Goal: Information Seeking & Learning: Check status

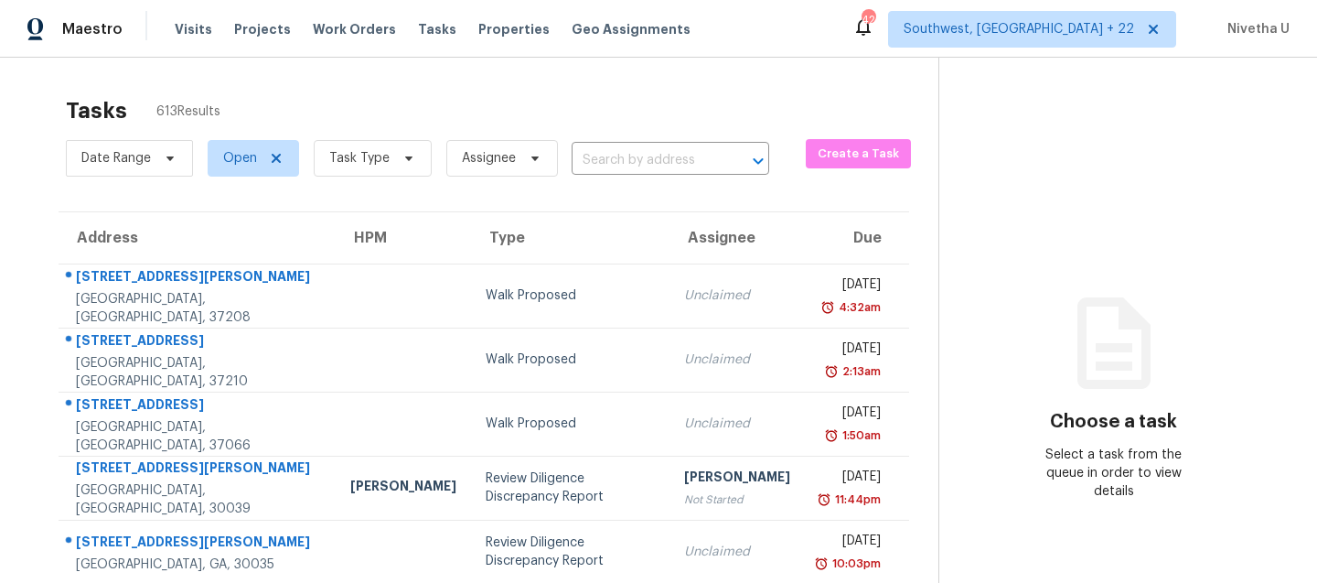
click at [189, 22] on span "Visits" at bounding box center [194, 29] width 38 height 18
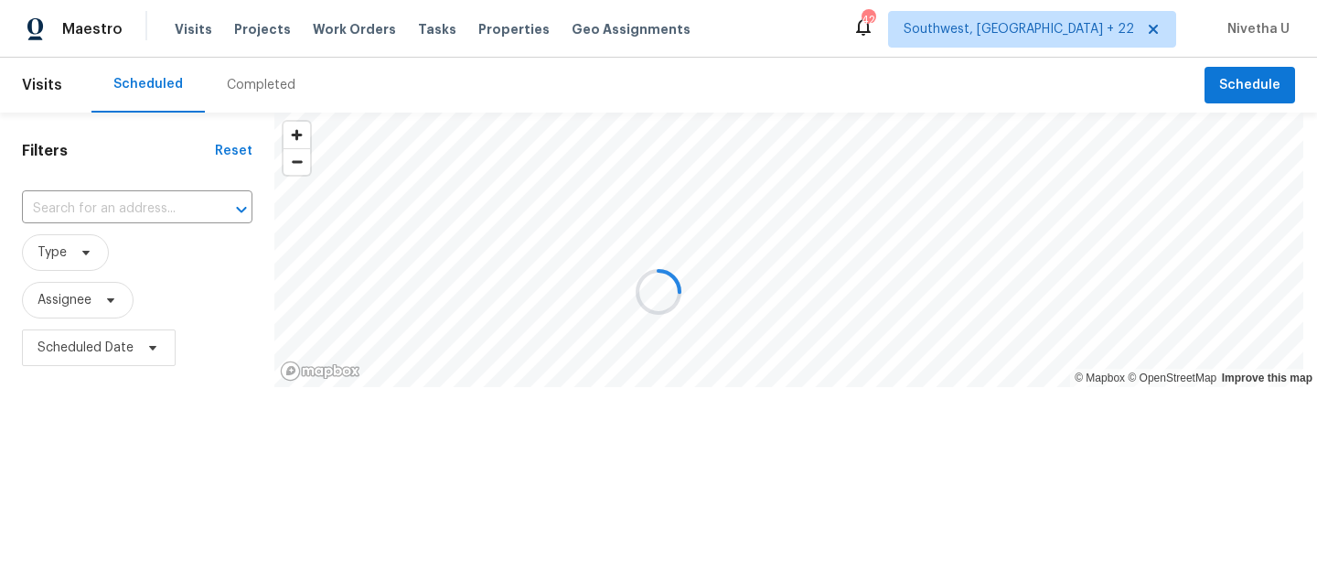
click at [263, 64] on div at bounding box center [658, 291] width 1317 height 583
click at [265, 90] on div at bounding box center [658, 291] width 1317 height 583
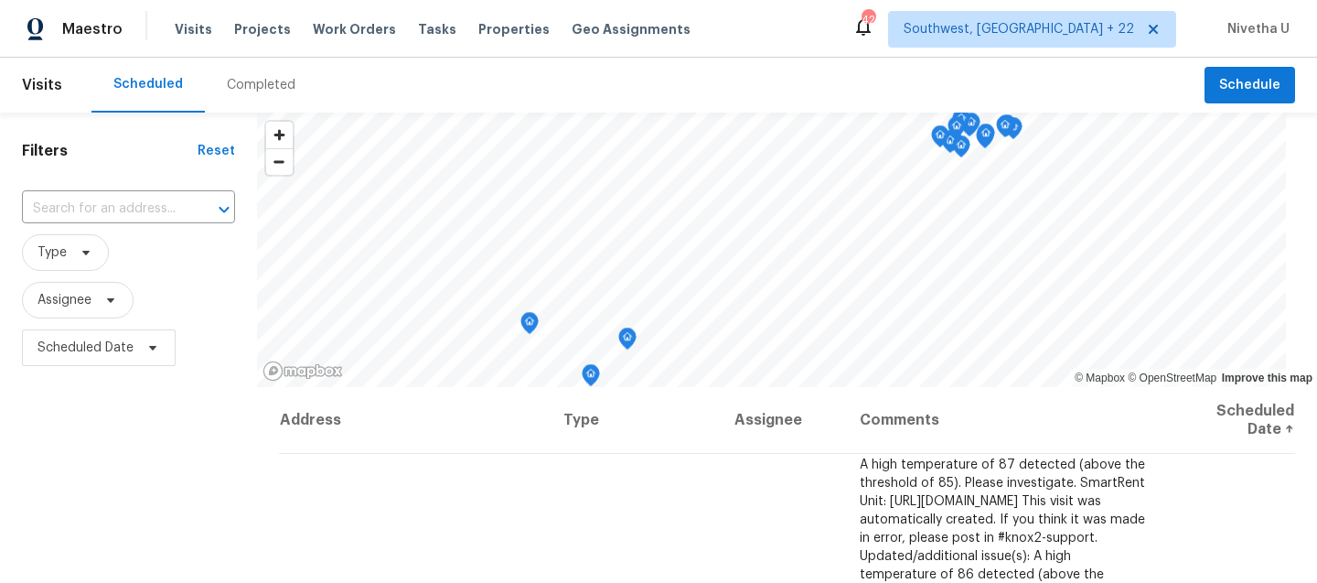
click at [265, 90] on div "Completed" at bounding box center [261, 85] width 69 height 18
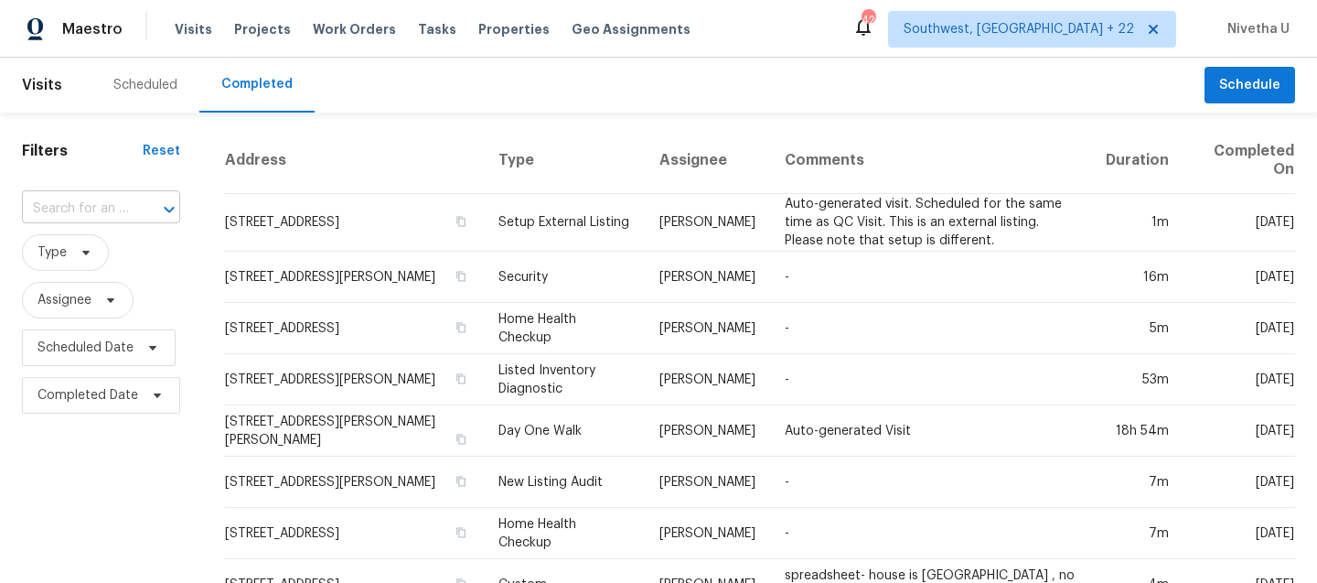
click at [66, 204] on input "text" at bounding box center [75, 209] width 107 height 28
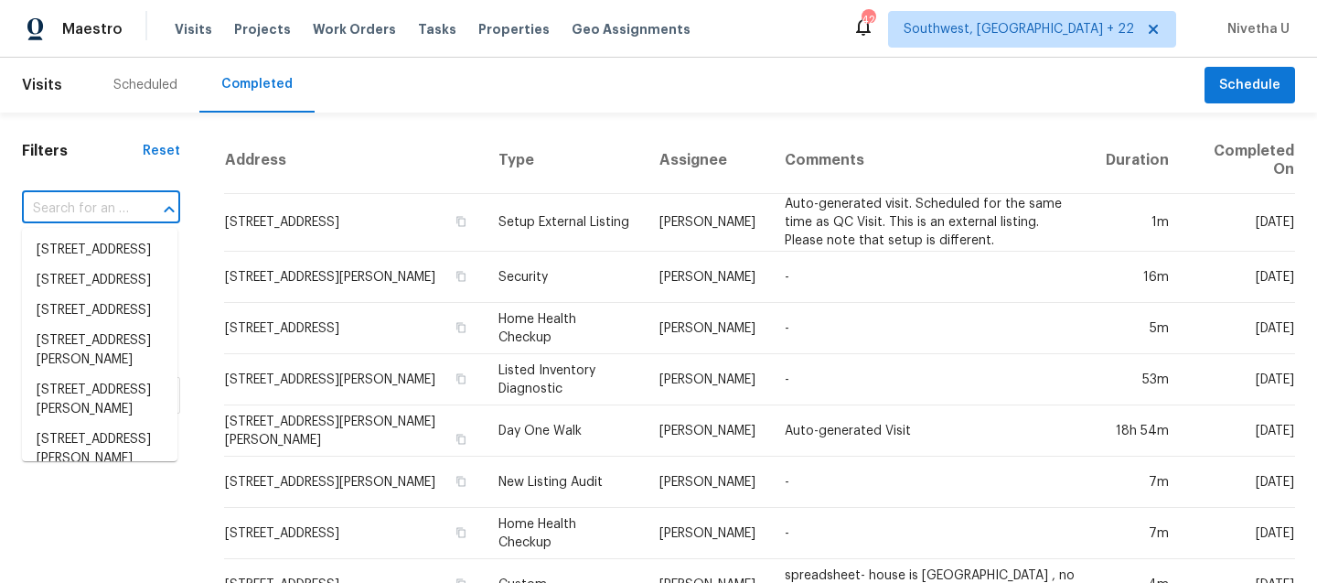
paste input "5198 Moeller Ave Sarasota, FL 34233"
type input "5198 Moeller Ave Sarasota, FL 34233"
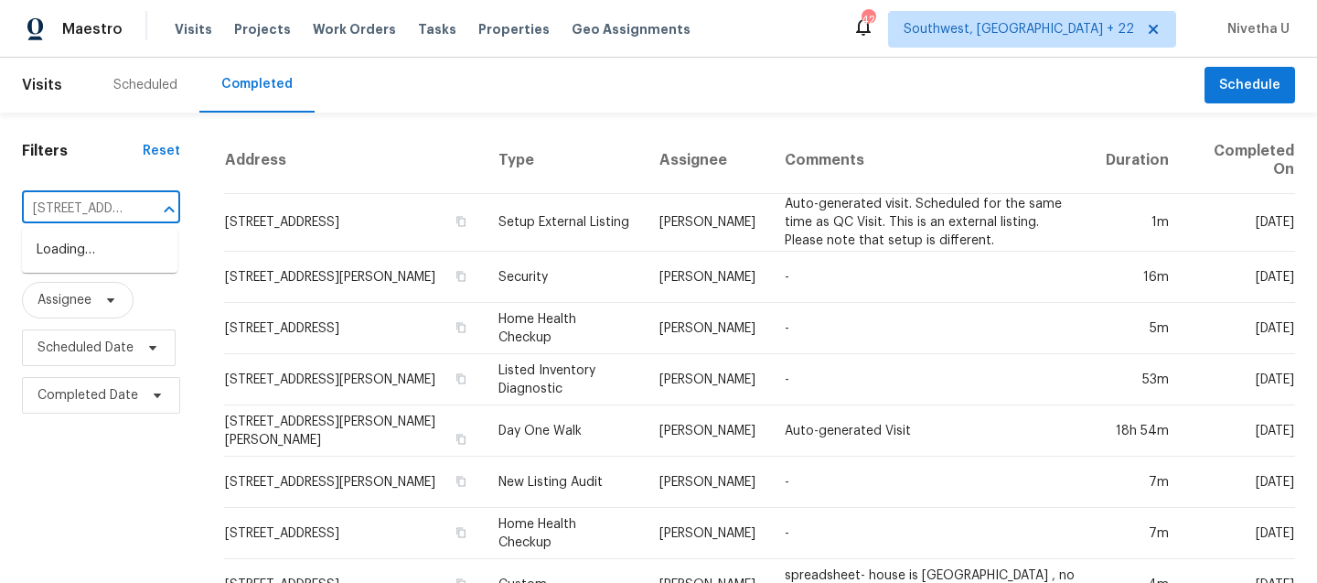
scroll to position [0, 125]
click at [94, 248] on li "5198 Moeller Ave, Sarasota, FL 34233" at bounding box center [100, 259] width 156 height 49
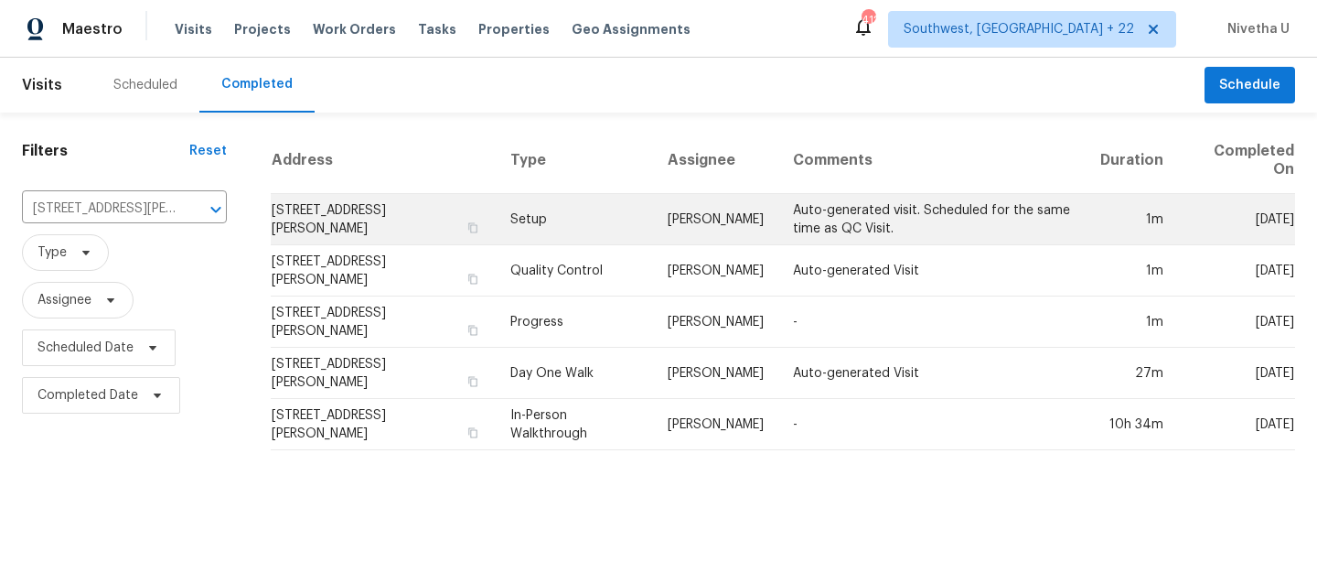
click at [511, 236] on td "Setup" at bounding box center [574, 219] width 157 height 51
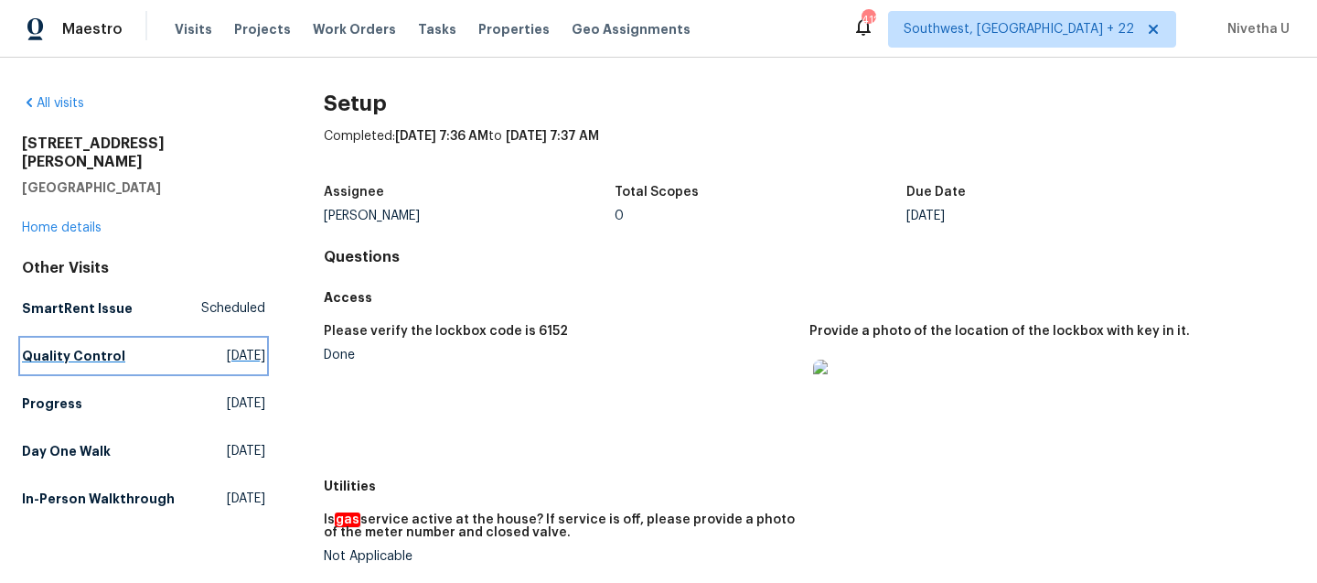
click at [115, 347] on link "Quality Control Tue, Sep 16 2025" at bounding box center [143, 355] width 243 height 33
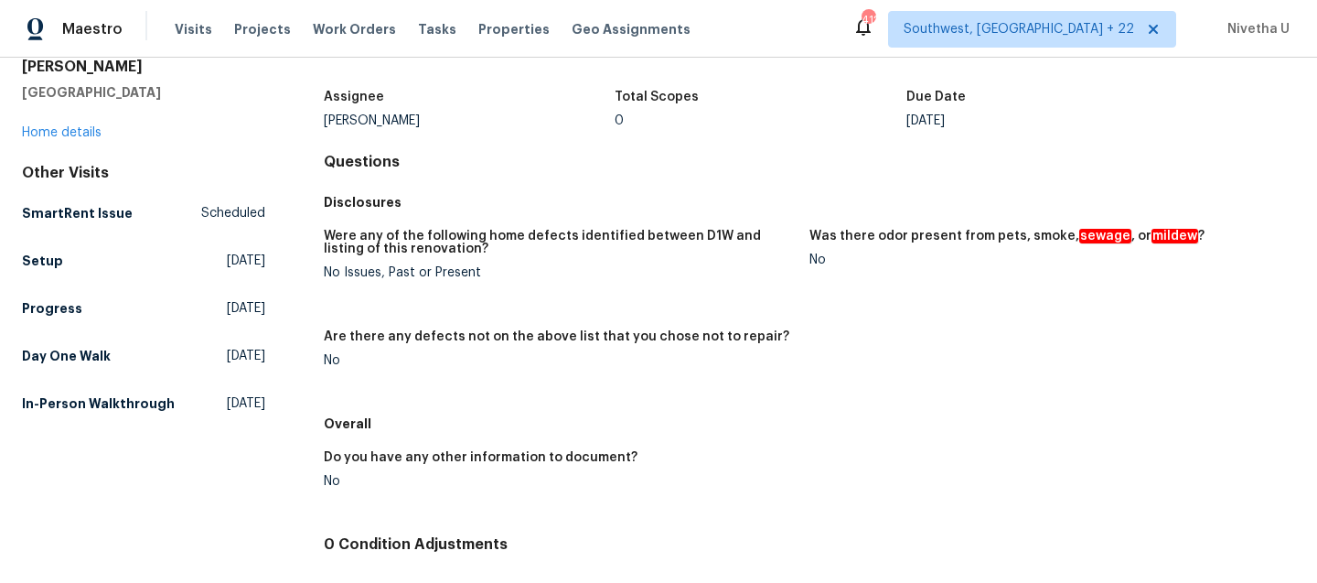
scroll to position [96, 0]
click at [81, 346] on link "Day One Walk Thu, Jul 31 2025" at bounding box center [143, 354] width 243 height 33
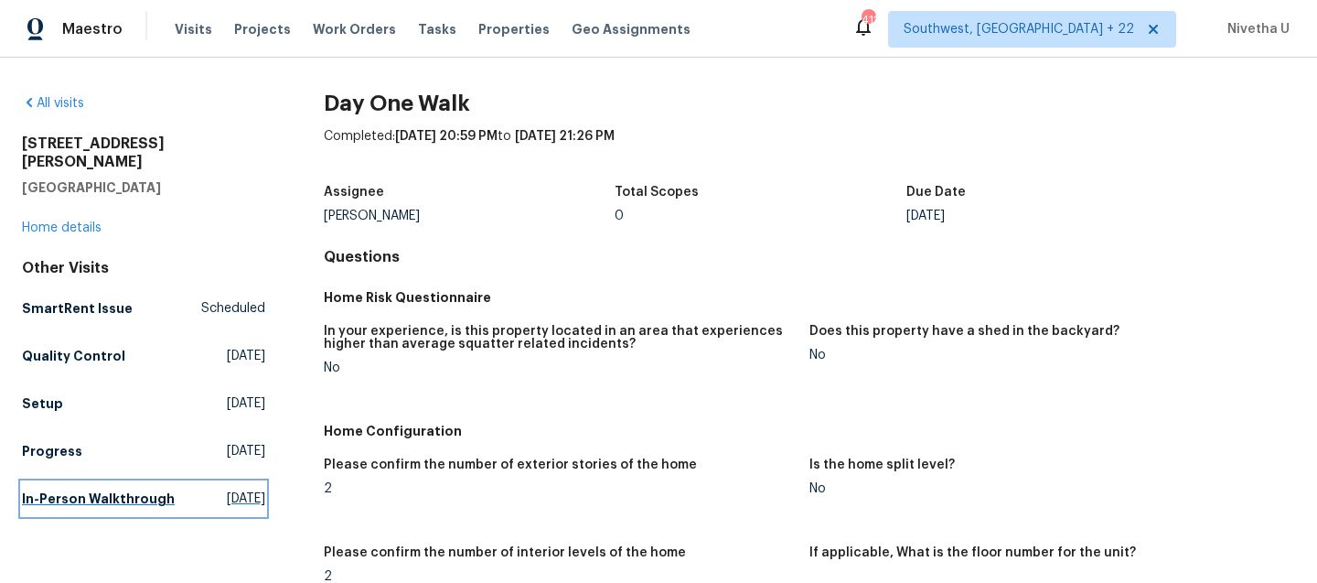
click at [52, 496] on h5 "In-Person Walkthrough" at bounding box center [98, 498] width 153 height 18
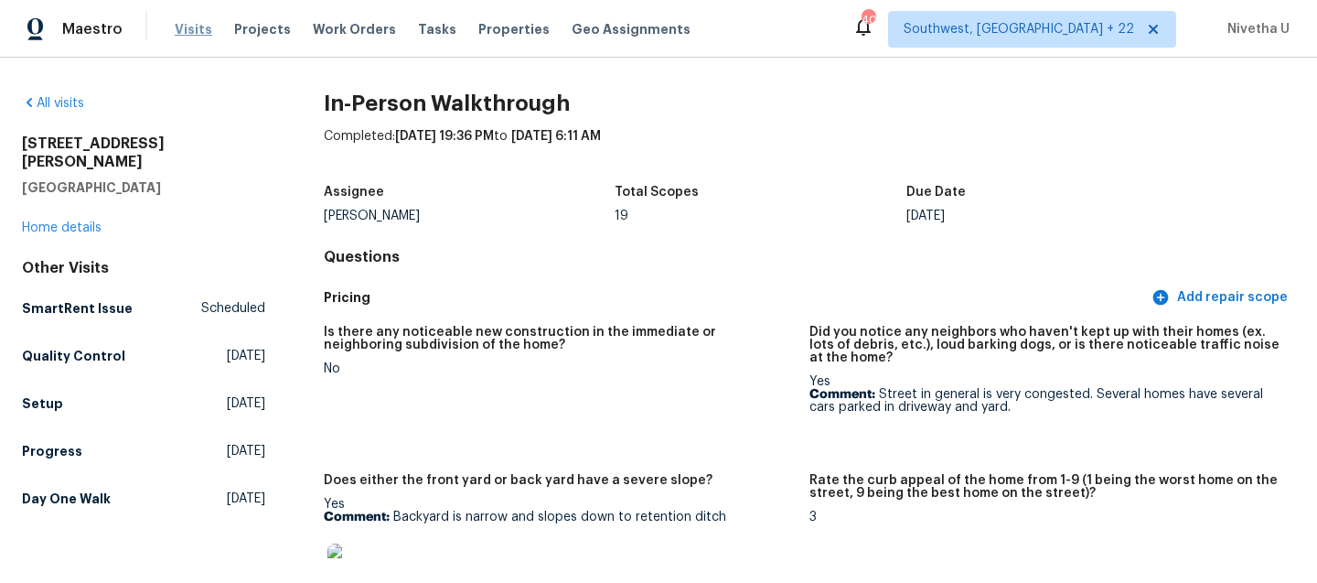
click at [182, 32] on span "Visits" at bounding box center [194, 29] width 38 height 18
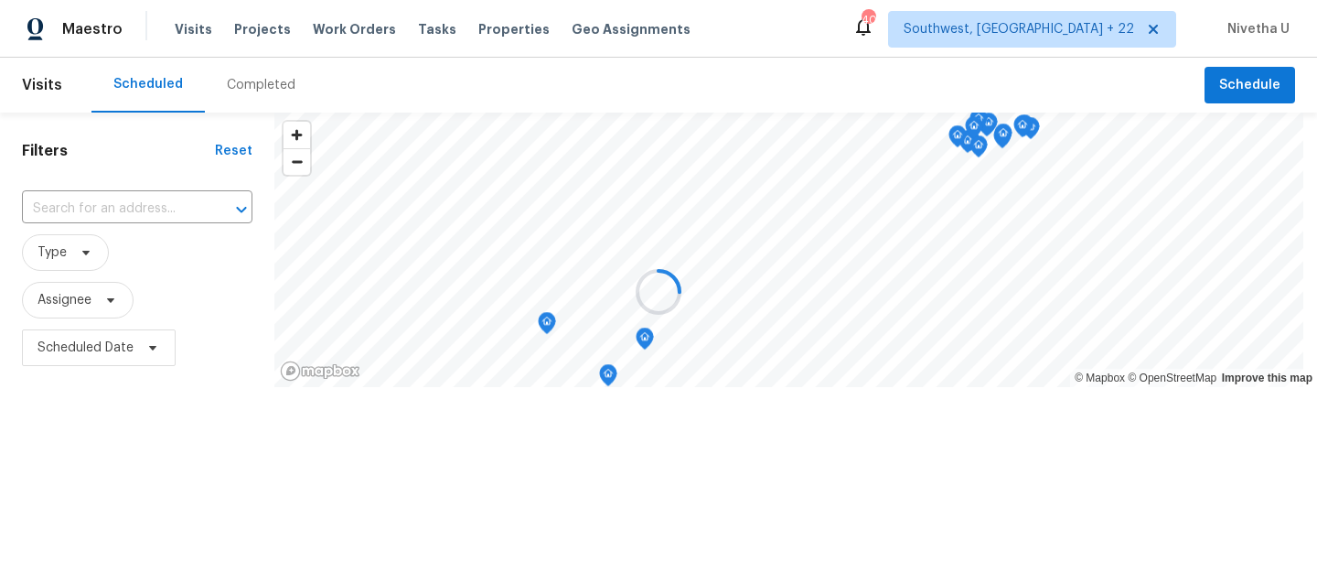
click at [273, 78] on div at bounding box center [658, 291] width 1317 height 583
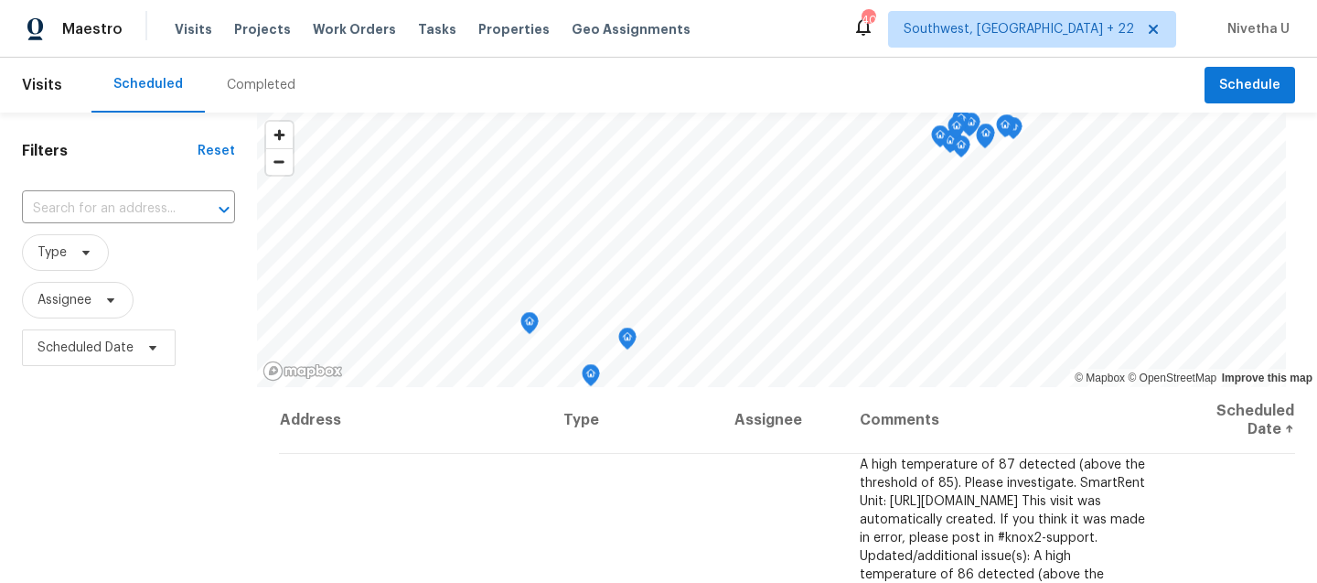
click at [273, 81] on div "Completed" at bounding box center [261, 85] width 69 height 18
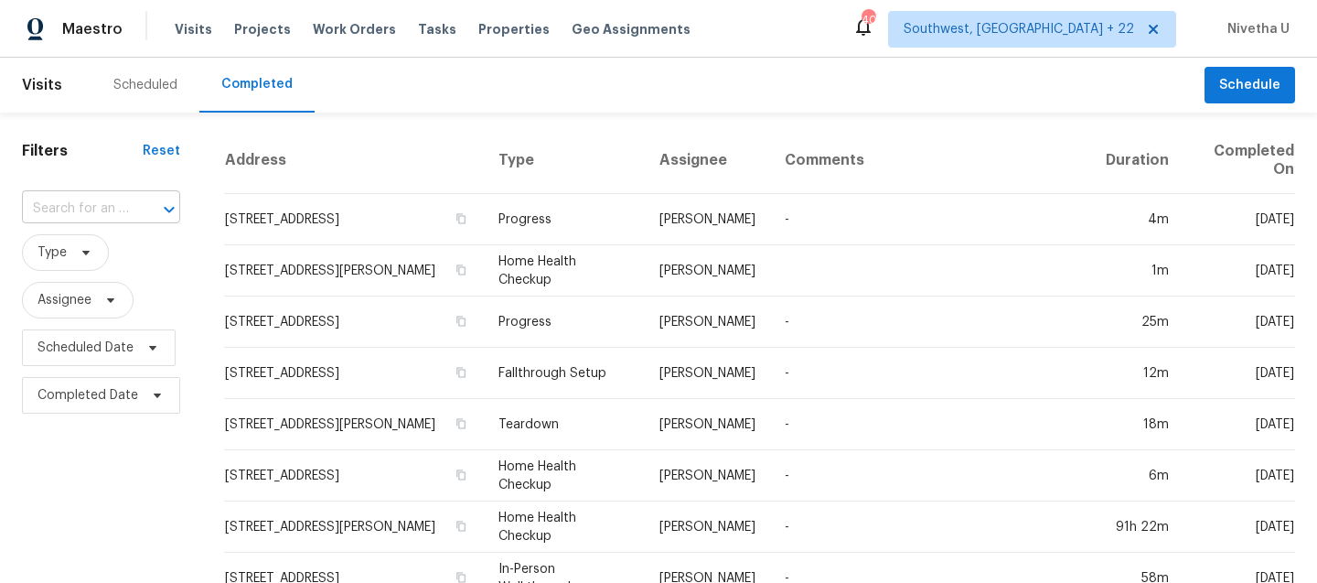
click at [133, 200] on div at bounding box center [157, 210] width 48 height 26
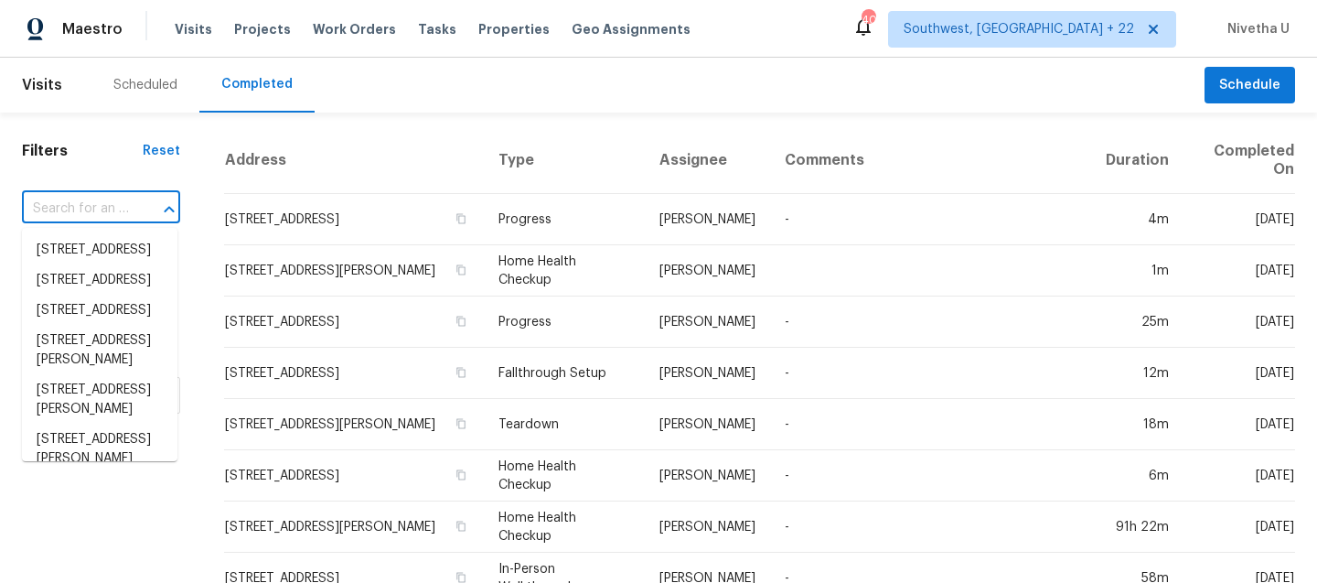
paste input "6815 Woodgate Ct Colorado Springs, CO 80918"
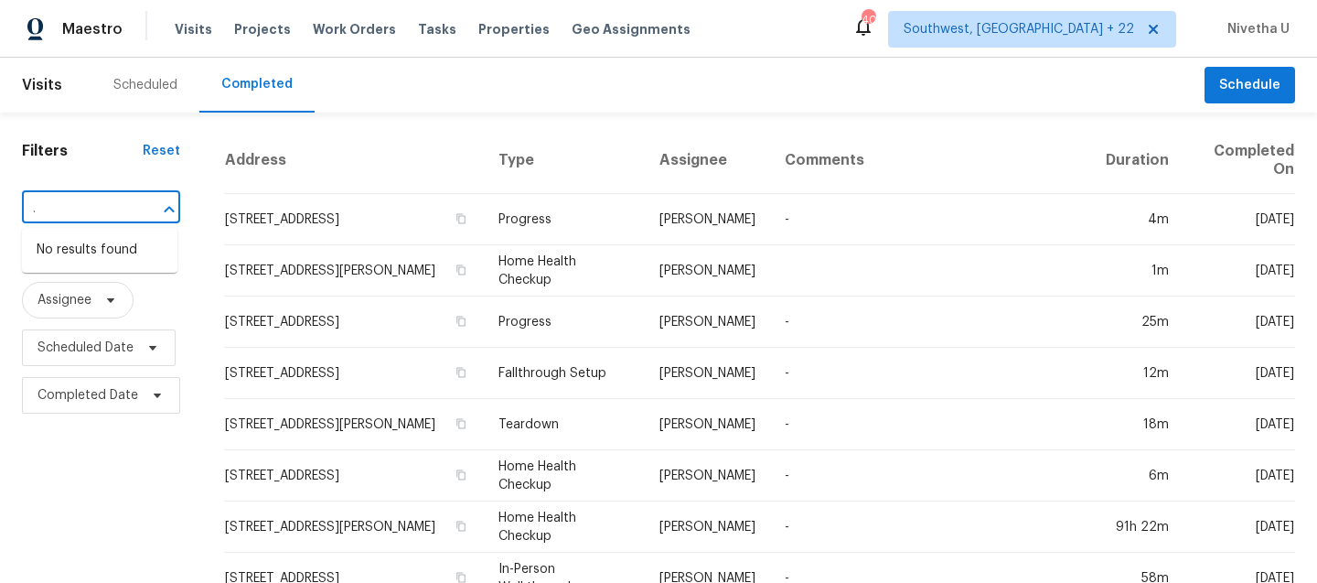
type input "6815 Woodgate Ct Colorado Springs, CO 80918"
click at [1032, 34] on span "Southwest, FL + 22" at bounding box center [1019, 29] width 231 height 18
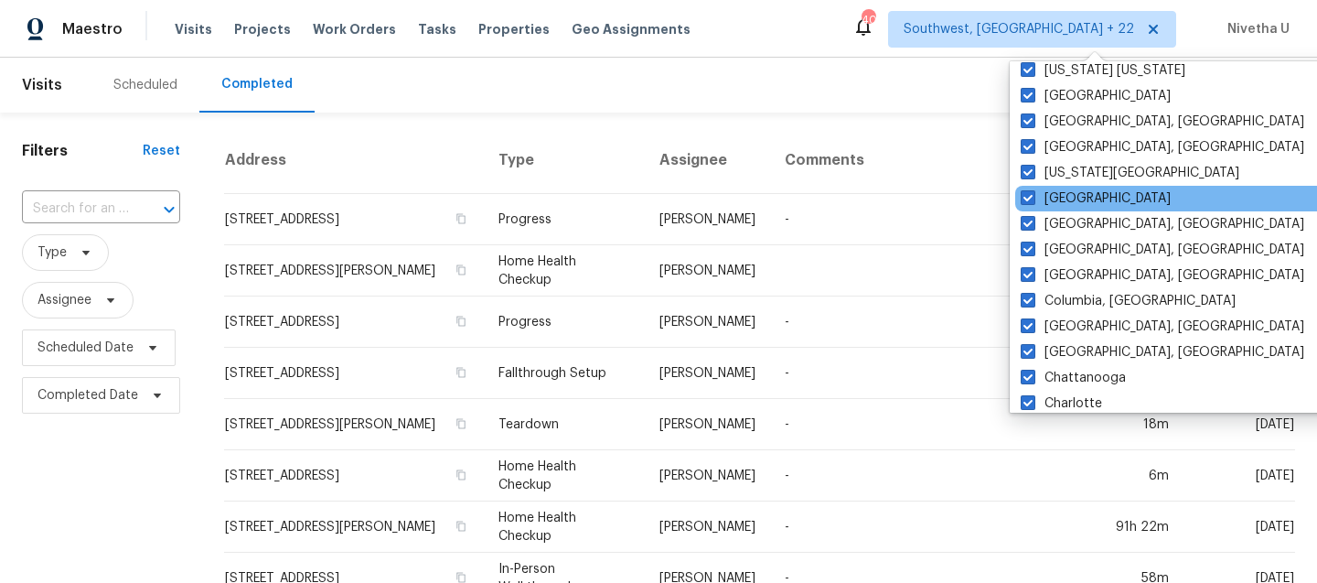
scroll to position [696, 0]
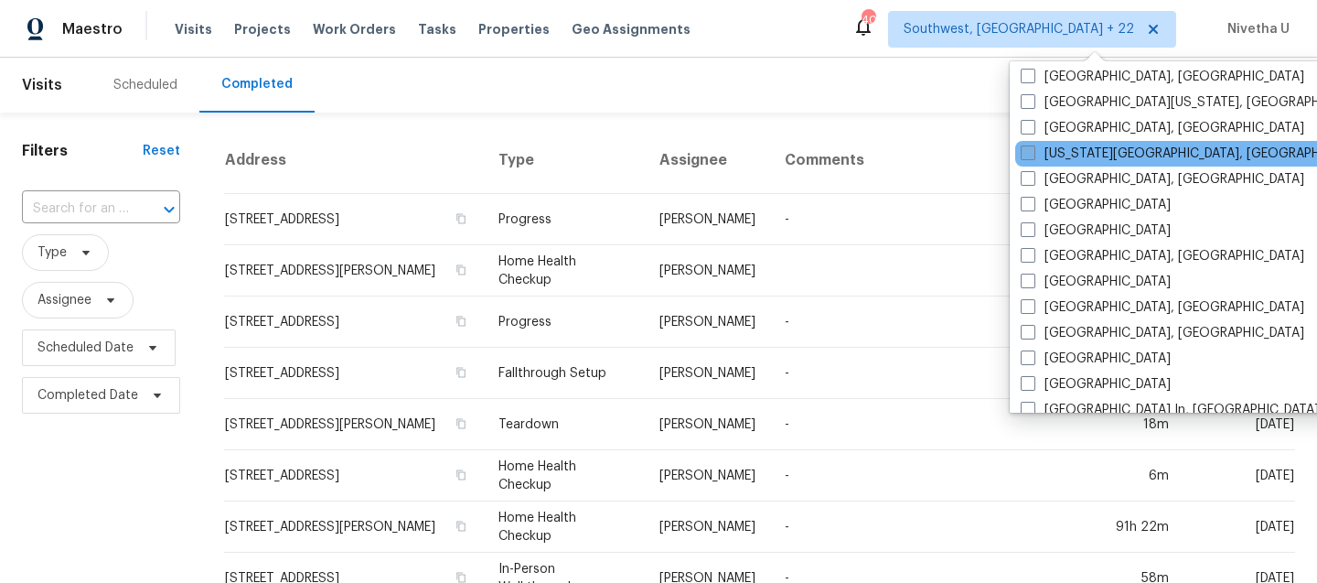
click at [1107, 146] on label "Colorado Springs, CO" at bounding box center [1197, 154] width 352 height 18
click at [1033, 146] on input "Colorado Springs, CO" at bounding box center [1027, 151] width 12 height 12
checkbox input "true"
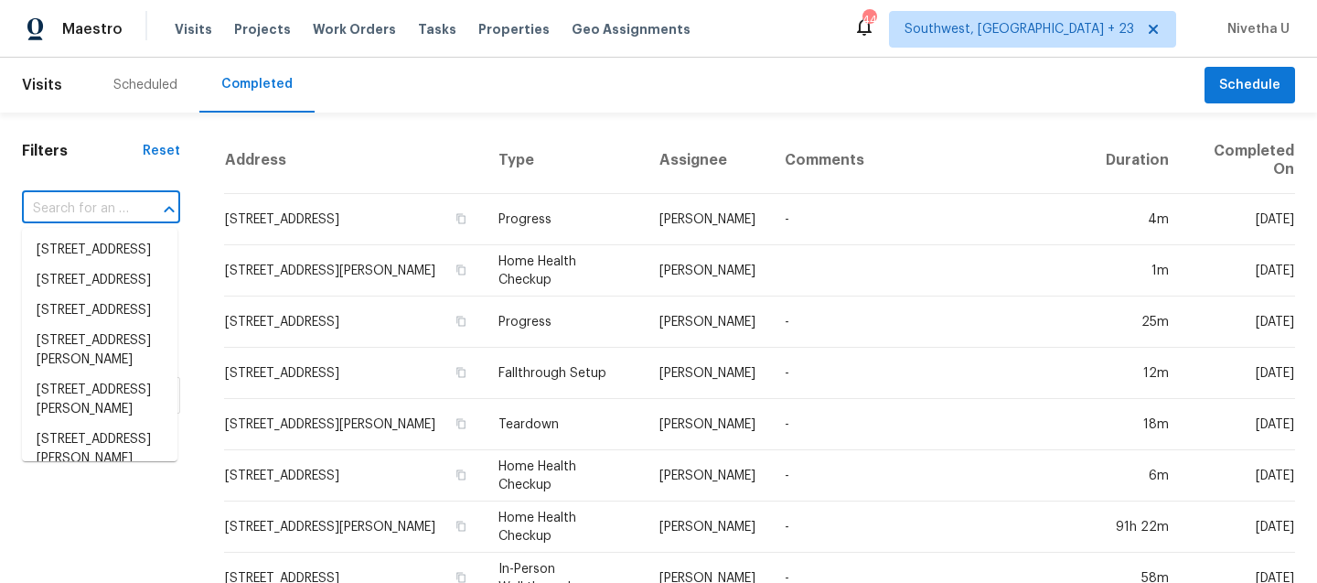
click at [91, 209] on input "text" at bounding box center [75, 209] width 107 height 28
paste input "6815 Woodgate Ct Colorado Springs, CO 80918"
type input "6815 Woodgate Ct Colorado Springs, CO 80918"
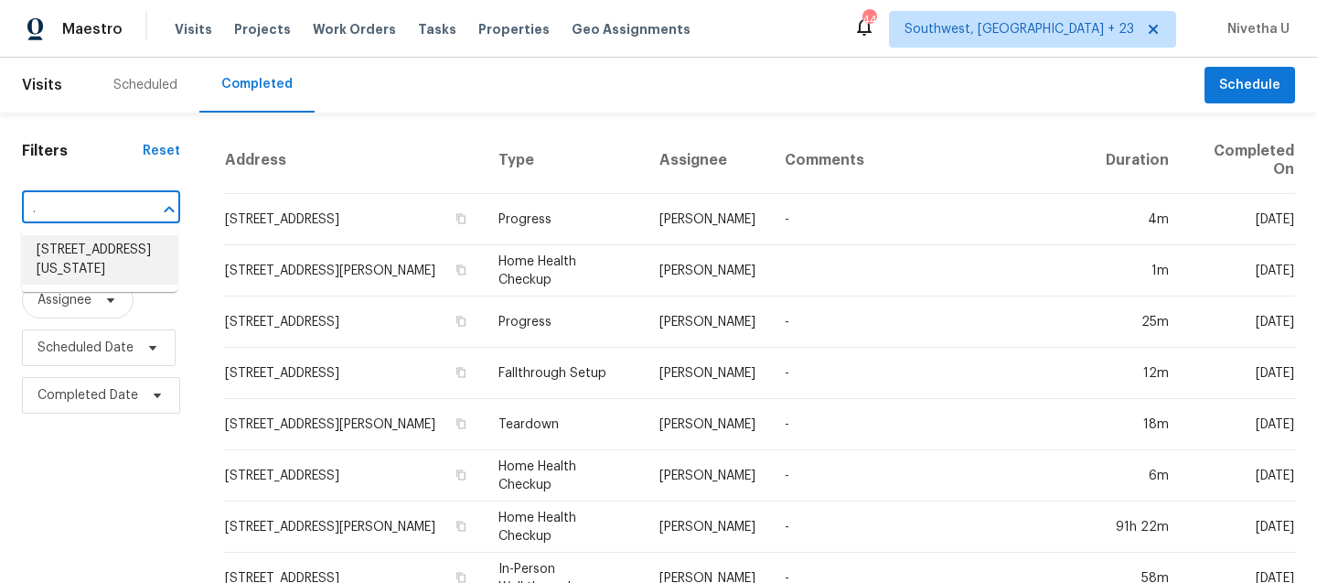
click at [97, 251] on li "6815 Woodgate Ct, Colorado Springs, CO 80918" at bounding box center [100, 259] width 156 height 49
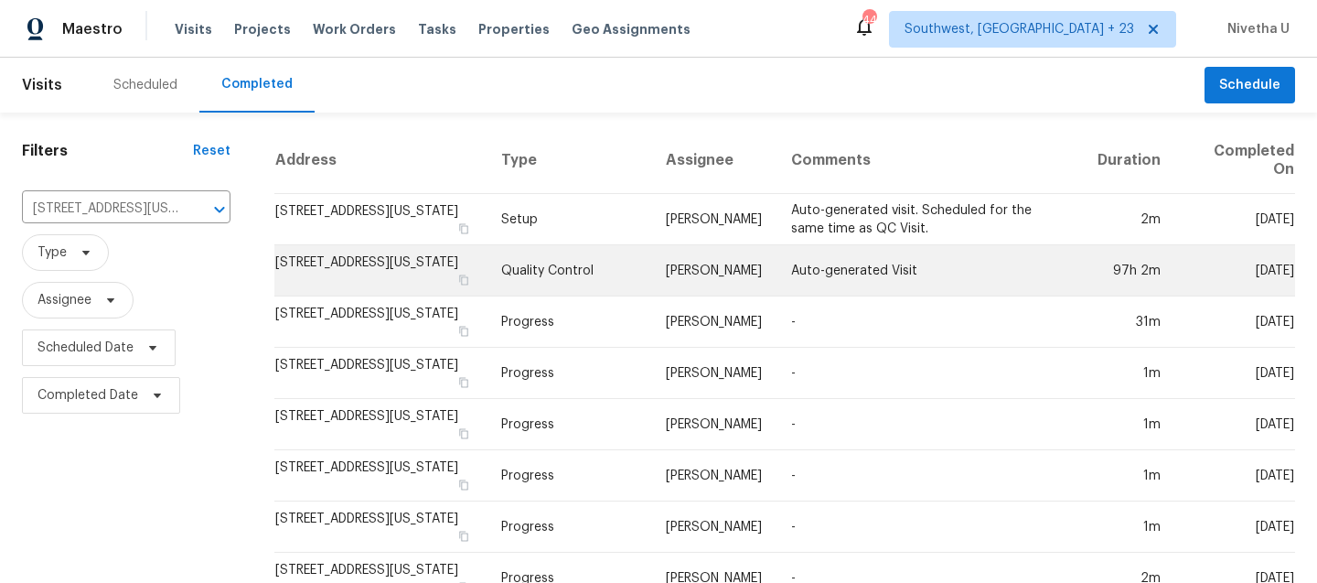
click at [561, 245] on td "Quality Control" at bounding box center [569, 270] width 165 height 51
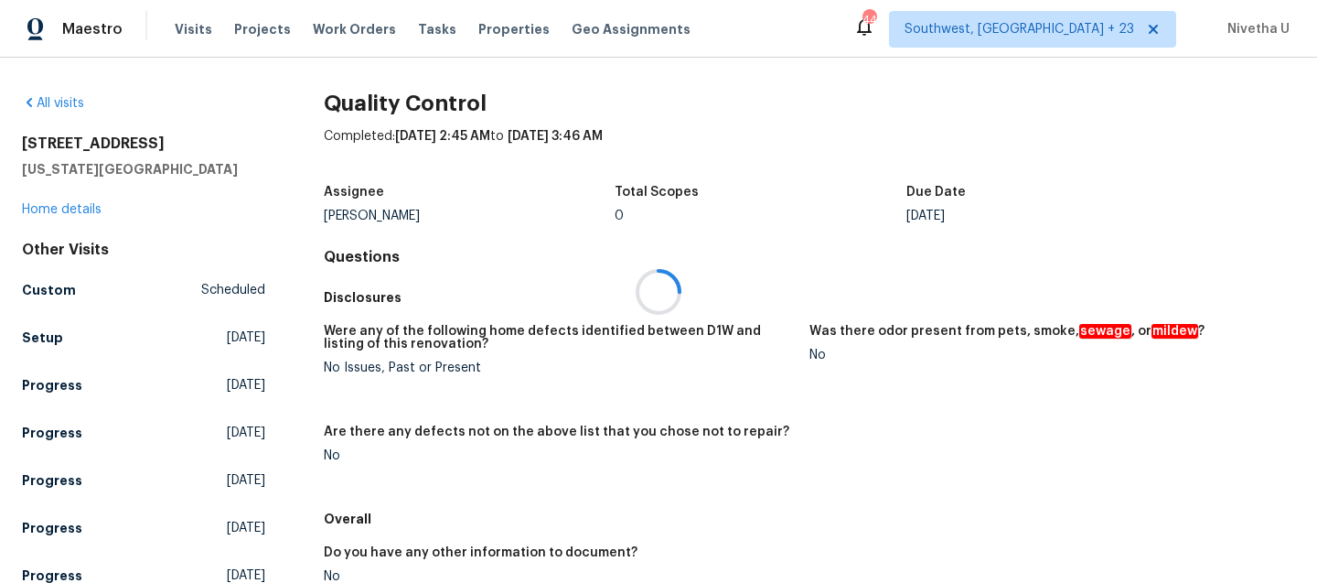
click at [82, 338] on div at bounding box center [658, 291] width 1317 height 583
click at [91, 340] on link "Setup Tue, Sep 16 2025" at bounding box center [143, 337] width 243 height 33
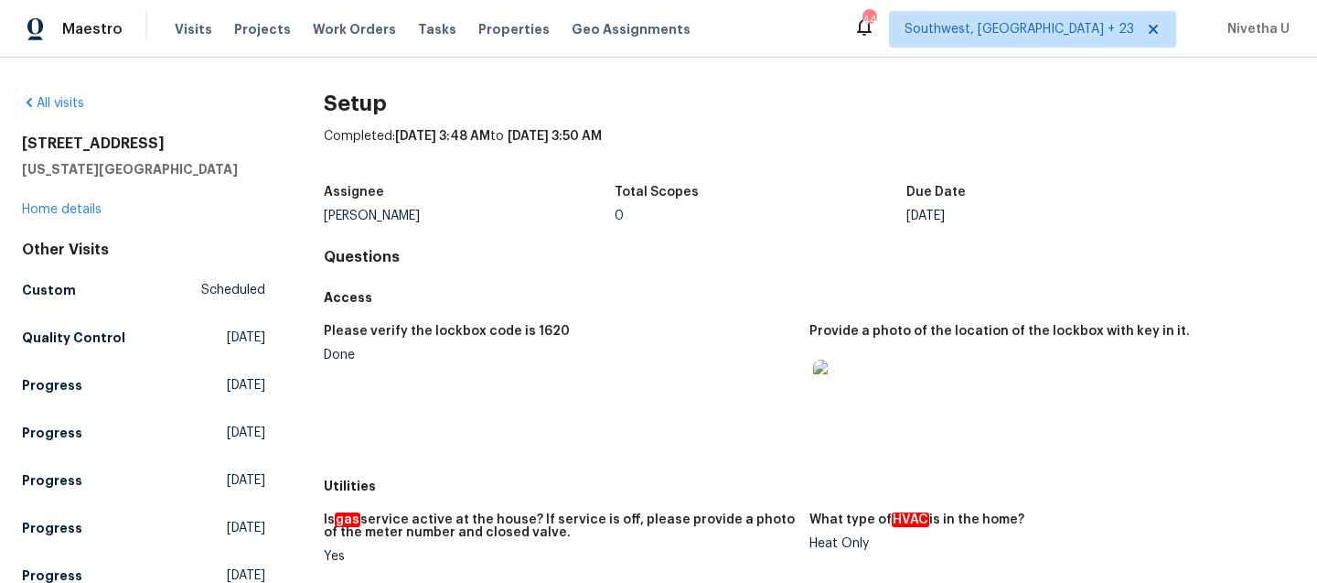
scroll to position [1490, 0]
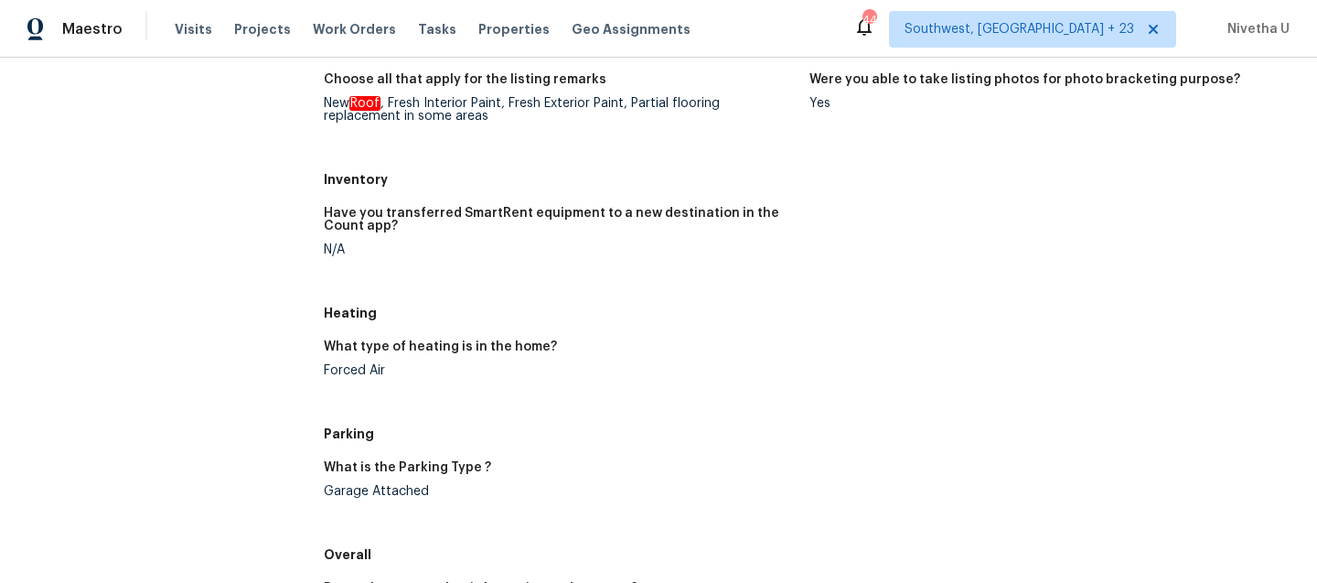
click at [334, 384] on figure "What type of heating is in the home? Forced Air" at bounding box center [567, 373] width 486 height 66
click at [334, 375] on div "Forced Air" at bounding box center [559, 370] width 471 height 13
copy div "Forced Air"
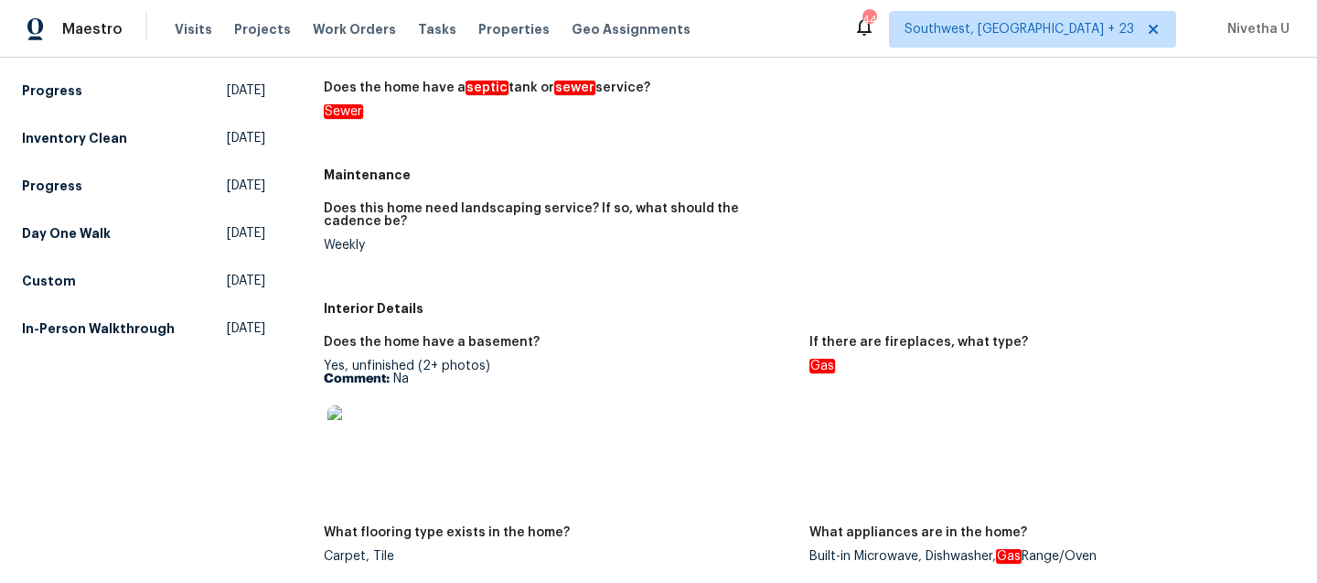
scroll to position [533, 0]
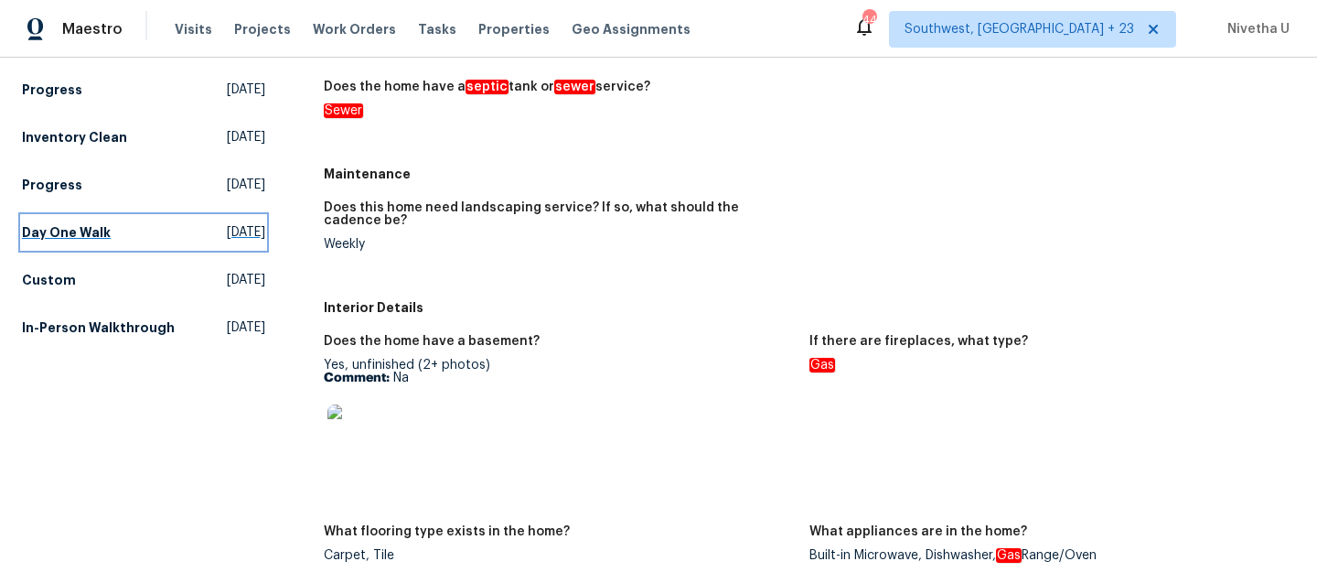
click at [91, 226] on h5 "Day One Walk" at bounding box center [66, 232] width 89 height 18
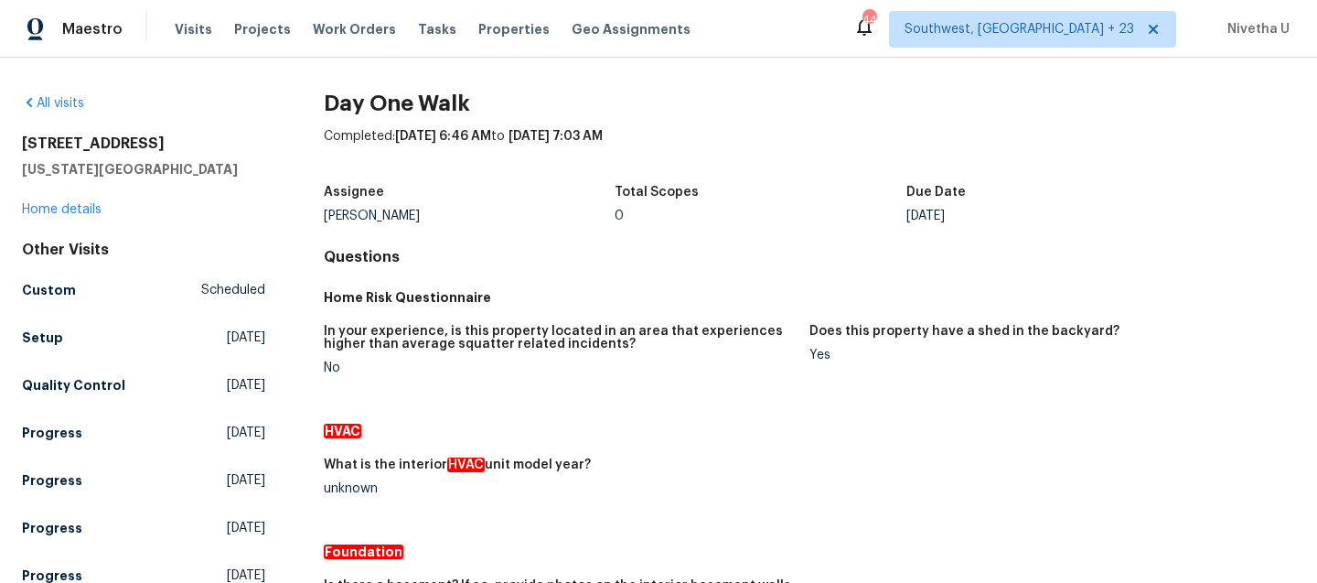
scroll to position [594, 0]
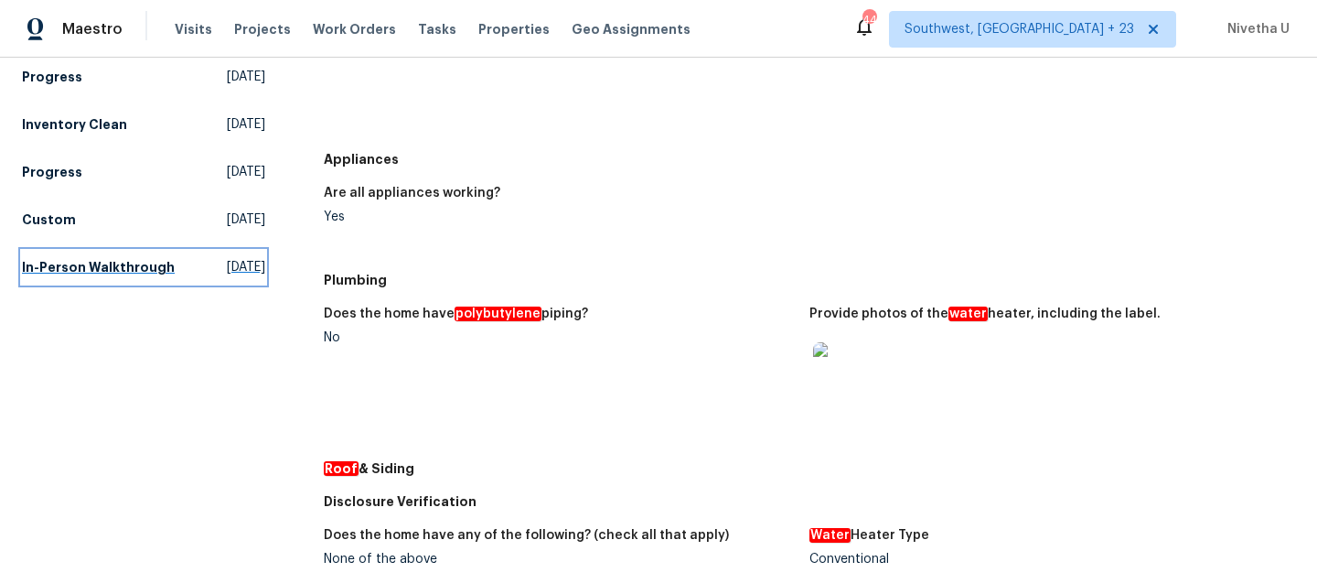
click at [84, 273] on h5 "In-Person Walkthrough" at bounding box center [98, 267] width 153 height 18
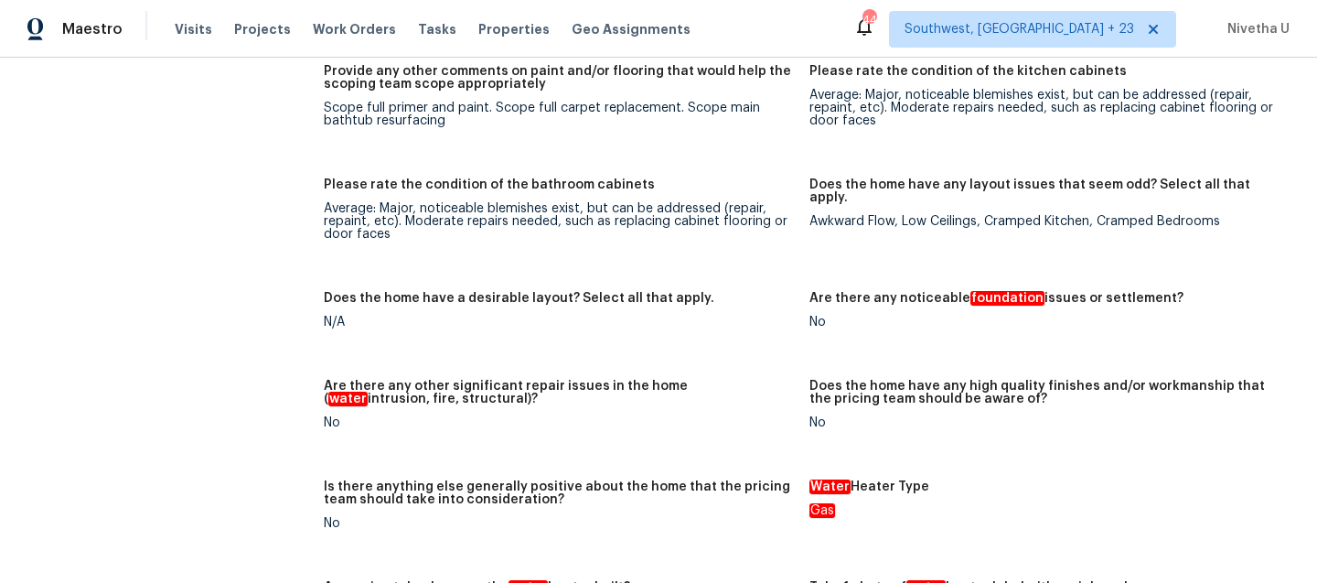
scroll to position [3309, 0]
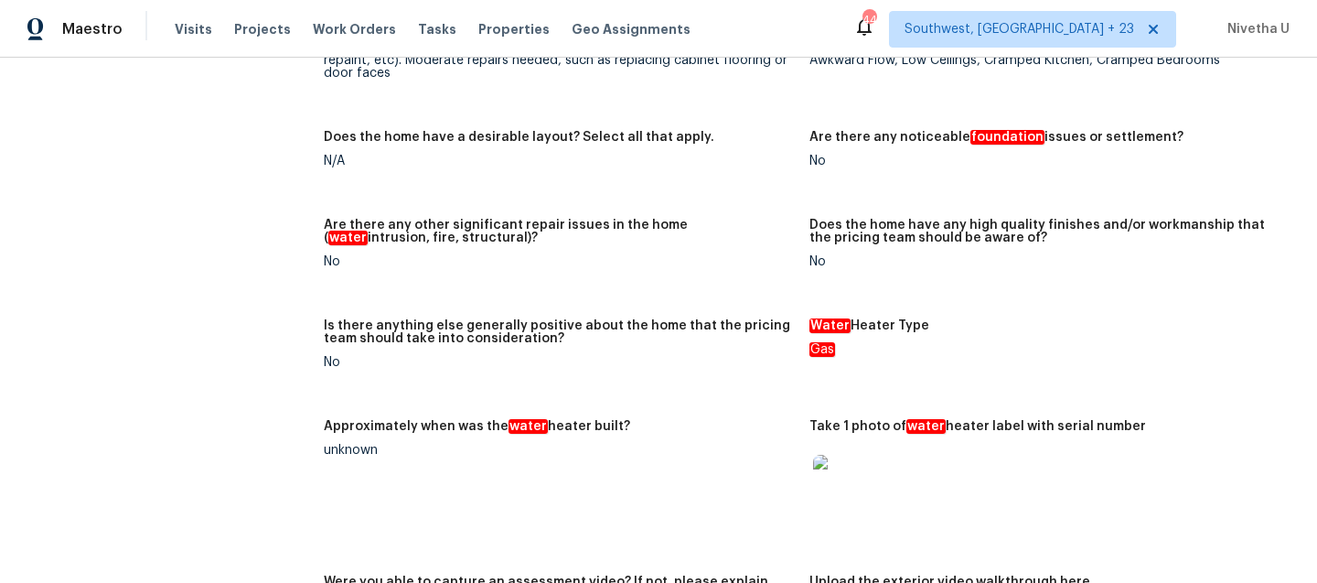
click at [824, 459] on img at bounding box center [842, 484] width 59 height 59
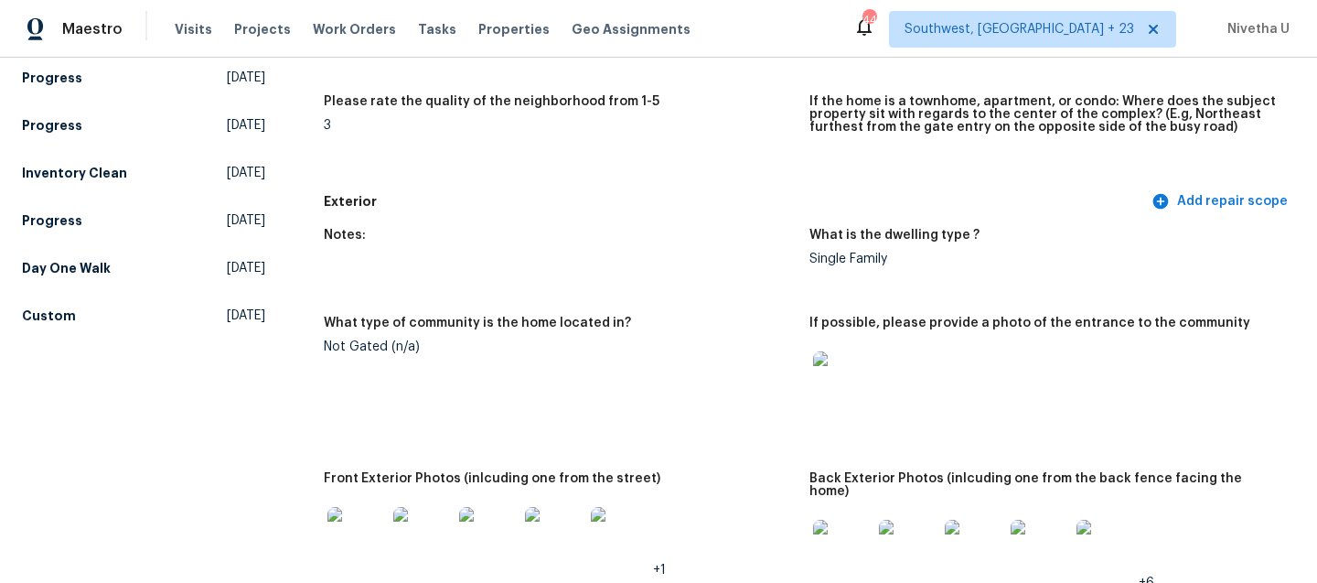
scroll to position [547, 0]
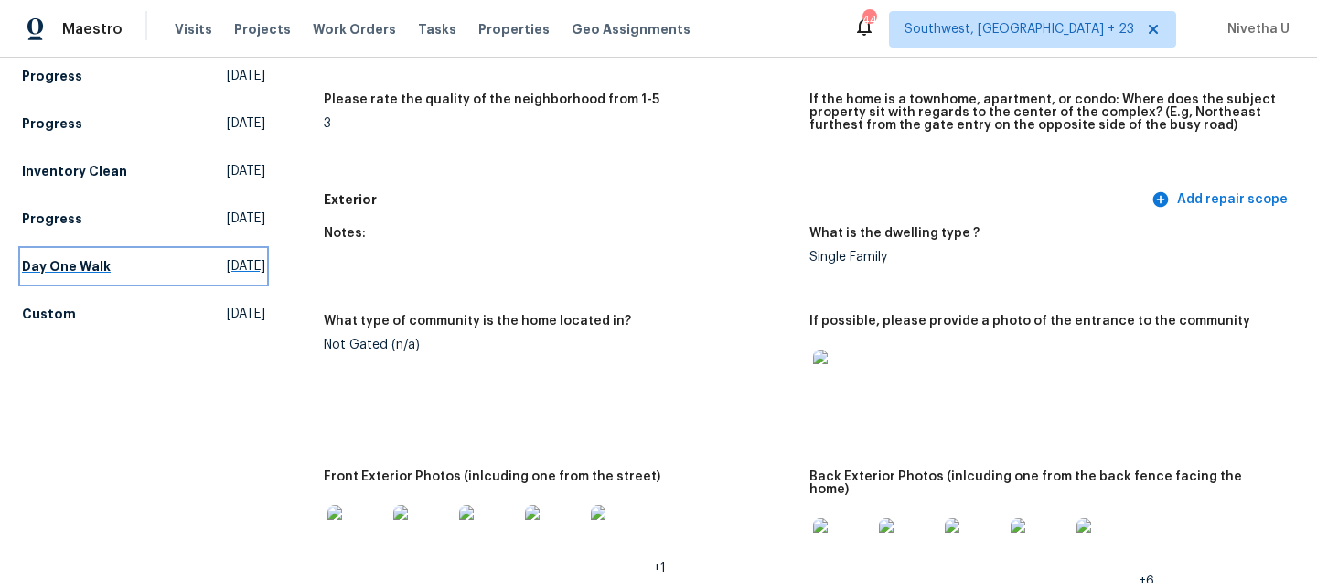
click at [60, 259] on h5 "Day One Walk" at bounding box center [66, 266] width 89 height 18
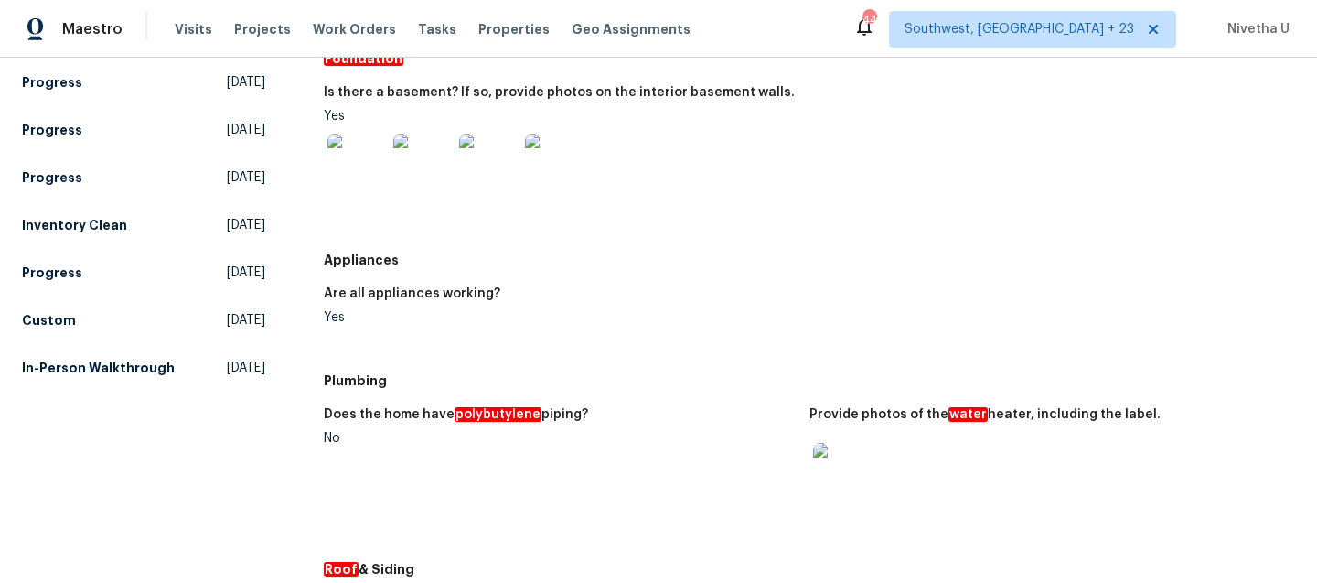
scroll to position [492, 0]
click at [107, 378] on h5 "In-Person Walkthrough" at bounding box center [98, 369] width 153 height 18
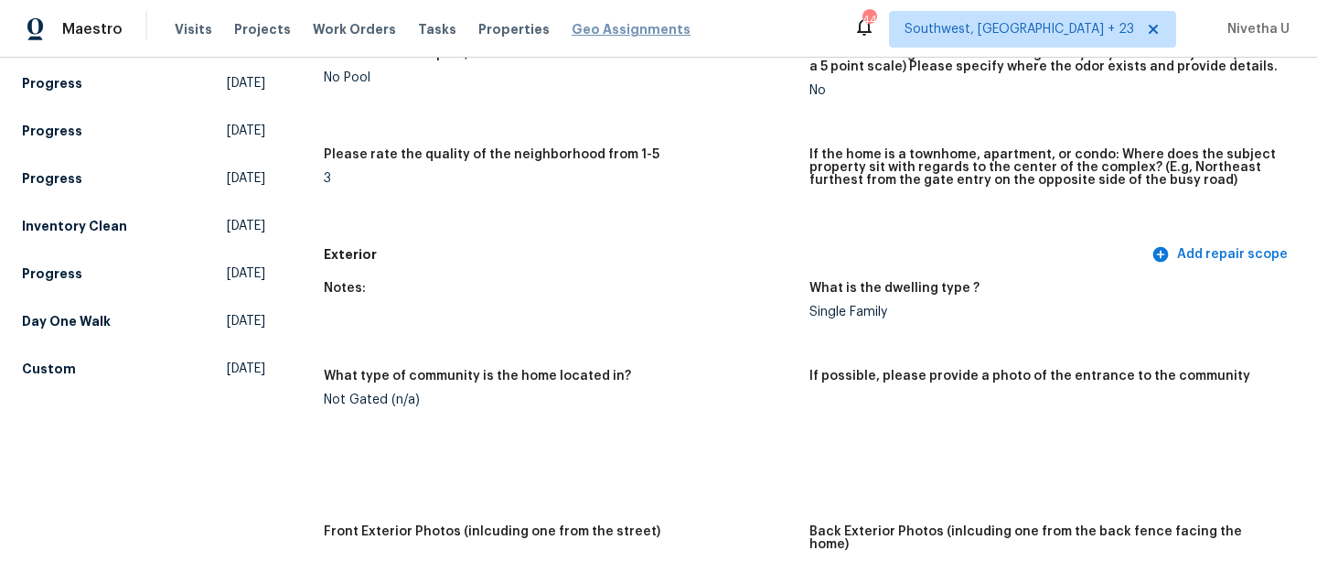
scroll to position [3309, 0]
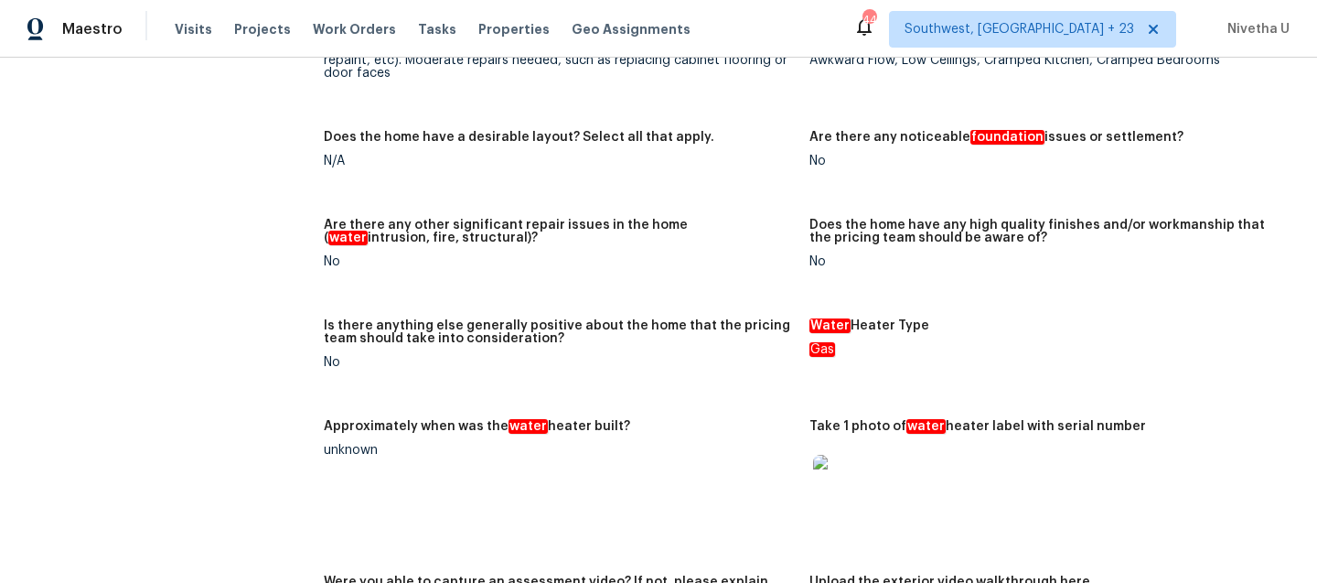
click at [799, 489] on figure "Approximately when was the water heater built? unknown" at bounding box center [567, 487] width 486 height 134
click at [833, 482] on img at bounding box center [842, 484] width 59 height 59
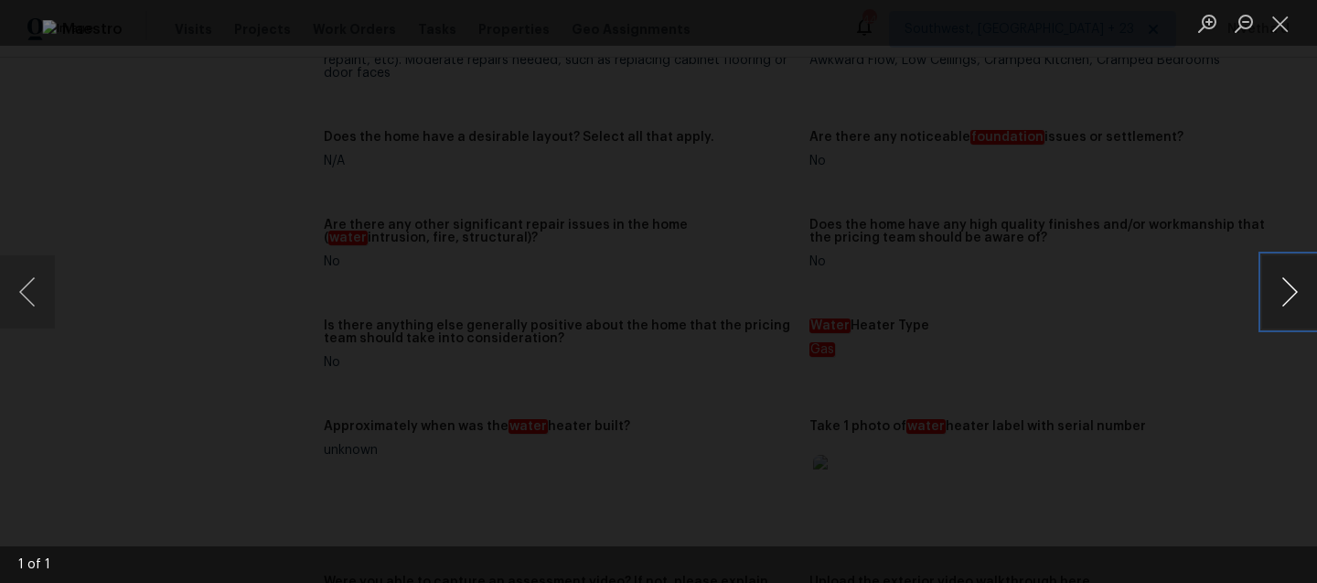
click at [1285, 316] on button "Next image" at bounding box center [1289, 291] width 55 height 73
click at [726, 296] on img "Lightbox" at bounding box center [666, 296] width 1248 height 552
click at [1283, 29] on button "Close lightbox" at bounding box center [1280, 23] width 37 height 32
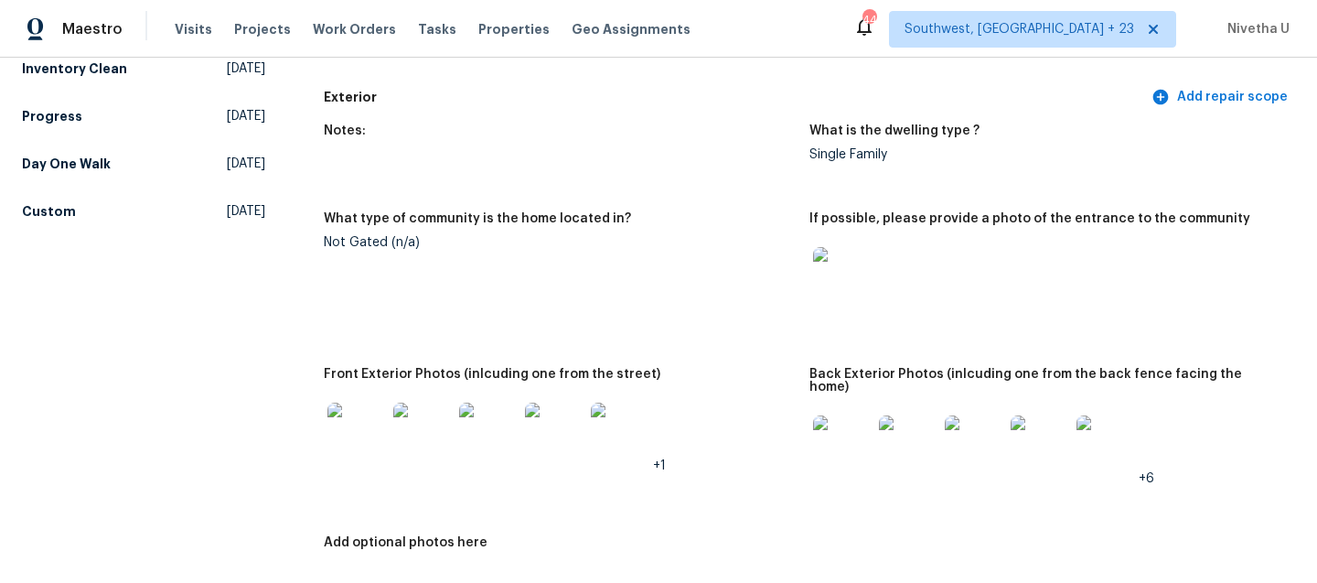
scroll to position [0, 0]
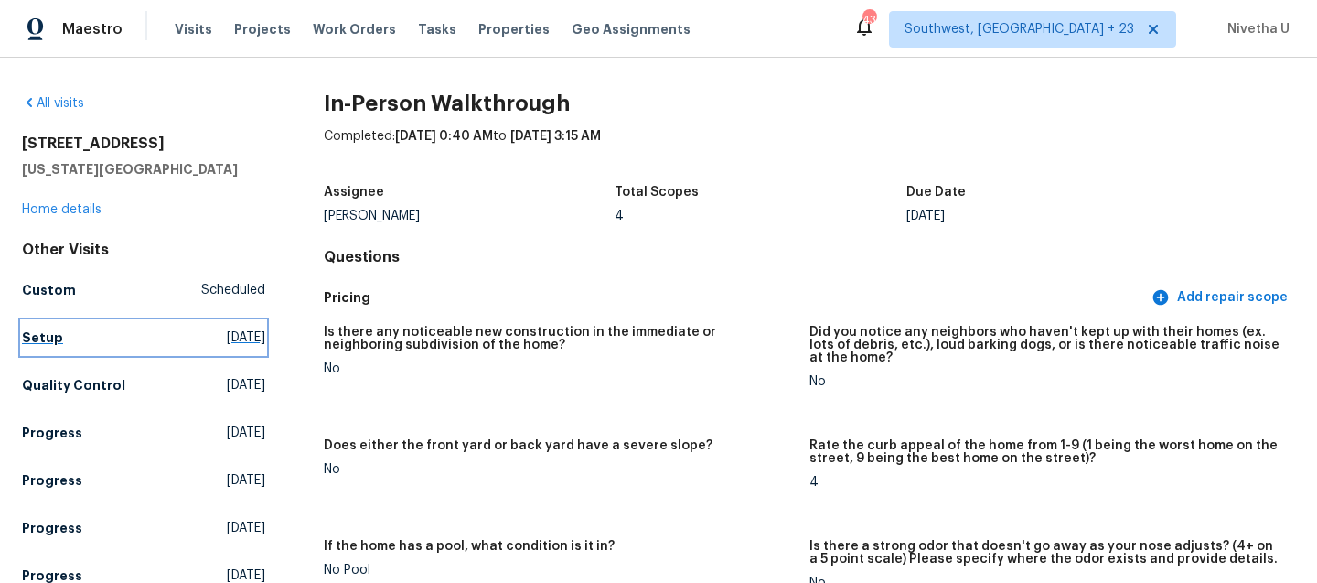
click at [102, 336] on link "Setup Tue, Sep 16 2025" at bounding box center [143, 337] width 243 height 33
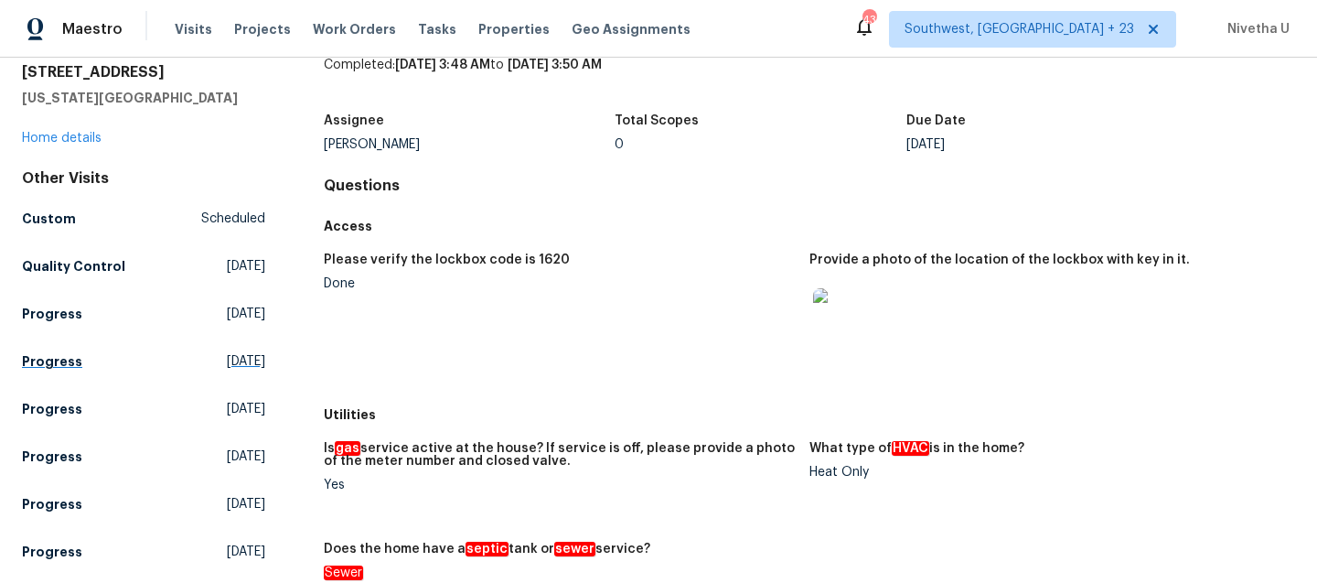
scroll to position [70, 0]
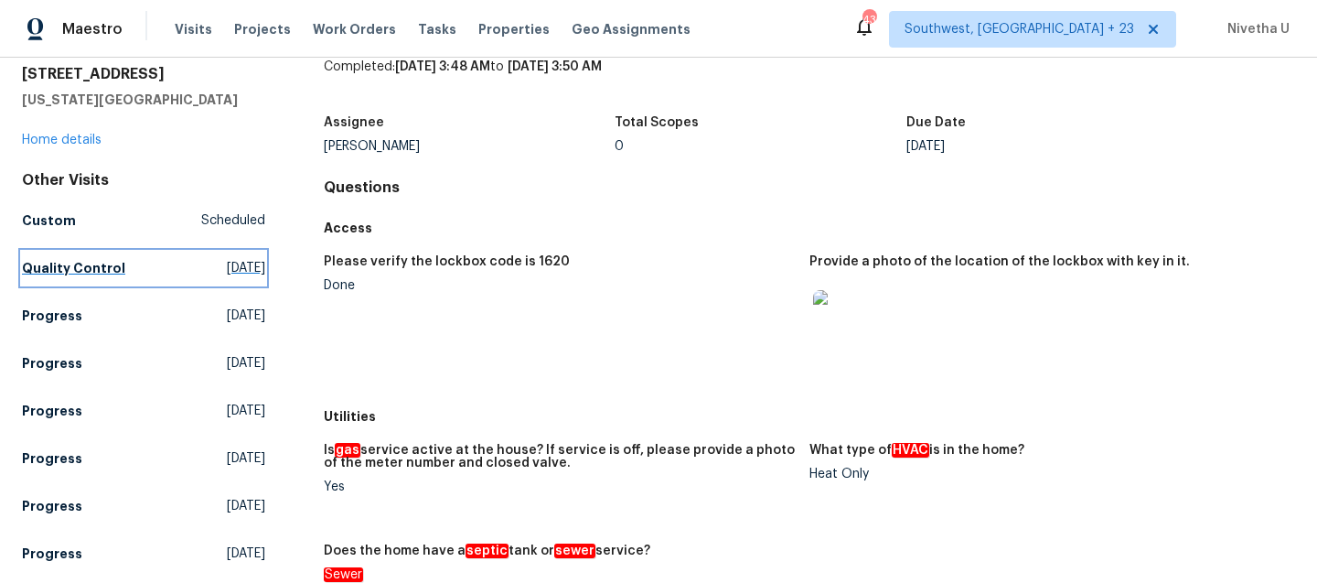
click at [98, 262] on h5 "Quality Control" at bounding box center [73, 268] width 103 height 18
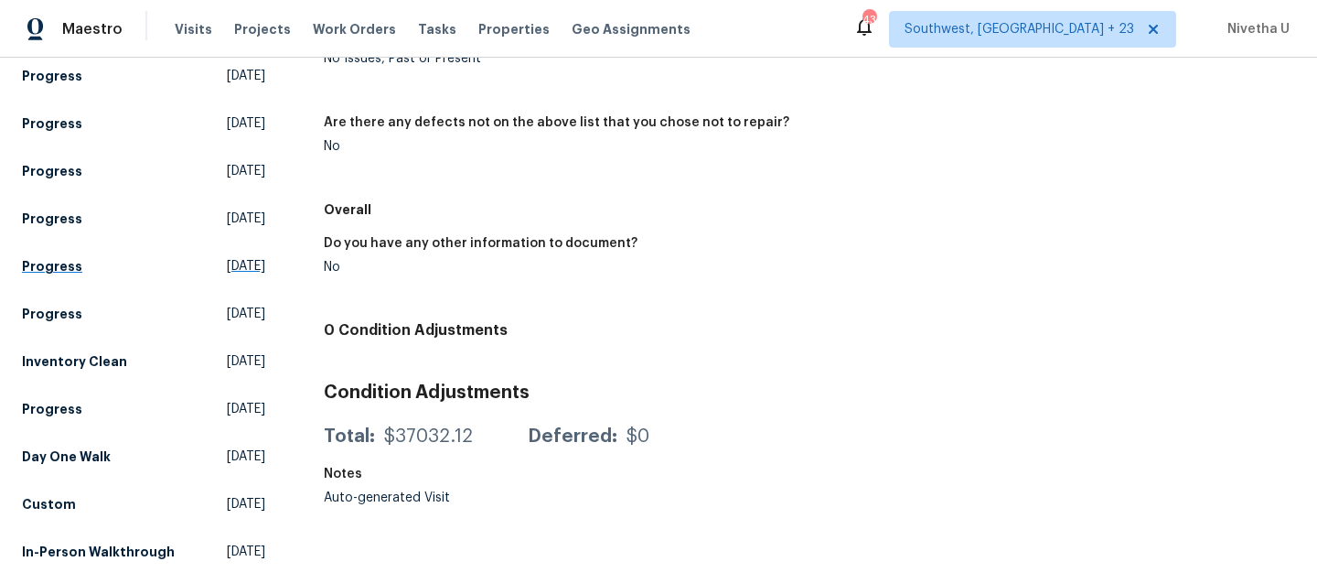
scroll to position [341, 0]
click at [107, 440] on link "Day One Walk Fri, Aug 22 2025" at bounding box center [143, 456] width 243 height 33
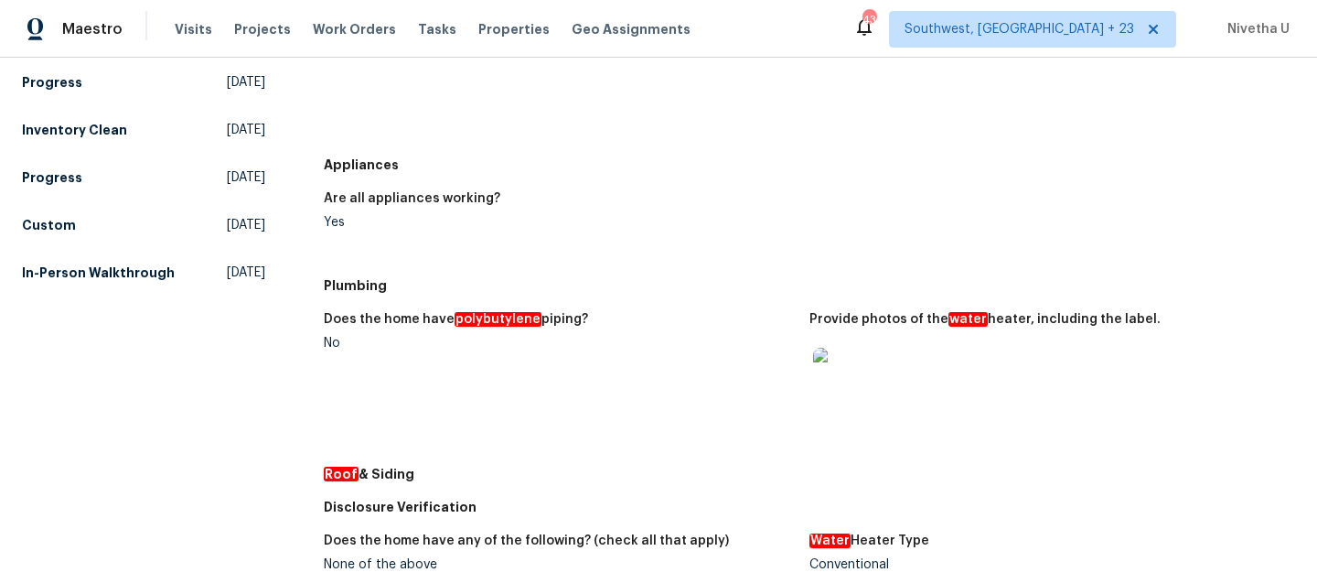
scroll to position [386, 0]
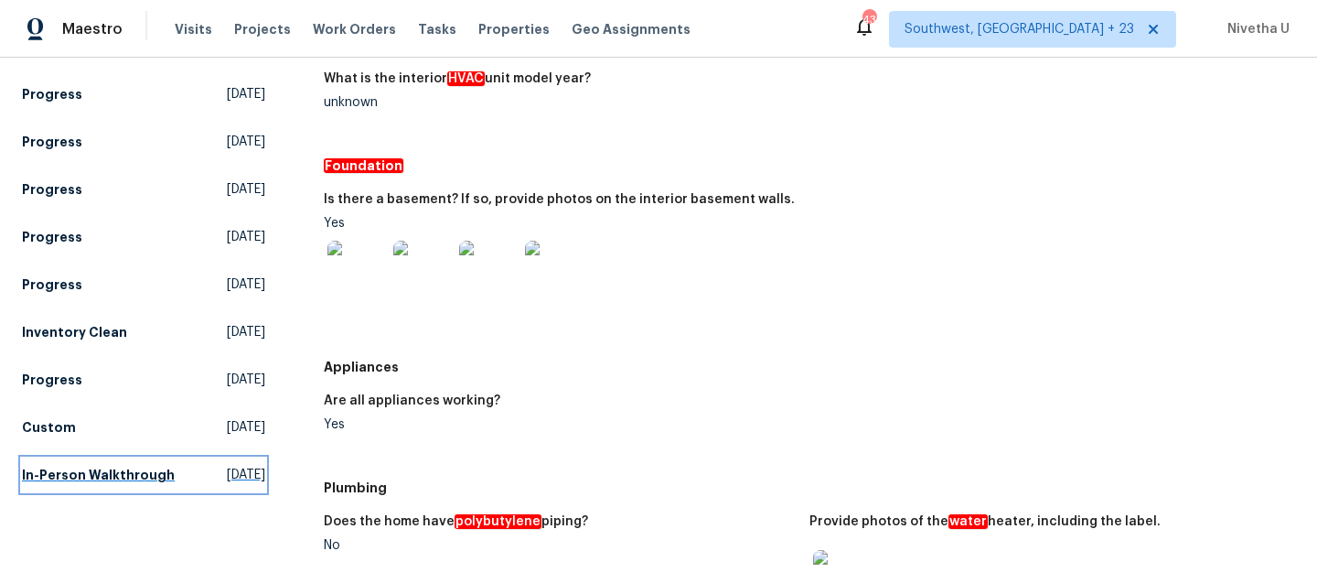
click at [51, 462] on link "In-Person Walkthrough Wed, Jul 16 2025" at bounding box center [143, 474] width 243 height 33
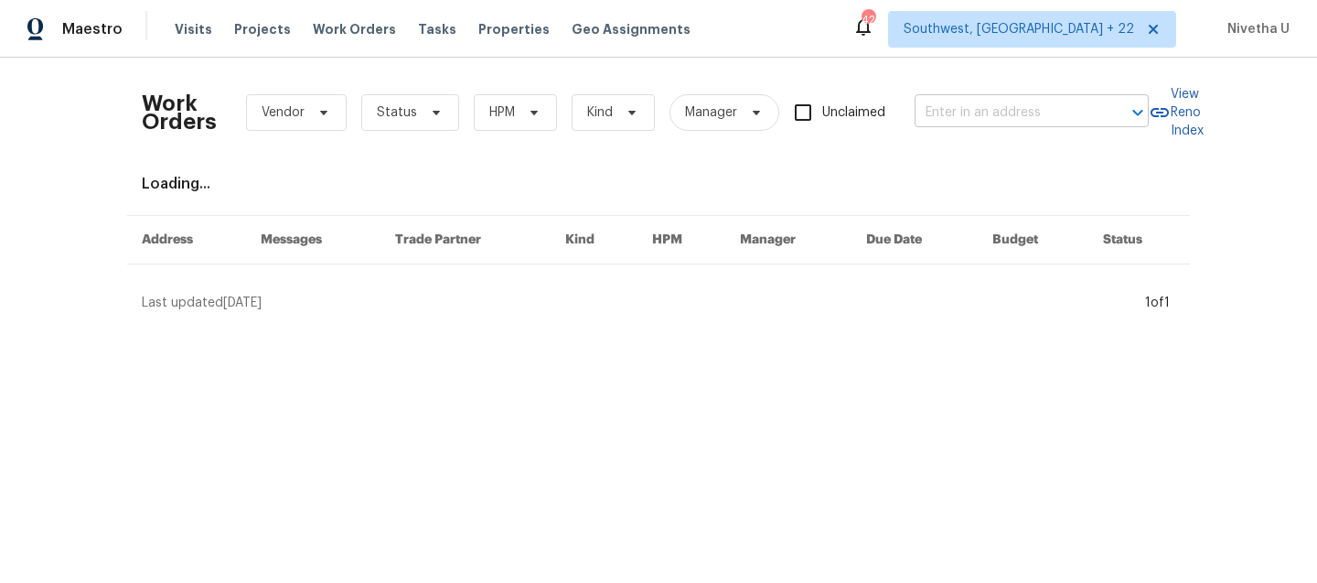
click at [1101, 116] on div at bounding box center [1125, 113] width 48 height 26
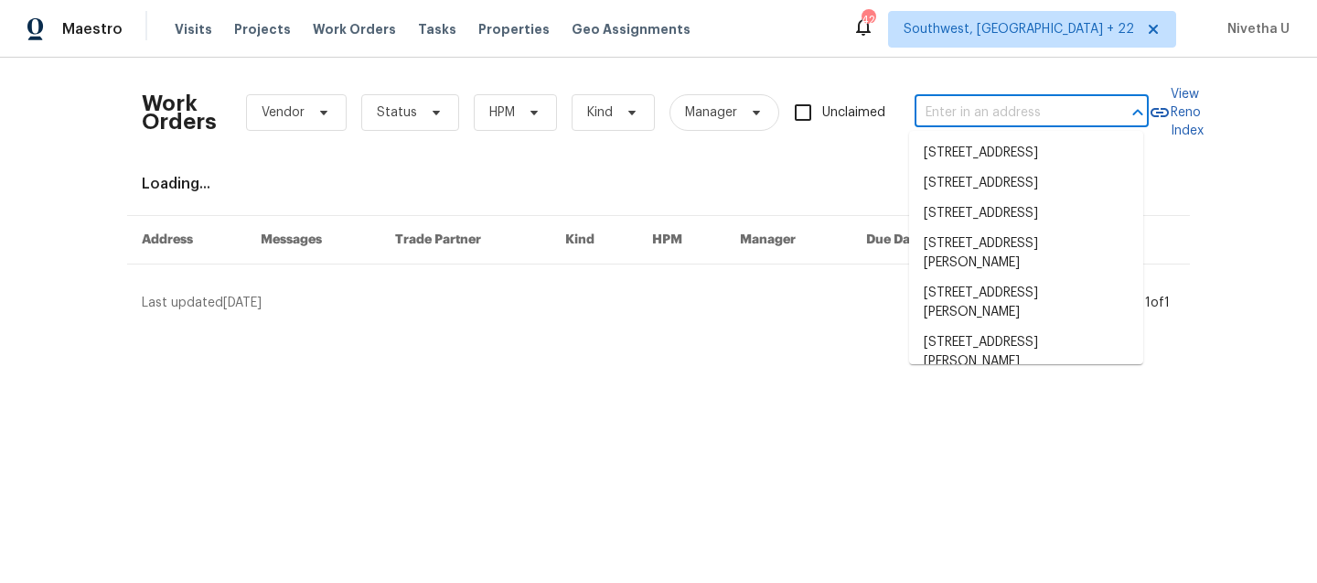
paste input "[STREET_ADDRESS][PERSON_NAME]"
type input "[STREET_ADDRESS][PERSON_NAME]"
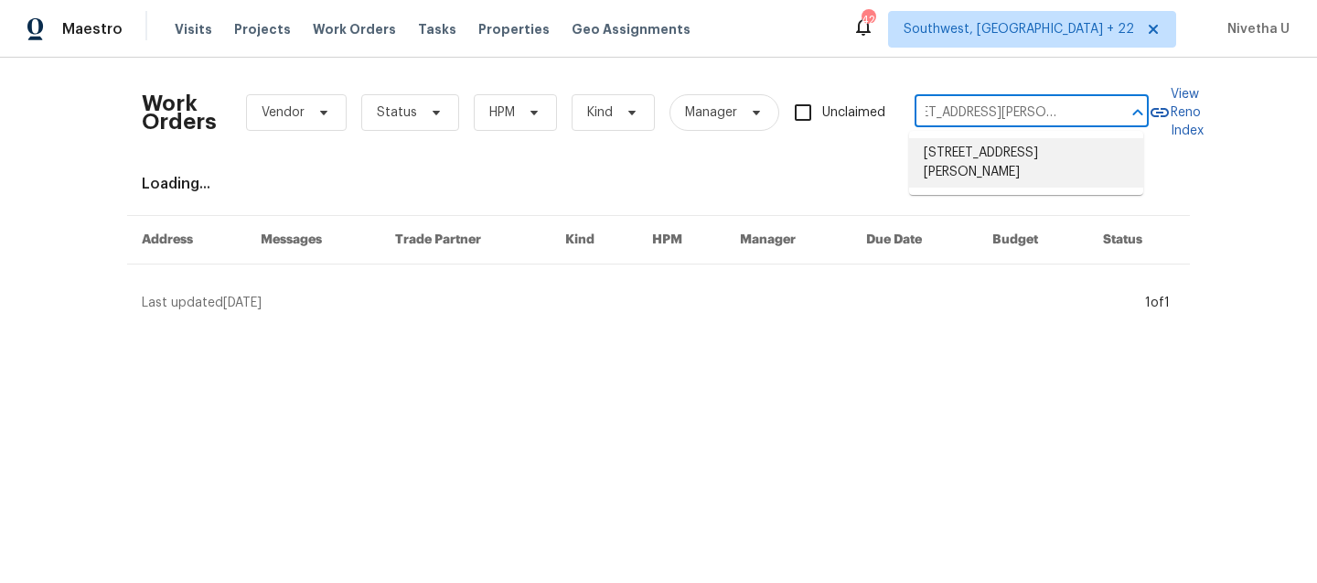
click at [1096, 164] on li "5198 Moeller Ave, Sarasota, FL 34233" at bounding box center [1026, 162] width 234 height 49
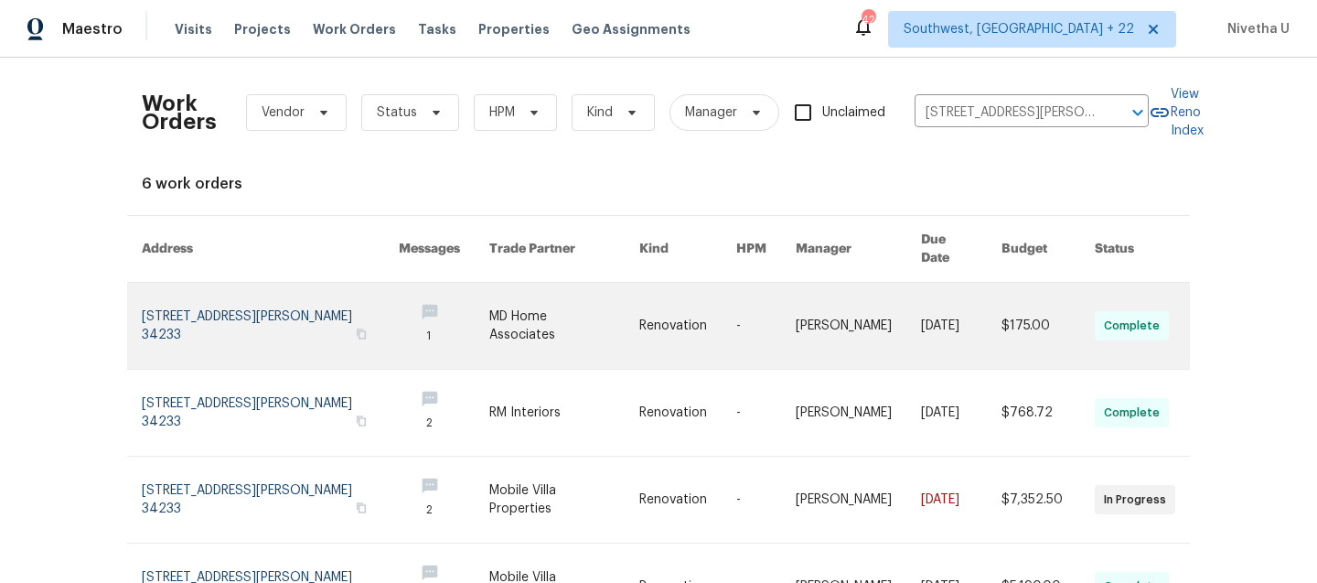
click at [181, 307] on link at bounding box center [270, 326] width 257 height 86
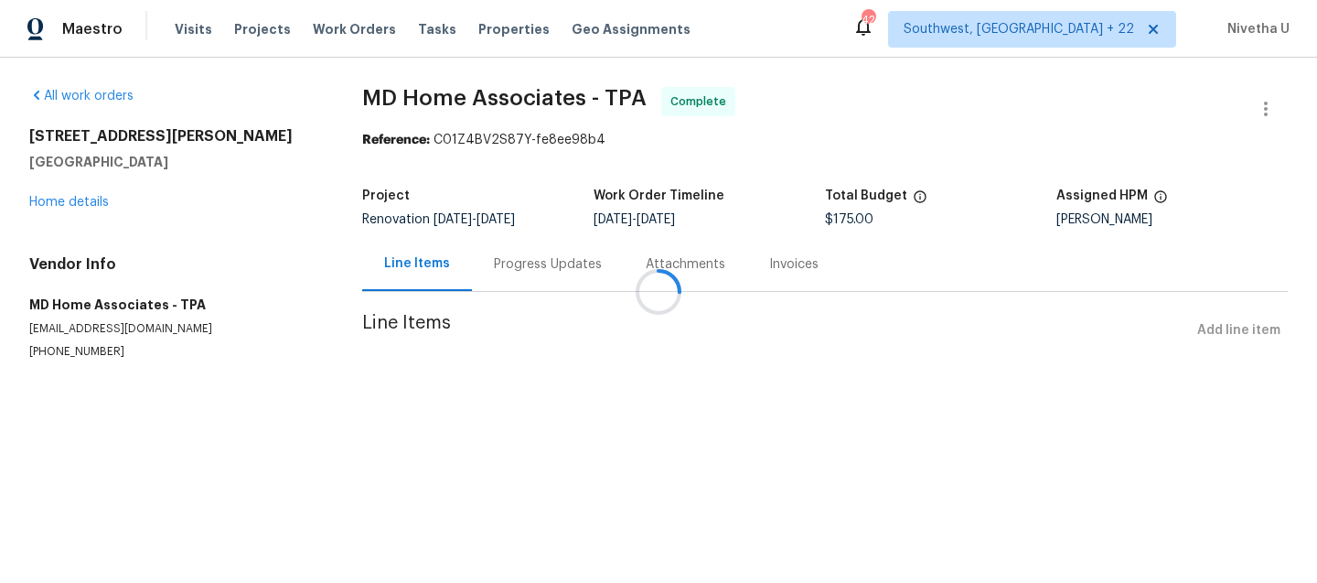
click at [61, 203] on div at bounding box center [658, 291] width 1317 height 583
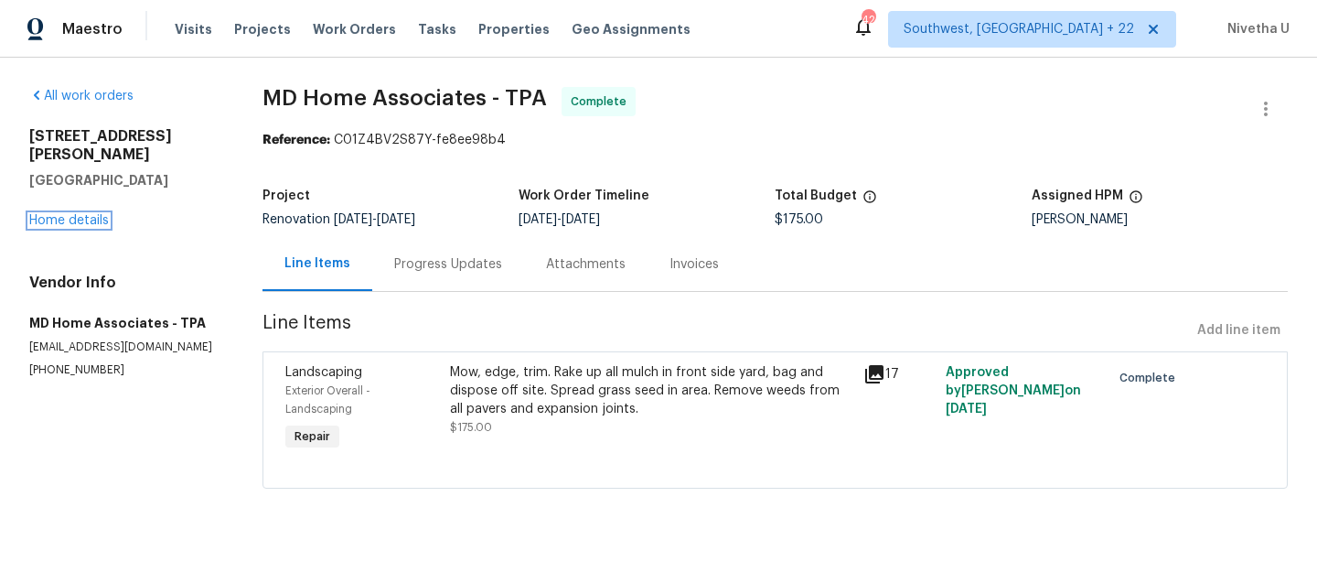
click at [61, 214] on link "Home details" at bounding box center [69, 220] width 80 height 13
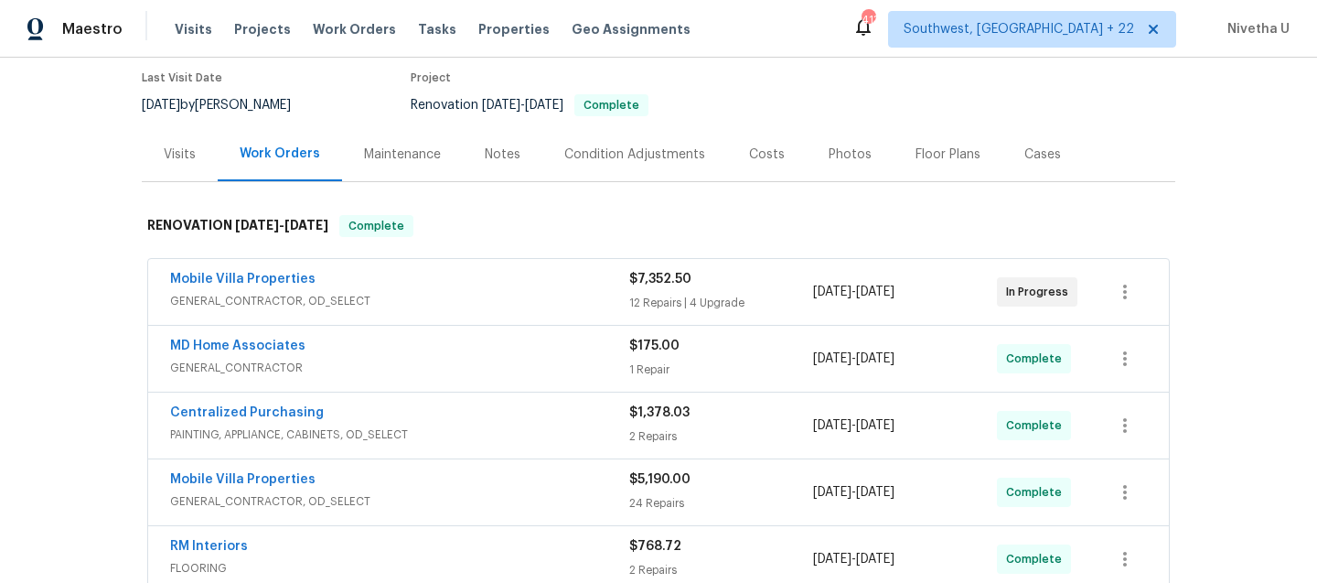
scroll to position [418, 0]
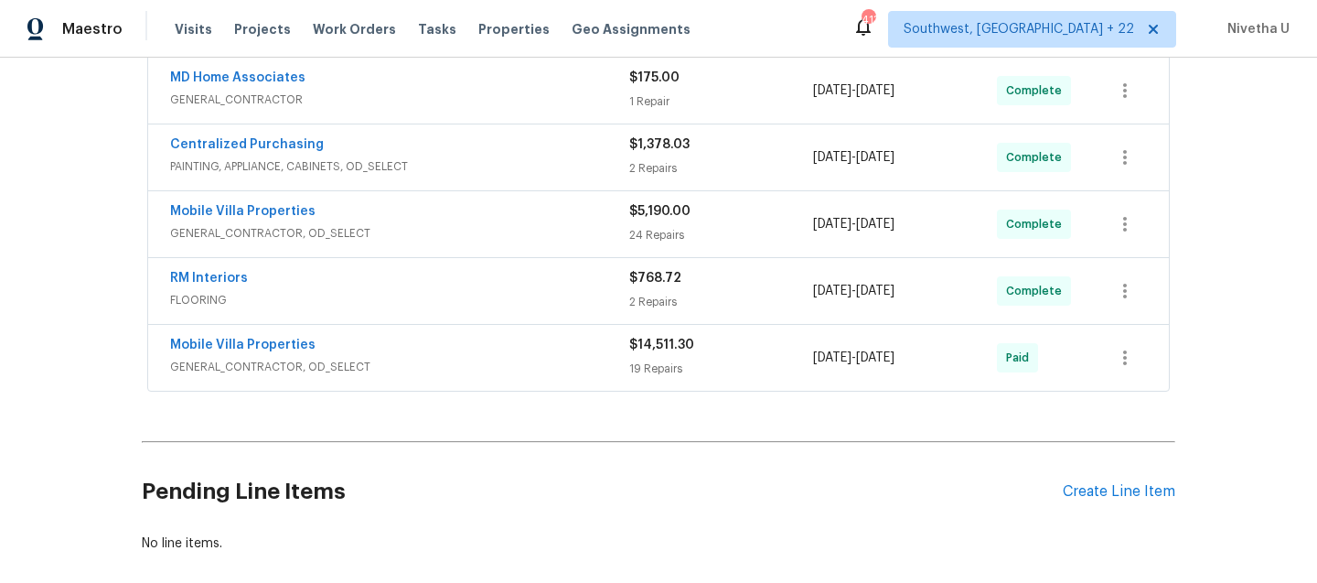
click at [485, 346] on div "Mobile Villa Properties" at bounding box center [399, 347] width 459 height 22
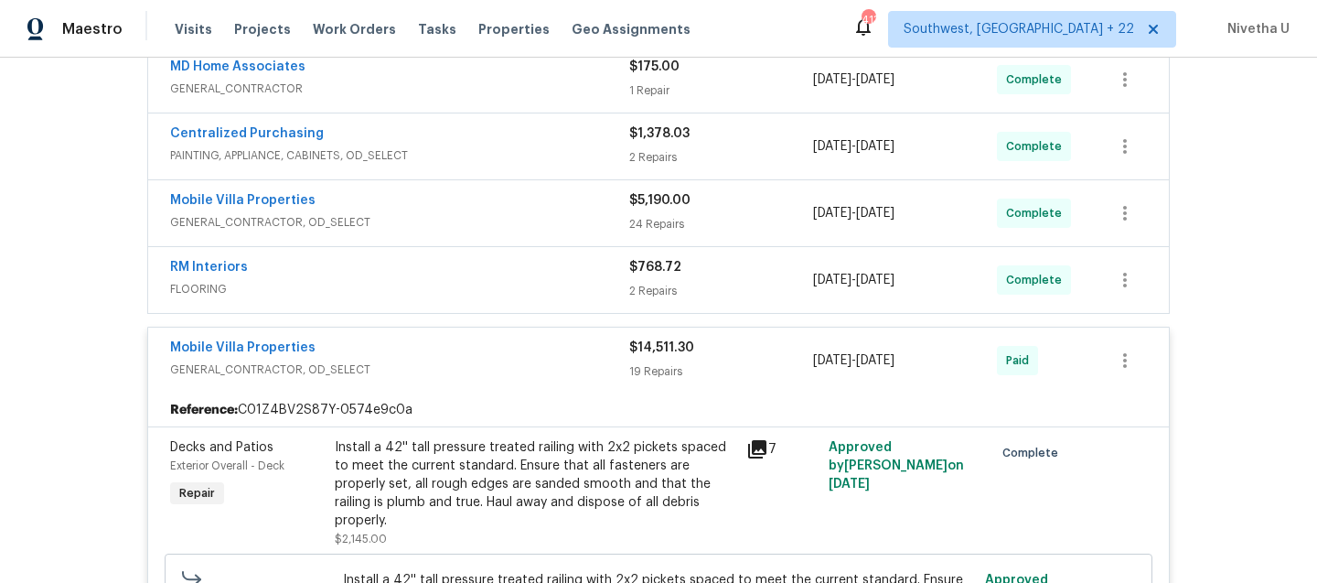
scroll to position [422, 0]
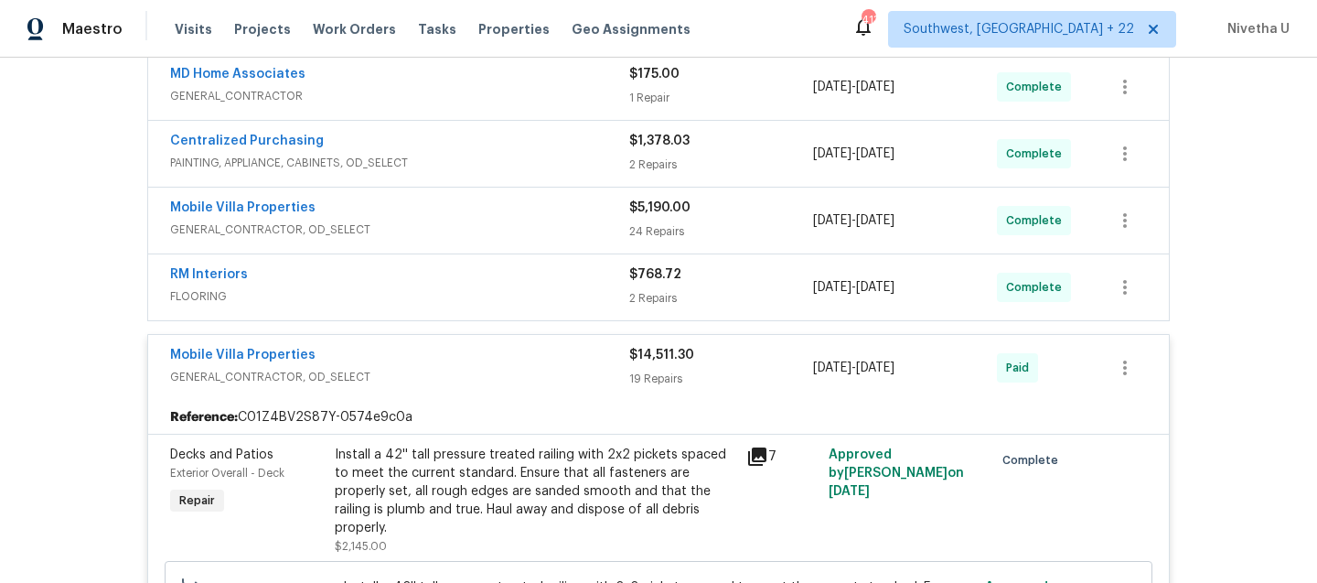
click at [483, 381] on span "GENERAL_CONTRACTOR, OD_SELECT" at bounding box center [399, 377] width 459 height 18
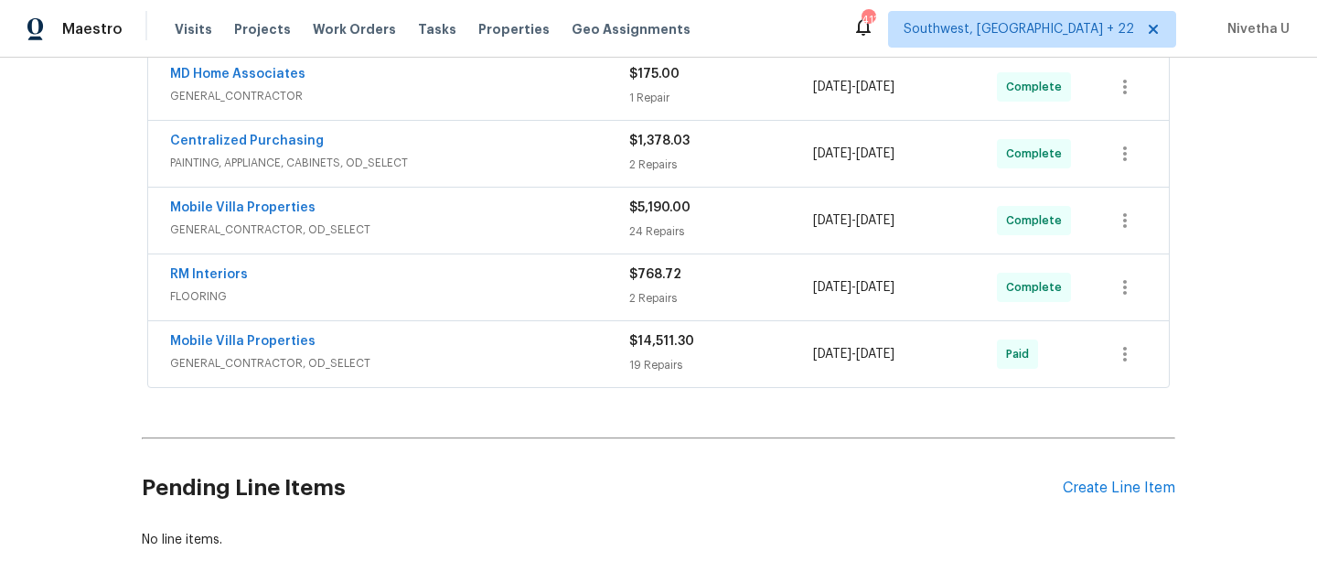
click at [467, 305] on span "FLOORING" at bounding box center [399, 296] width 459 height 18
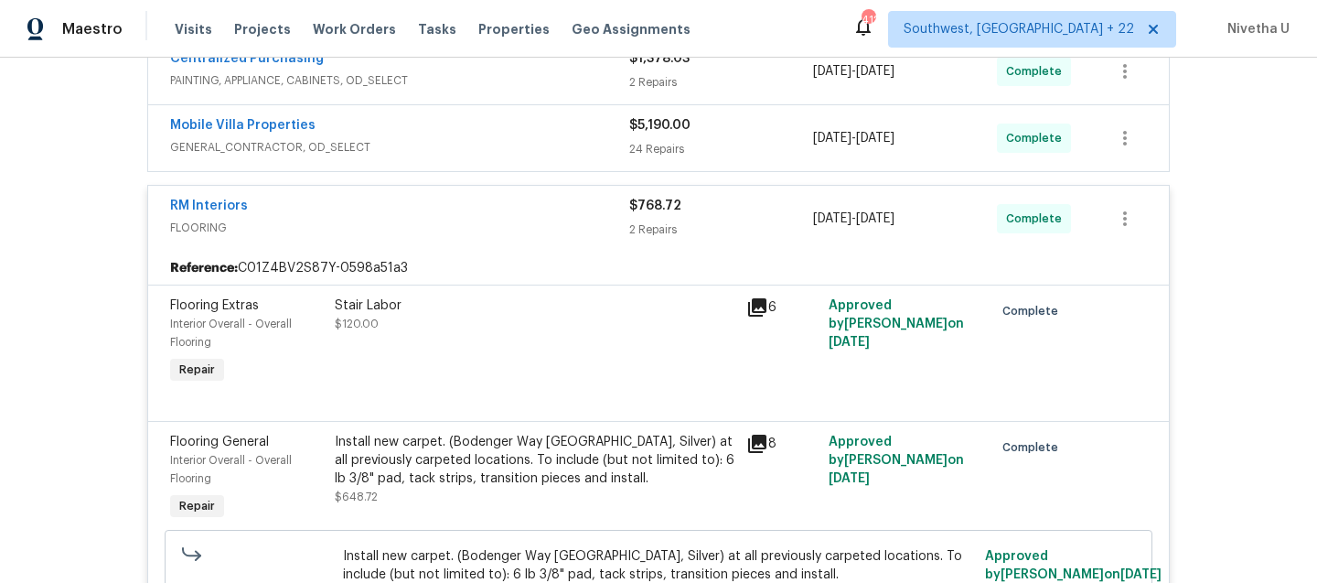
scroll to position [503, 0]
click at [510, 241] on div "RM Interiors FLOORING" at bounding box center [399, 220] width 459 height 44
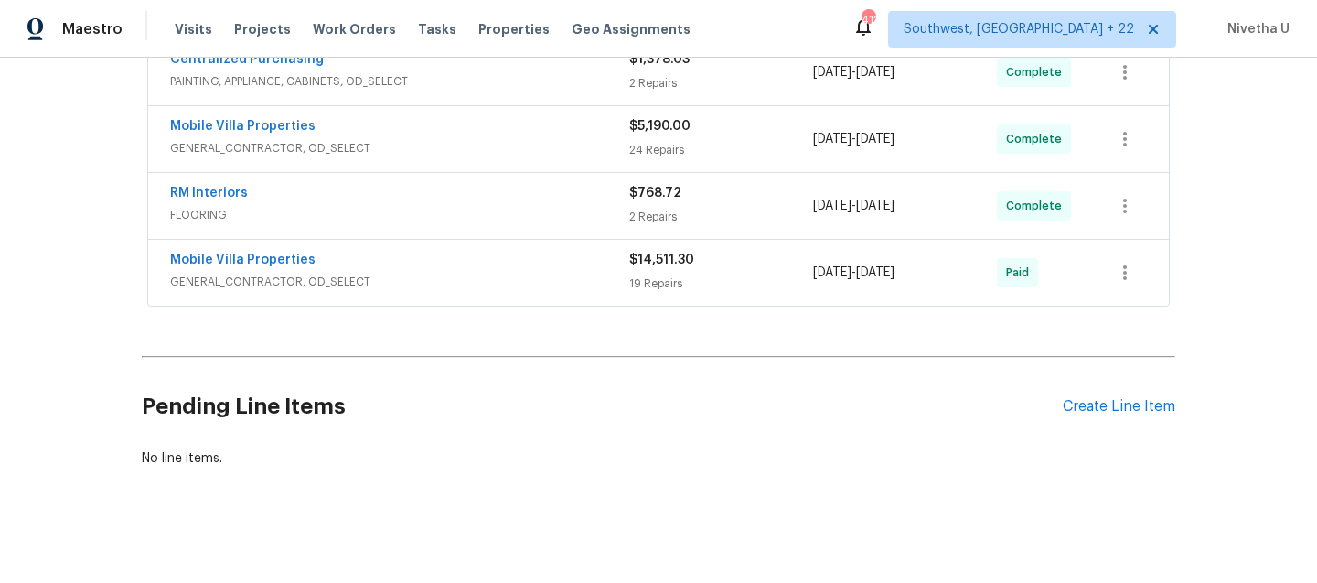
click at [501, 151] on span "GENERAL_CONTRACTOR, OD_SELECT" at bounding box center [399, 148] width 459 height 18
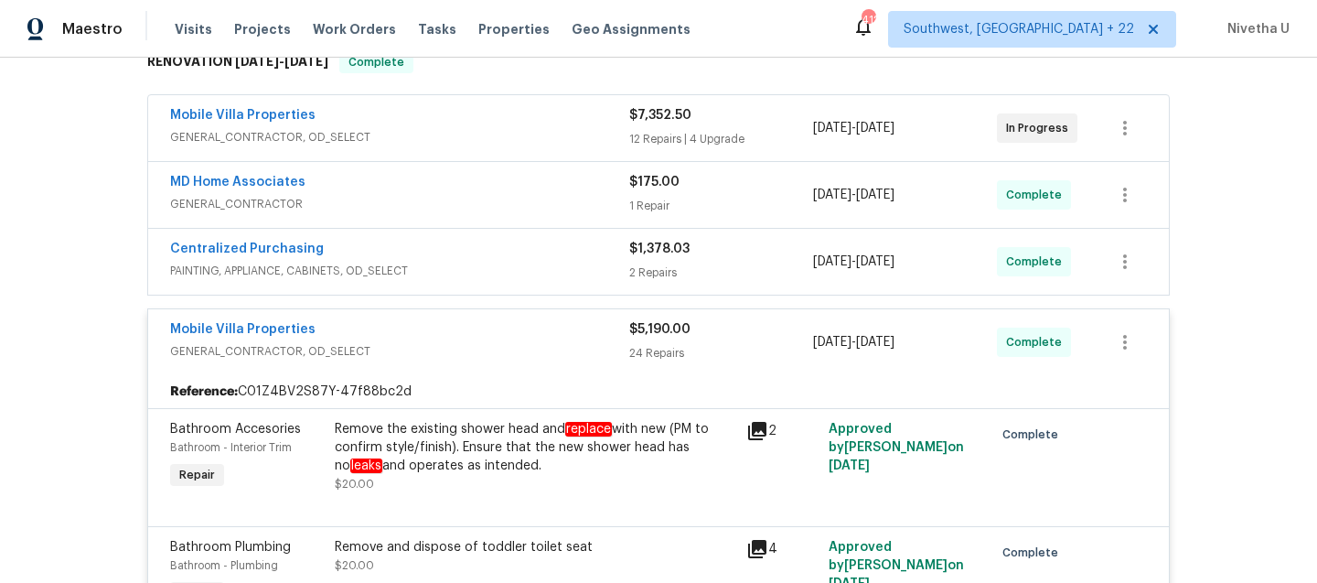
scroll to position [308, 0]
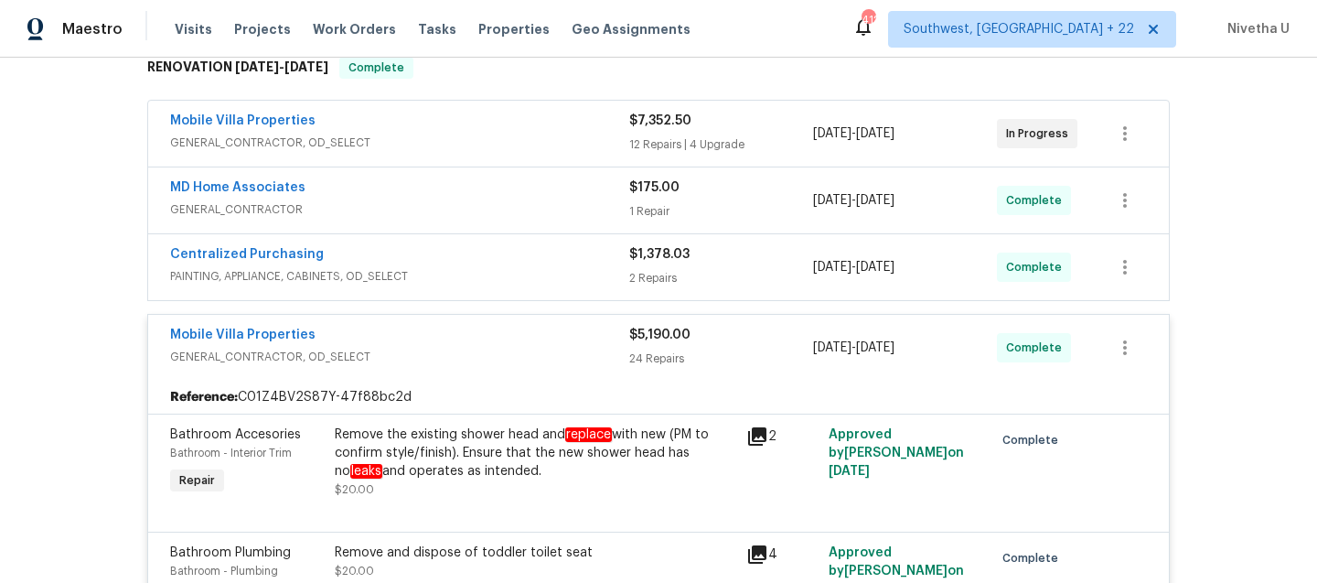
click at [508, 340] on div "Mobile Villa Properties" at bounding box center [399, 337] width 459 height 22
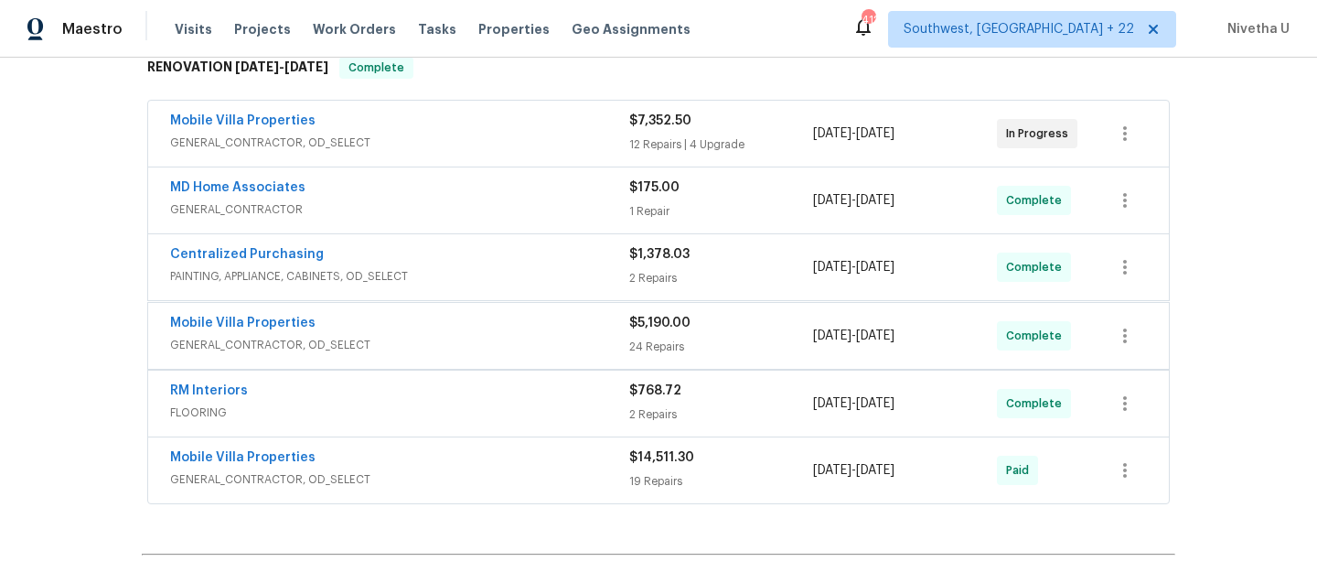
click at [491, 279] on span "PAINTING, APPLIANCE, CABINETS, OD_SELECT" at bounding box center [399, 276] width 459 height 18
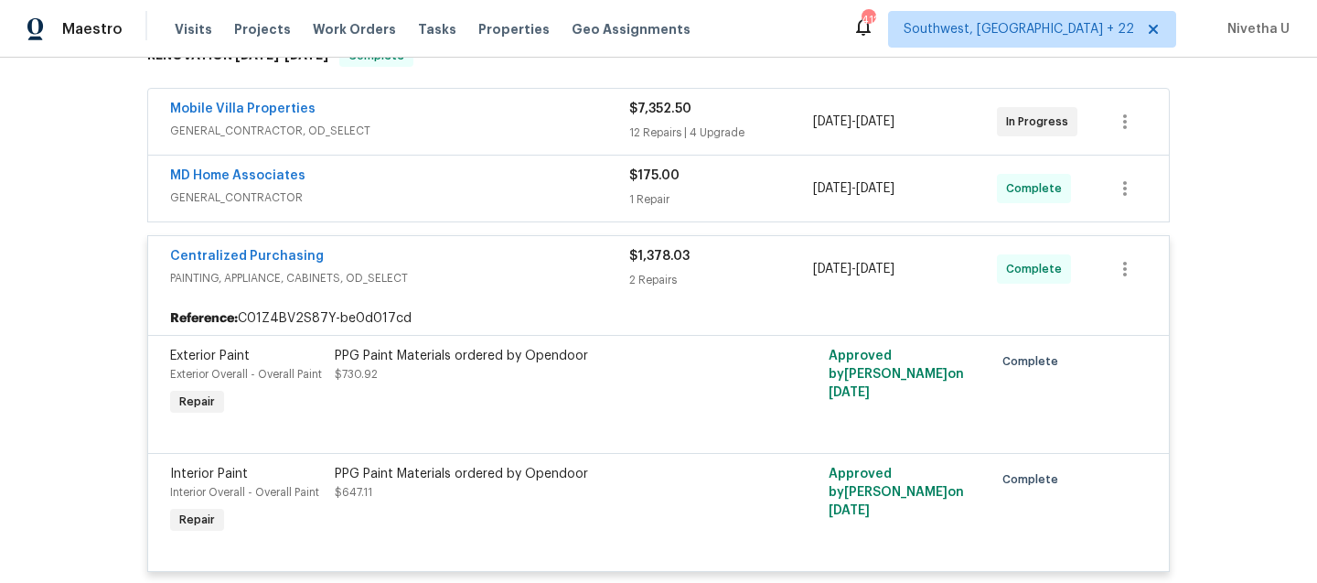
scroll to position [319, 0]
click at [491, 279] on span "PAINTING, APPLIANCE, CABINETS, OD_SELECT" at bounding box center [399, 279] width 459 height 18
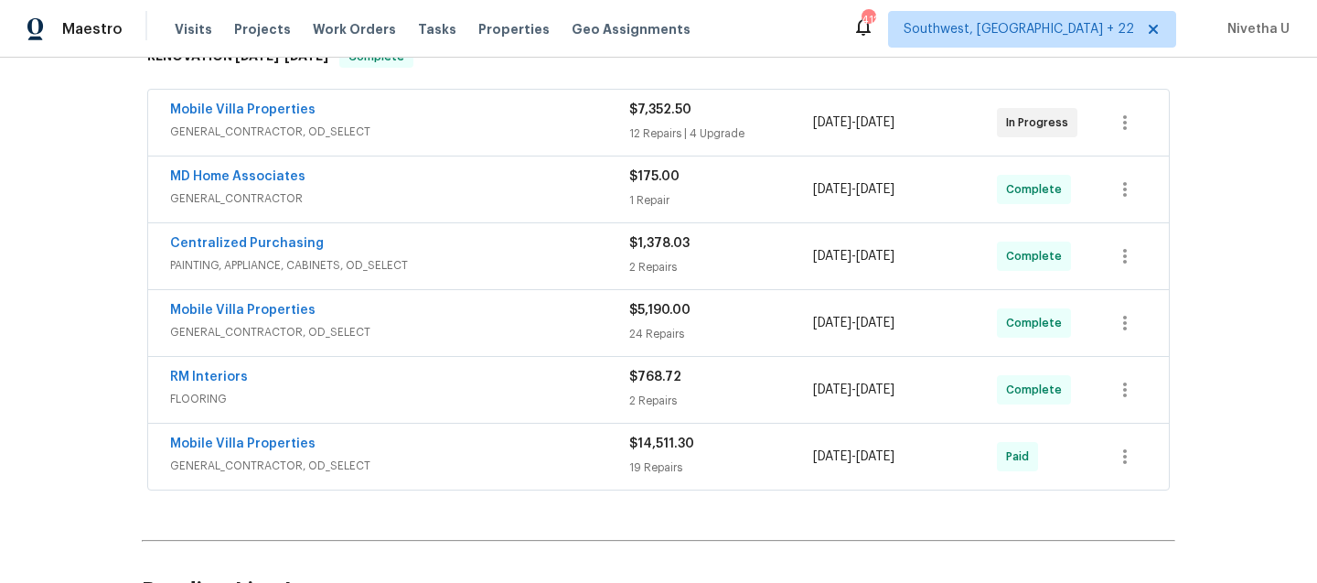
click at [478, 188] on div "MD Home Associates" at bounding box center [399, 178] width 459 height 22
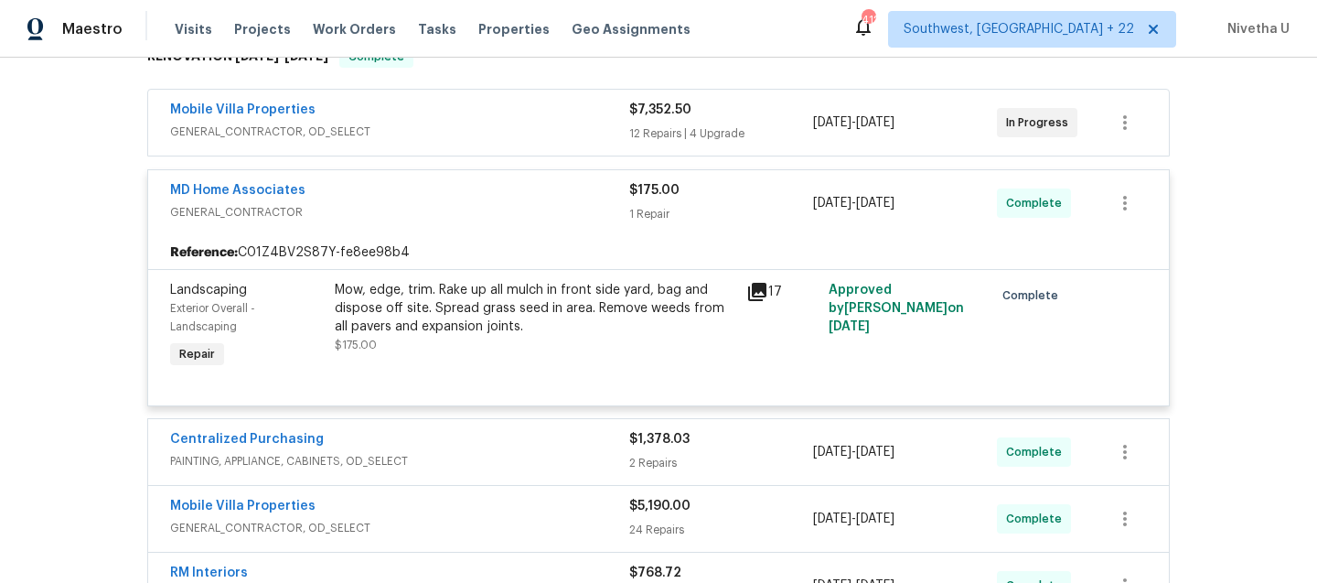
click at [480, 205] on span "GENERAL_CONTRACTOR" at bounding box center [399, 212] width 459 height 18
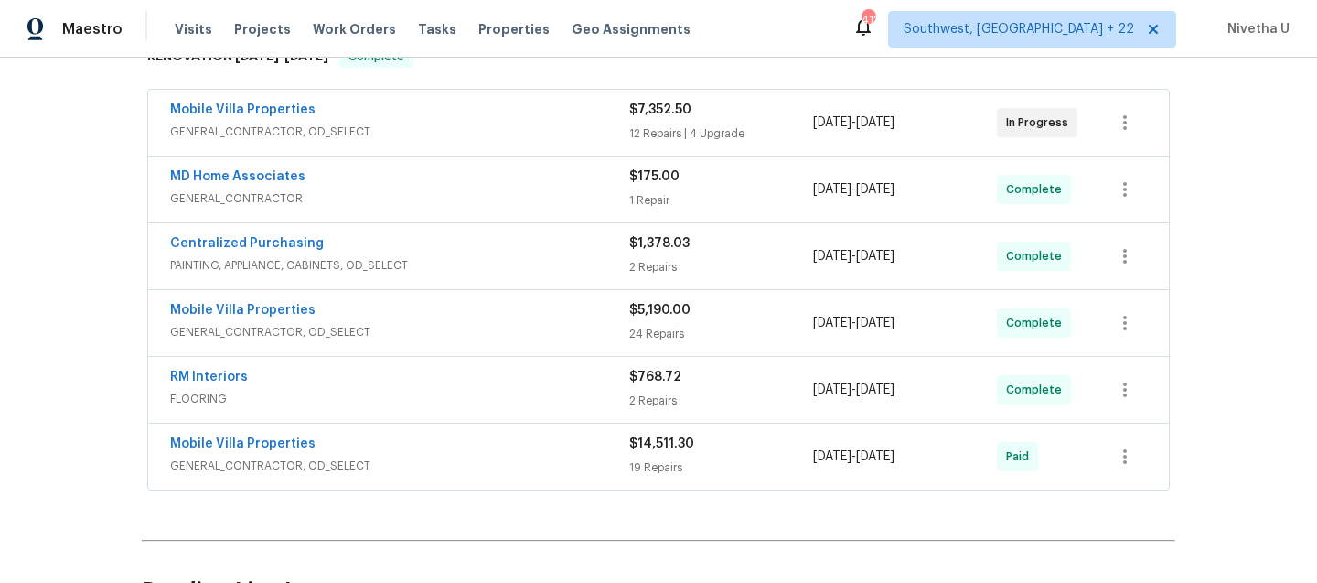
scroll to position [214, 0]
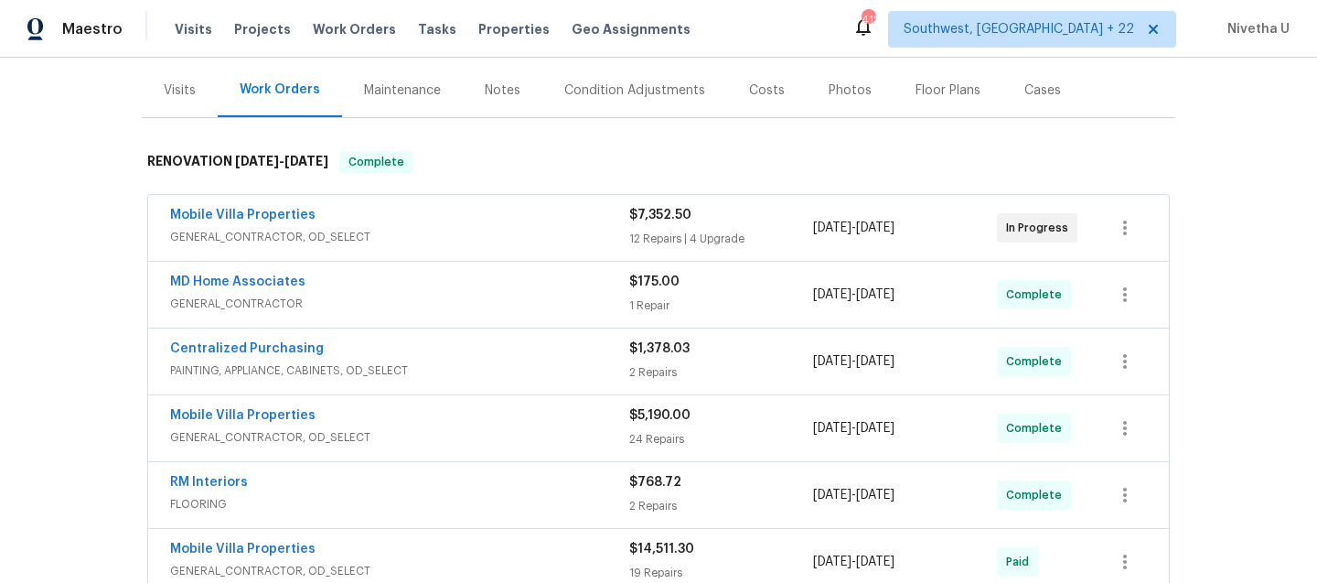
click at [478, 240] on span "GENERAL_CONTRACTOR, OD_SELECT" at bounding box center [399, 237] width 459 height 18
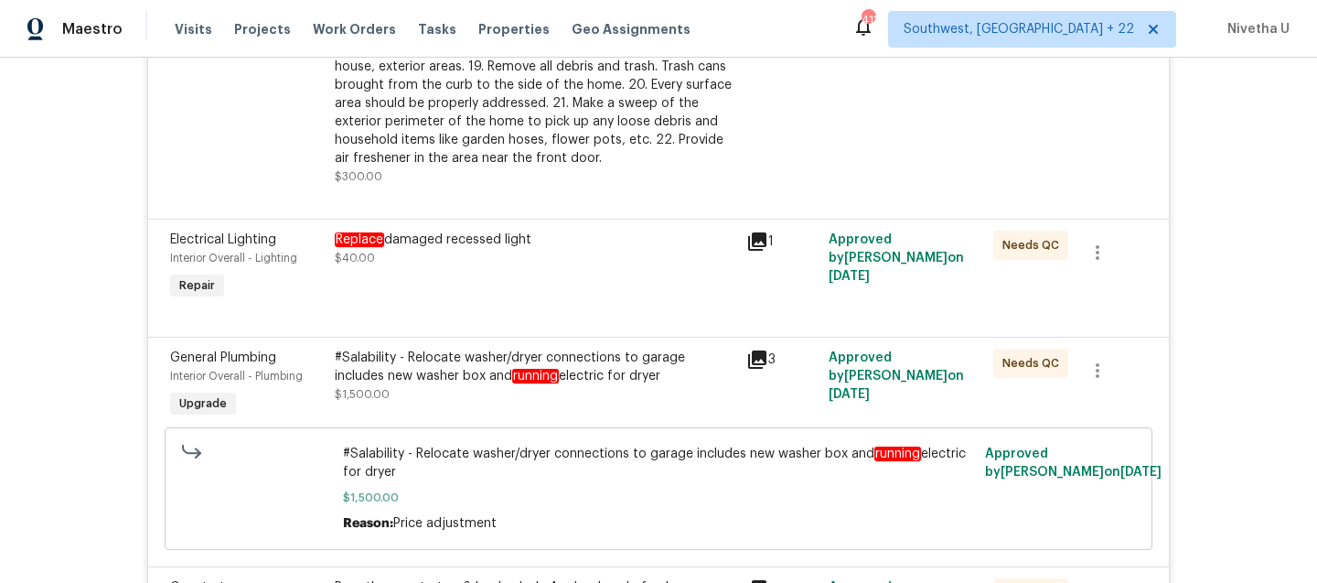
scroll to position [2005, 0]
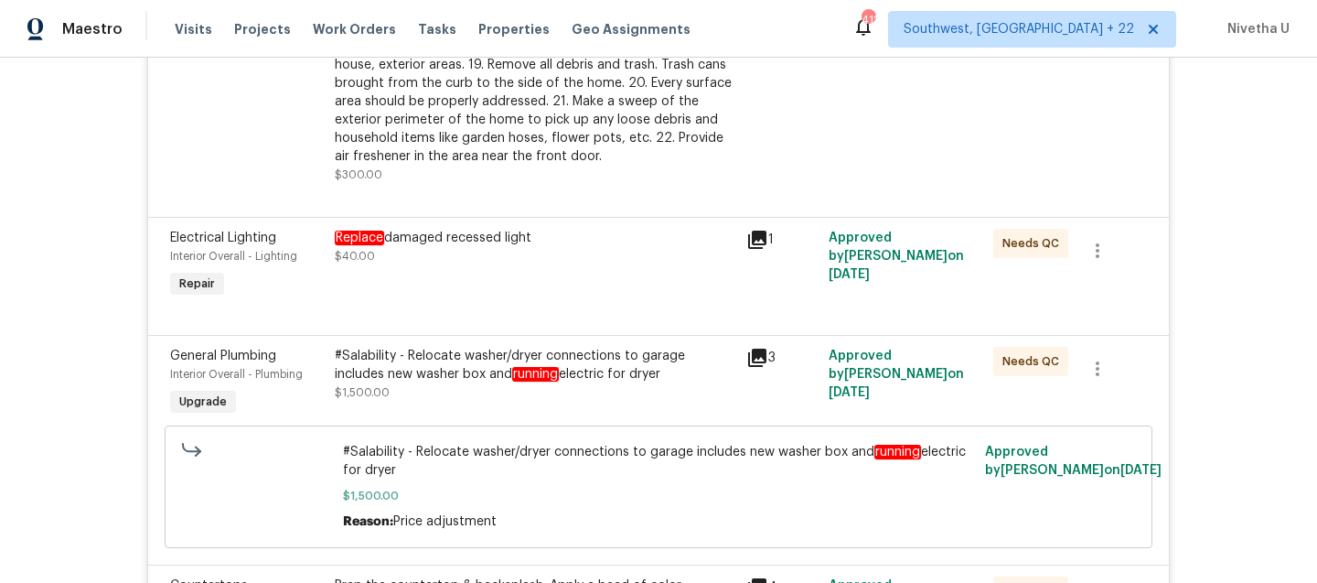
click at [544, 402] on div "#Salability - Relocate washer/dryer connections to garage includes new washer b…" at bounding box center [535, 374] width 401 height 55
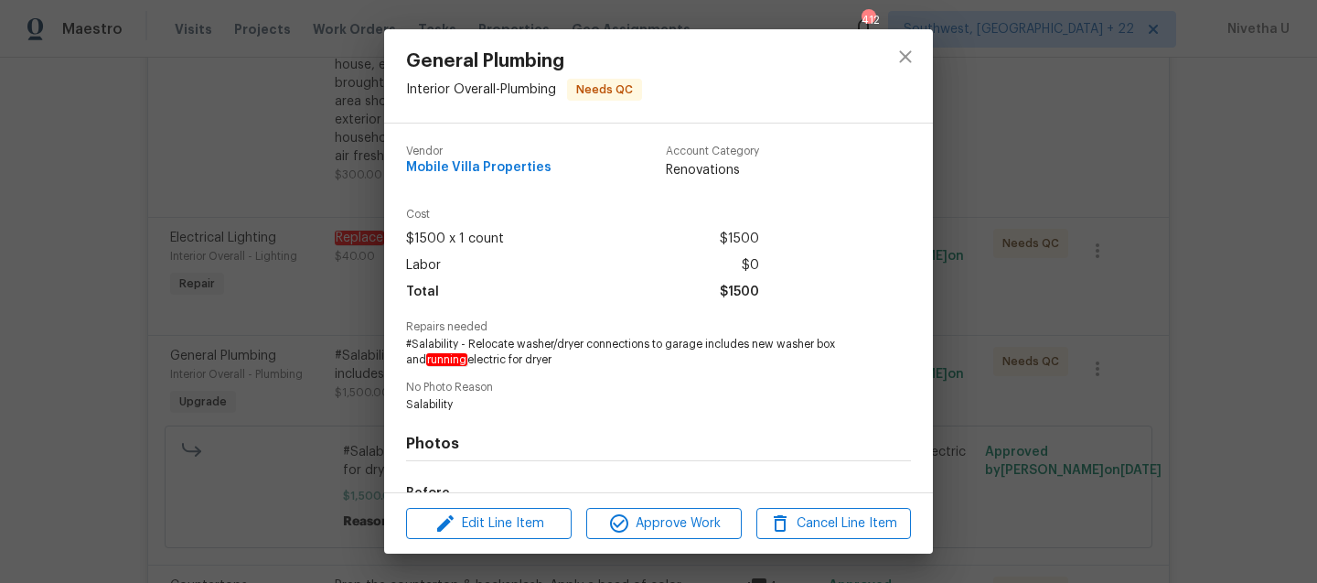
scroll to position [229, 0]
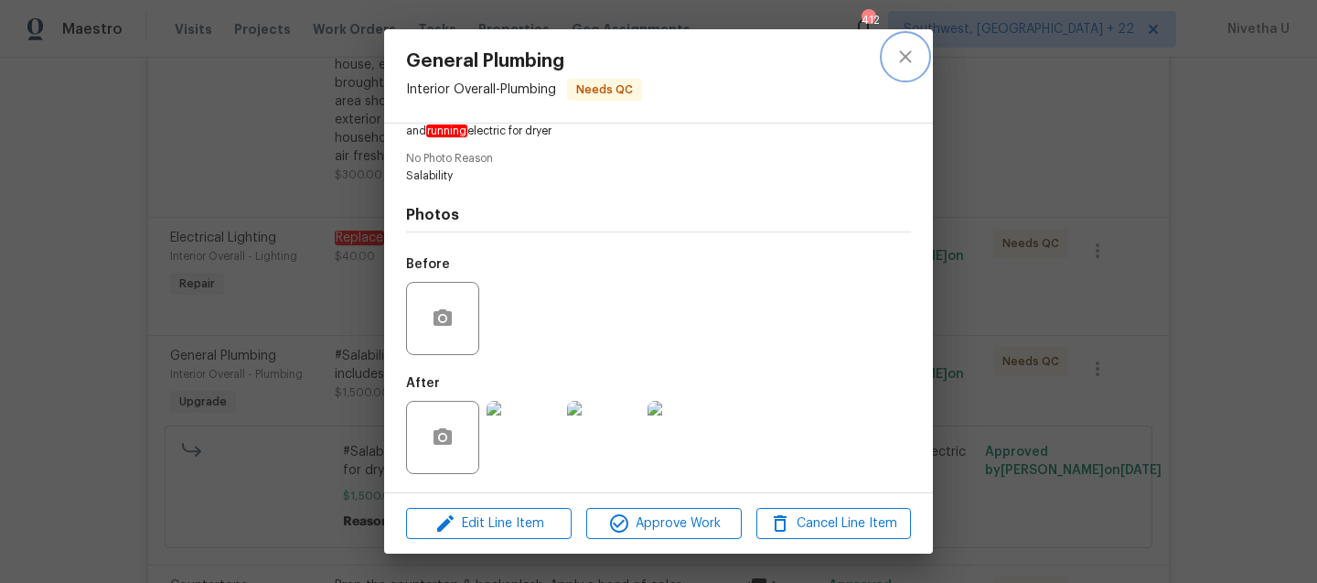
click at [908, 52] on icon "close" at bounding box center [906, 57] width 22 height 22
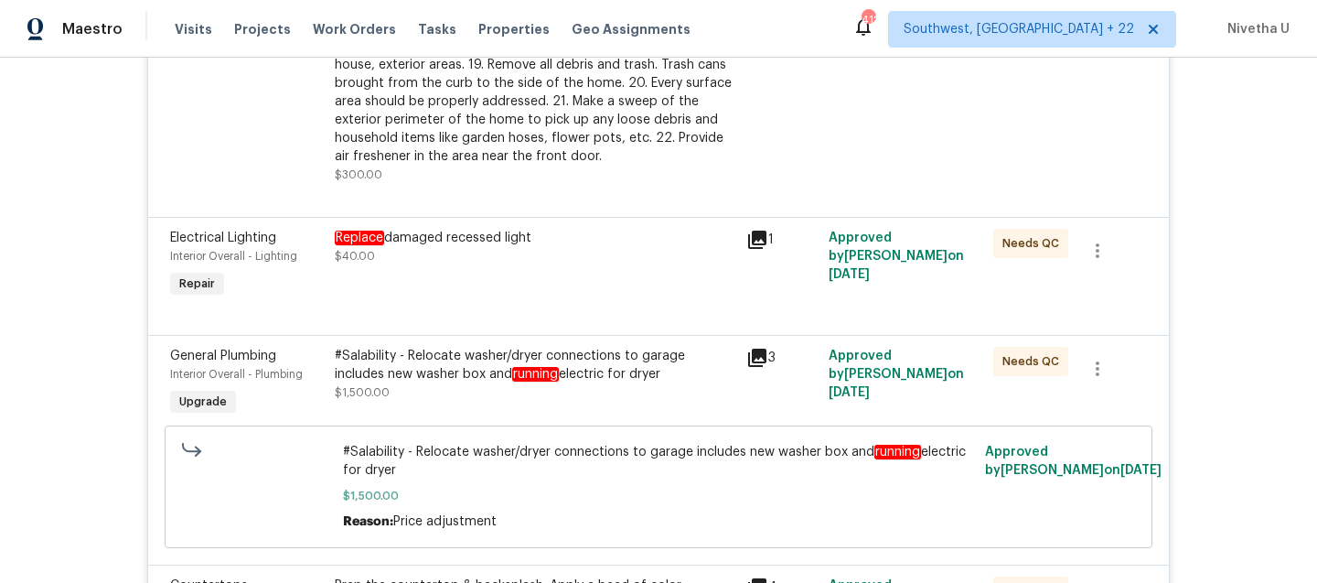
click at [489, 402] on div "#Salability - Relocate washer/dryer connections to garage includes new washer b…" at bounding box center [535, 374] width 401 height 55
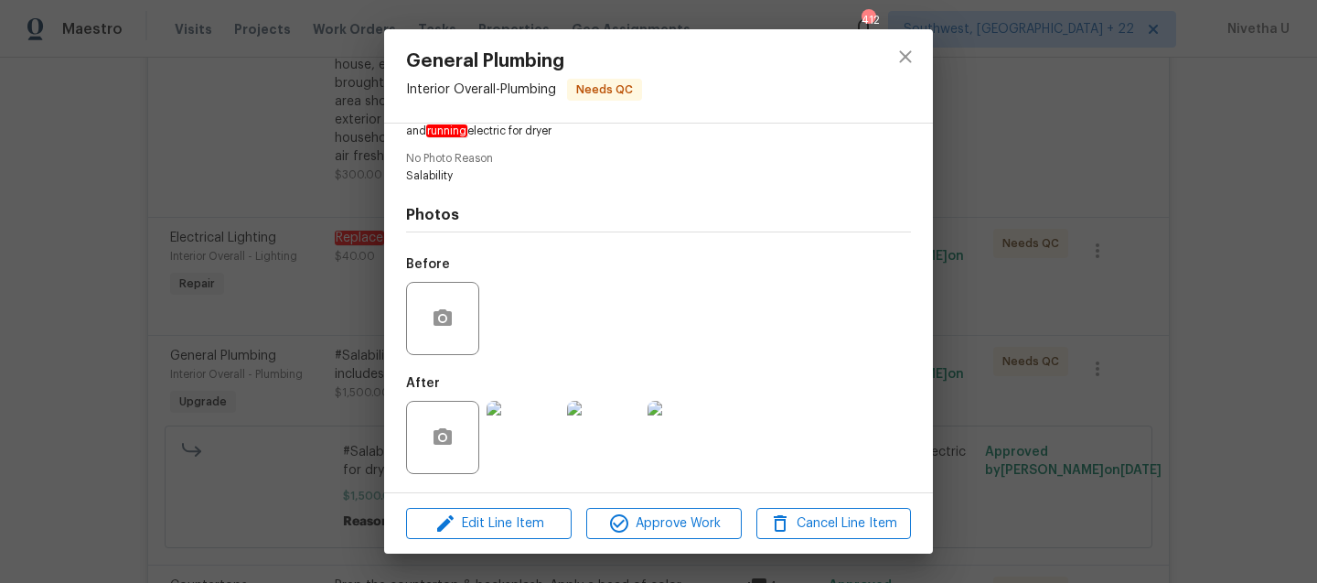
click at [510, 423] on img at bounding box center [523, 437] width 73 height 73
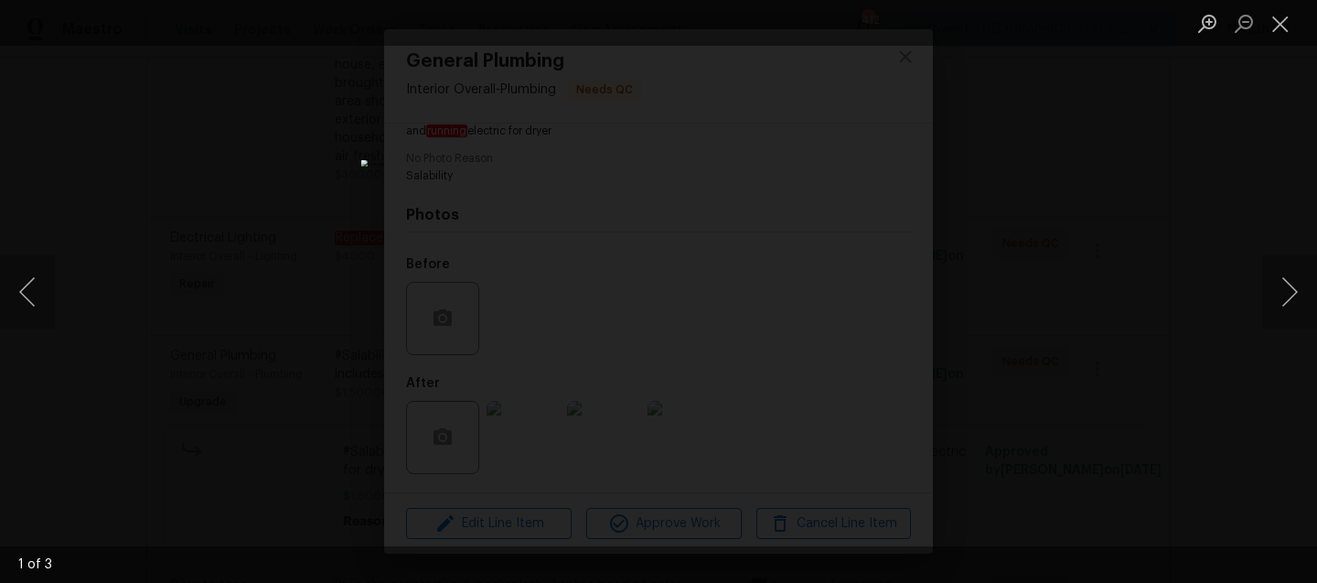
click at [1220, 290] on div "Lightbox" at bounding box center [658, 291] width 1317 height 583
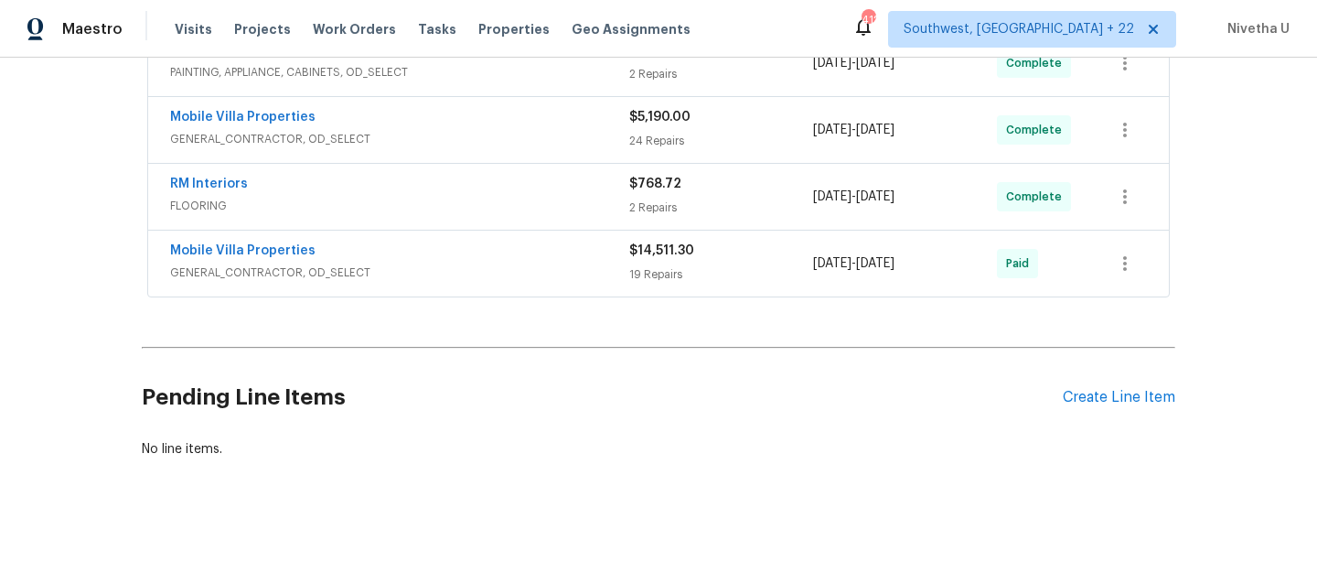
scroll to position [2927, 0]
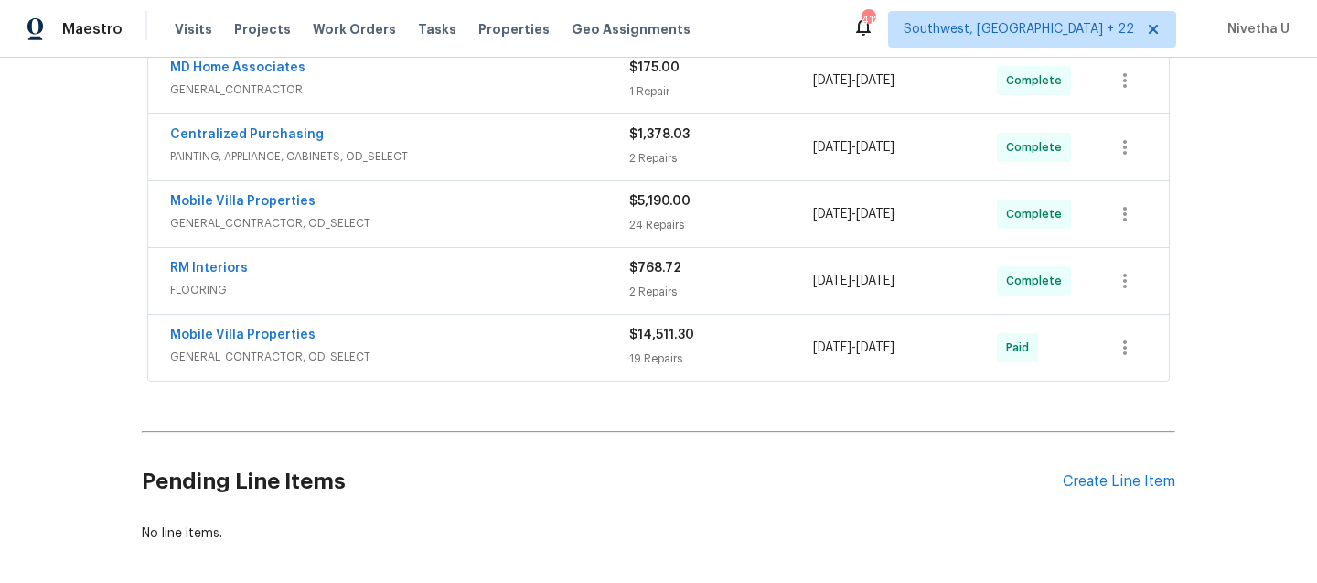
click at [493, 357] on span "GENERAL_CONTRACTOR, OD_SELECT" at bounding box center [399, 357] width 459 height 18
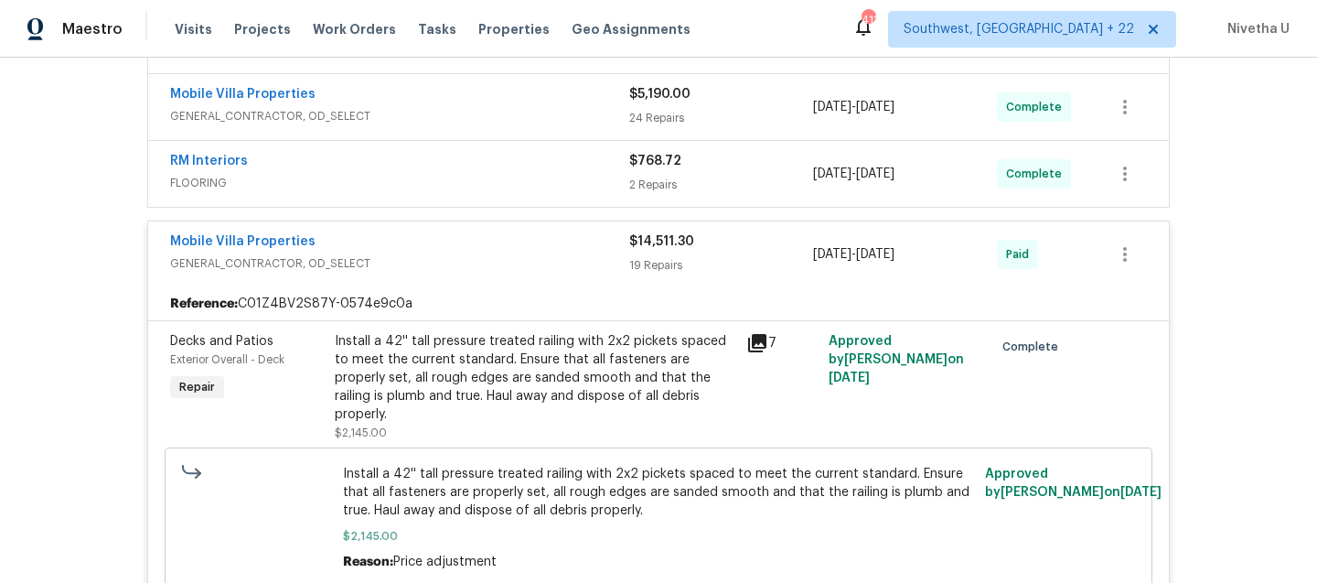
scroll to position [2929, 0]
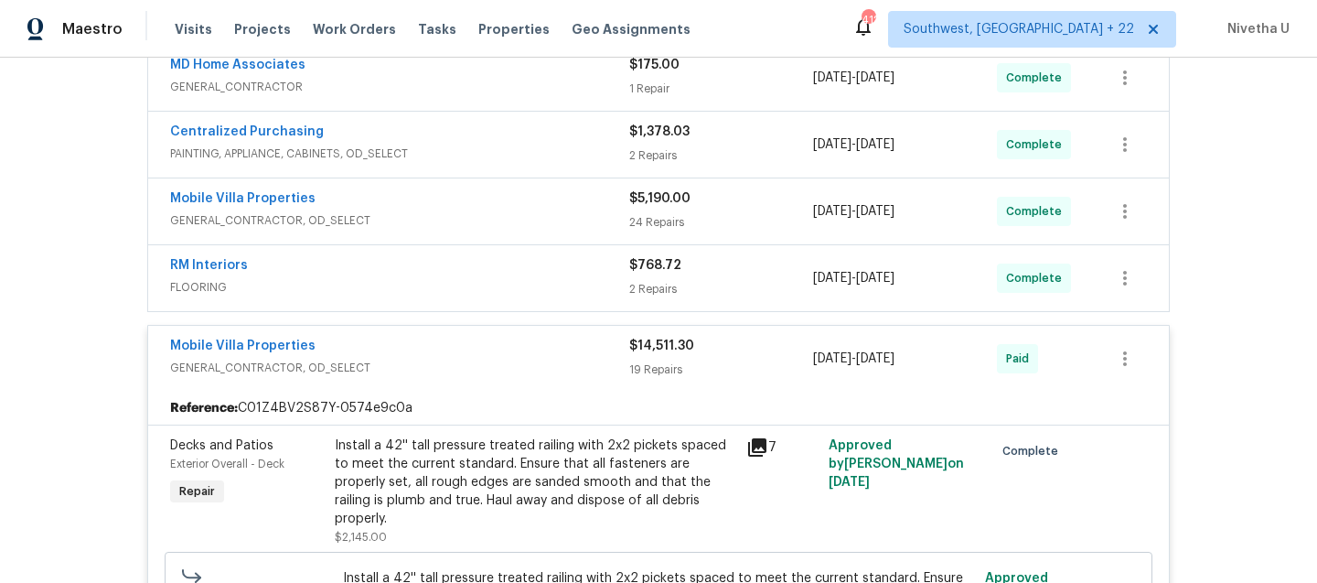
click at [493, 357] on div "Mobile Villa Properties" at bounding box center [399, 348] width 459 height 22
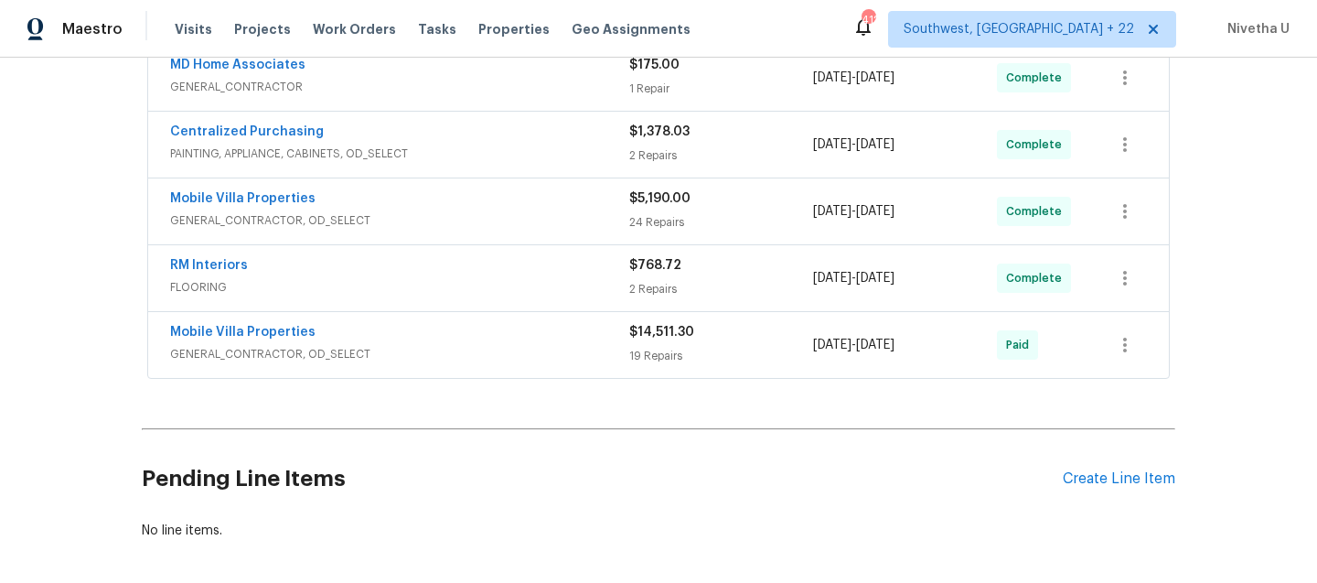
click at [477, 266] on div "RM Interiors" at bounding box center [399, 267] width 459 height 22
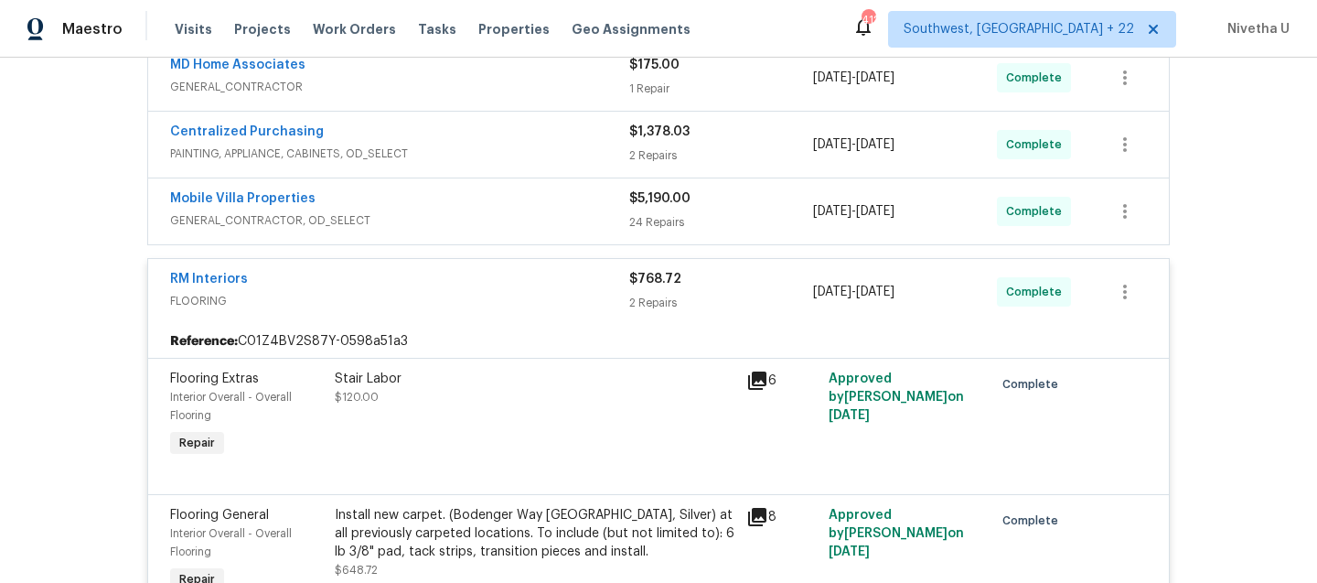
click at [477, 281] on div "RM Interiors" at bounding box center [399, 281] width 459 height 22
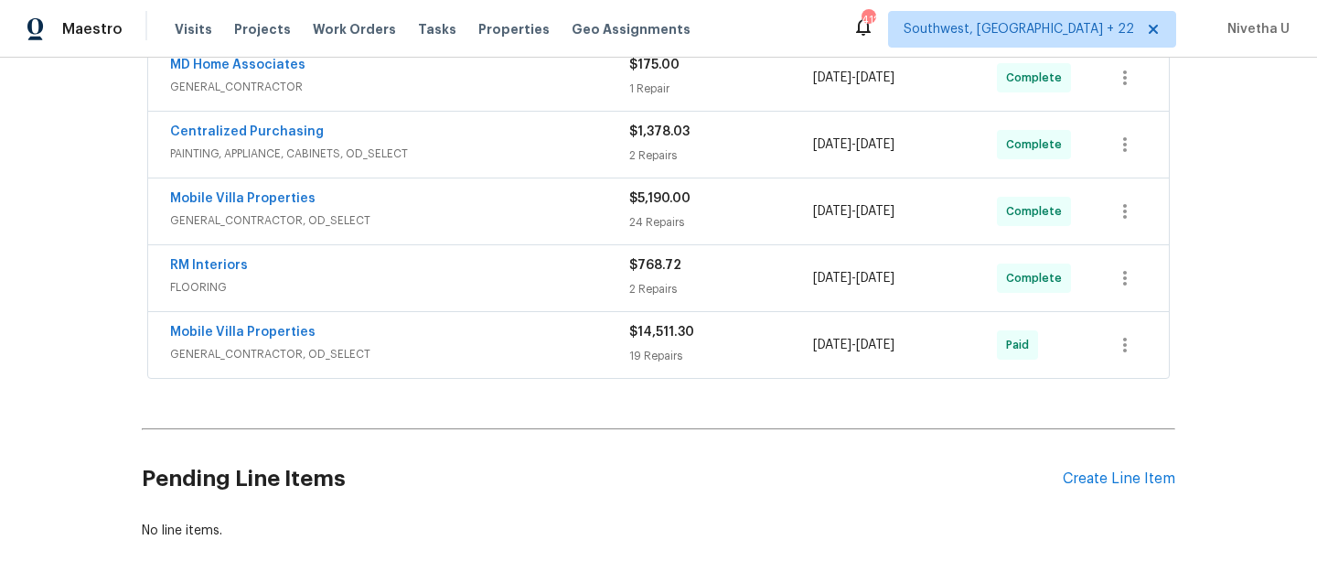
click at [469, 226] on span "GENERAL_CONTRACTOR, OD_SELECT" at bounding box center [399, 220] width 459 height 18
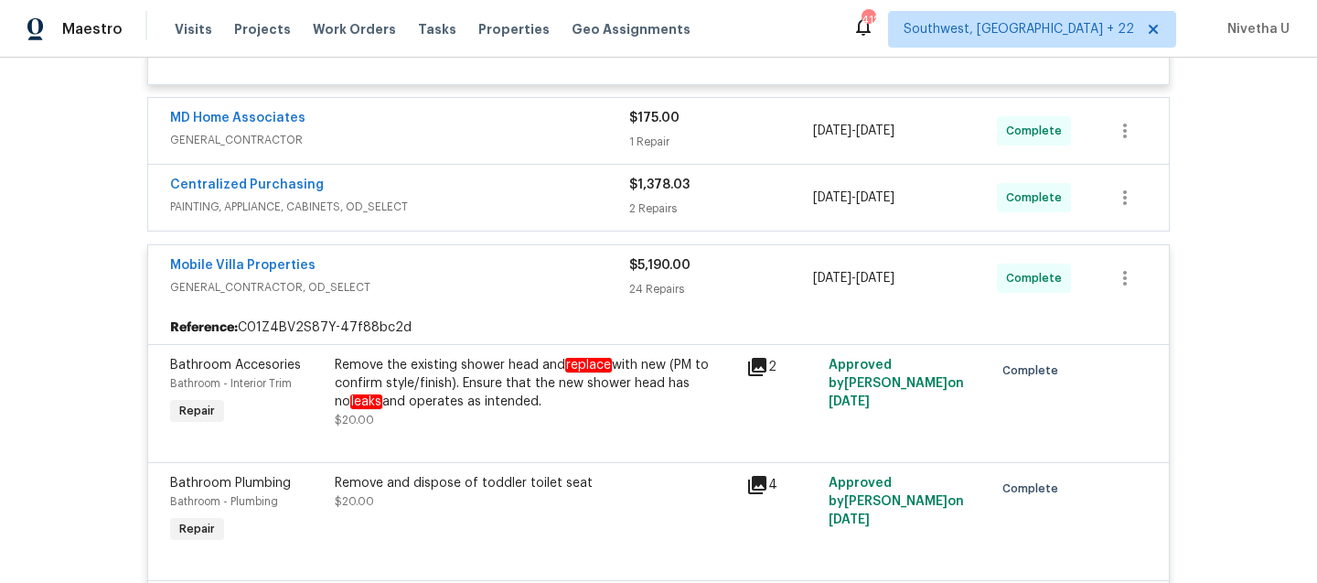
scroll to position [2869, 0]
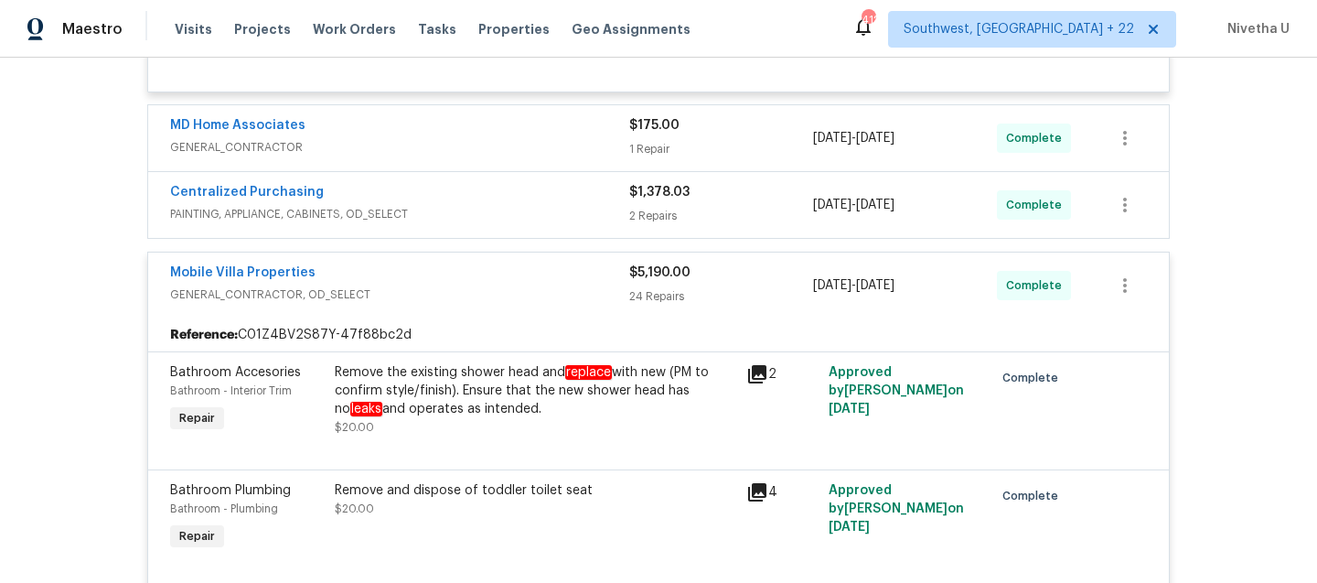
click at [467, 285] on div "Mobile Villa Properties" at bounding box center [399, 274] width 459 height 22
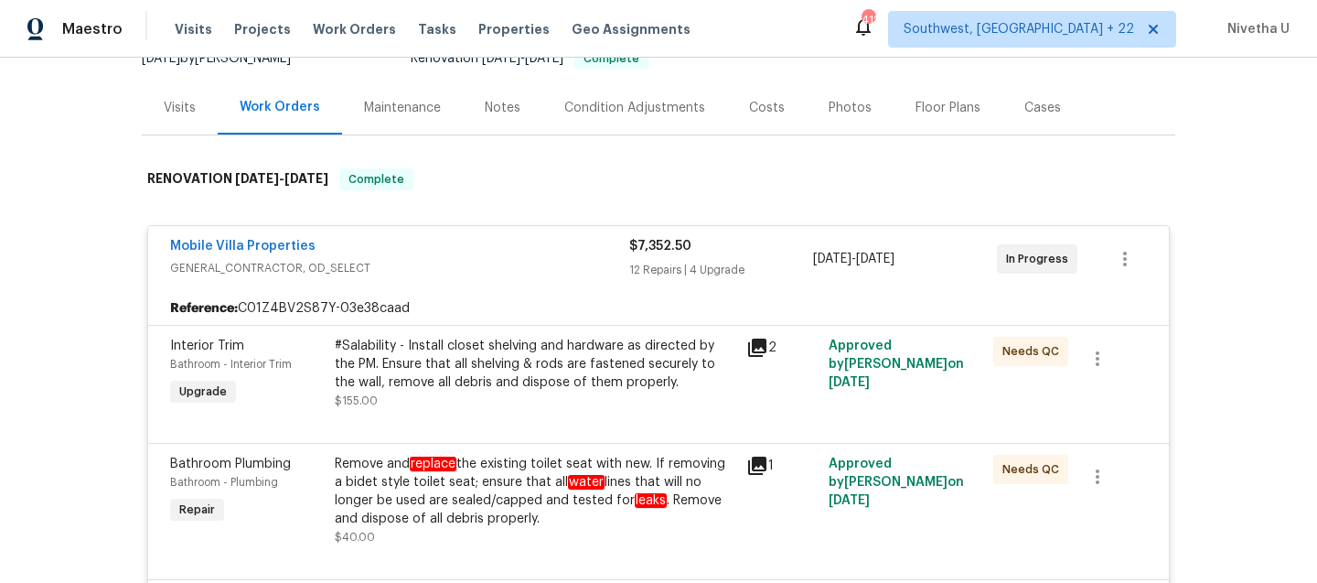
scroll to position [194, 0]
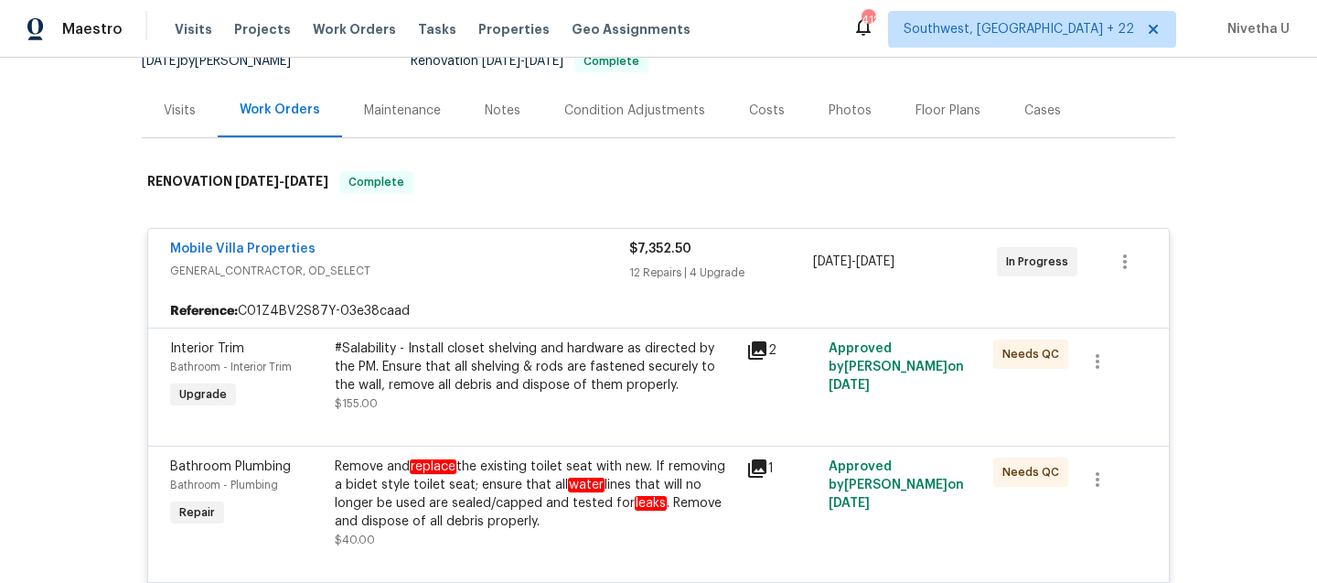
click at [467, 247] on div "Mobile Villa Properties" at bounding box center [399, 251] width 459 height 22
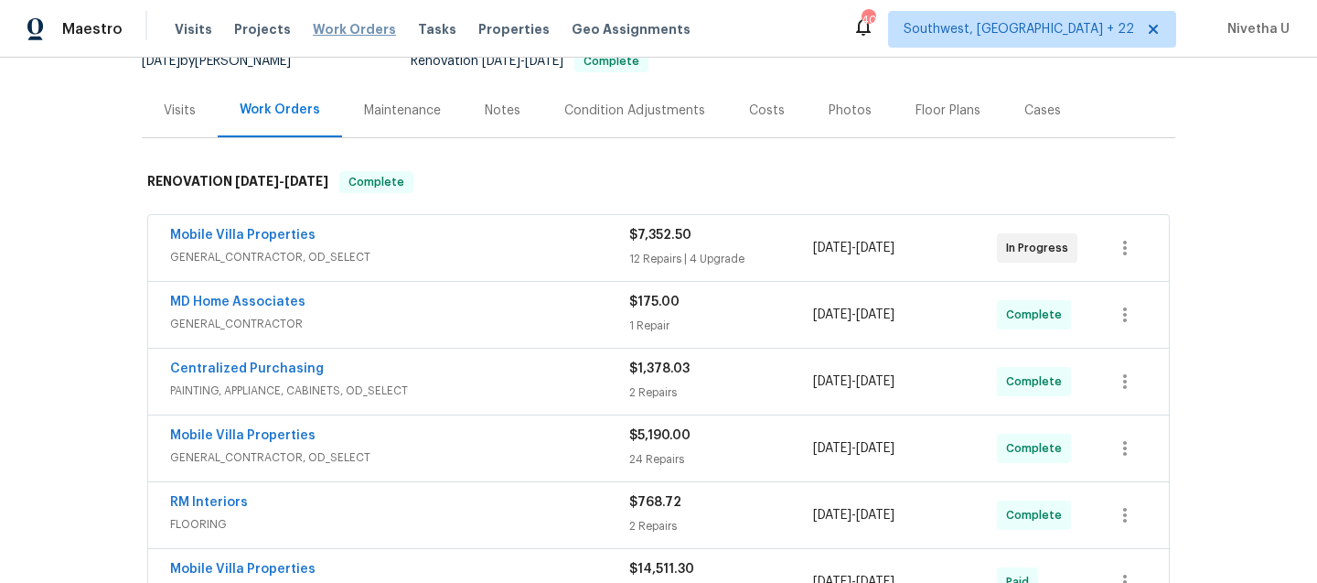
click at [342, 26] on span "Work Orders" at bounding box center [354, 29] width 83 height 18
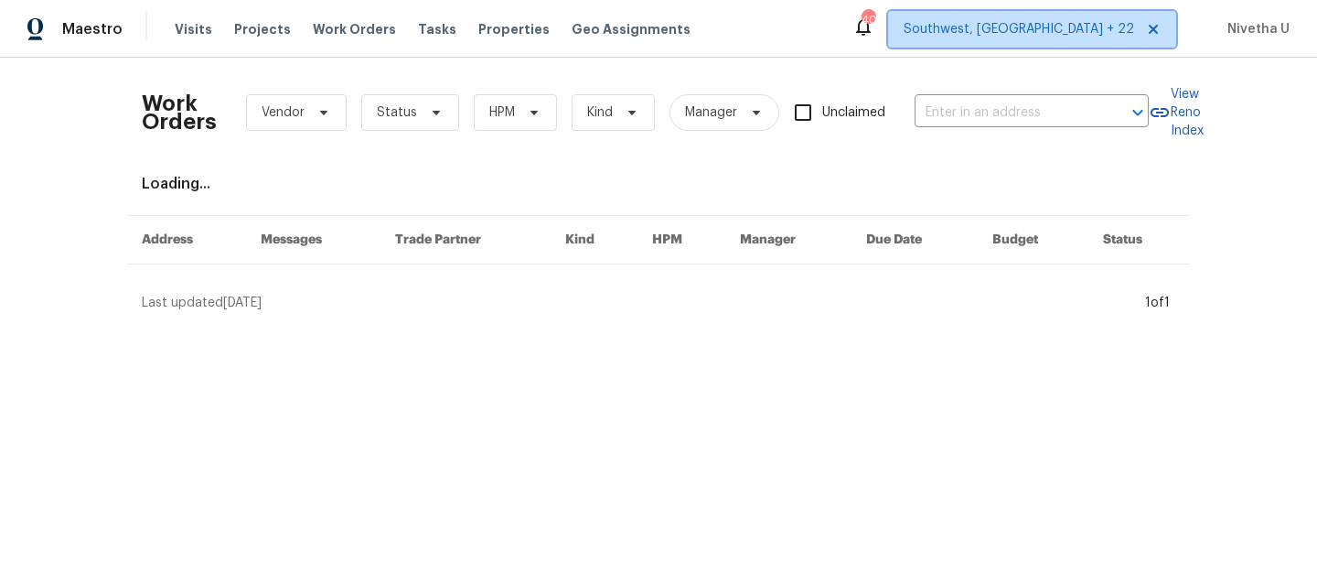
click at [1059, 33] on span "Southwest, FL + 22" at bounding box center [1019, 29] width 231 height 18
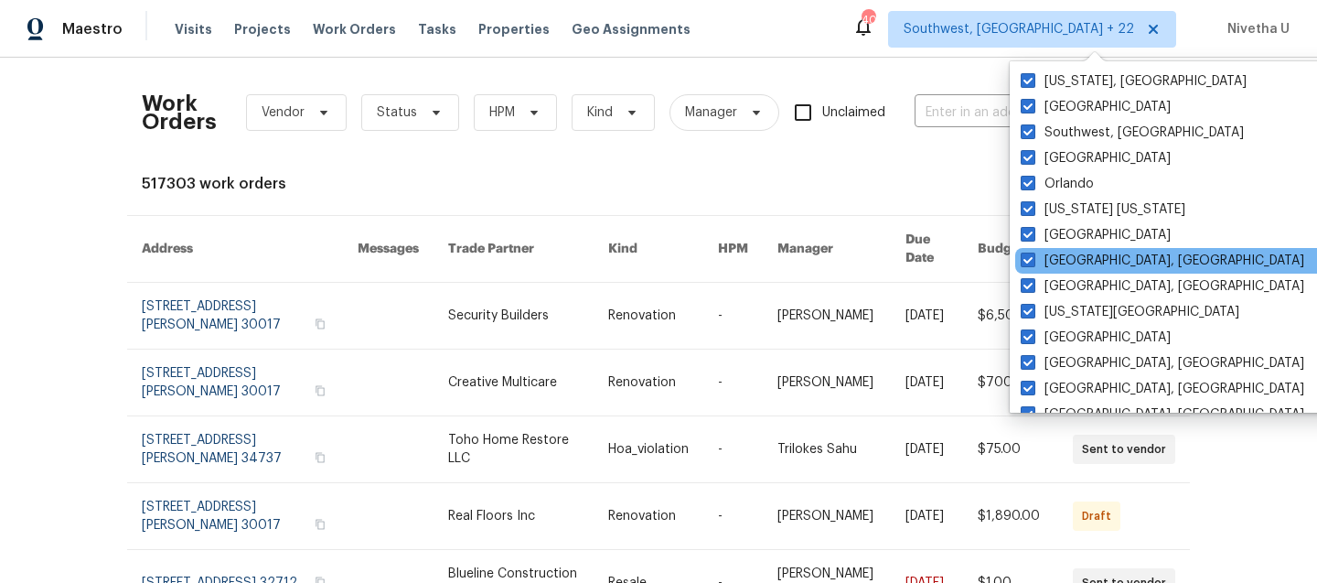
scroll to position [556, 0]
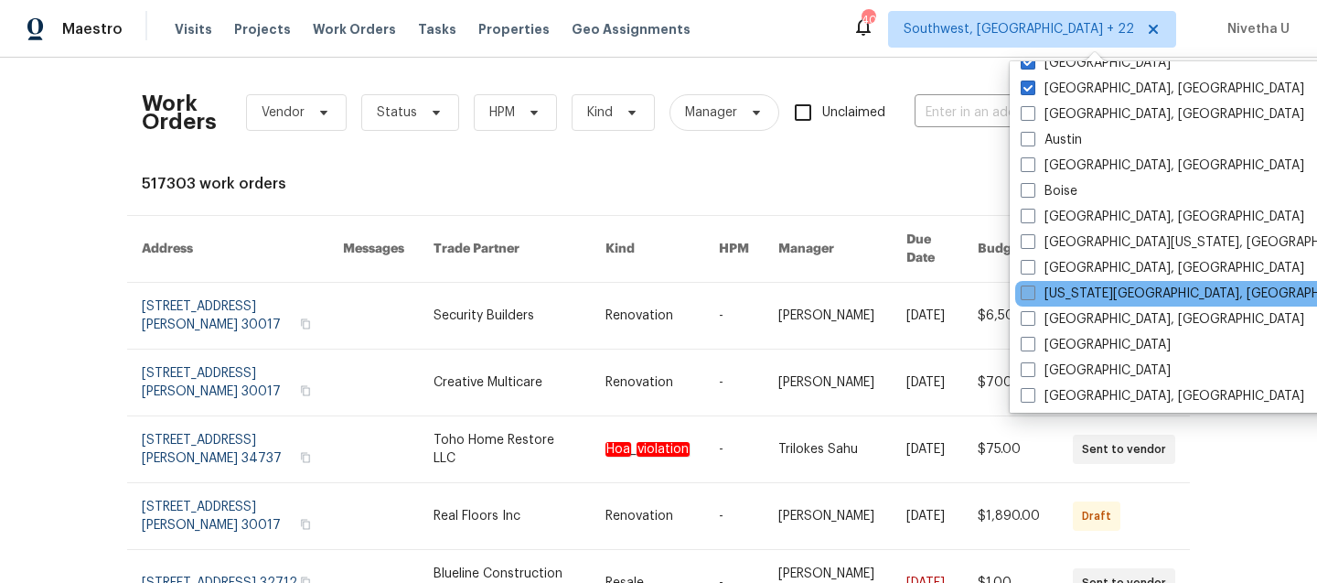
click at [1086, 292] on label "Colorado Springs, CO" at bounding box center [1197, 294] width 352 height 18
click at [1033, 292] on input "Colorado Springs, CO" at bounding box center [1027, 291] width 12 height 12
checkbox input "true"
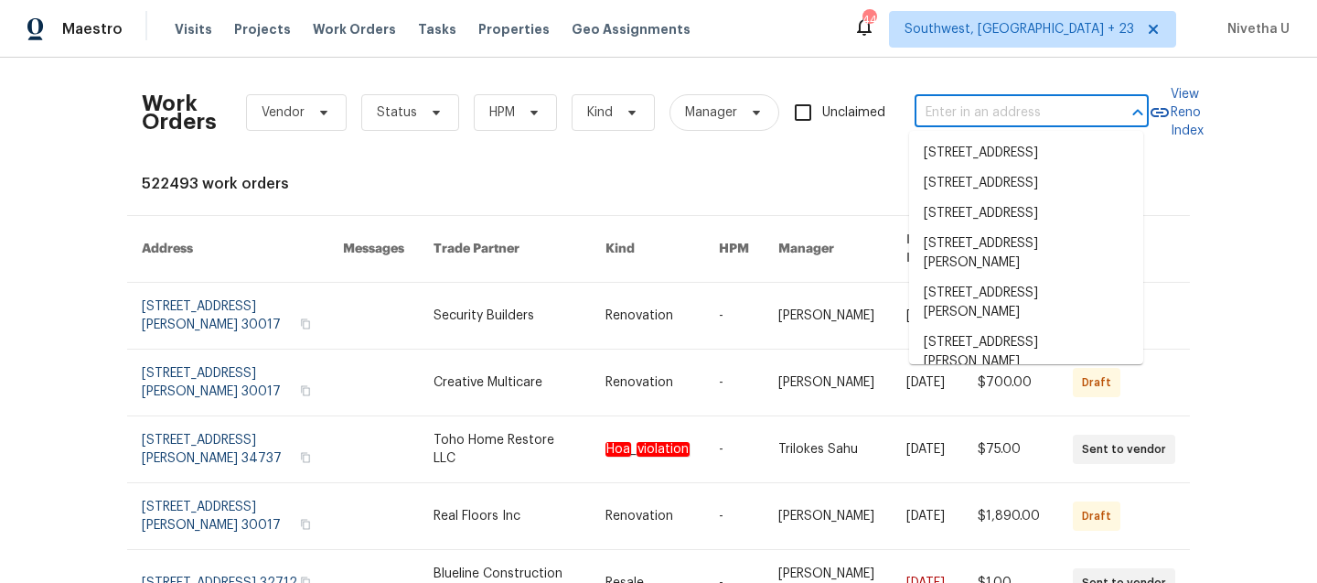
click at [930, 106] on input "text" at bounding box center [1006, 113] width 183 height 28
paste input "6815 Woodgate Ct Colorado Springs, CO 80918"
type input "6815 Woodgate Ct Colorado Springs, CO 80918"
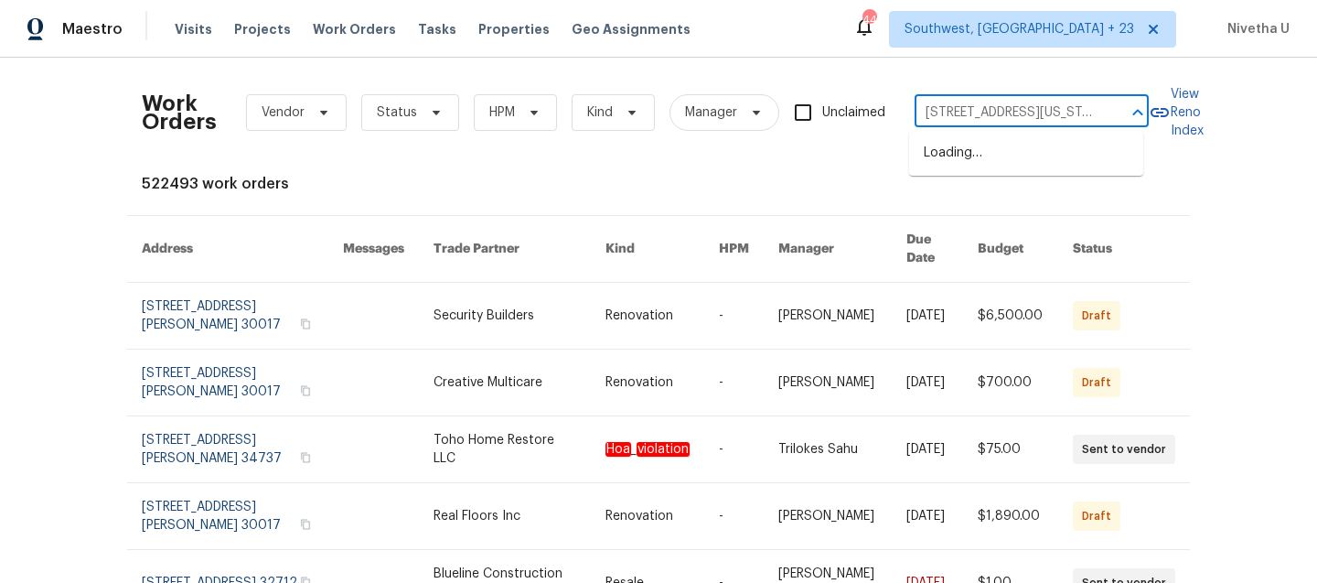
scroll to position [0, 113]
click at [951, 158] on li "6815 Woodgate Ct, Colorado Springs, CO 80918" at bounding box center [1026, 153] width 234 height 30
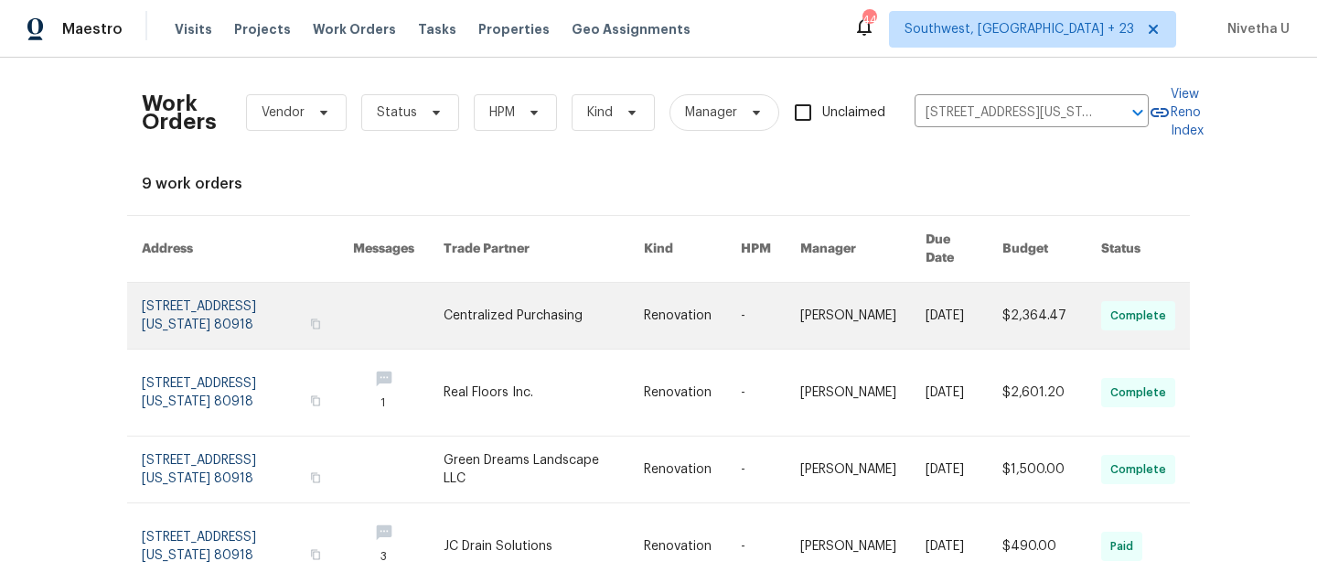
click at [179, 328] on link at bounding box center [247, 316] width 211 height 66
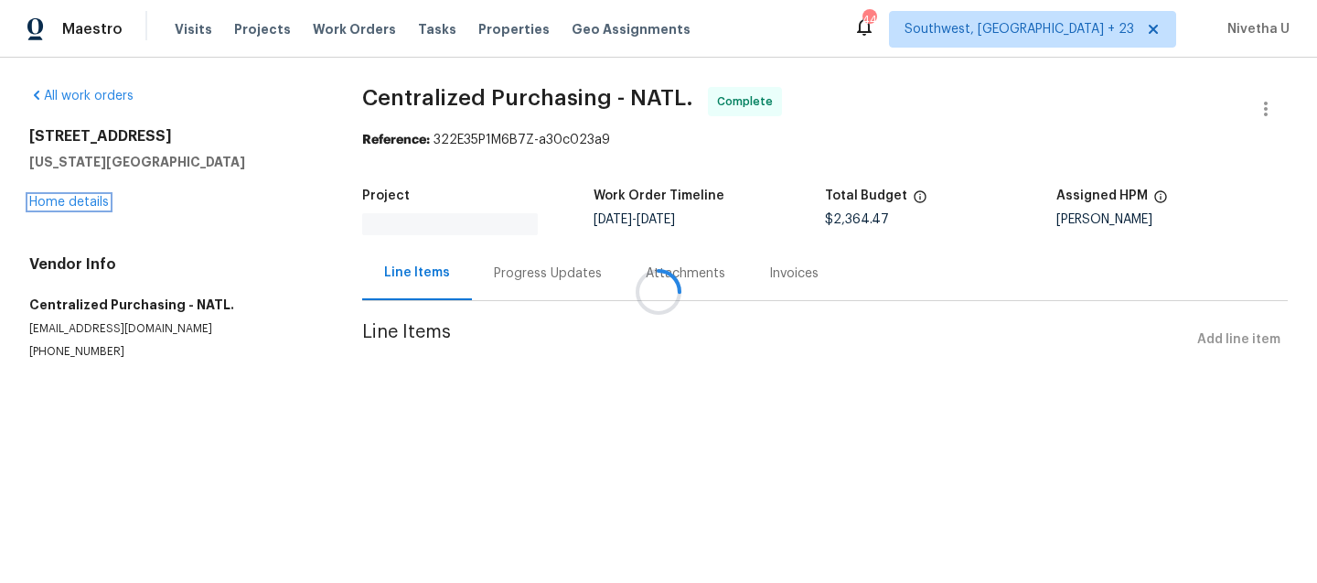
click at [54, 207] on link "Home details" at bounding box center [69, 202] width 80 height 13
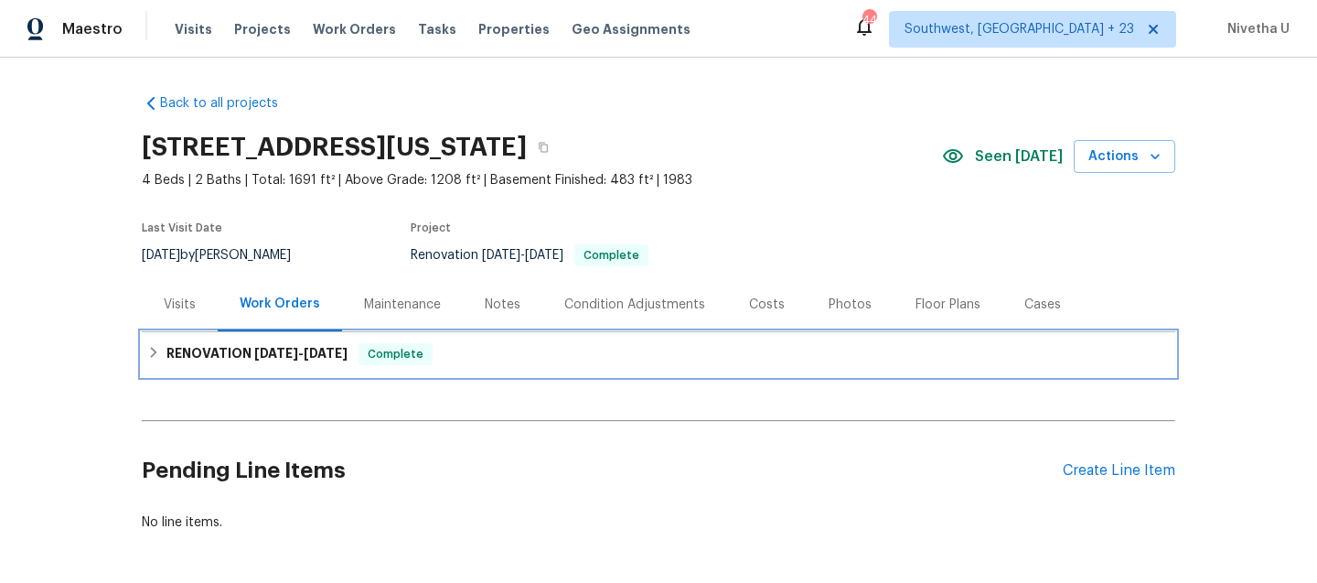
click at [490, 359] on div "RENOVATION 8/21/25 - 9/12/25 Complete" at bounding box center [658, 354] width 1023 height 22
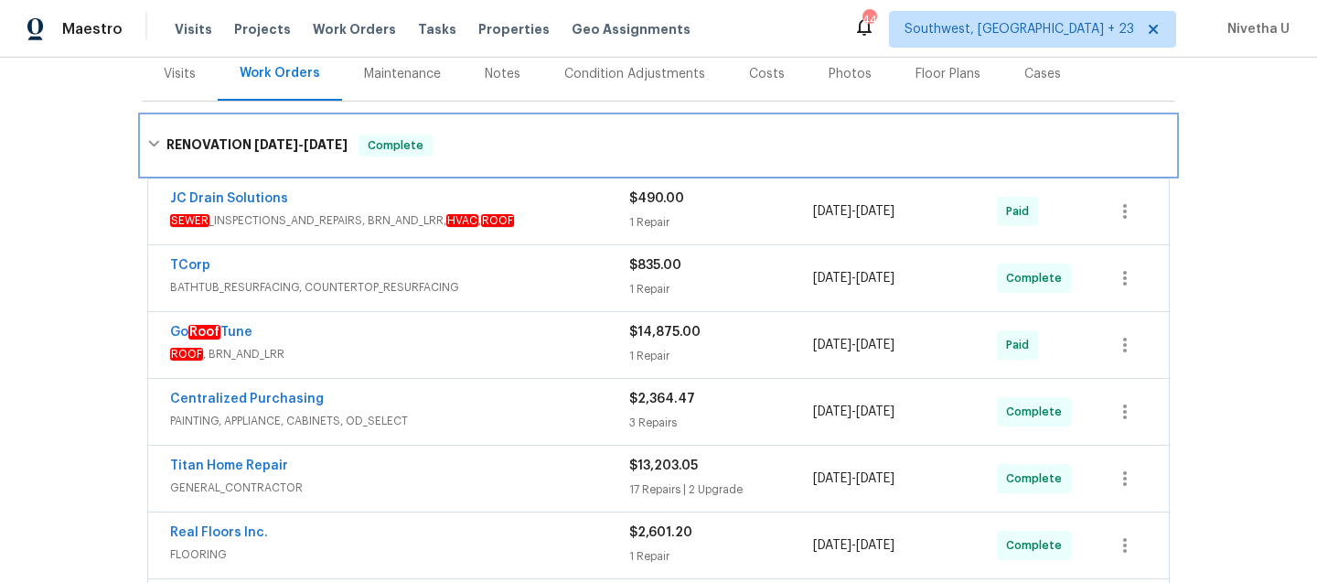
scroll to position [660, 0]
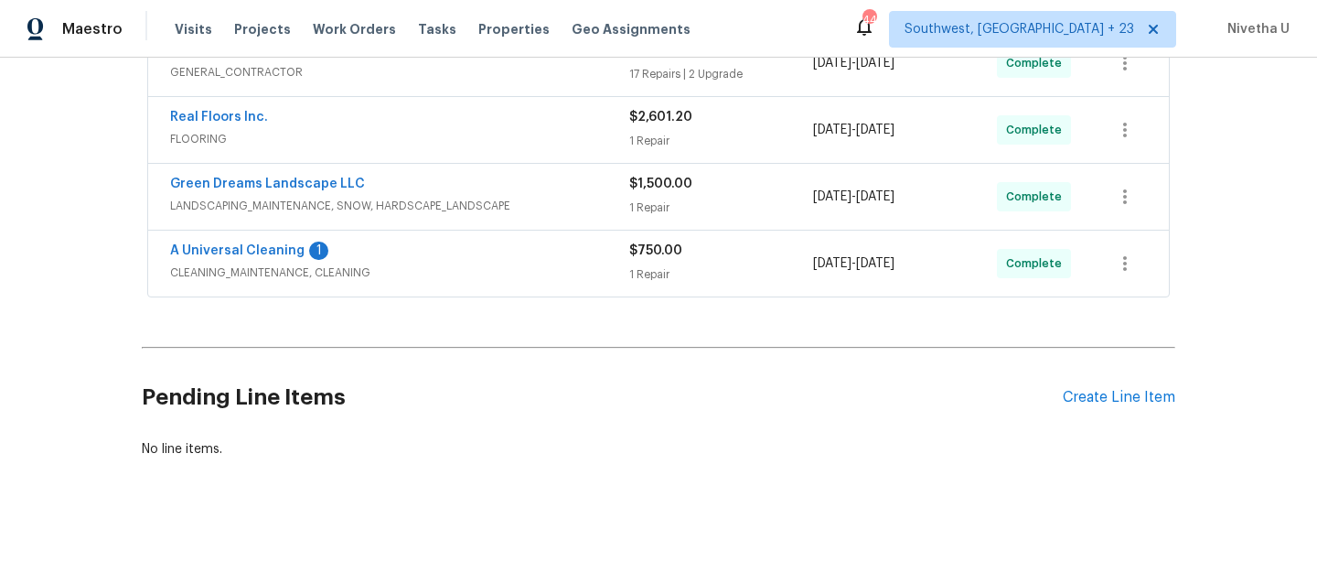
click at [524, 263] on span "CLEANING_MAINTENANCE, CLEANING" at bounding box center [399, 272] width 459 height 18
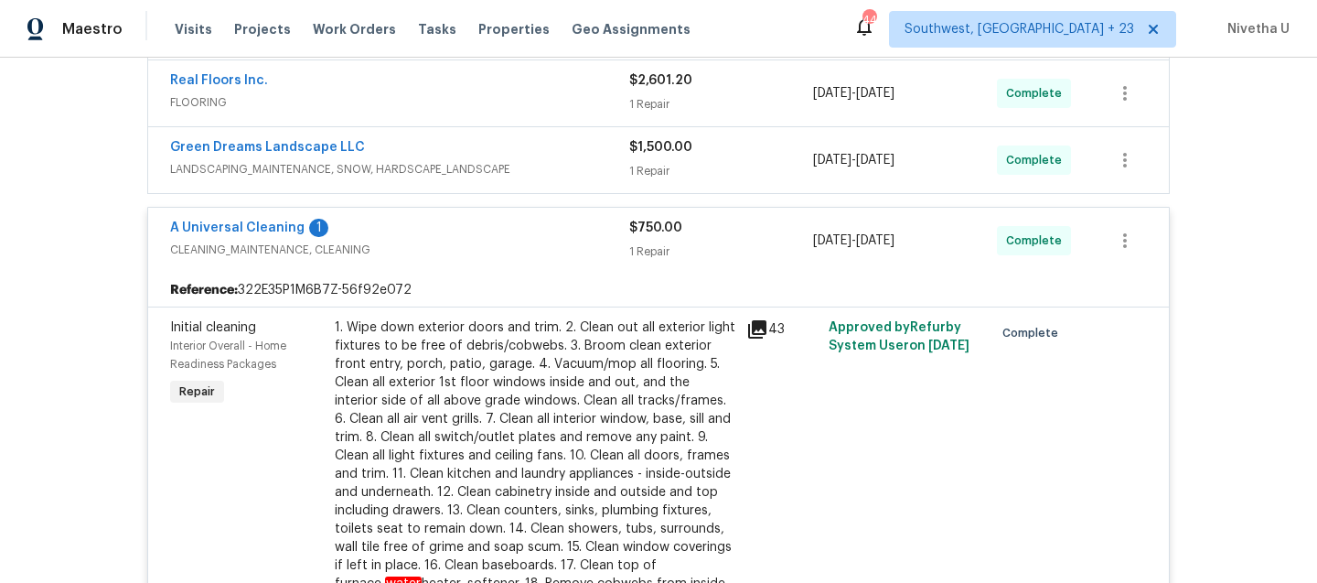
scroll to position [597, 0]
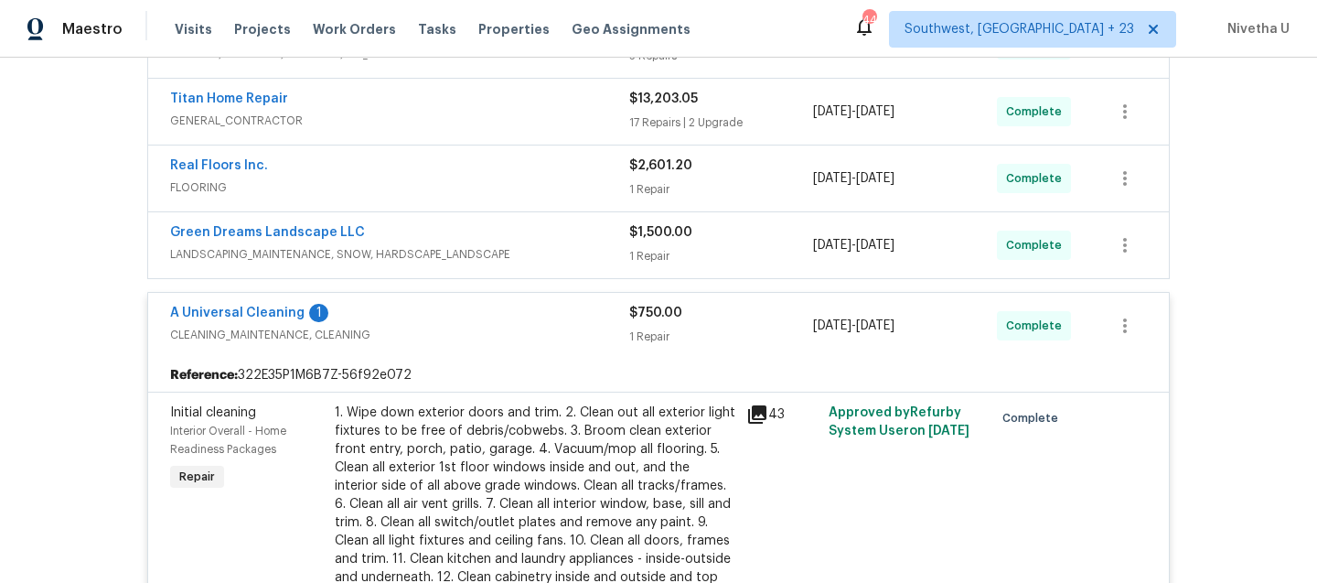
click at [539, 320] on div "A Universal Cleaning 1" at bounding box center [399, 315] width 459 height 22
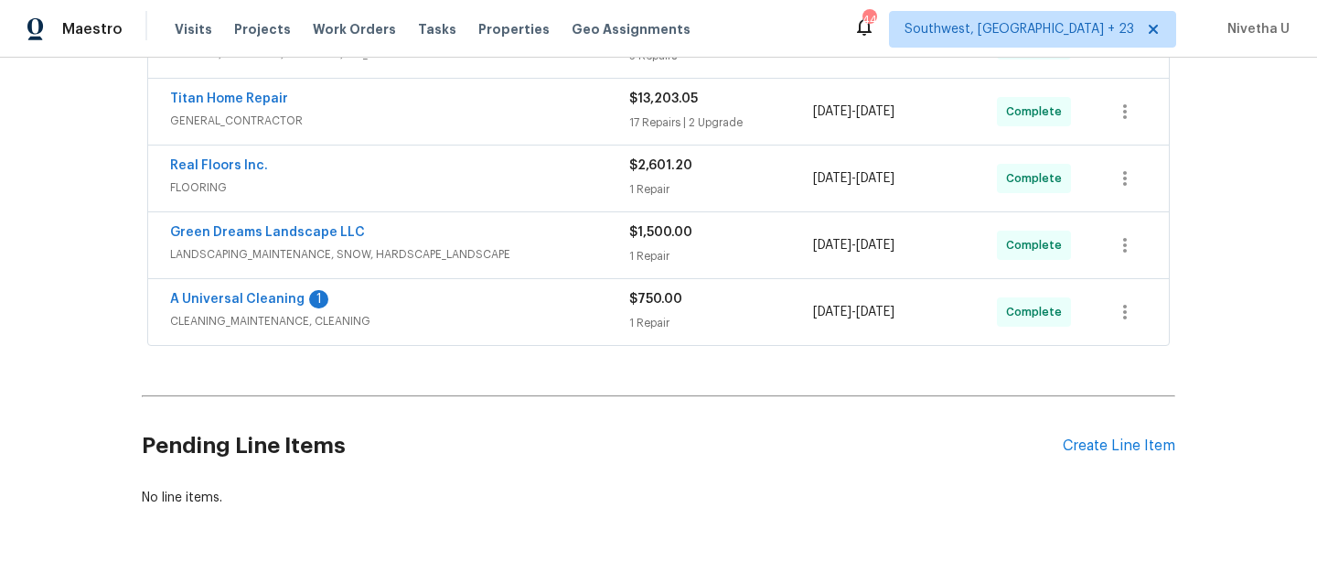
click at [538, 229] on div "Green Dreams Landscape LLC" at bounding box center [399, 234] width 459 height 22
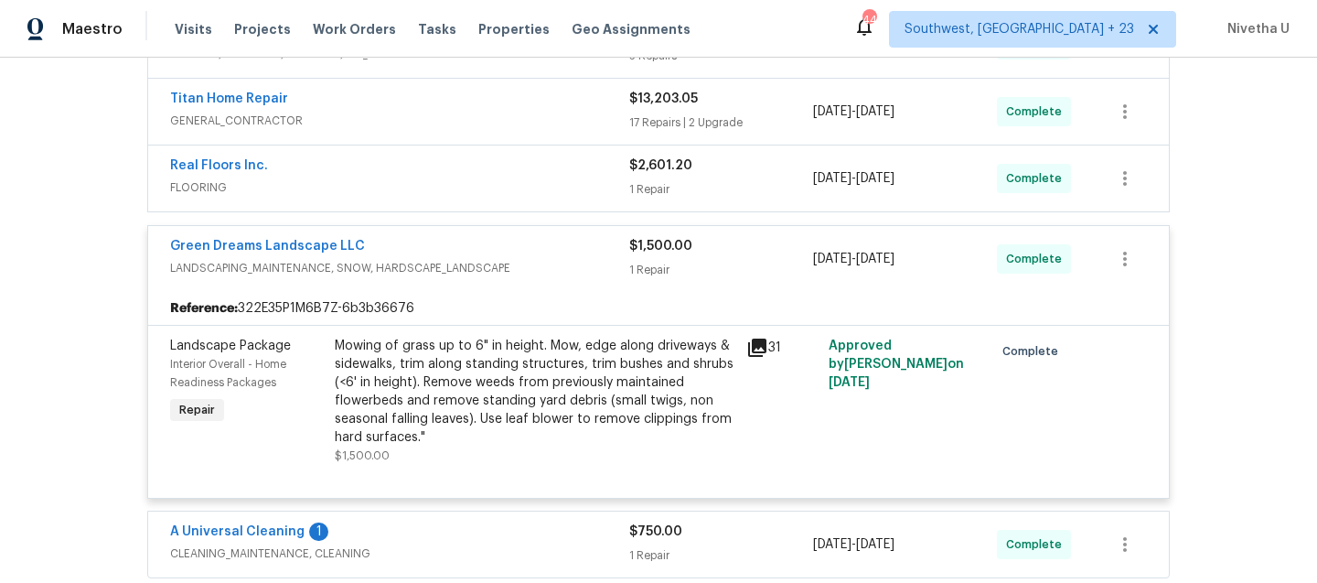
click at [567, 292] on div "Reference: 322E35P1M6B7Z-6b3b36676" at bounding box center [658, 308] width 1021 height 33
click at [559, 266] on span "LANDSCAPING_MAINTENANCE, SNOW, HARDSCAPE_LANDSCAPE" at bounding box center [399, 268] width 459 height 18
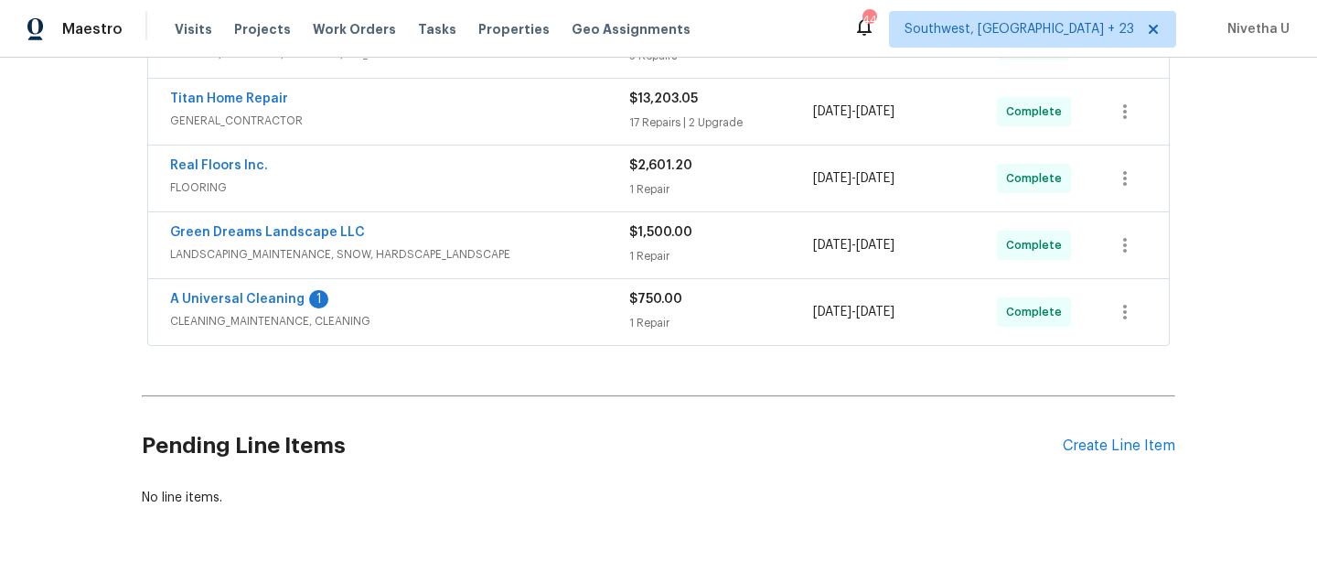
click at [533, 180] on span "FLOORING" at bounding box center [399, 187] width 459 height 18
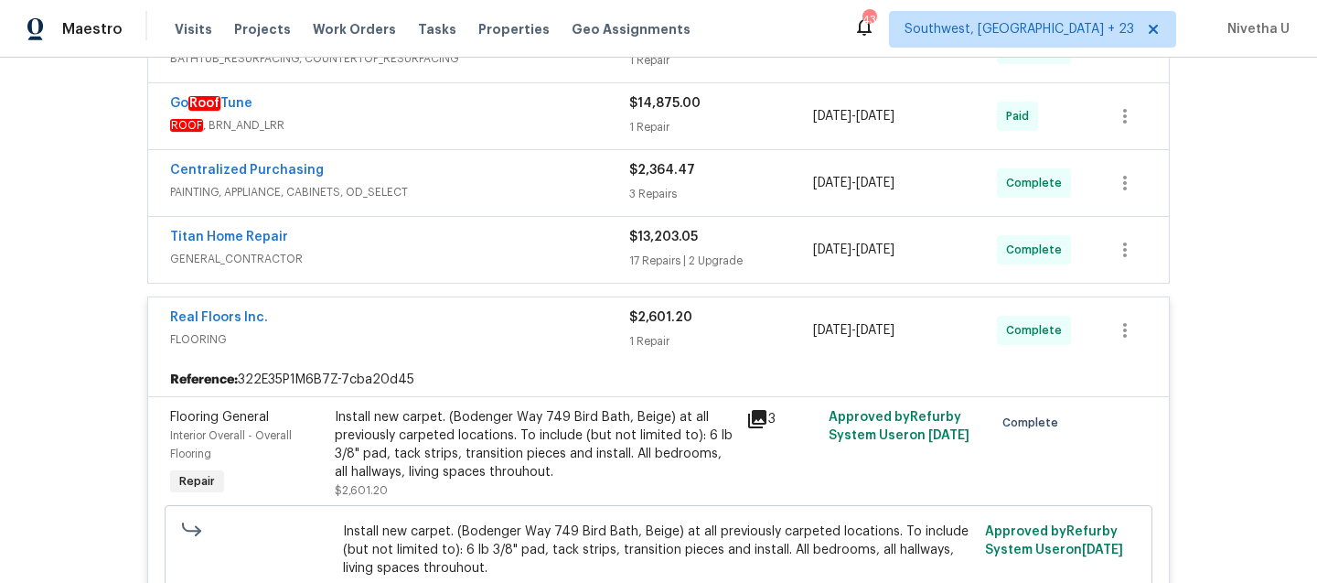
scroll to position [436, 0]
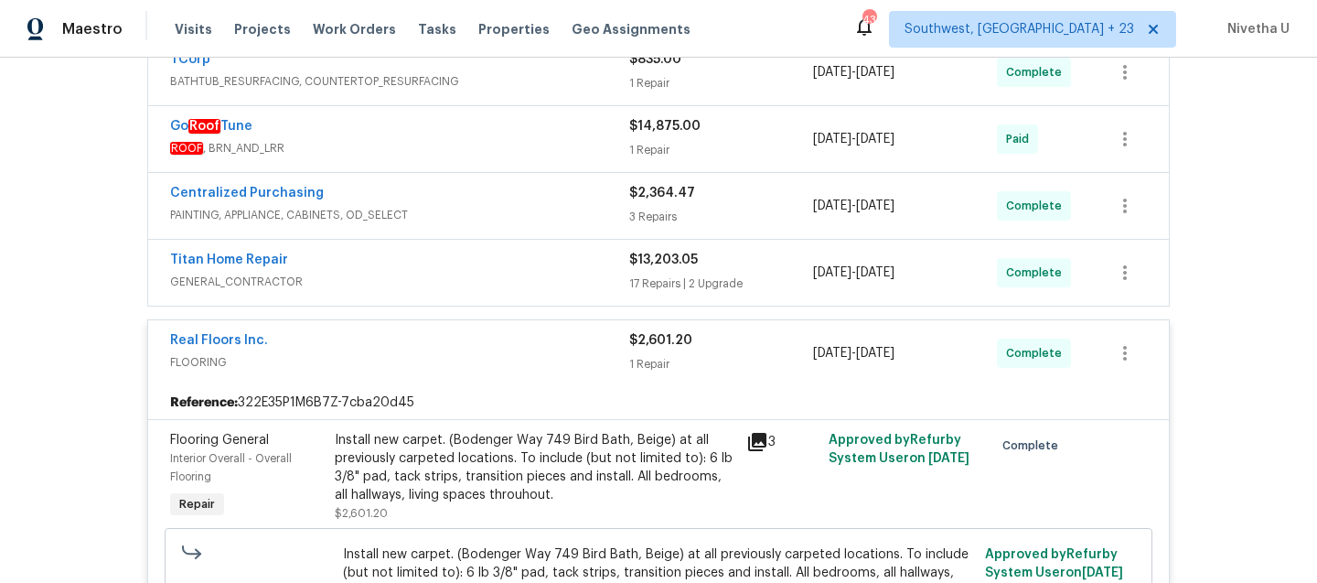
click at [517, 349] on div "Real Floors Inc." at bounding box center [399, 342] width 459 height 22
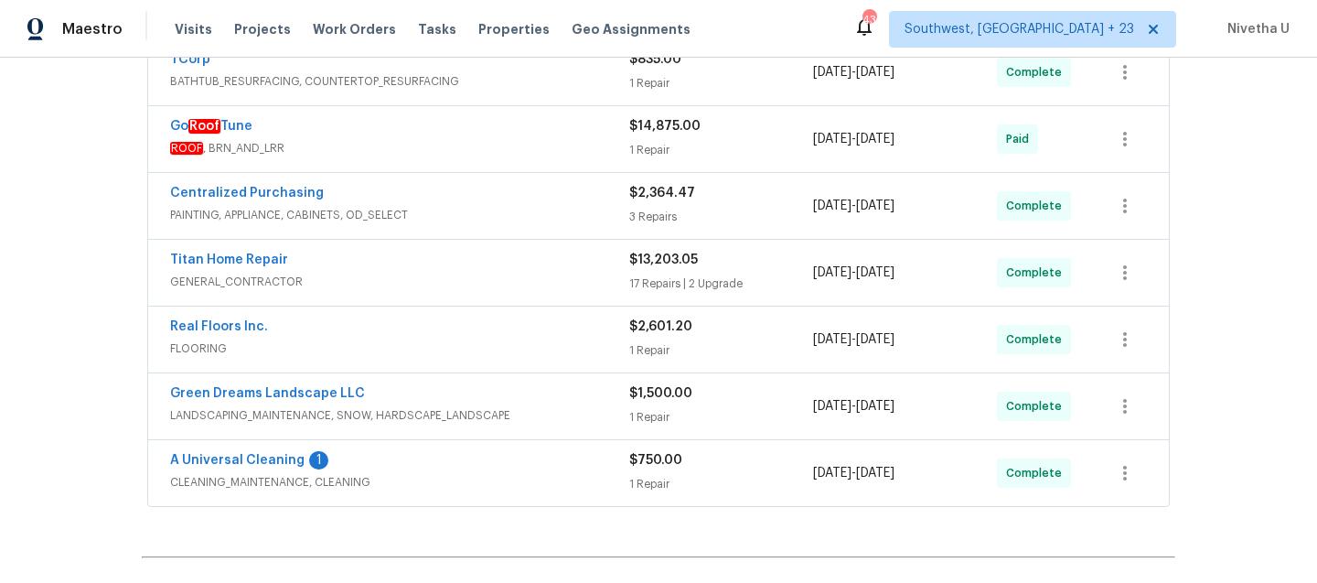
click at [508, 275] on span "GENERAL_CONTRACTOR" at bounding box center [399, 282] width 459 height 18
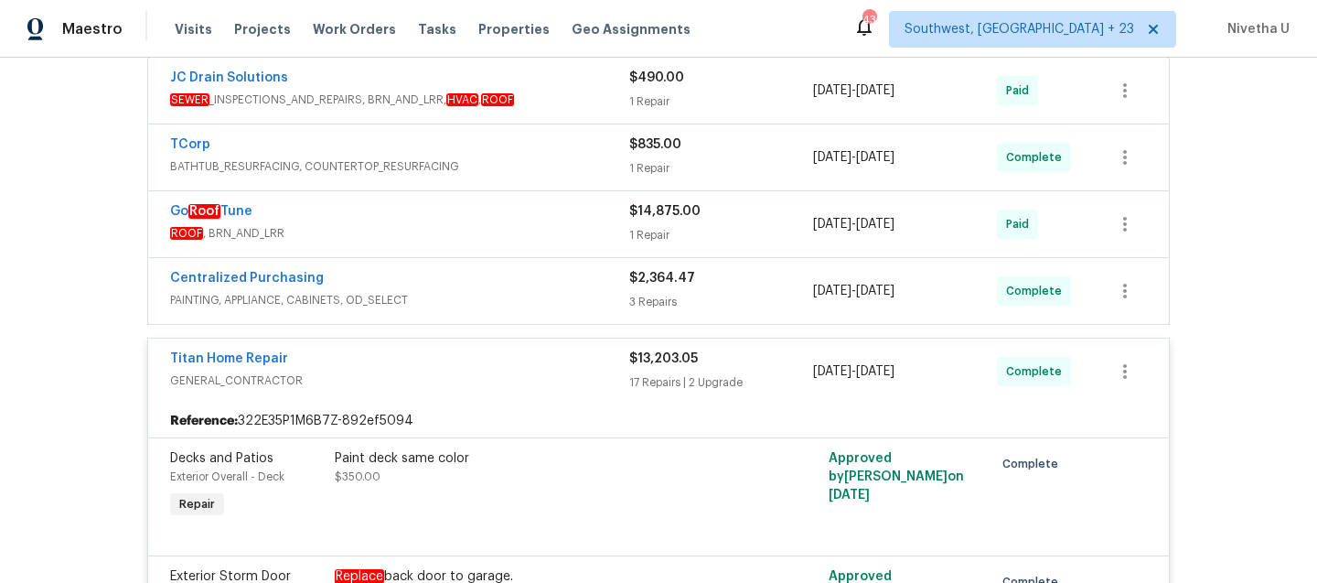
scroll to position [349, 0]
click at [525, 381] on span "GENERAL_CONTRACTOR" at bounding box center [399, 382] width 459 height 18
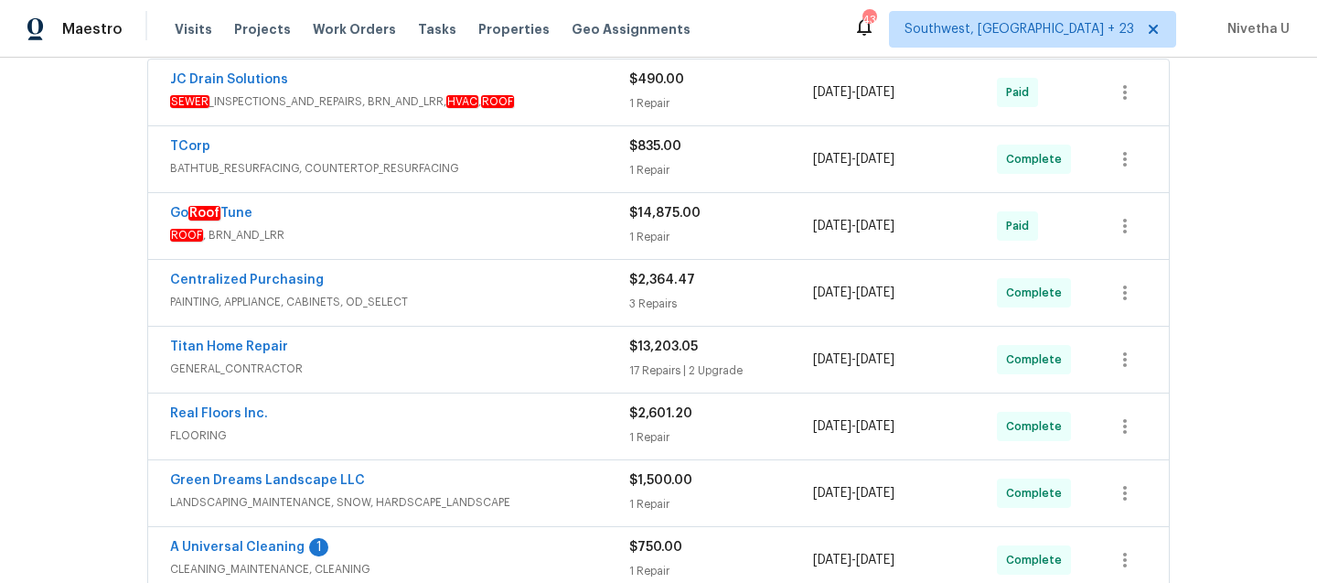
click at [525, 295] on span "PAINTING, APPLIANCE, CABINETS, OD_SELECT" at bounding box center [399, 302] width 459 height 18
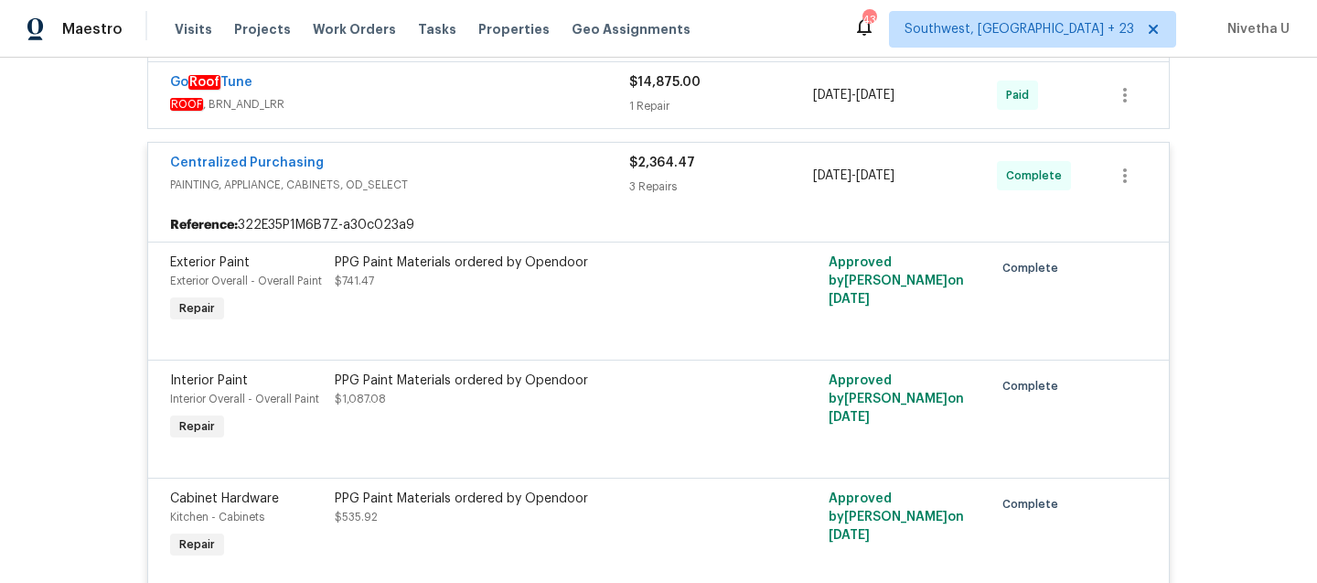
scroll to position [479, 0]
click at [494, 177] on span "PAINTING, APPLIANCE, CABINETS, OD_SELECT" at bounding box center [399, 186] width 459 height 18
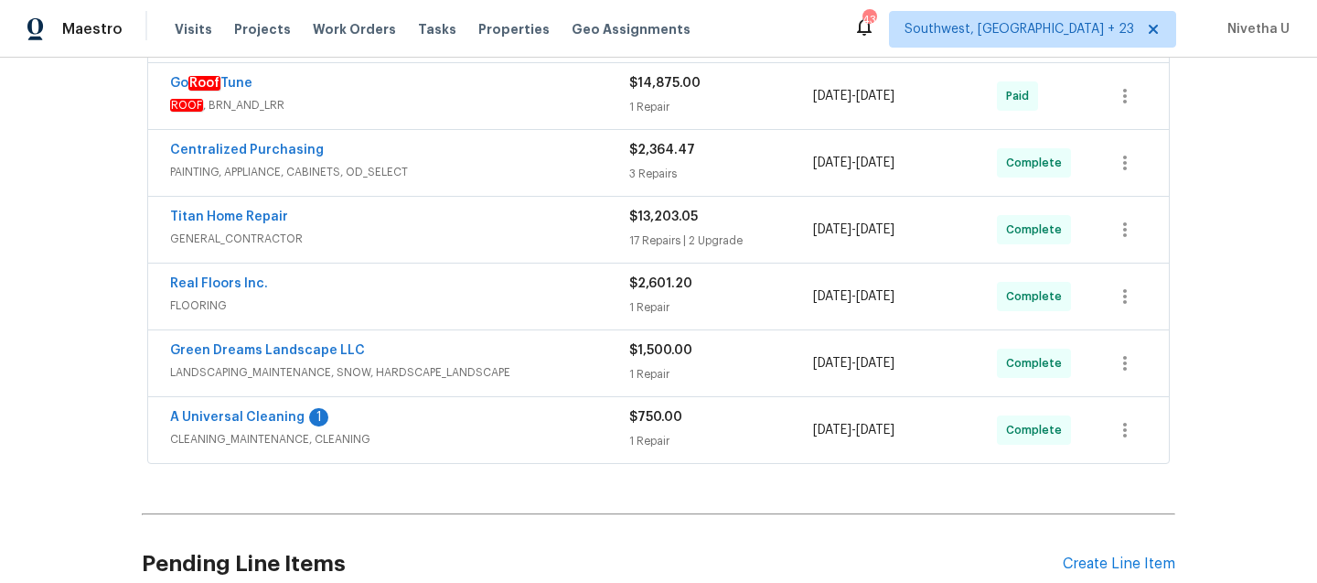
scroll to position [312, 0]
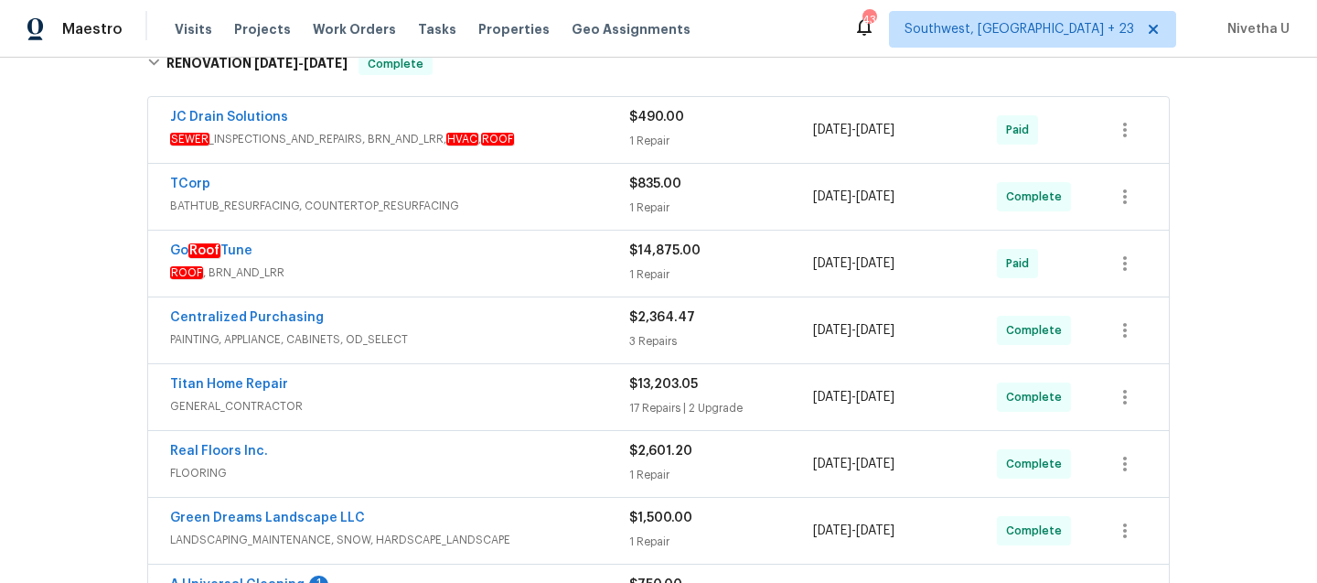
click at [480, 287] on div "Go Roof Tune ROOF , BRN_AND_LRR $14,875.00 1 Repair 8/21/2025 - 8/28/2025 Paid" at bounding box center [658, 264] width 1021 height 66
click at [471, 266] on span "ROOF , BRN_AND_LRR" at bounding box center [399, 272] width 459 height 18
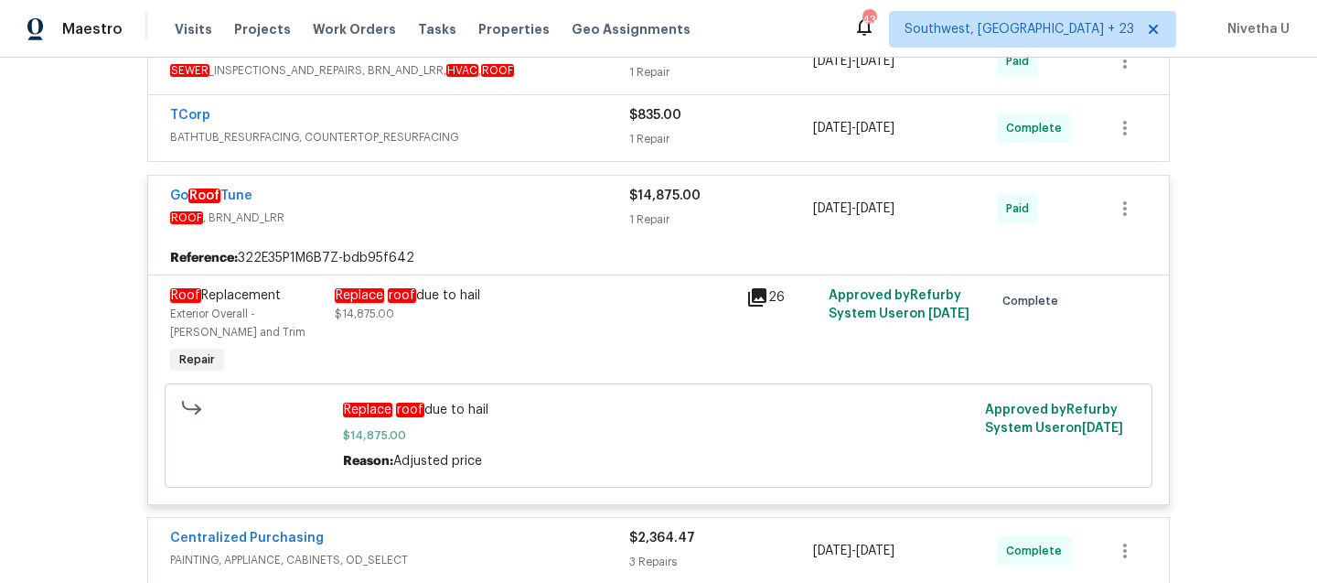
scroll to position [230, 0]
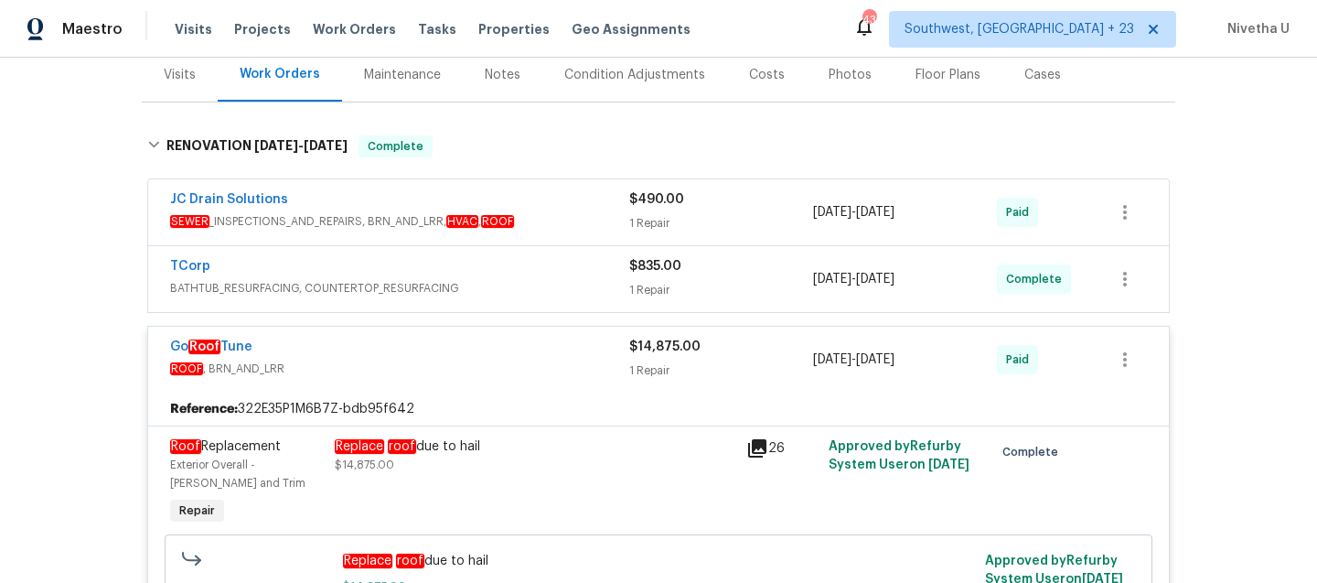
click at [537, 366] on span "ROOF , BRN_AND_LRR" at bounding box center [399, 369] width 459 height 18
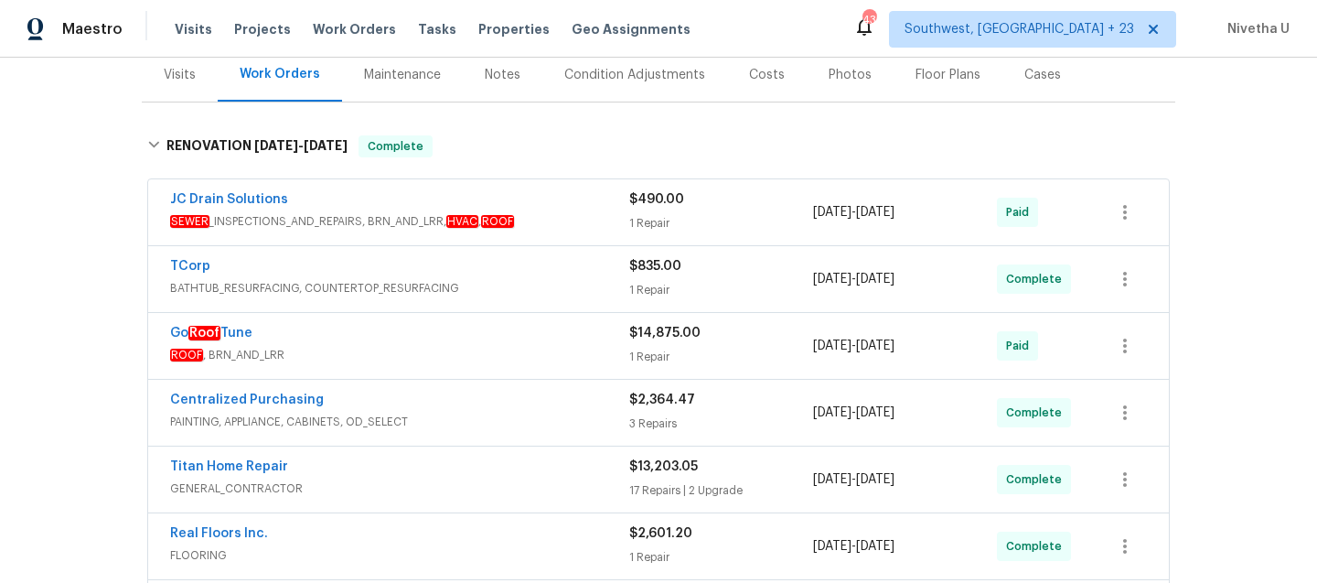
click at [536, 295] on span "BATHTUB_RESURFACING, COUNTERTOP_RESURFACING" at bounding box center [399, 288] width 459 height 18
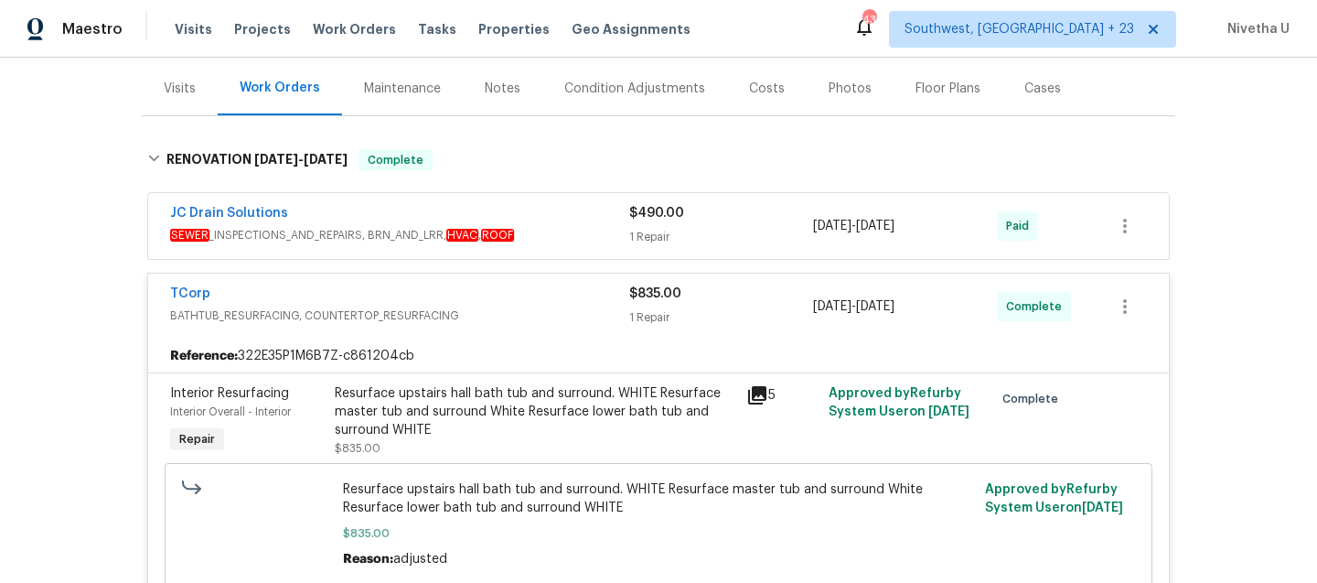
scroll to position [209, 0]
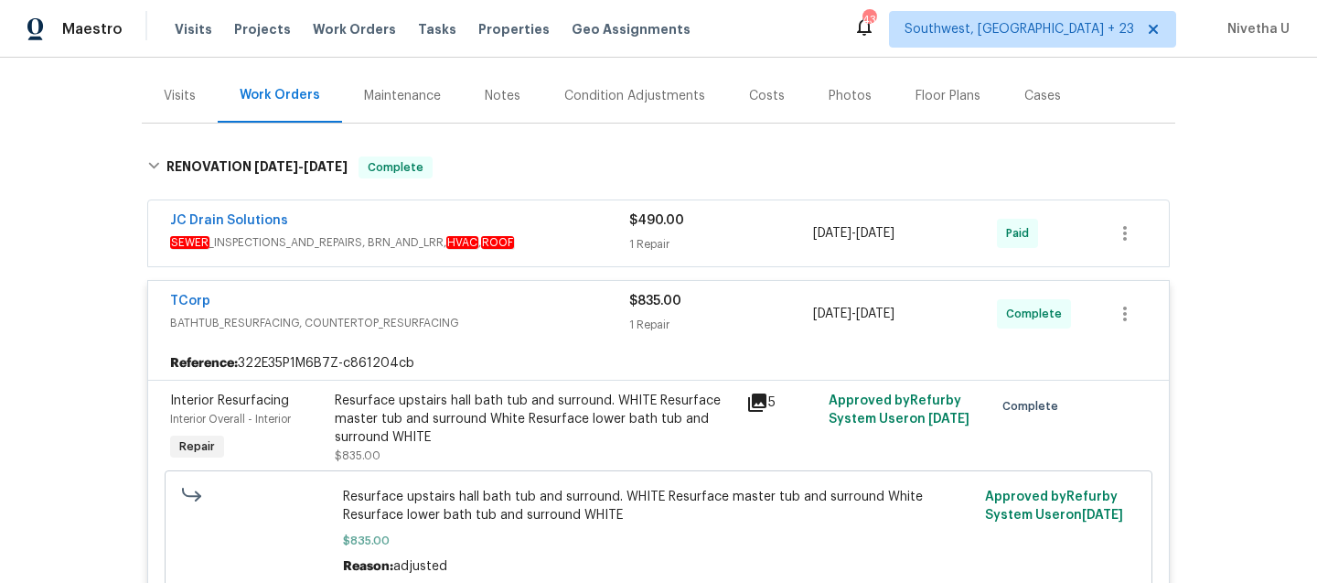
click at [541, 314] on span "BATHTUB_RESURFACING, COUNTERTOP_RESURFACING" at bounding box center [399, 323] width 459 height 18
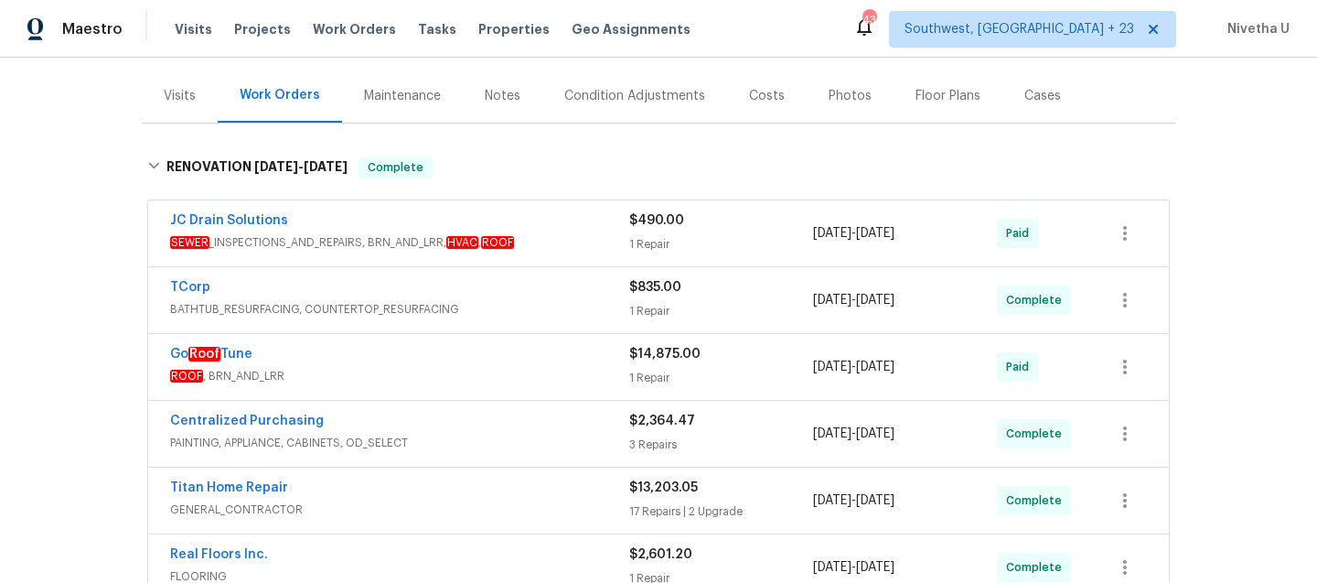
click at [583, 236] on span "SEWER _INSPECTIONS_AND_REPAIRS, BRN_AND_LRR, HVAC , ROOF" at bounding box center [399, 242] width 459 height 18
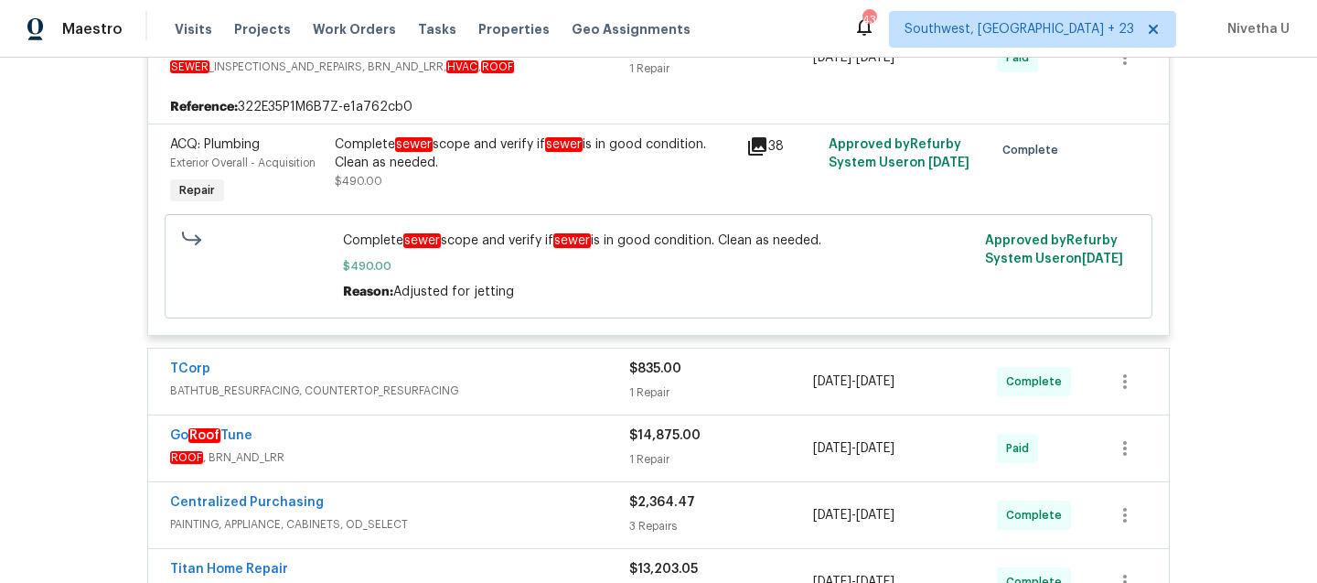
scroll to position [408, 0]
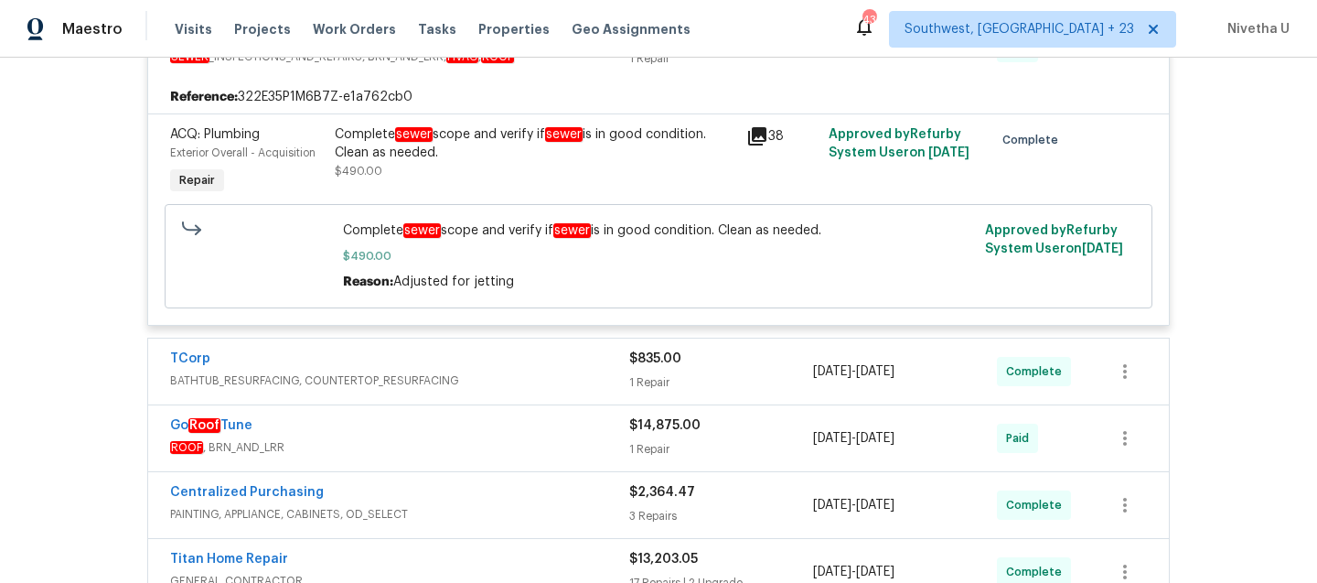
click at [536, 397] on div "TCorp BATHTUB_RESURFACING, COUNTERTOP_RESURFACING $835.00 1 Repair 8/21/2025 - …" at bounding box center [658, 371] width 1021 height 66
click at [536, 386] on span "BATHTUB_RESURFACING, COUNTERTOP_RESURFACING" at bounding box center [399, 380] width 459 height 18
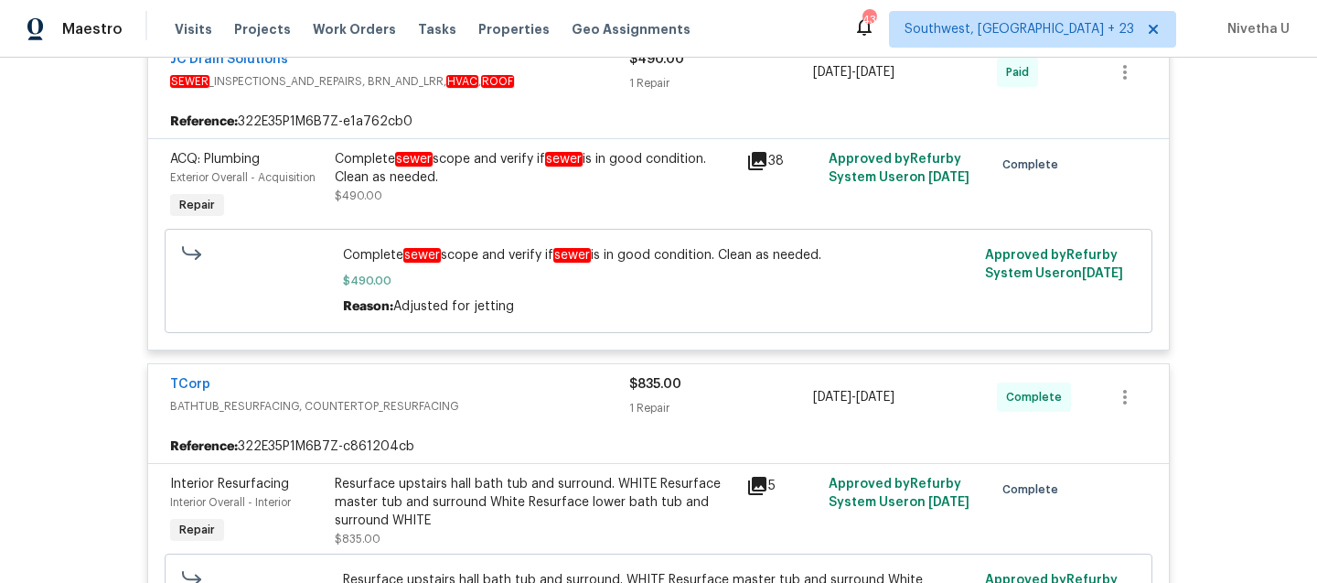
click at [536, 386] on div "TCorp" at bounding box center [399, 386] width 459 height 22
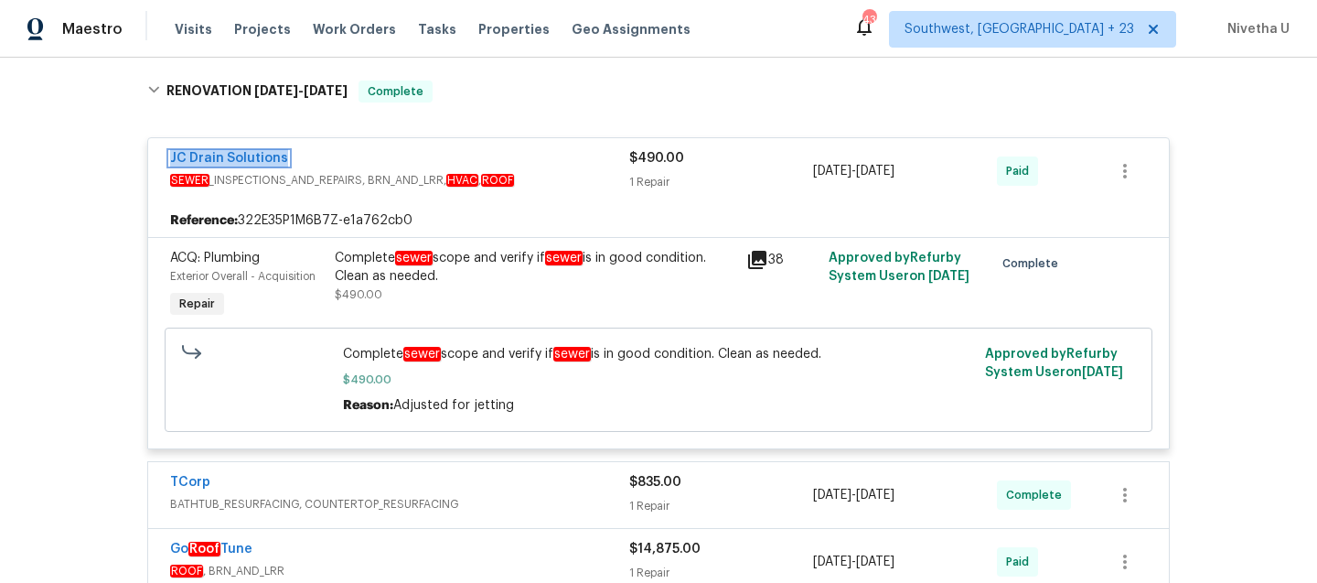
scroll to position [298, 0]
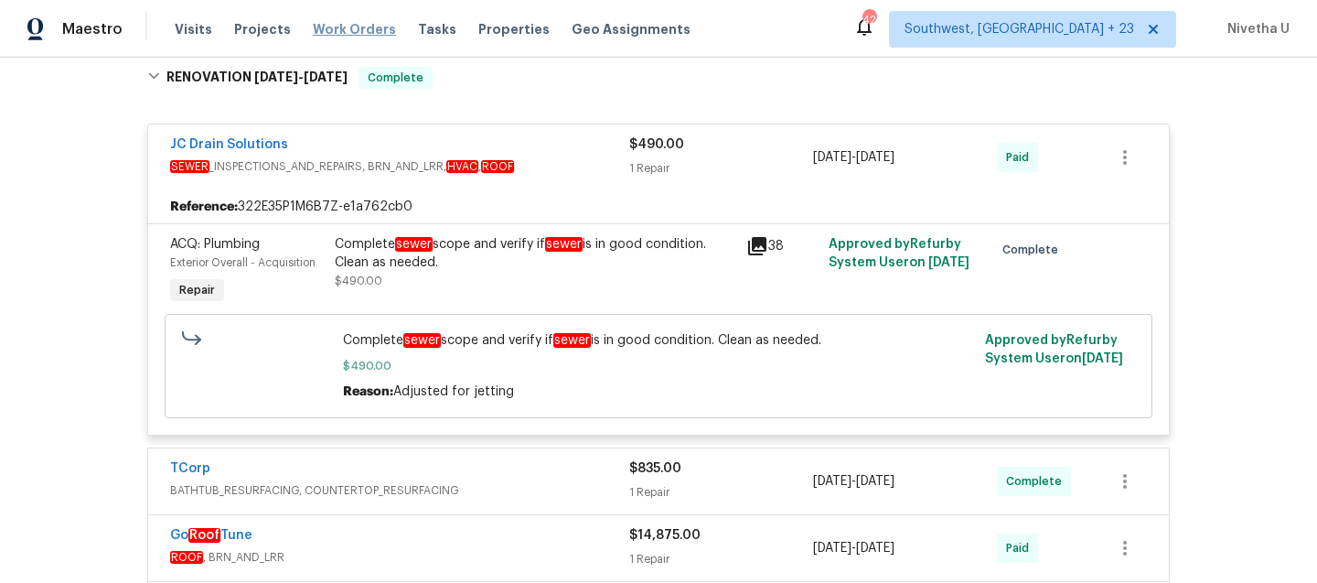
click at [347, 26] on span "Work Orders" at bounding box center [354, 29] width 83 height 18
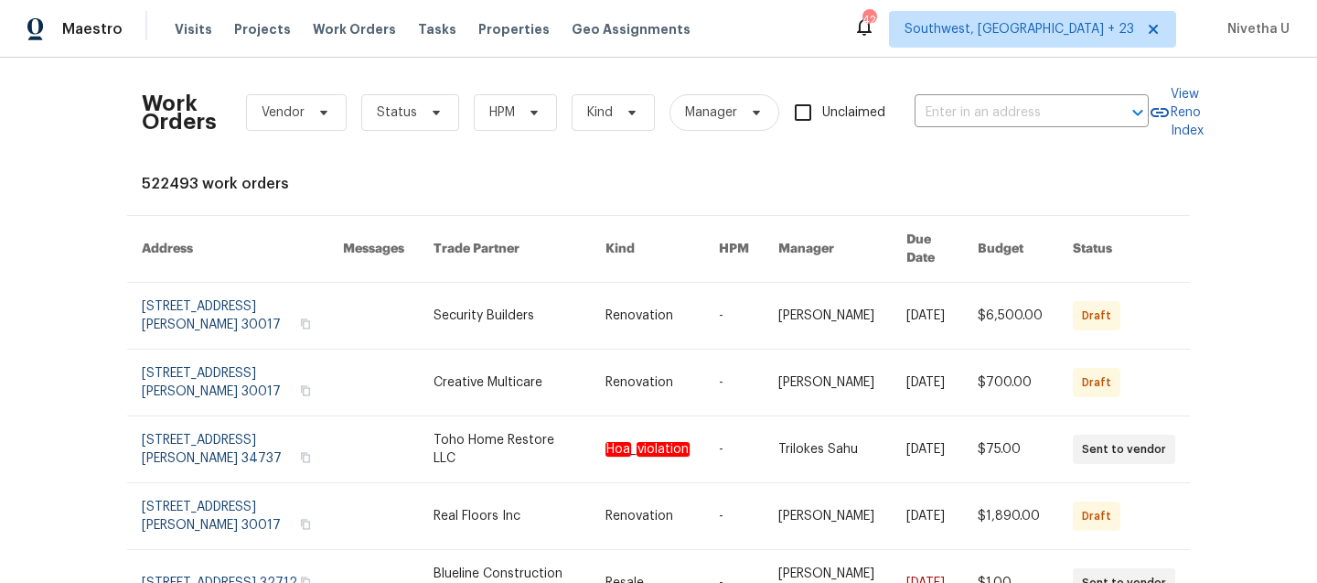
click at [979, 127] on div "Work Orders Vendor Status HPM Kind Manager Unclaimed ​" at bounding box center [645, 112] width 1007 height 81
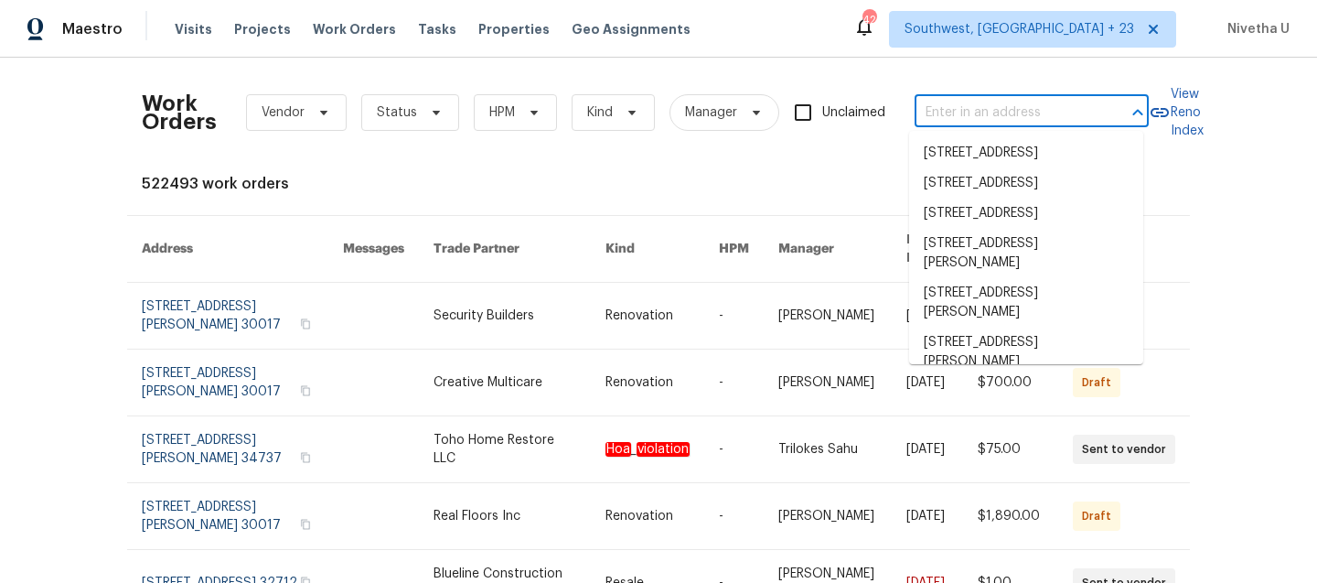
click at [965, 112] on input "text" at bounding box center [1006, 113] width 183 height 28
paste input "11 Sweetbay Ct Durham, NC 27704"
type input "11 Sweetbay Ct Durham, NC 27704"
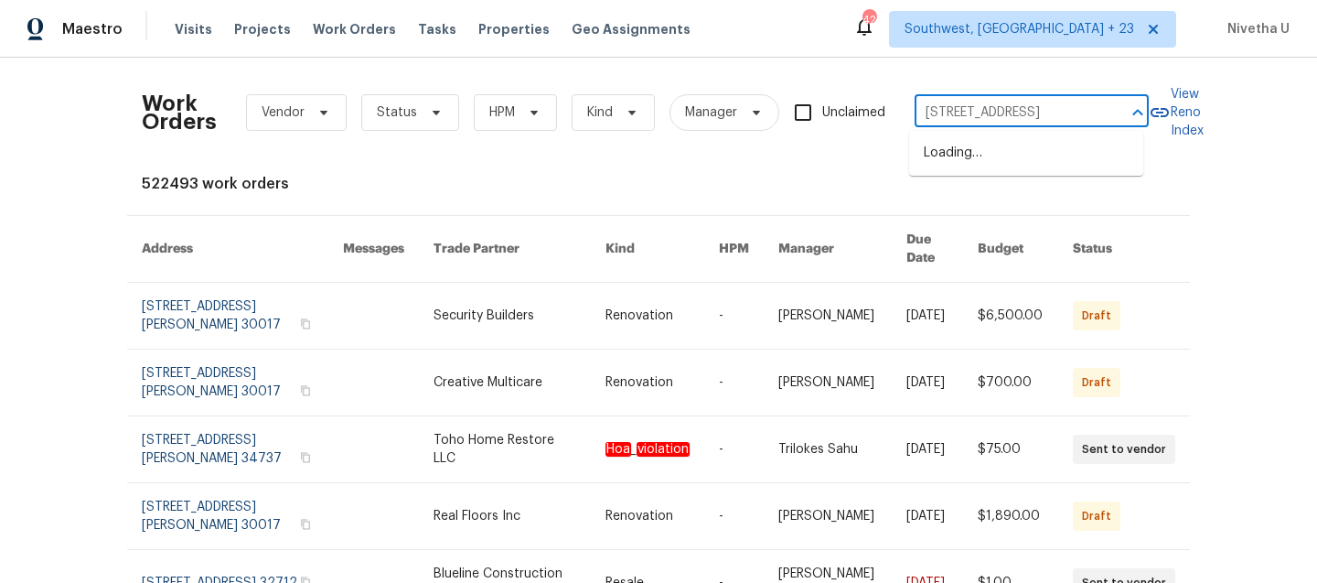
scroll to position [0, 34]
click at [1031, 168] on li "11 Sweetbay Ct, Durham, NC 27704" at bounding box center [1026, 153] width 234 height 30
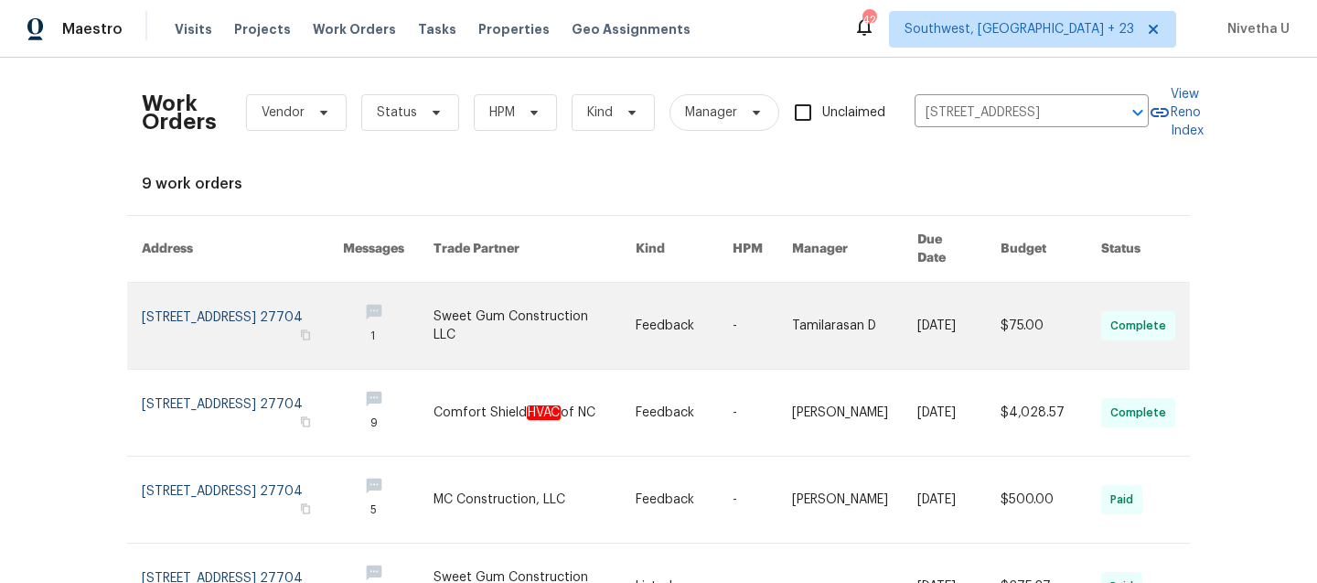
click at [196, 297] on link at bounding box center [242, 326] width 201 height 86
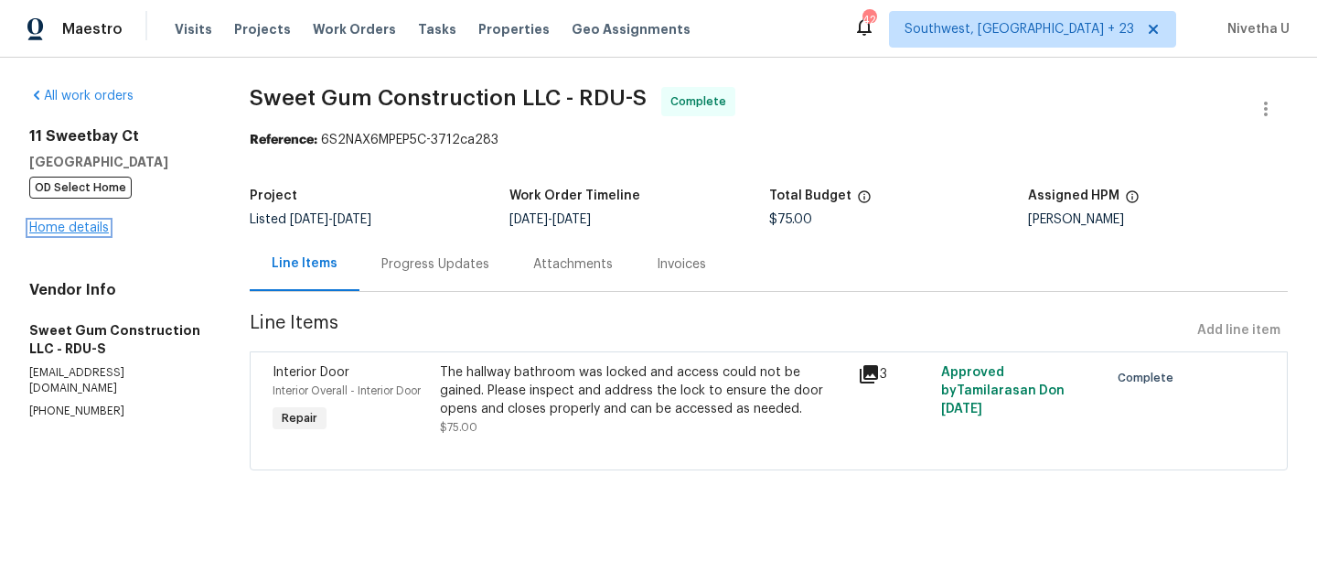
click at [52, 231] on link "Home details" at bounding box center [69, 227] width 80 height 13
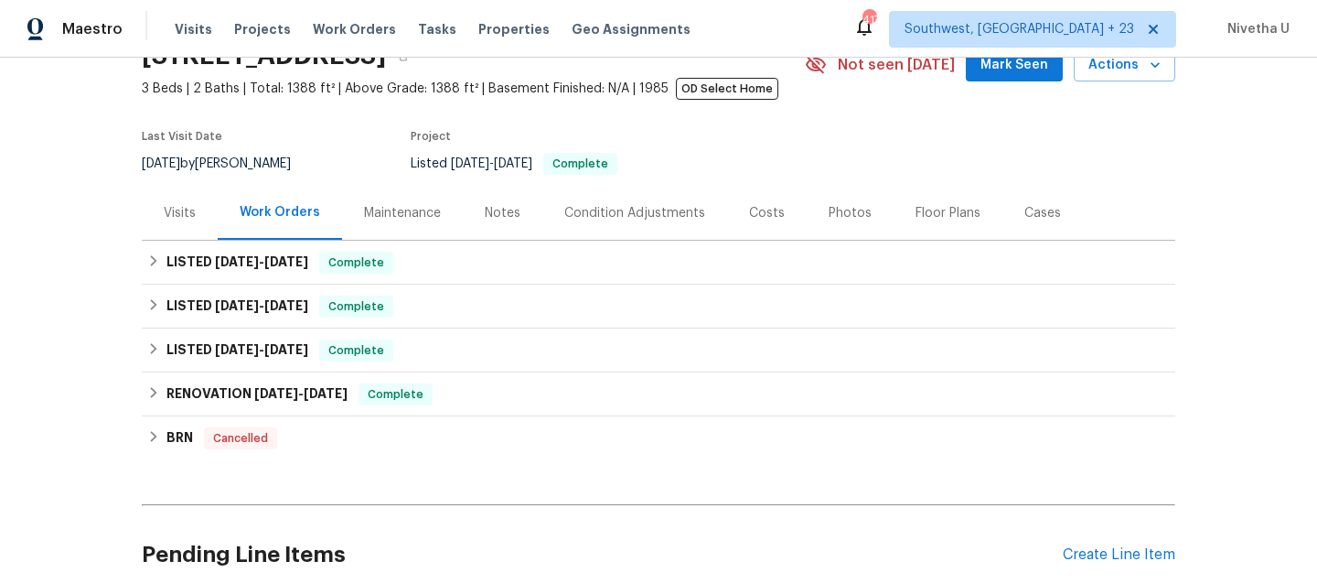
scroll to position [120, 0]
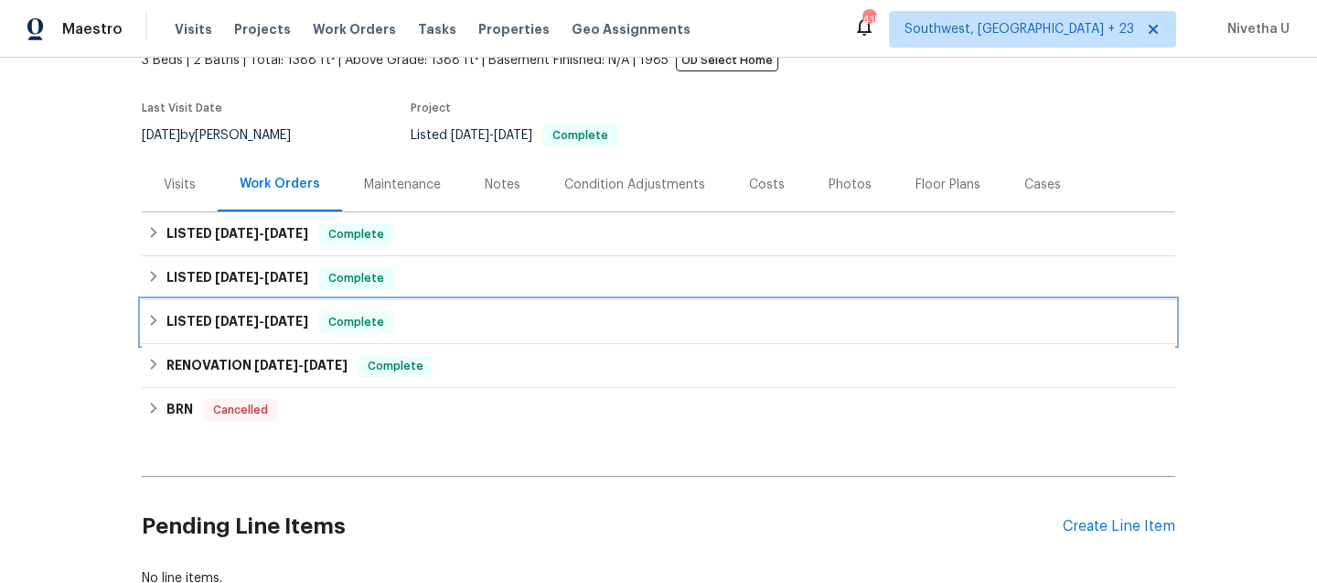
click at [395, 327] on div "LISTED 7/7/25 - 7/8/25 Complete" at bounding box center [658, 322] width 1023 height 22
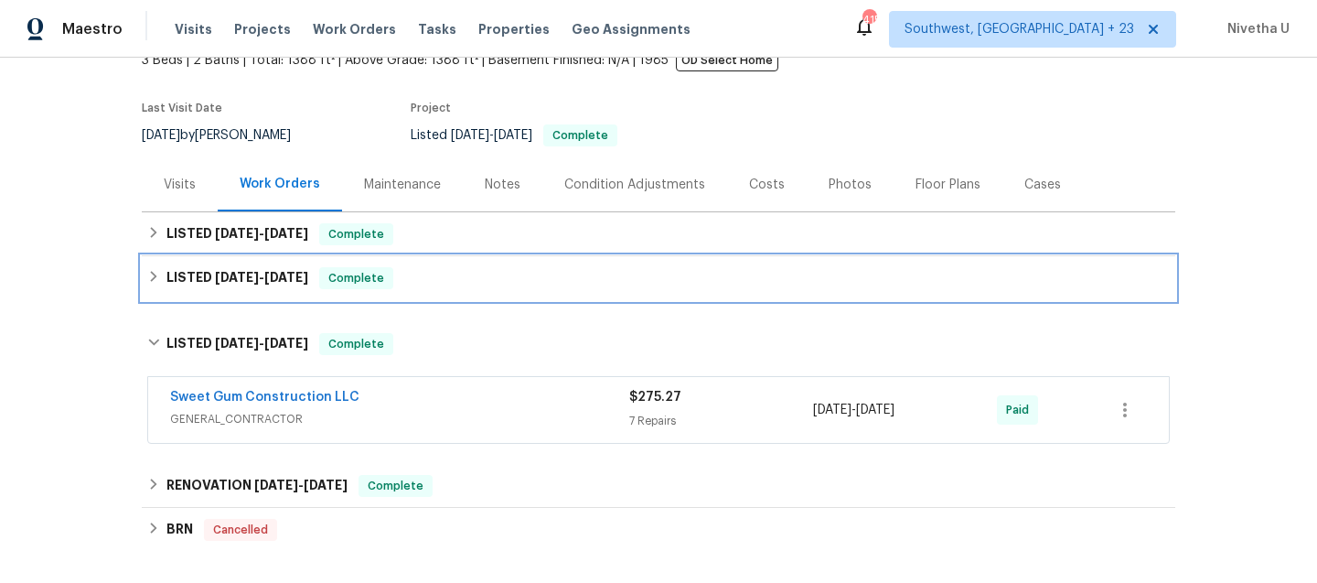
click at [403, 285] on div "LISTED 8/20/25 - 8/29/25 Complete" at bounding box center [658, 278] width 1023 height 22
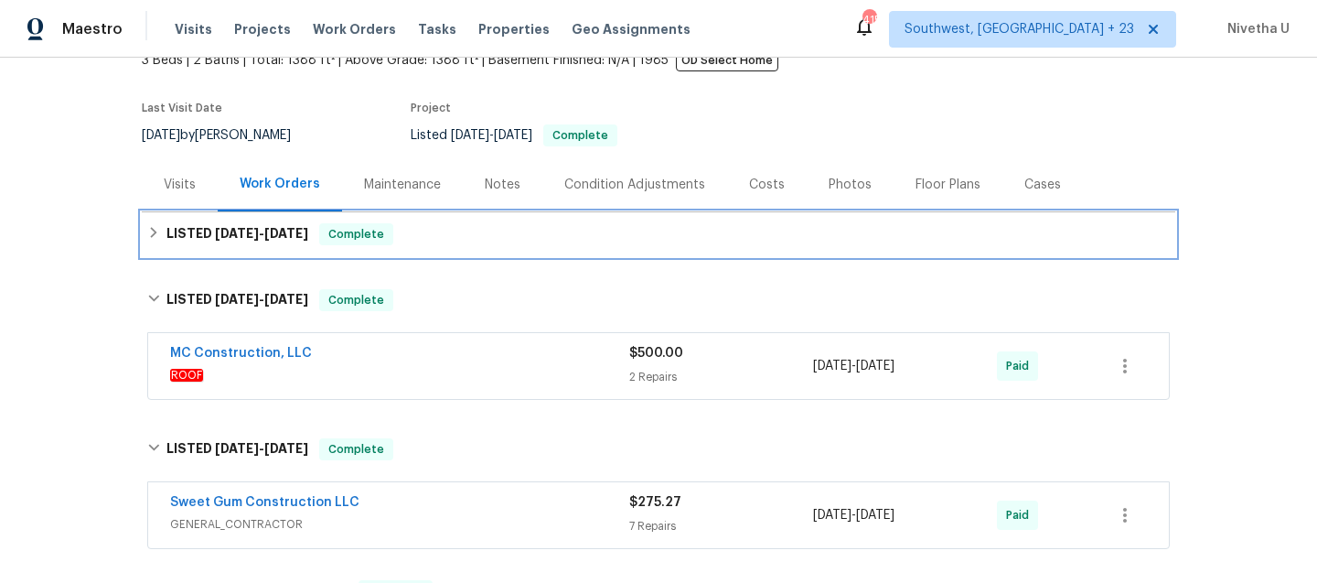
click at [409, 255] on div "LISTED 8/20/25 - 9/15/25 Complete" at bounding box center [659, 234] width 1034 height 44
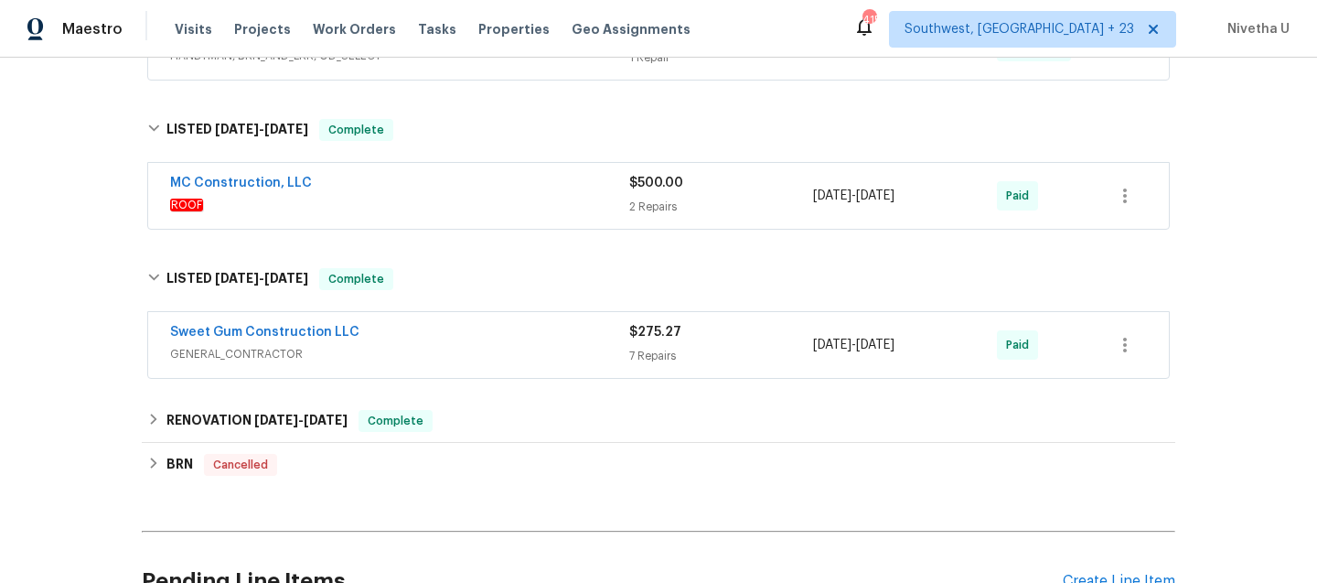
scroll to position [479, 0]
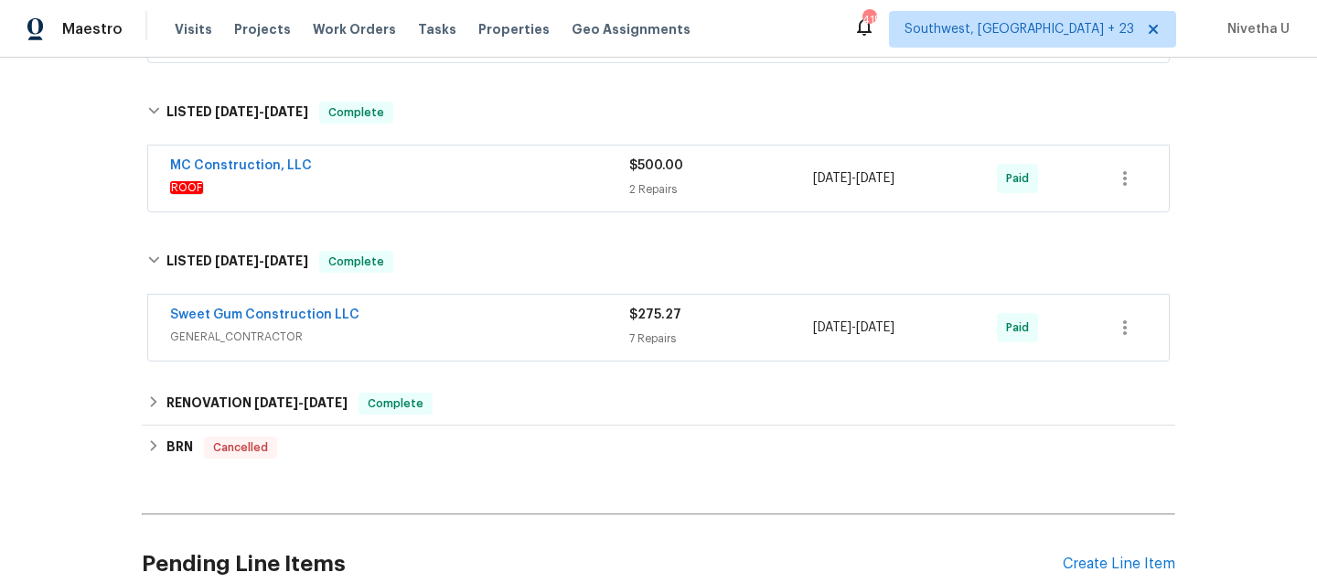
click at [447, 343] on span "GENERAL_CONTRACTOR" at bounding box center [399, 337] width 459 height 18
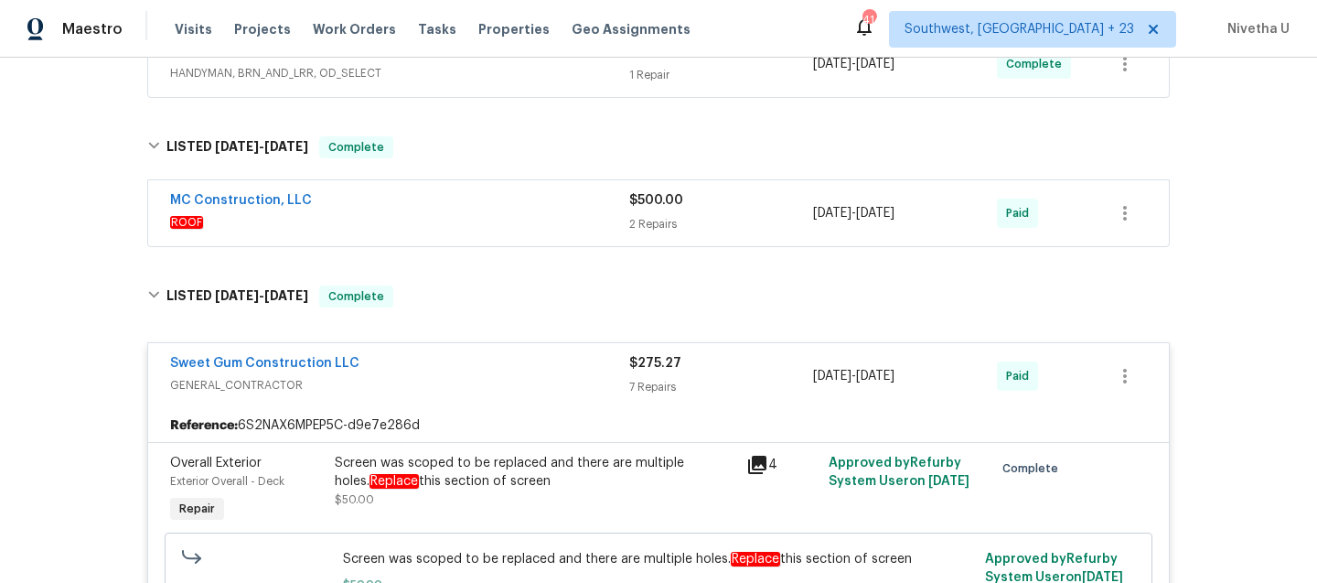
scroll to position [428, 0]
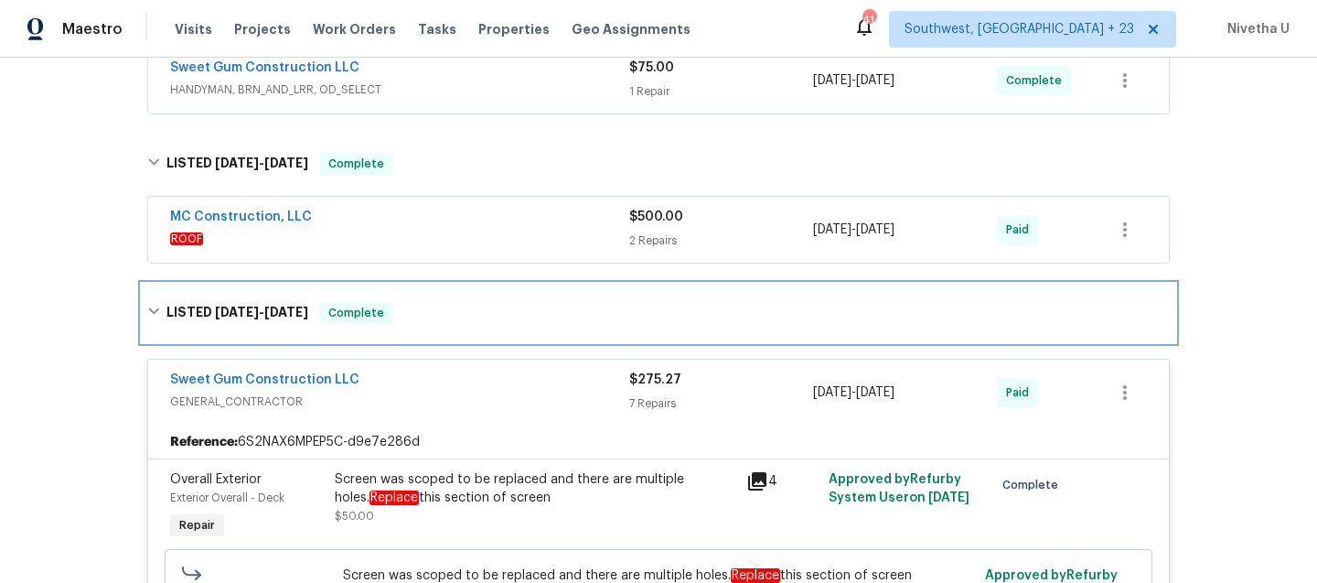
click at [437, 304] on div "LISTED 7/7/25 - 7/8/25 Complete" at bounding box center [658, 313] width 1023 height 22
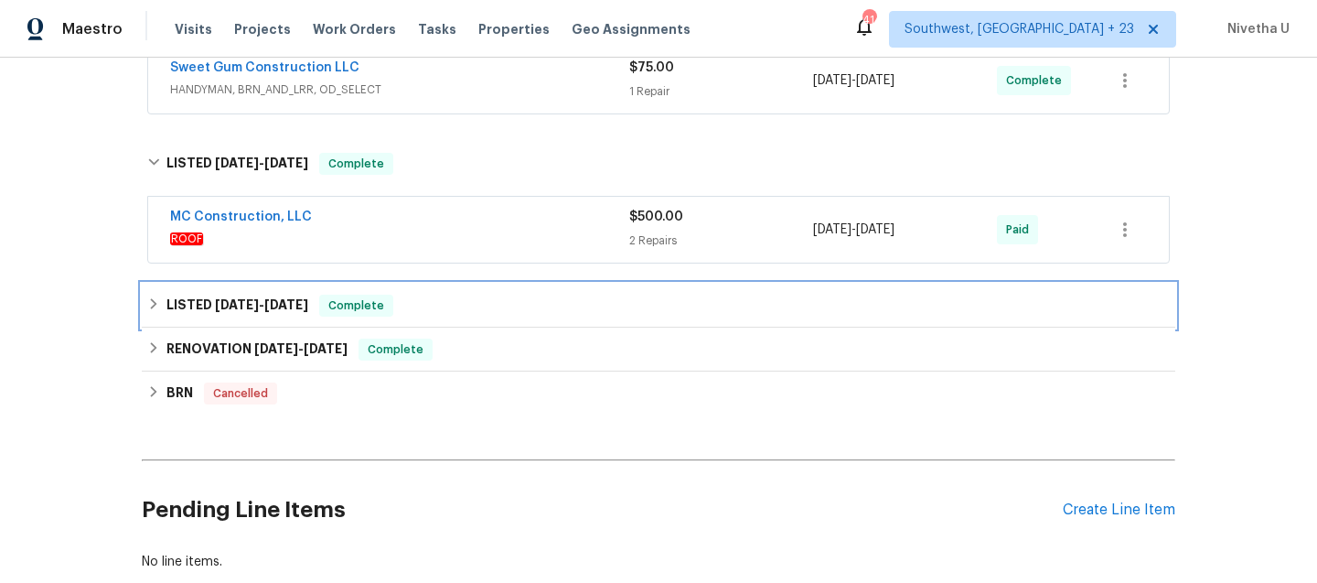
scroll to position [296, 0]
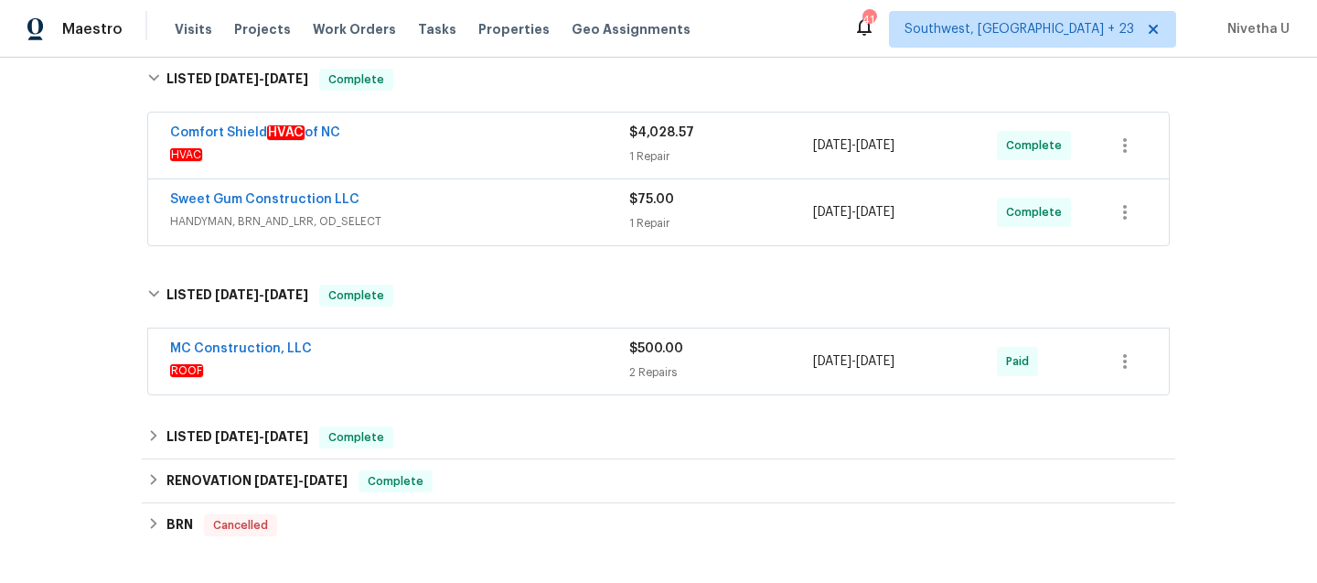
click at [426, 365] on span "ROOF" at bounding box center [399, 370] width 459 height 18
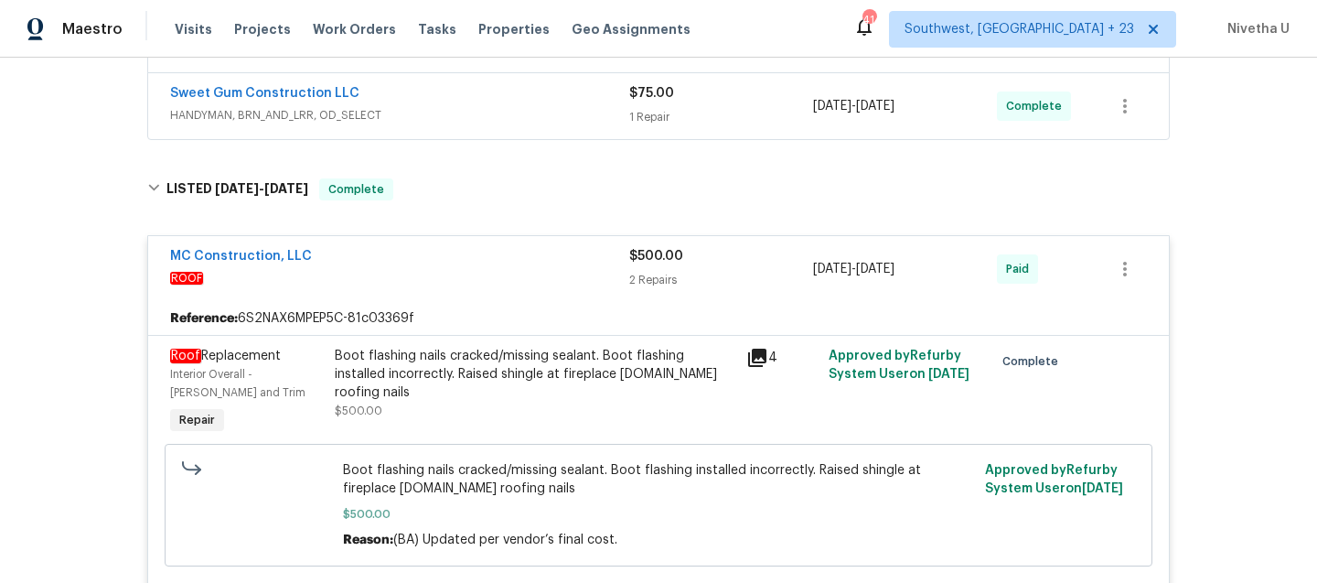
scroll to position [396, 0]
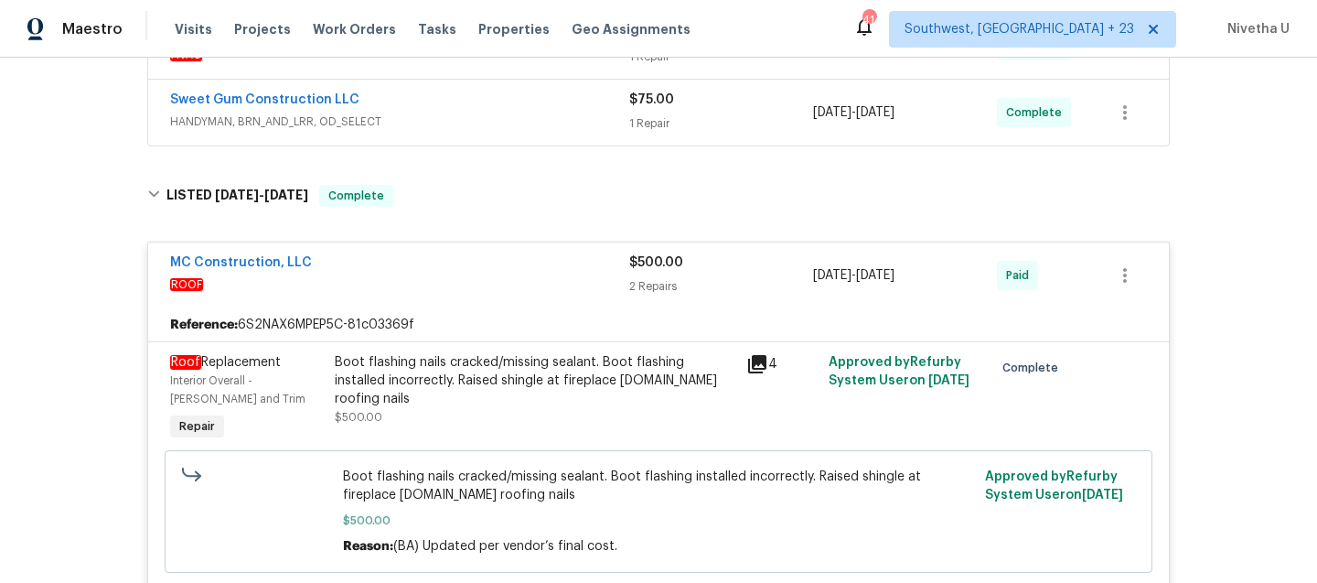
click at [440, 117] on span "HANDYMAN, BRN_AND_LRR, OD_SELECT" at bounding box center [399, 122] width 459 height 18
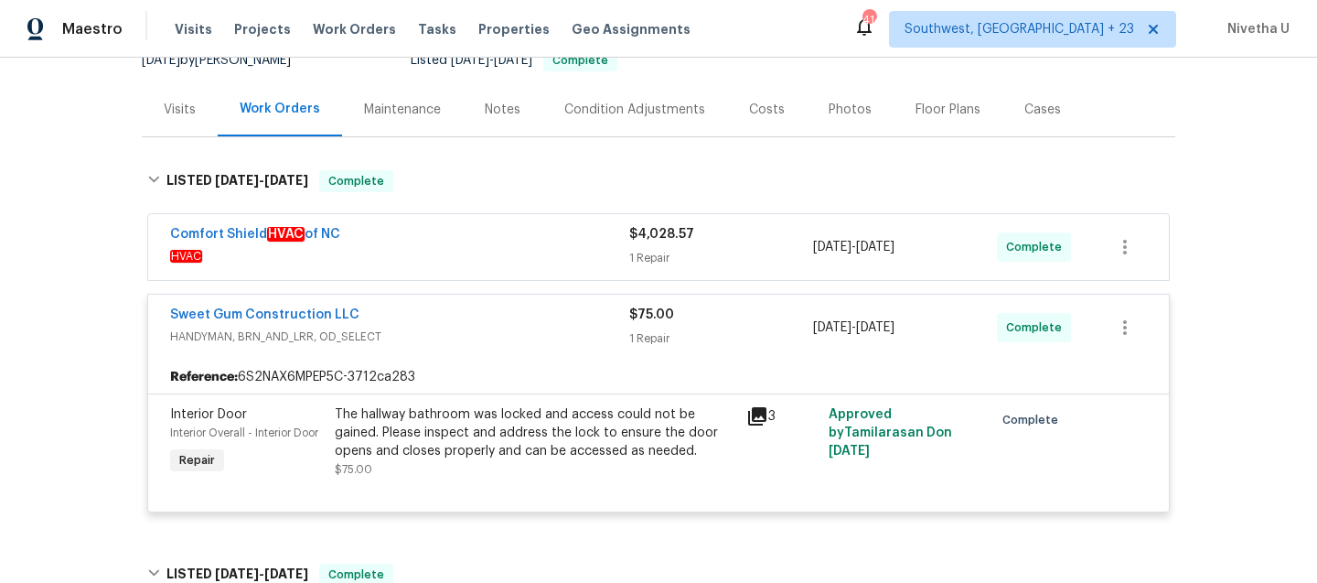
scroll to position [191, 0]
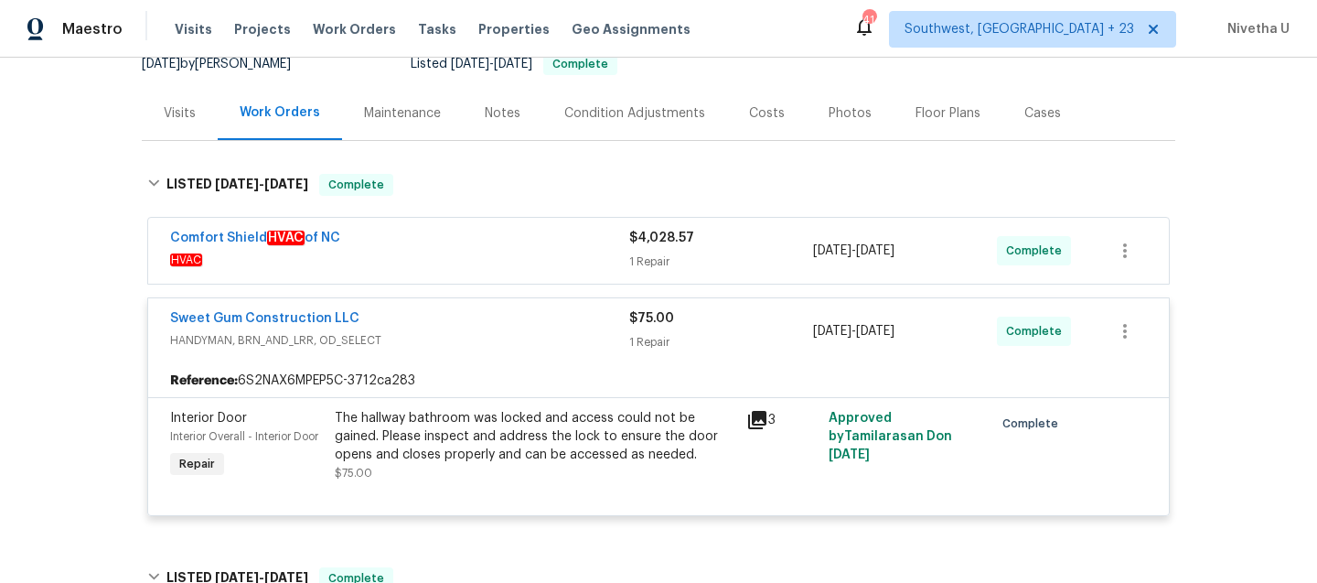
click at [457, 328] on div "Sweet Gum Construction LLC" at bounding box center [399, 320] width 459 height 22
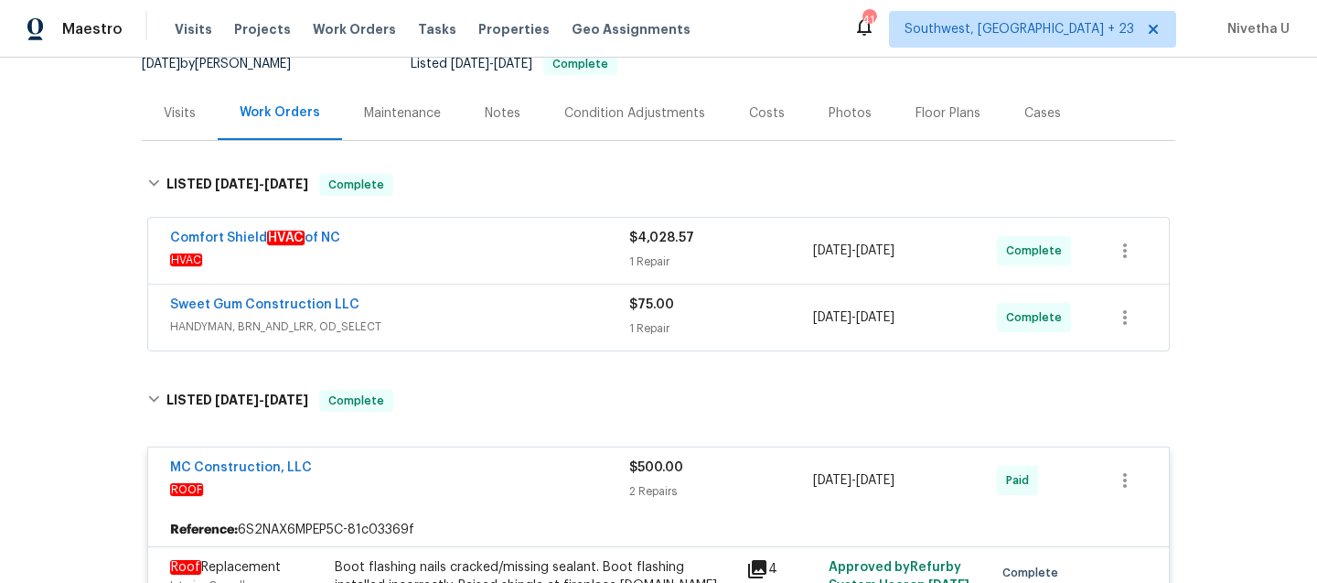
click at [444, 241] on div "Comfort Shield HVAC of NC" at bounding box center [399, 240] width 459 height 22
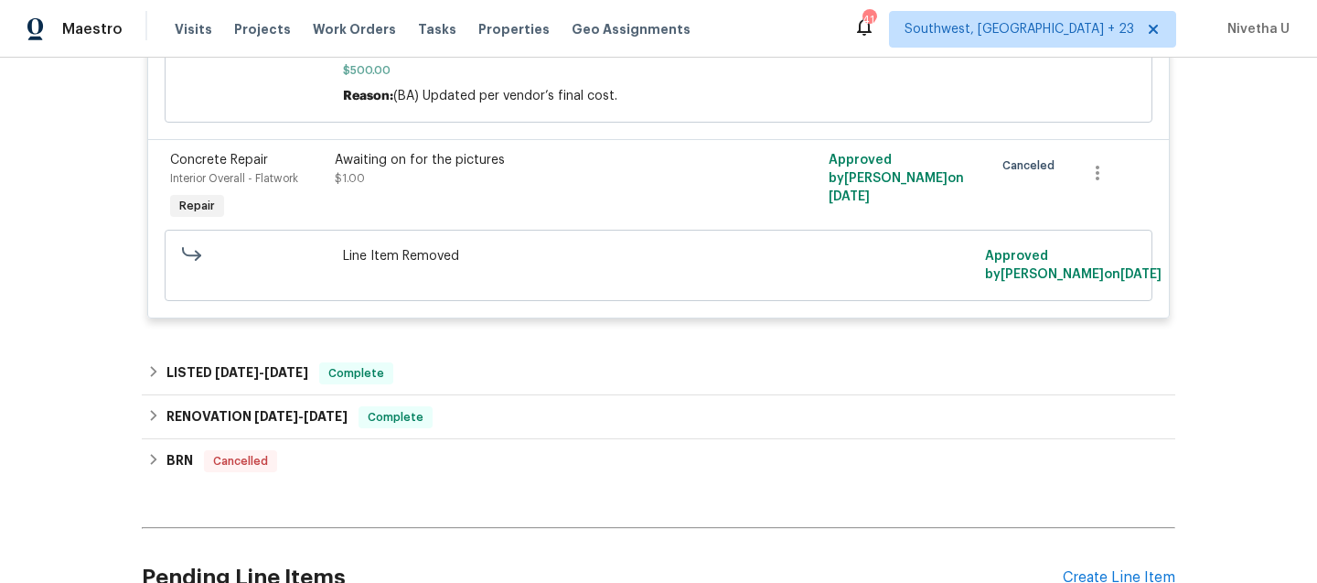
scroll to position [1186, 0]
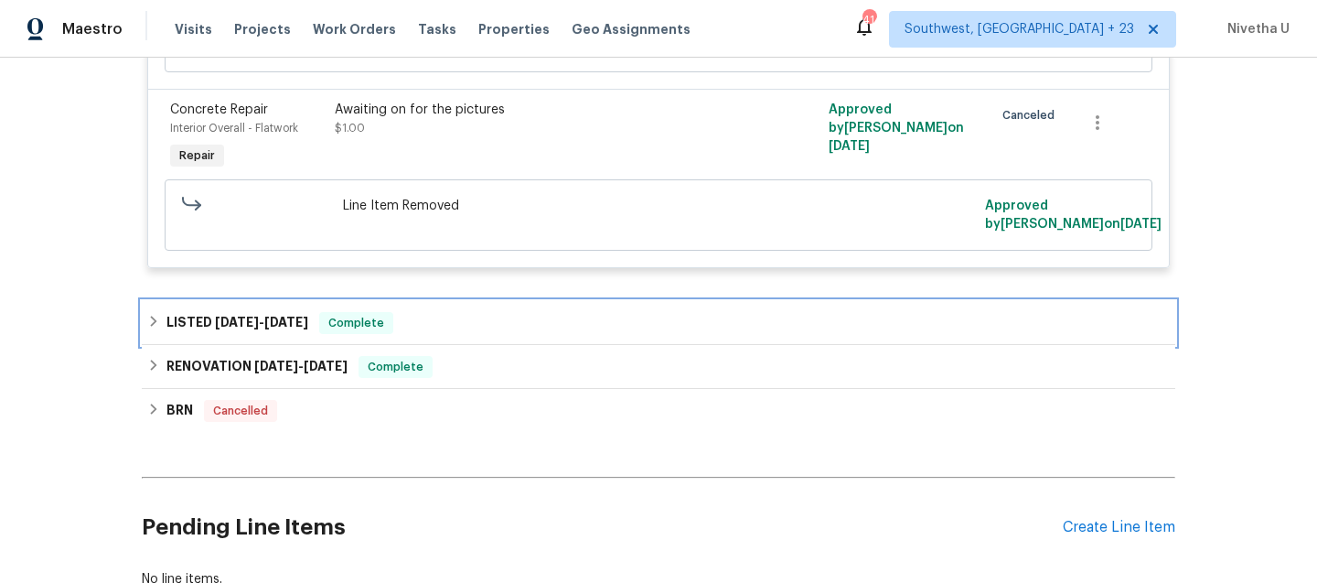
click at [460, 334] on div "LISTED 7/7/25 - 7/8/25 Complete" at bounding box center [658, 323] width 1023 height 22
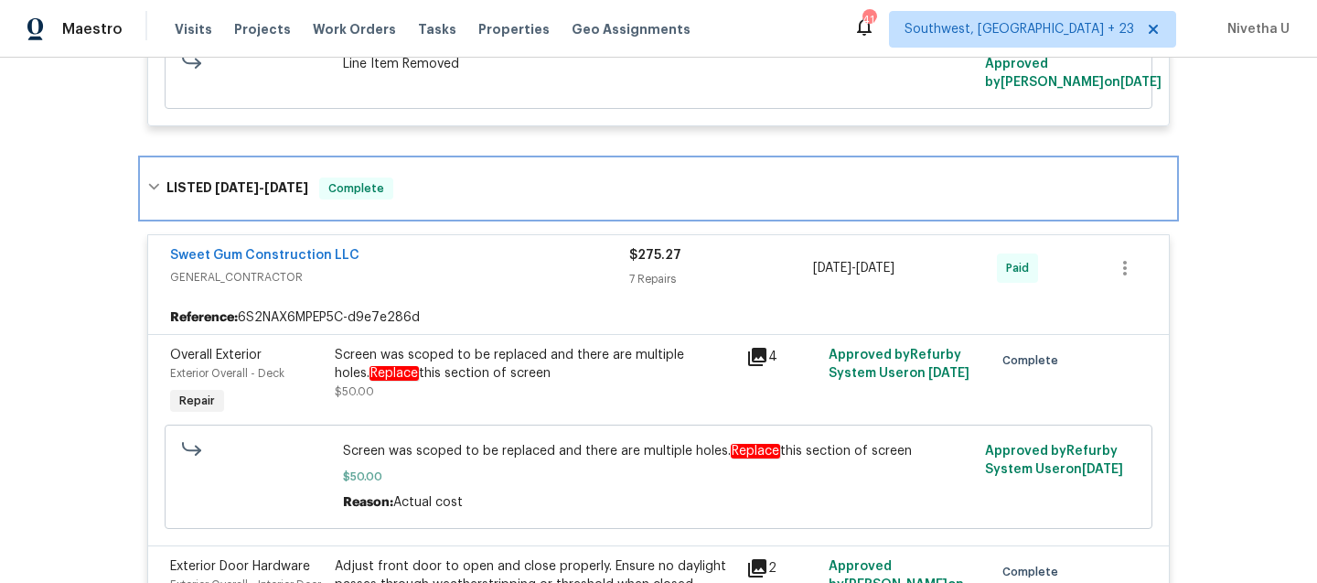
scroll to position [1326, 0]
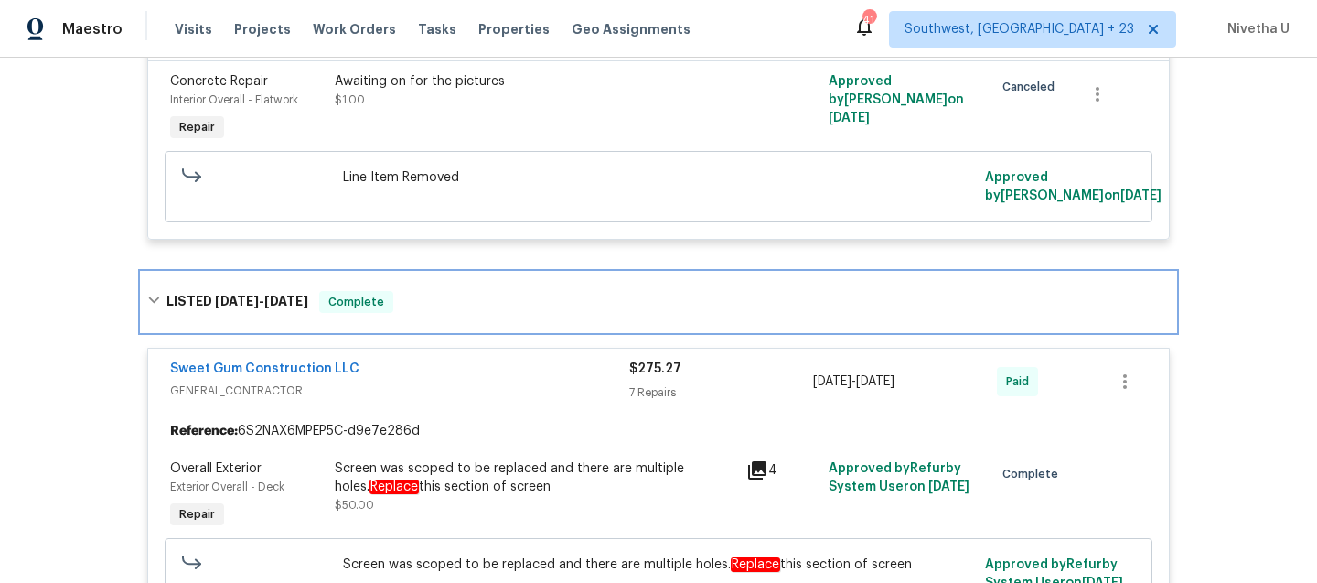
click at [449, 313] on div "LISTED 7/7/25 - 7/8/25 Complete" at bounding box center [658, 302] width 1023 height 22
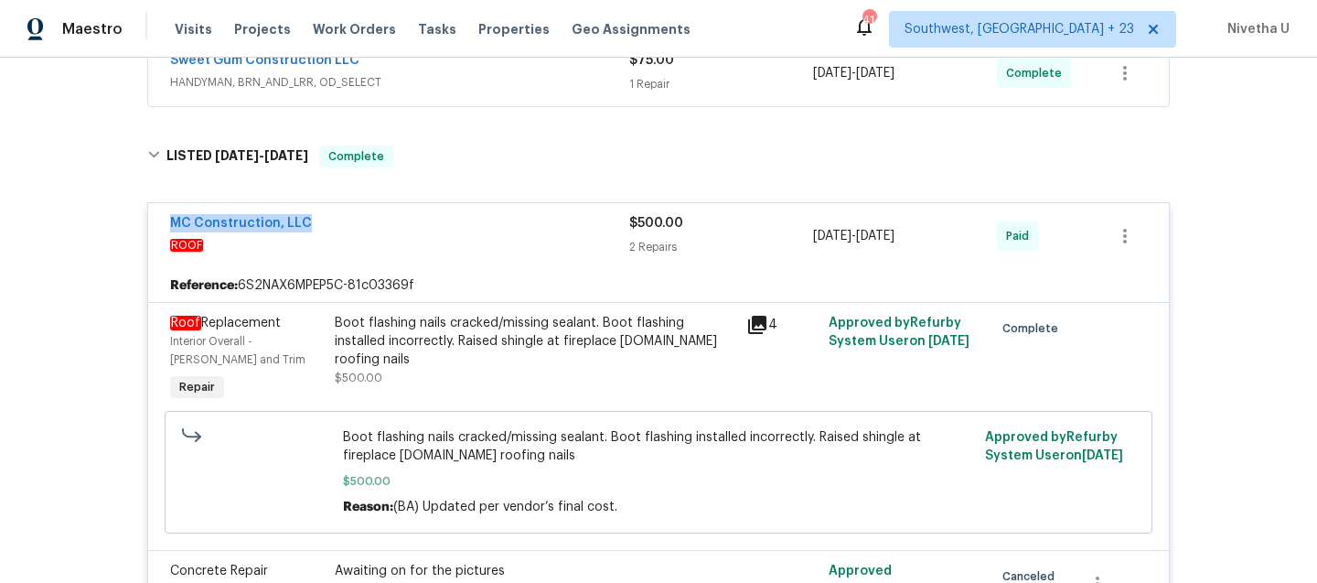
scroll to position [719, 0]
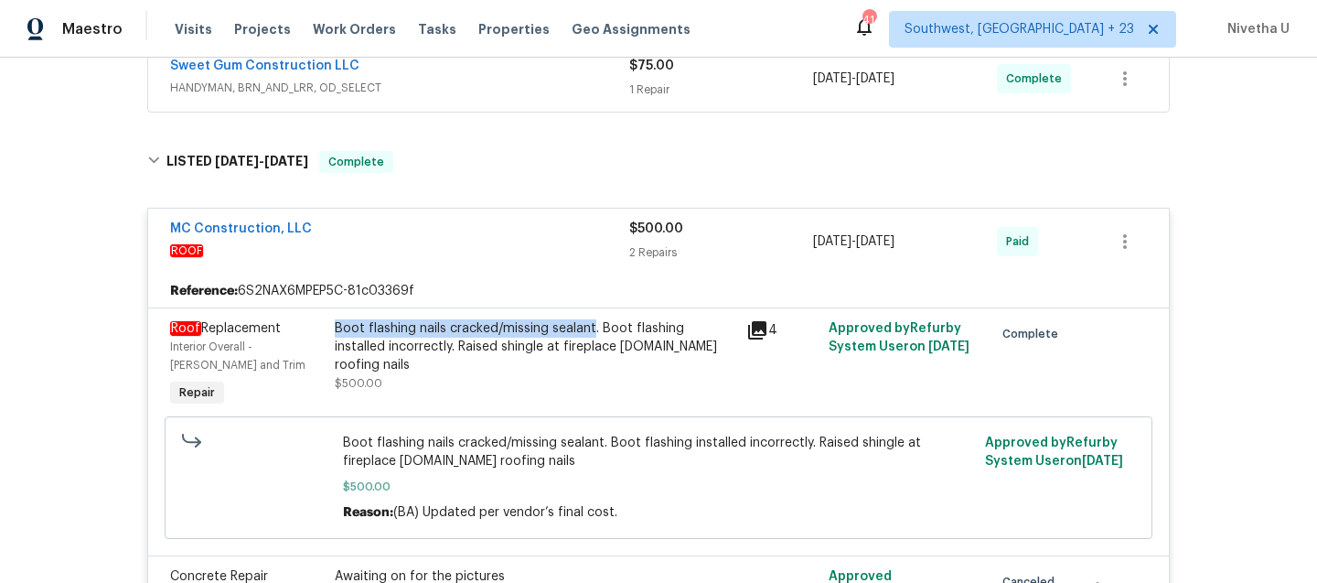
drag, startPoint x: 327, startPoint y: 329, endPoint x: 584, endPoint y: 330, distance: 257.1
click at [584, 330] on div "Boot flashing nails cracked/missing sealant. Boot flashing installed incorrectl…" at bounding box center [535, 365] width 412 height 102
copy div "Boot flashing nails cracked/missing sealant"
click at [533, 243] on span "ROOF" at bounding box center [399, 251] width 459 height 18
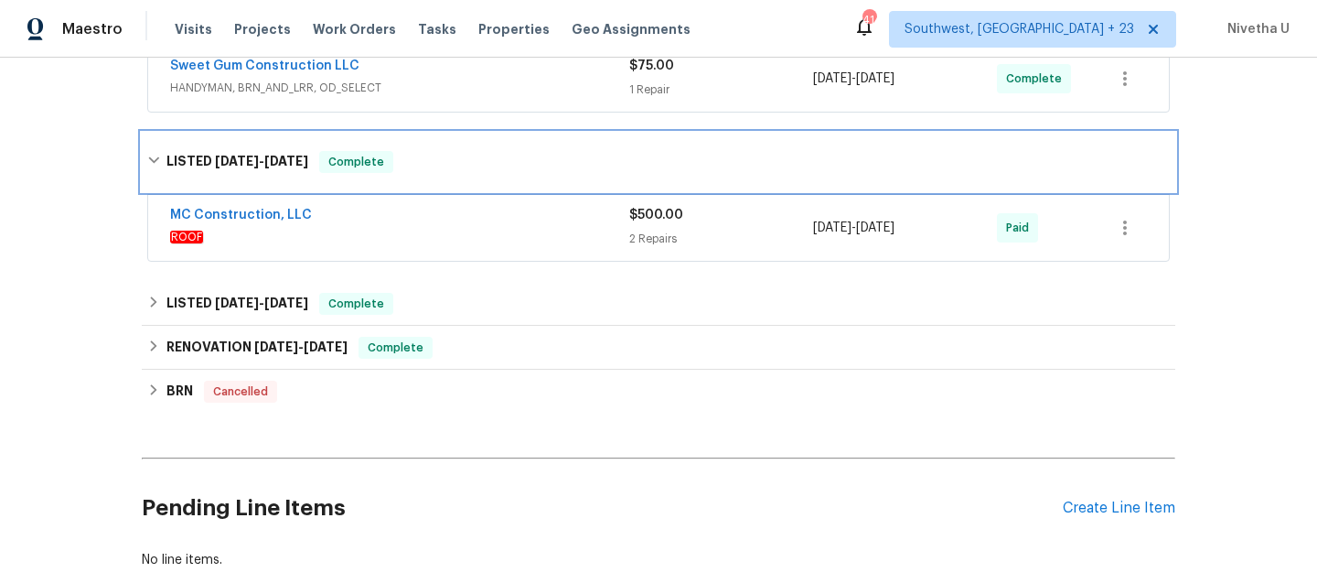
click at [489, 178] on div "LISTED 8/20/25 - 8/29/25 Complete" at bounding box center [659, 162] width 1034 height 59
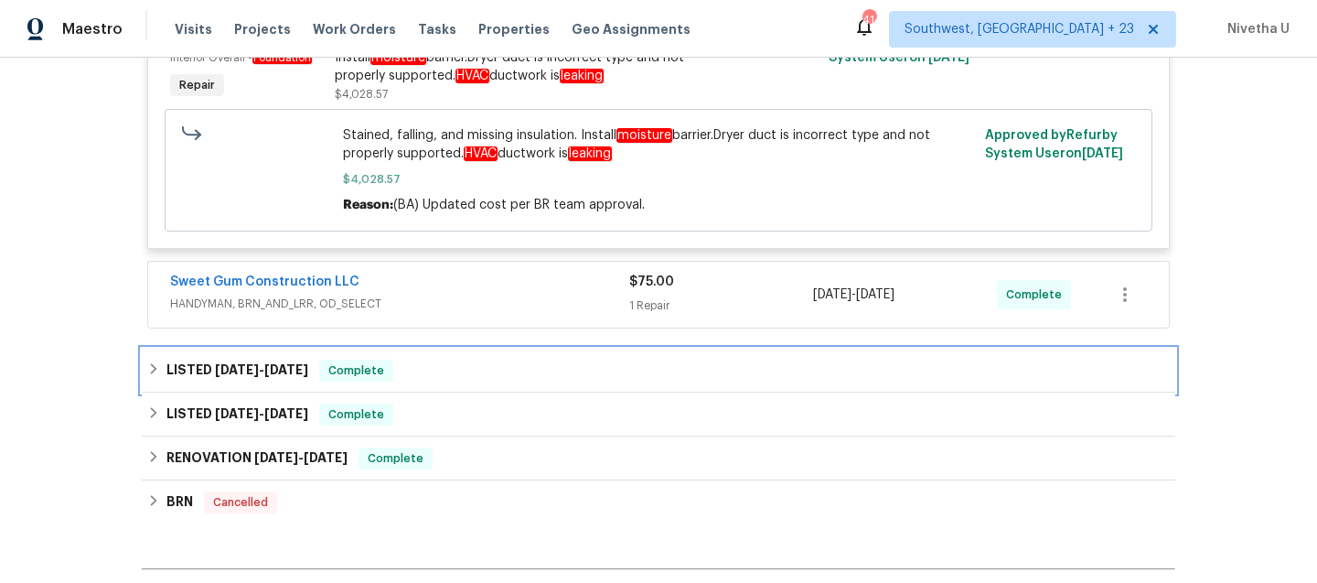
scroll to position [290, 0]
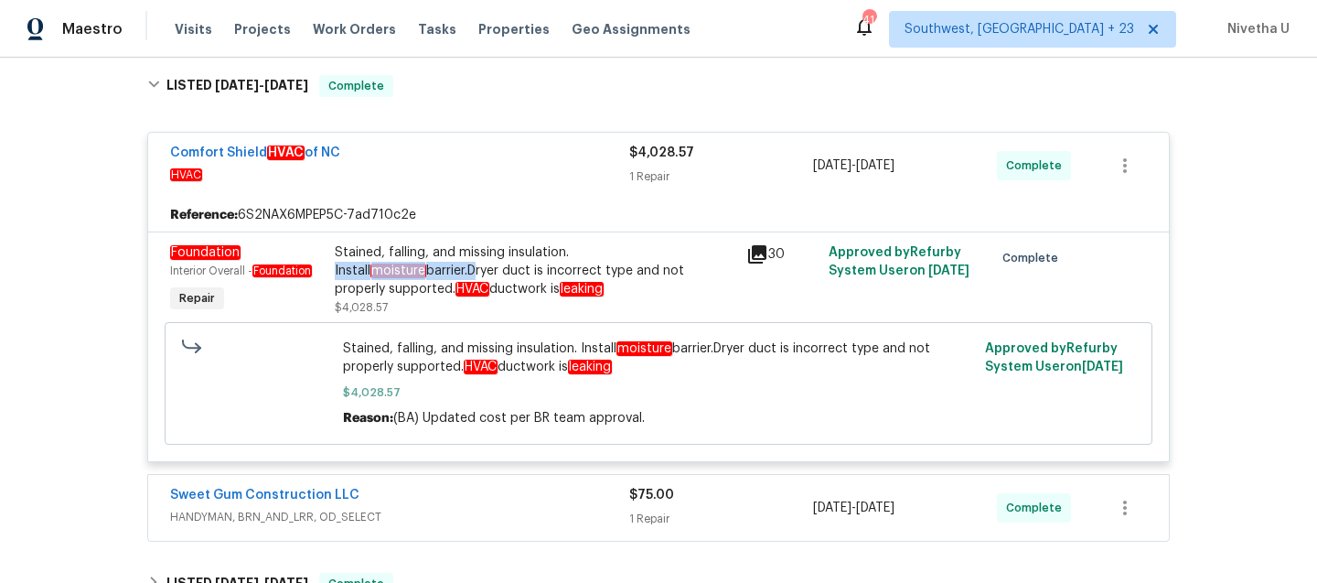
drag, startPoint x: 564, startPoint y: 251, endPoint x: 371, endPoint y: 270, distance: 194.9
click at [371, 270] on div "Stained, falling, and missing insulation. Install moisture barrier.Dryer duct i…" at bounding box center [535, 270] width 401 height 55
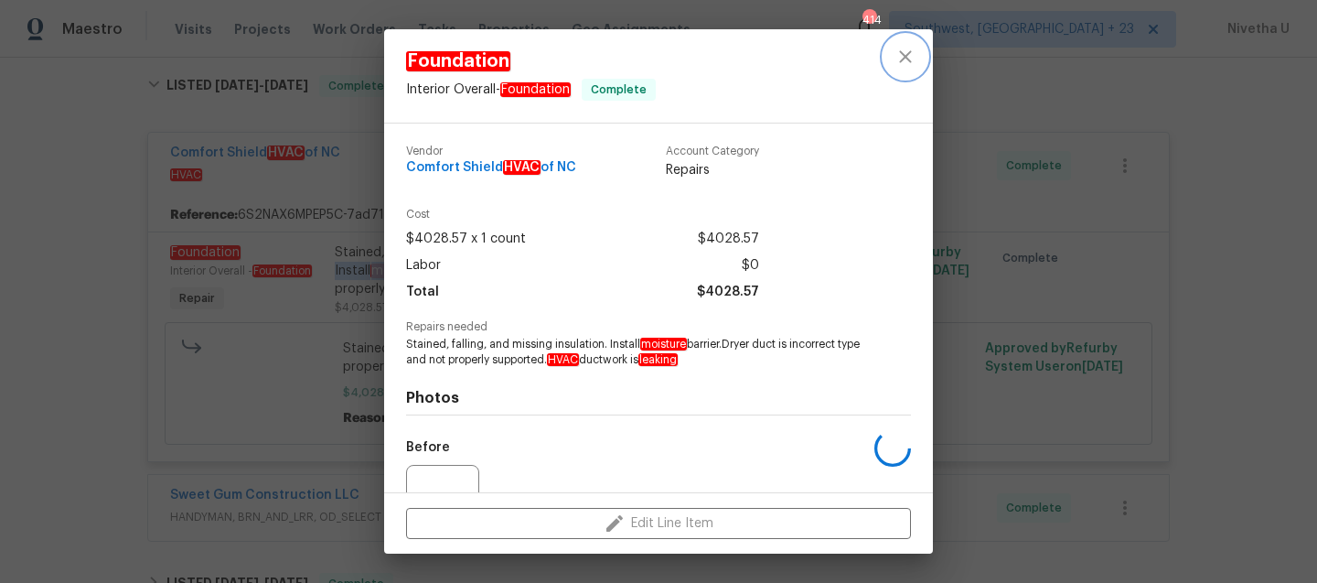
click at [916, 56] on icon "close" at bounding box center [906, 57] width 22 height 22
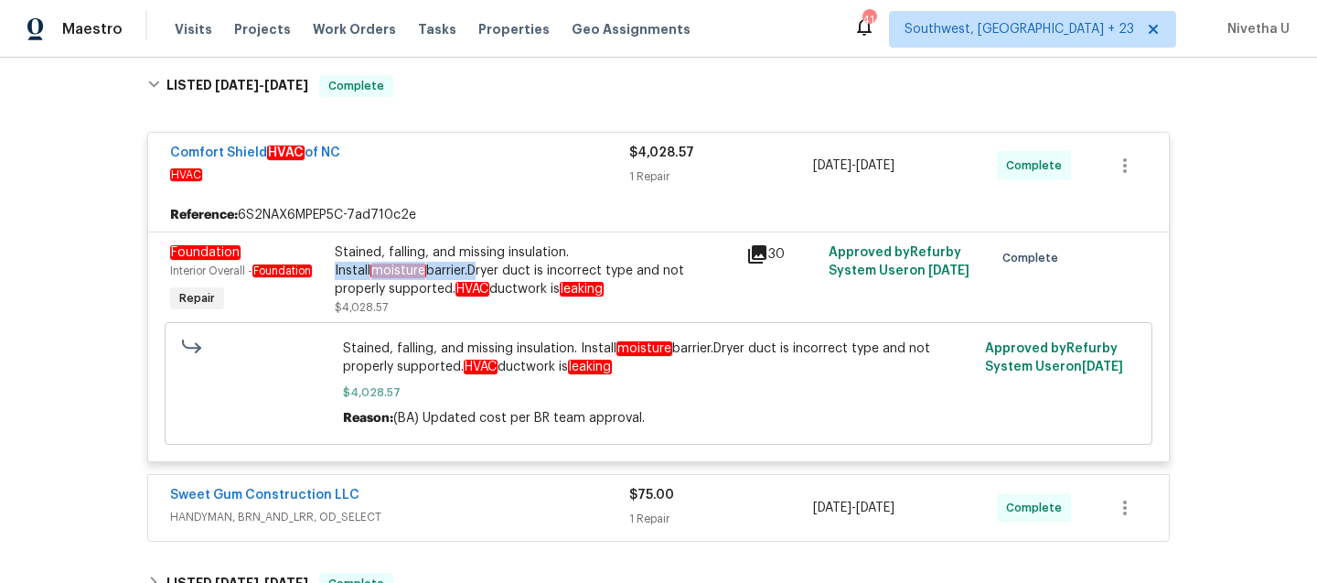
copy div "Install moisture barrier."
click at [571, 269] on div "Stained, falling, and missing insulation. Install moisture barrier.Dryer duct i…" at bounding box center [535, 270] width 401 height 55
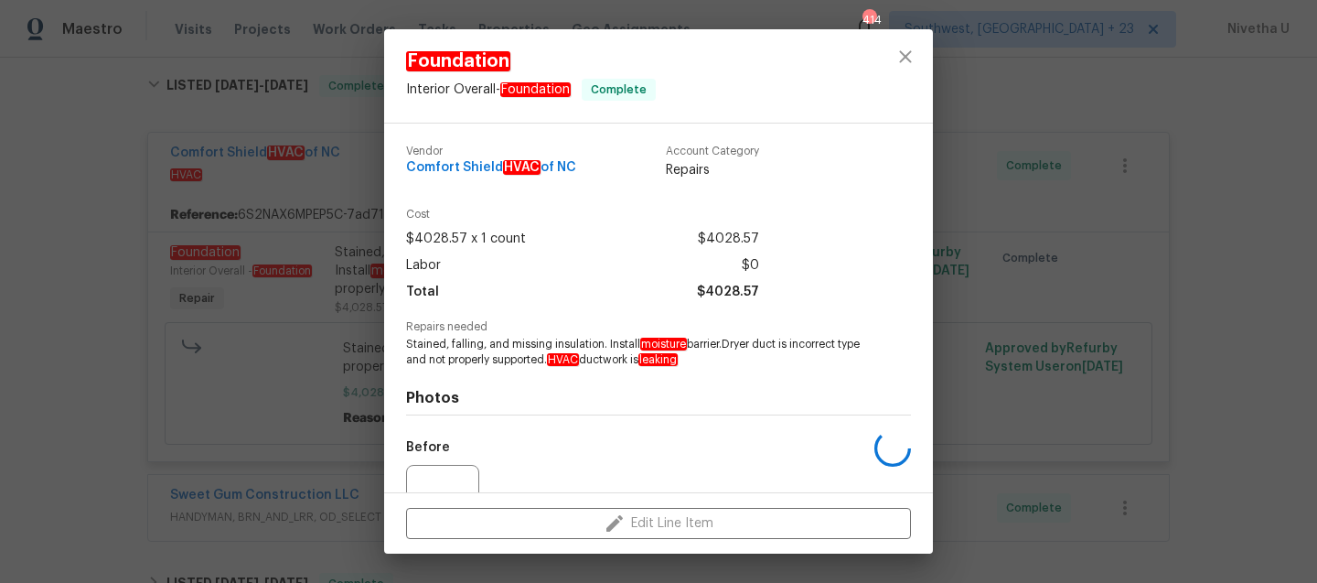
scroll to position [183, 0]
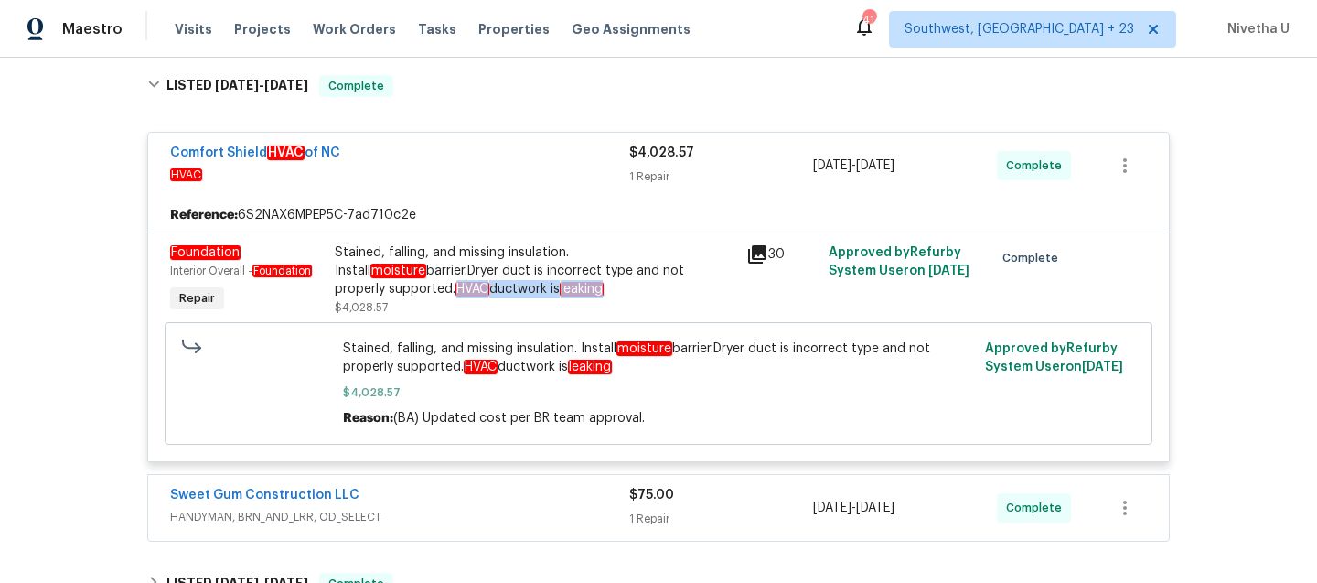
drag, startPoint x: 391, startPoint y: 291, endPoint x: 549, endPoint y: 295, distance: 158.3
click at [549, 295] on div "Stained, falling, and missing insulation. Install moisture barrier.Dryer duct i…" at bounding box center [535, 270] width 401 height 55
copy div ". HVAC ductwork is leaking"
click at [504, 174] on span "HVAC" at bounding box center [399, 175] width 459 height 18
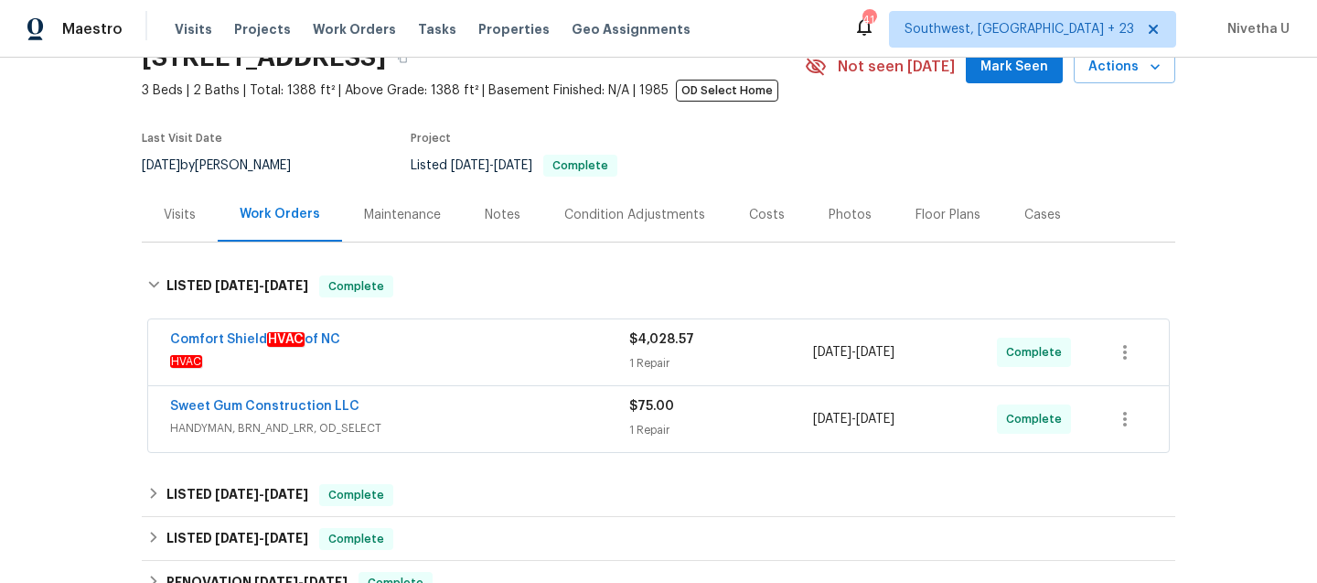
scroll to position [88, 0]
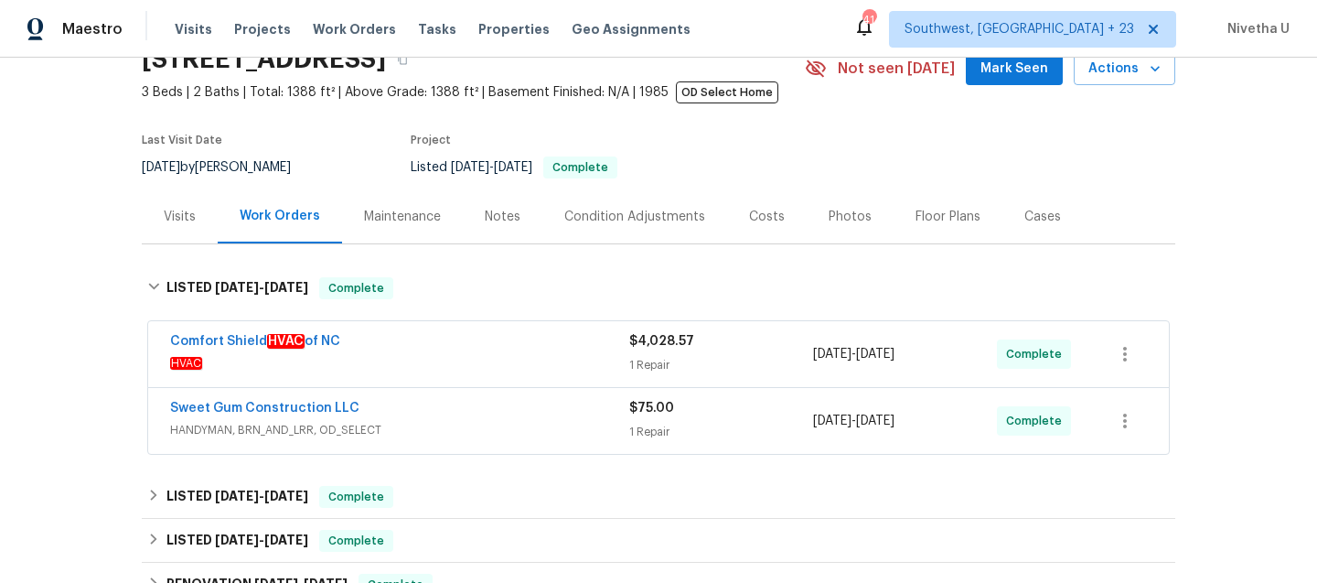
click at [490, 438] on span "HANDYMAN, BRN_AND_LRR, OD_SELECT" at bounding box center [399, 430] width 459 height 18
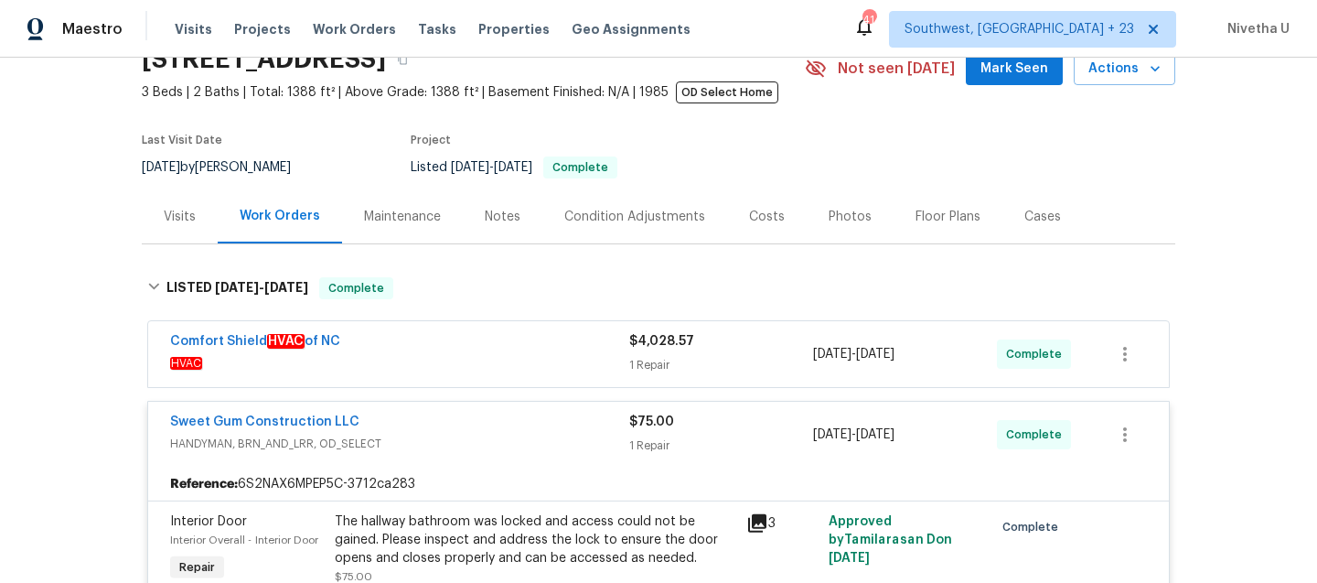
scroll to position [274, 0]
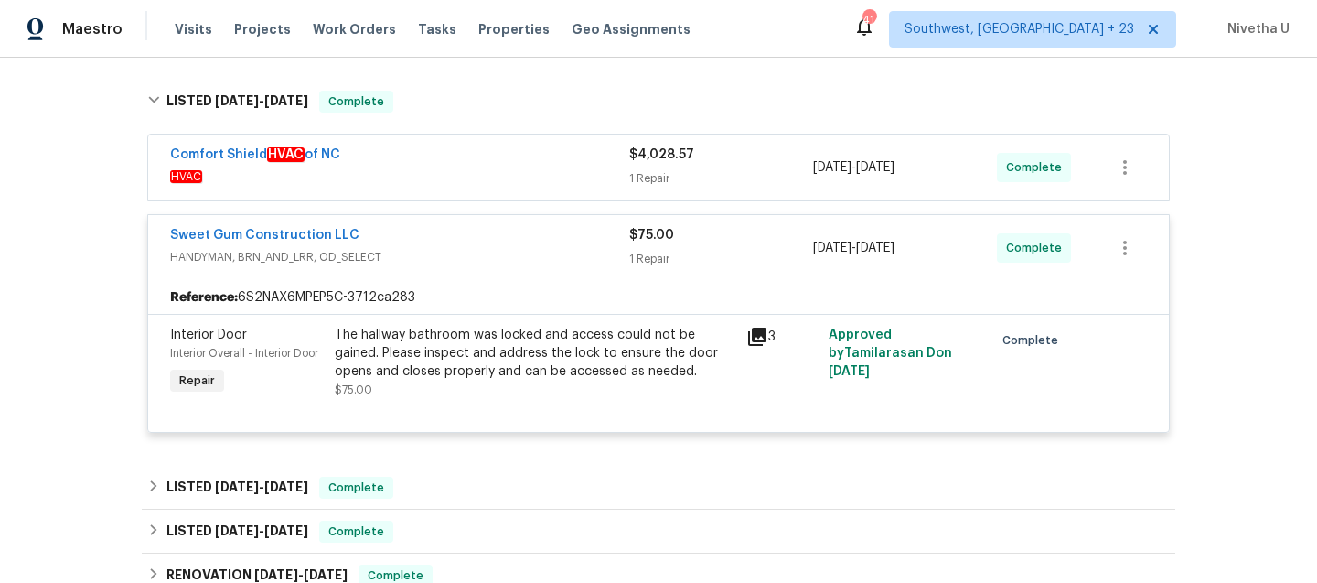
click at [469, 251] on span "HANDYMAN, BRN_AND_LRR, OD_SELECT" at bounding box center [399, 257] width 459 height 18
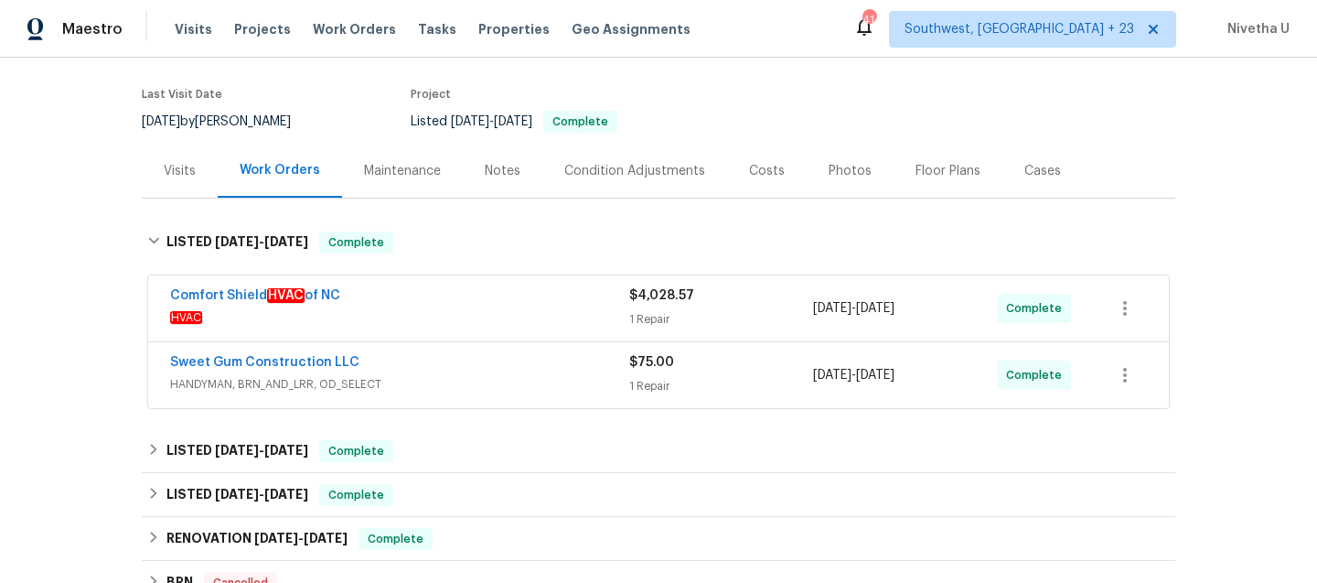
scroll to position [122, 0]
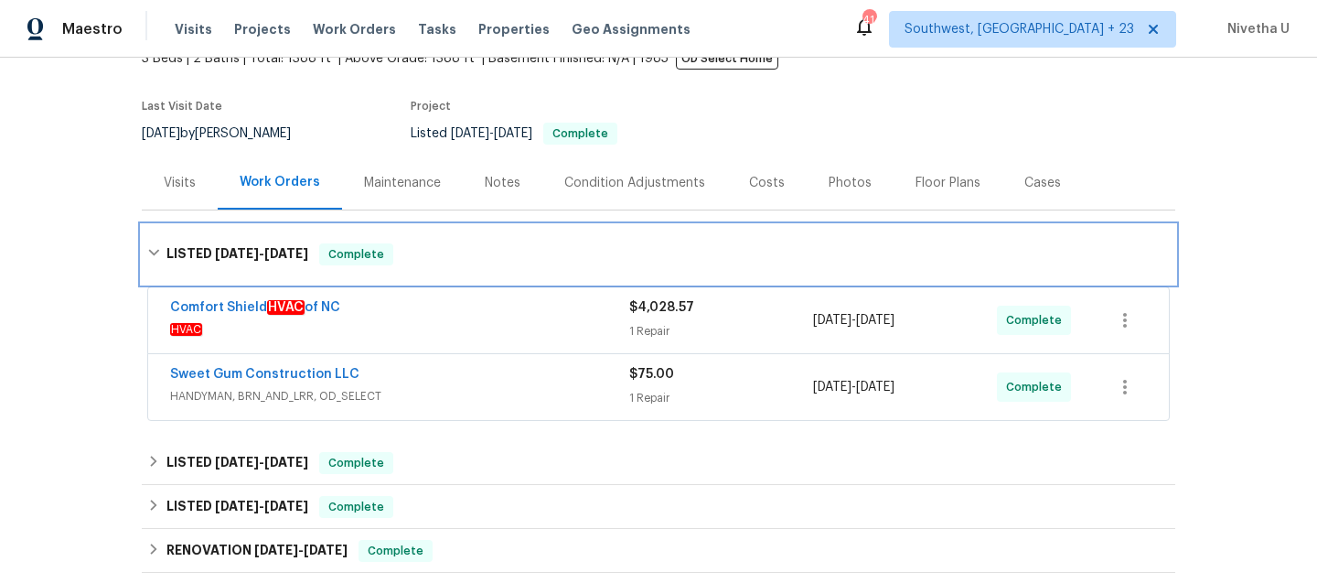
click at [466, 242] on div "LISTED 8/20/25 - 9/15/25 Complete" at bounding box center [659, 254] width 1034 height 59
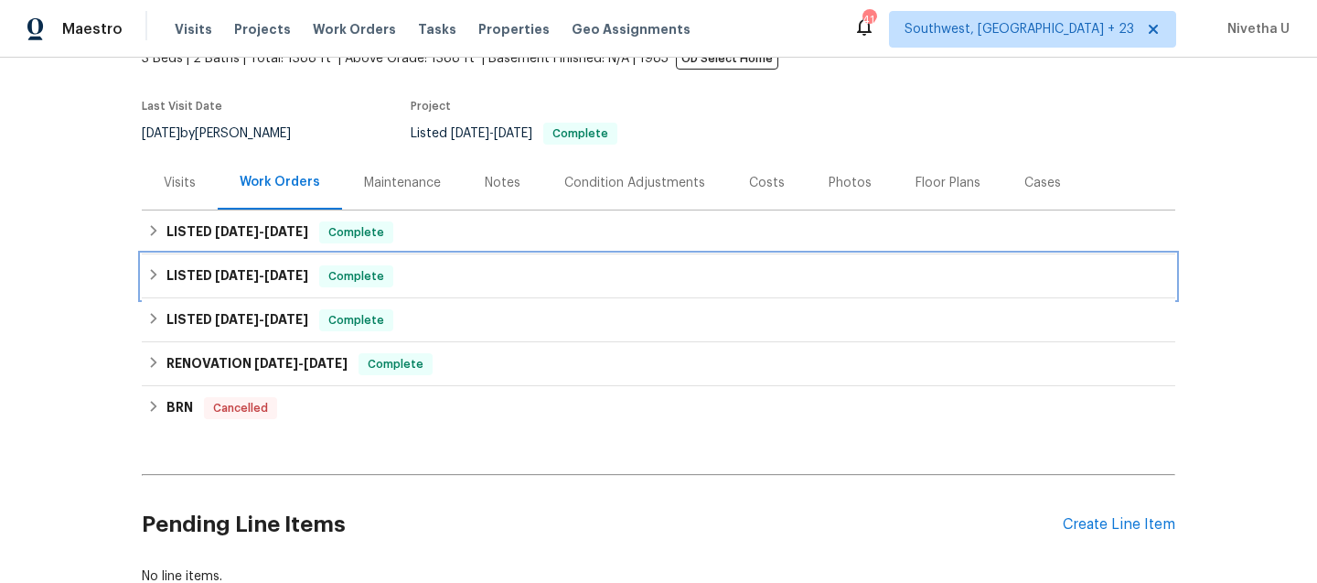
click at [431, 280] on div "LISTED 8/20/25 - 8/29/25 Complete" at bounding box center [658, 276] width 1023 height 22
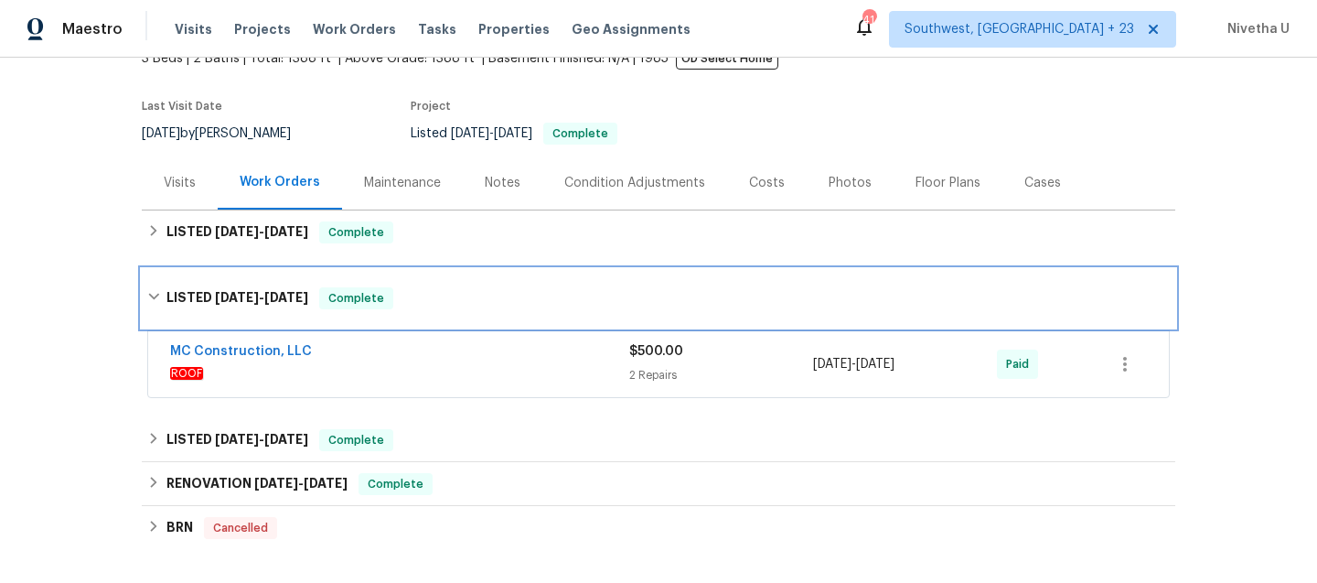
click at [432, 294] on div "LISTED 8/20/25 - 8/29/25 Complete" at bounding box center [658, 298] width 1023 height 22
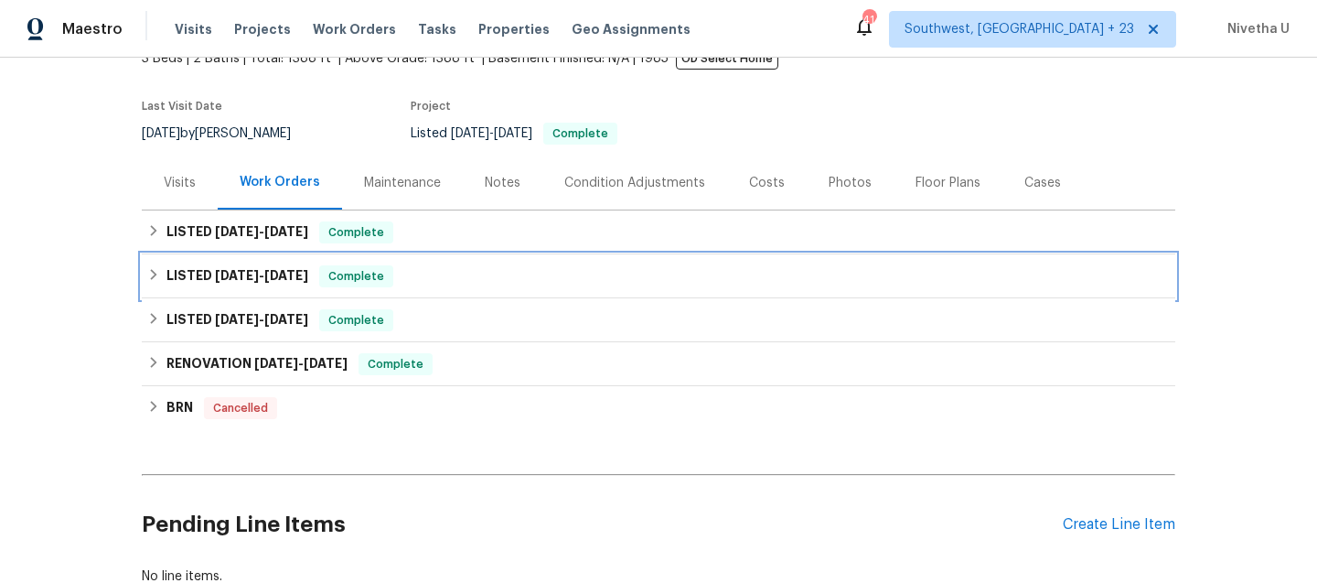
scroll to position [0, 0]
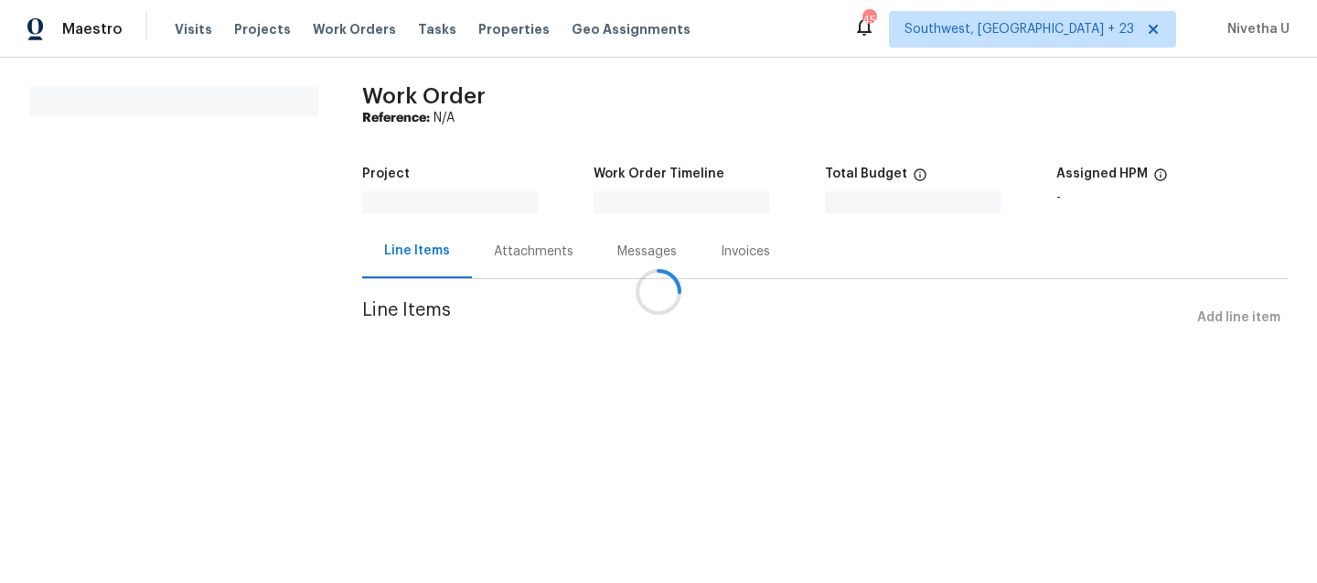
click at [526, 273] on div at bounding box center [658, 291] width 1317 height 583
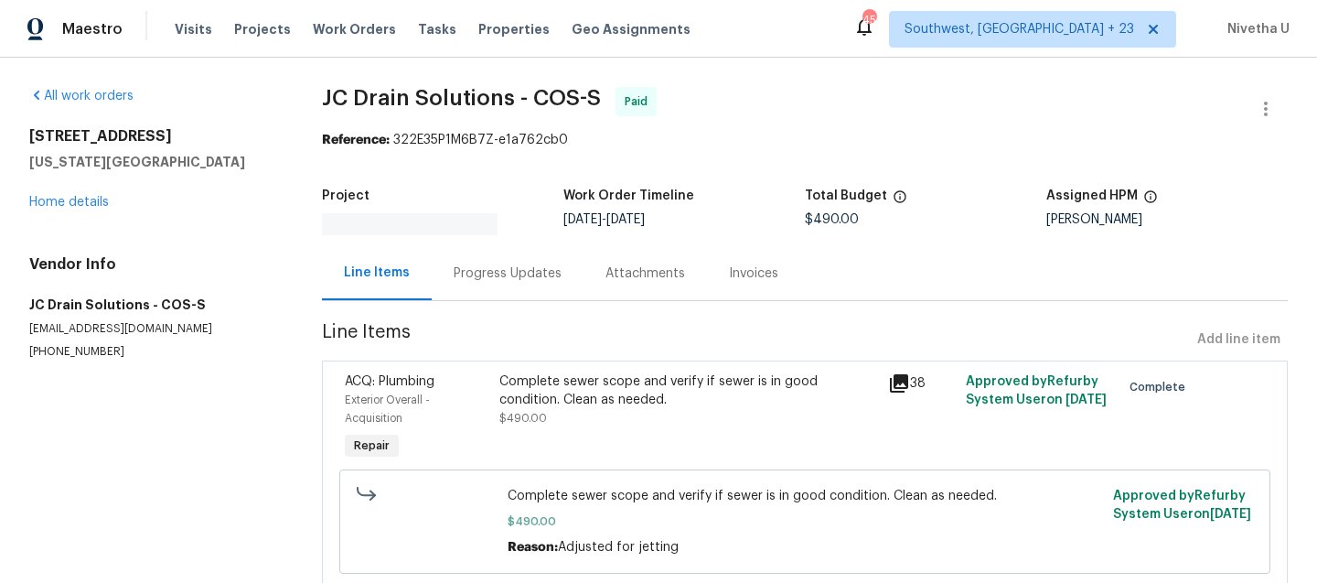
click at [526, 273] on div "Progress Updates" at bounding box center [508, 273] width 108 height 18
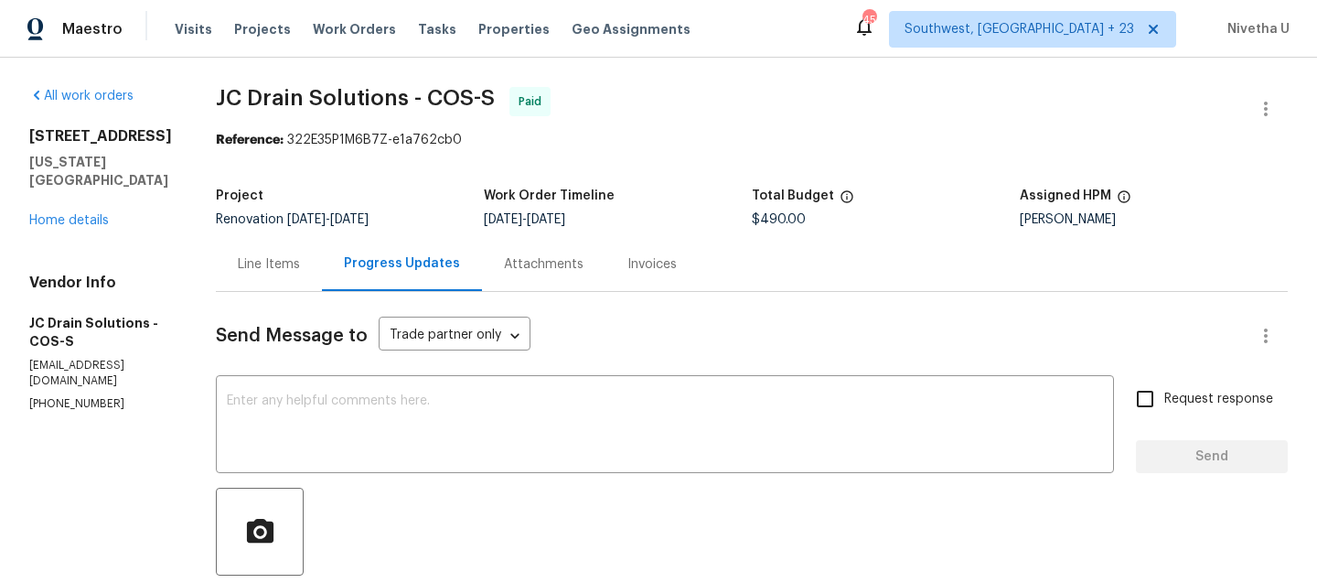
click at [300, 273] on div "Line Items" at bounding box center [269, 264] width 62 height 18
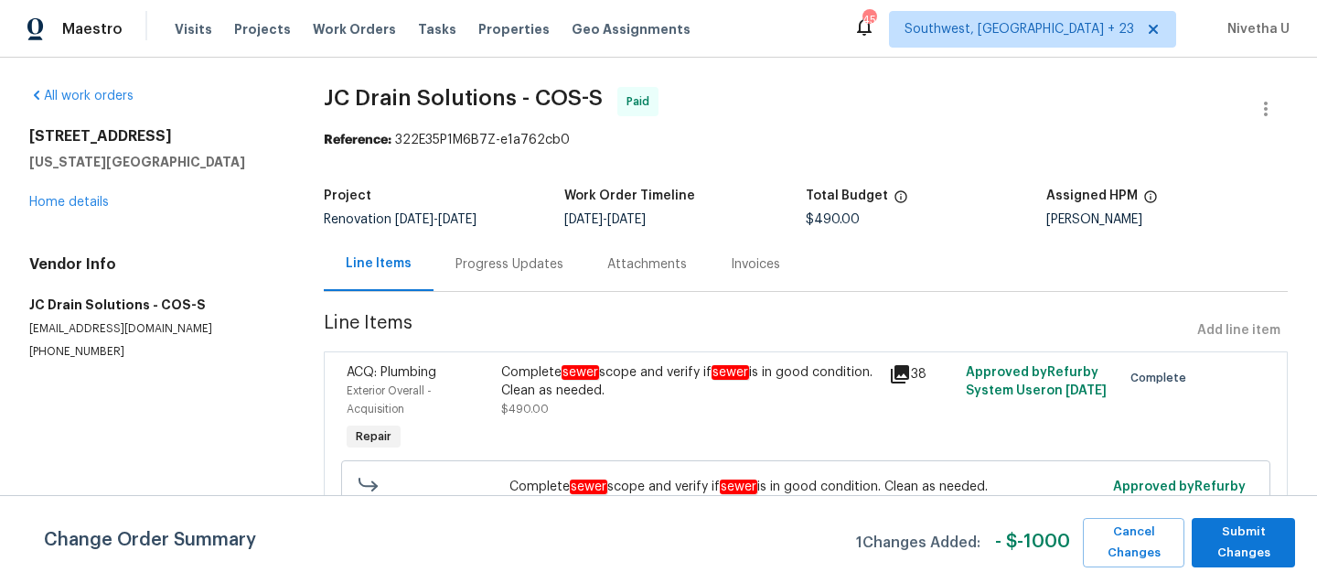
scroll to position [65, 0]
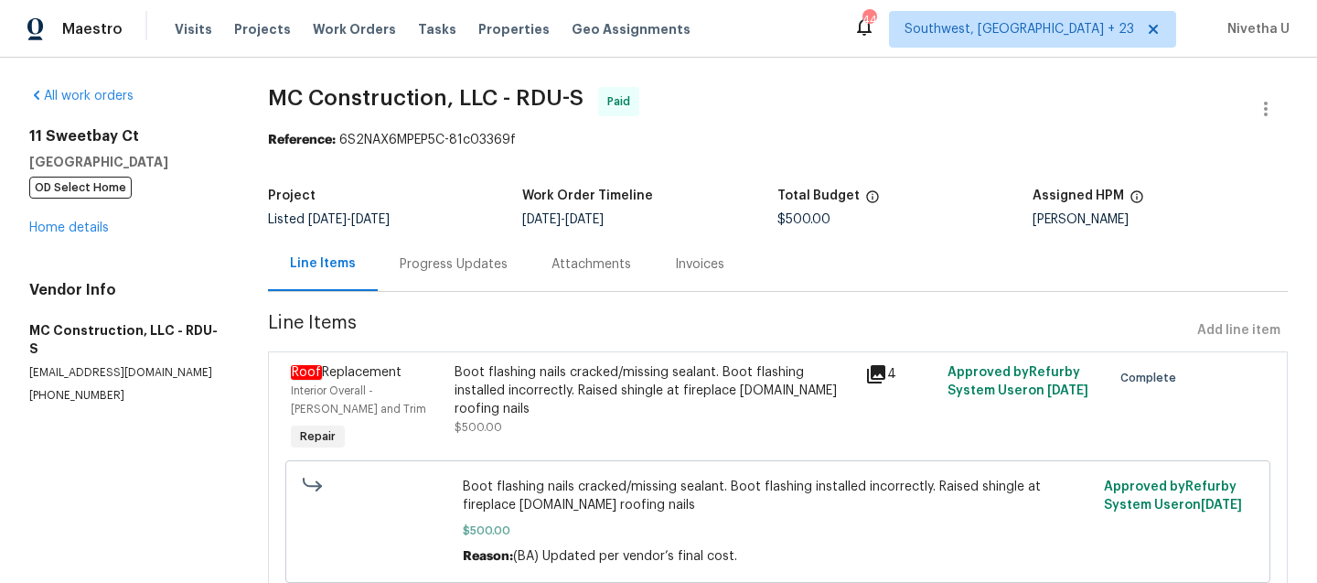
click at [448, 266] on div "Progress Updates" at bounding box center [454, 264] width 108 height 18
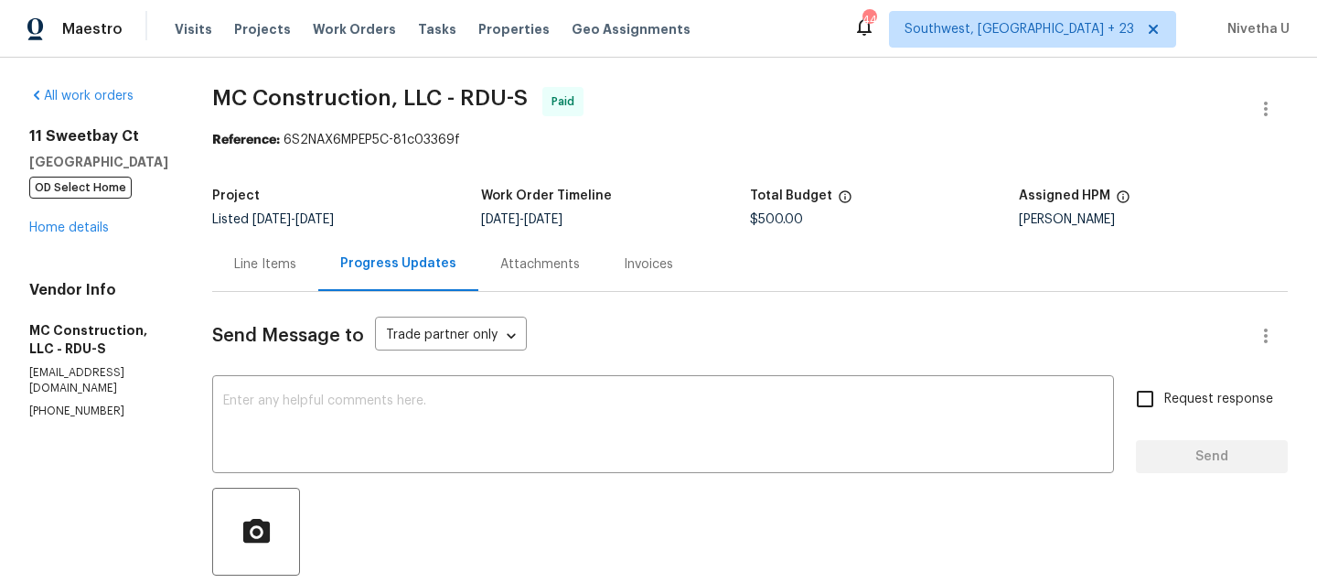
click at [234, 289] on div "Line Items" at bounding box center [265, 264] width 106 height 54
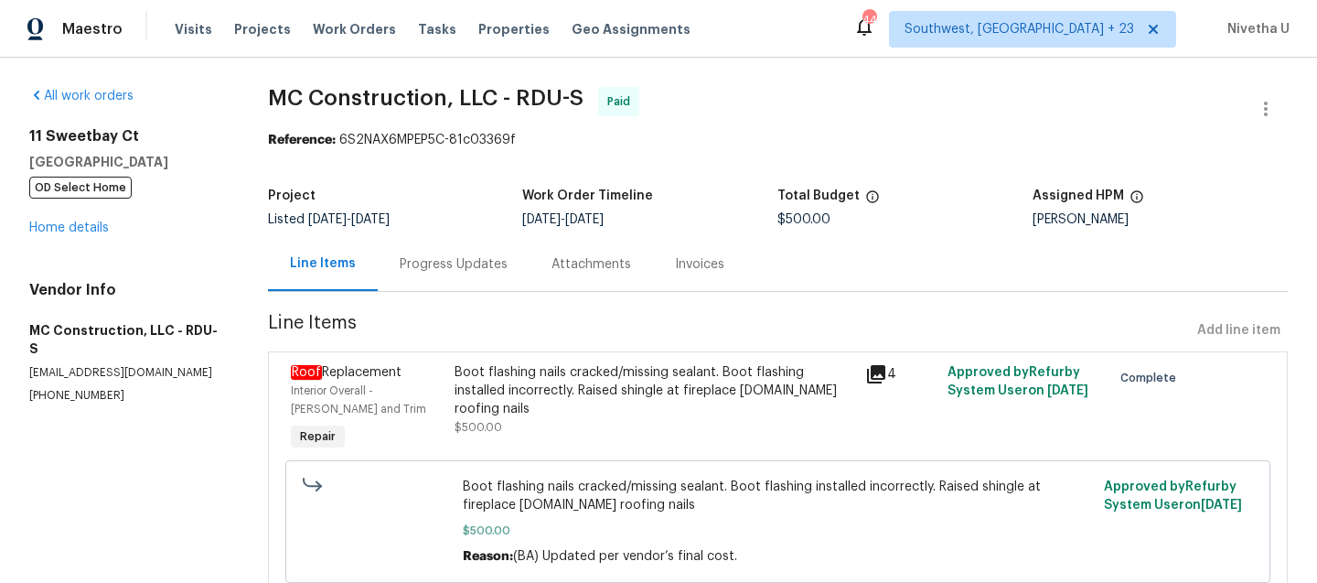
scroll to position [70, 0]
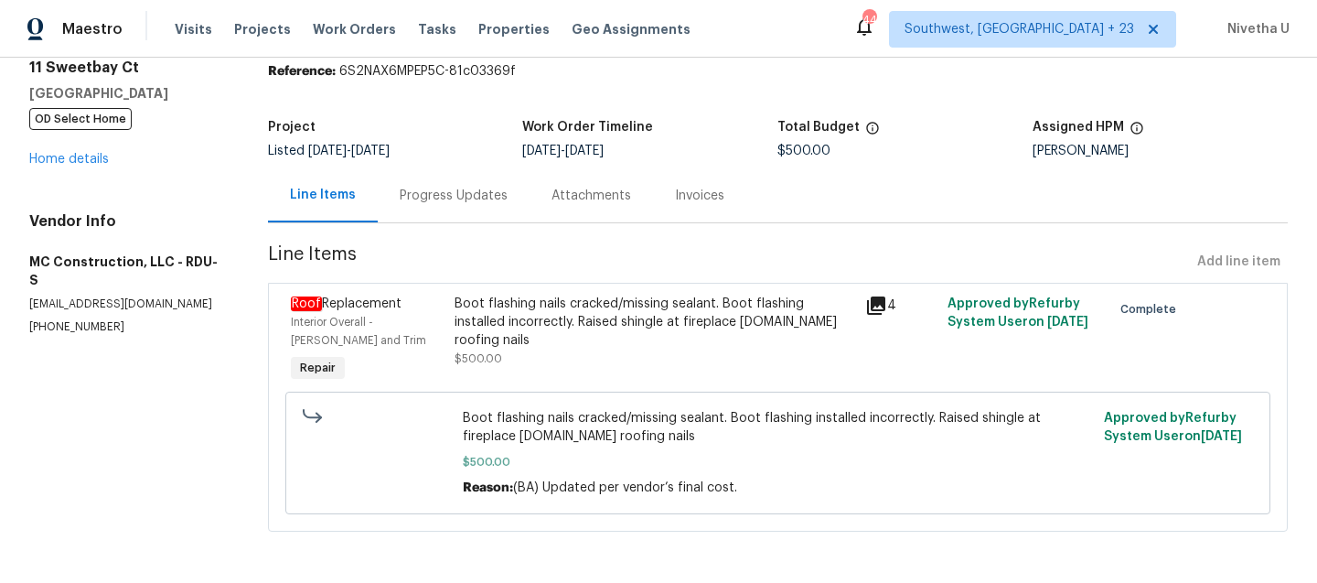
click at [642, 344] on div "Boot flashing nails cracked/missing sealant. Boot flashing installed incorrectl…" at bounding box center [655, 322] width 400 height 55
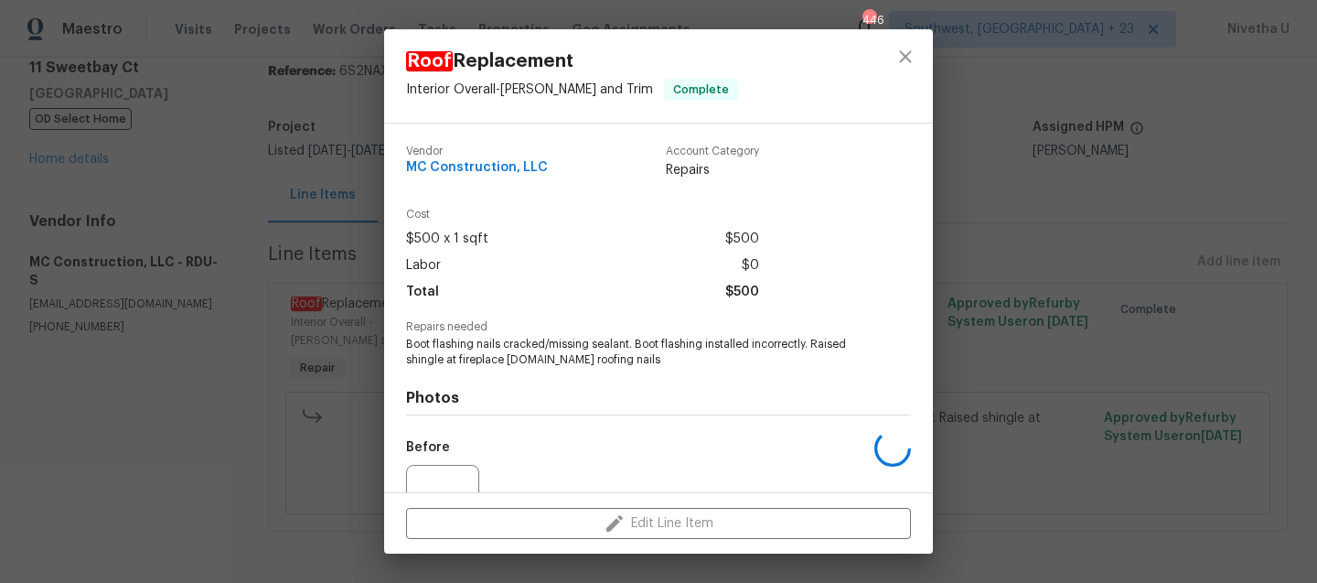
scroll to position [183, 0]
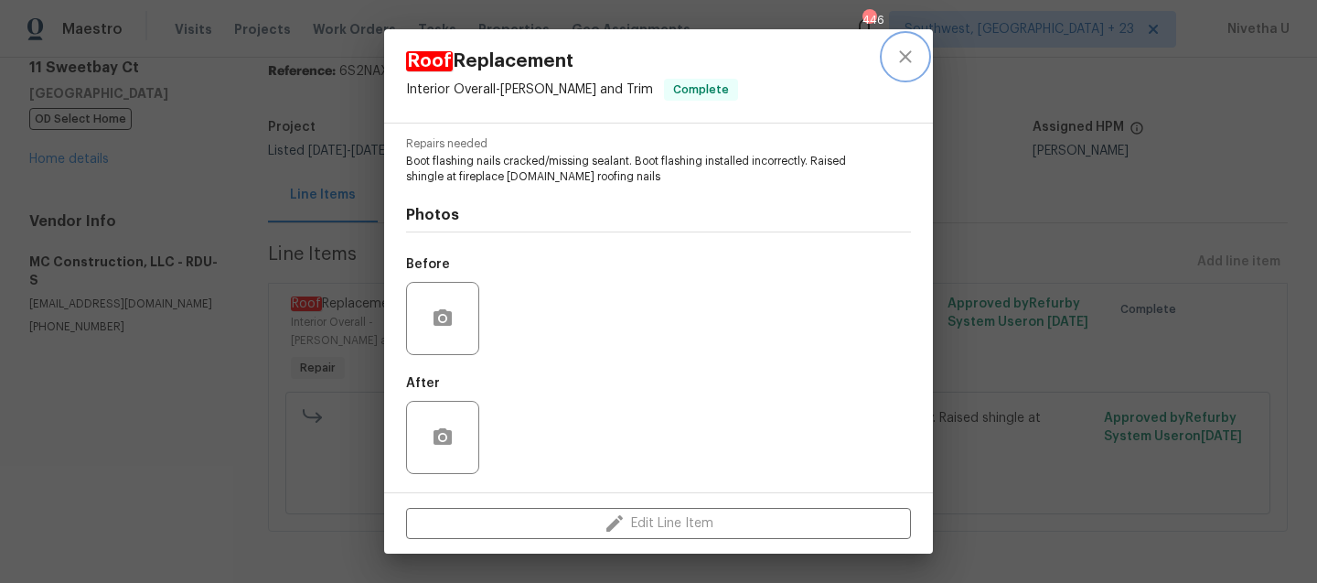
click at [909, 67] on icon "close" at bounding box center [906, 57] width 22 height 22
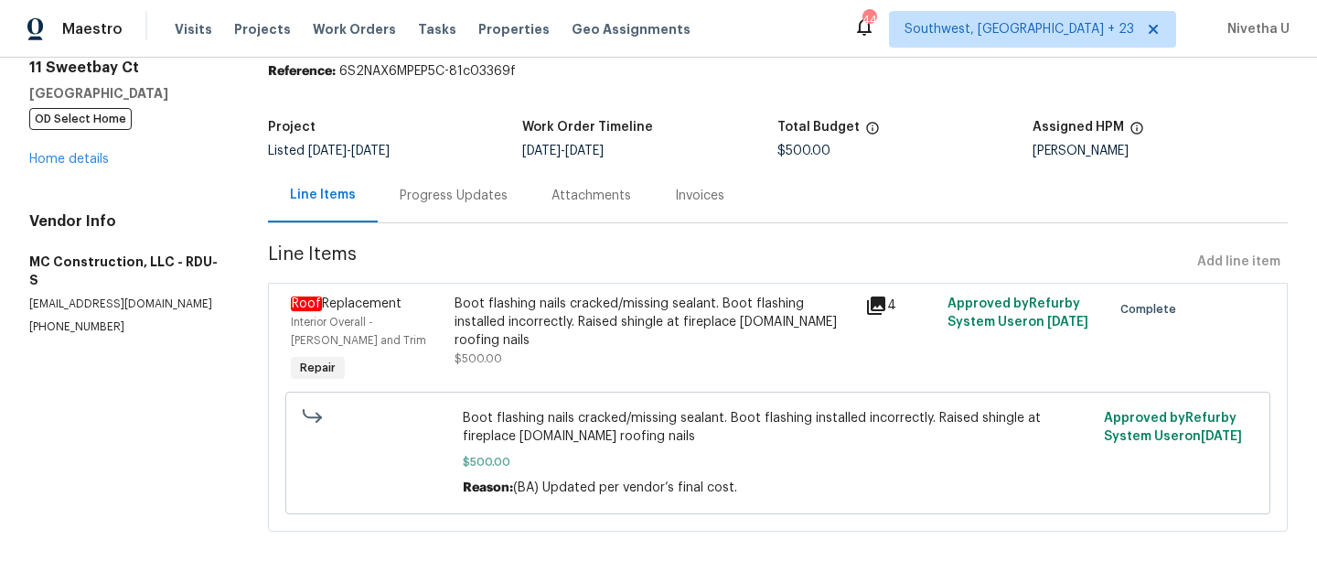
click at [708, 314] on div "Boot flashing nails cracked/missing sealant. Boot flashing installed incorrectl…" at bounding box center [655, 322] width 400 height 55
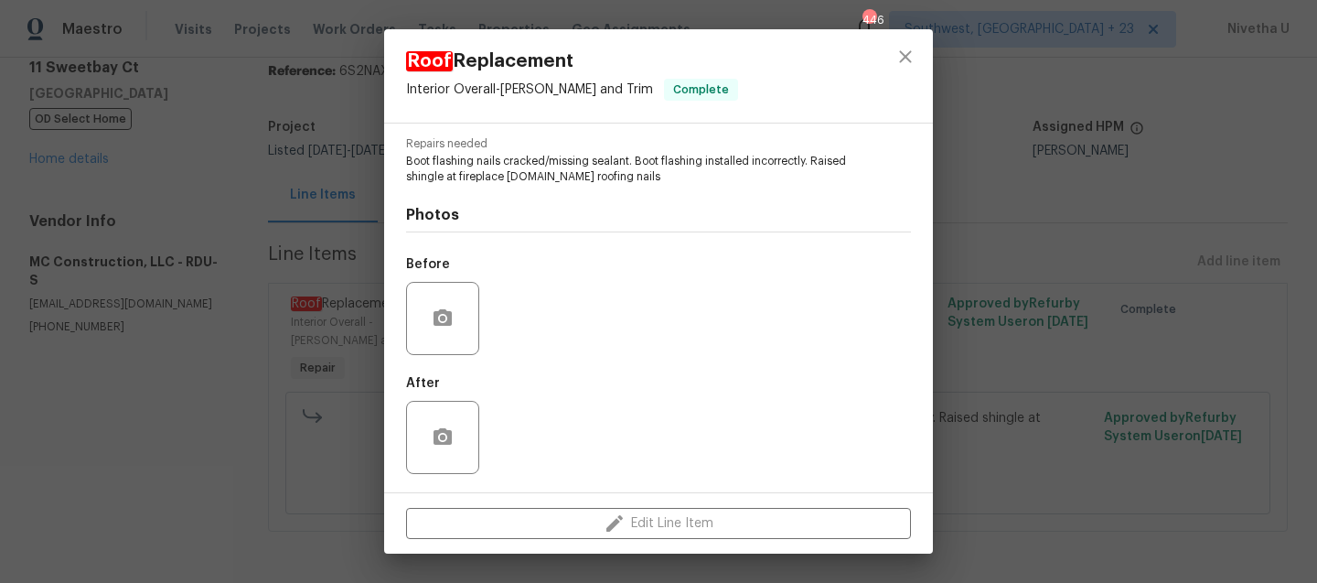
click at [505, 331] on div "Before" at bounding box center [658, 306] width 505 height 119
click at [528, 456] on div "After" at bounding box center [658, 425] width 505 height 119
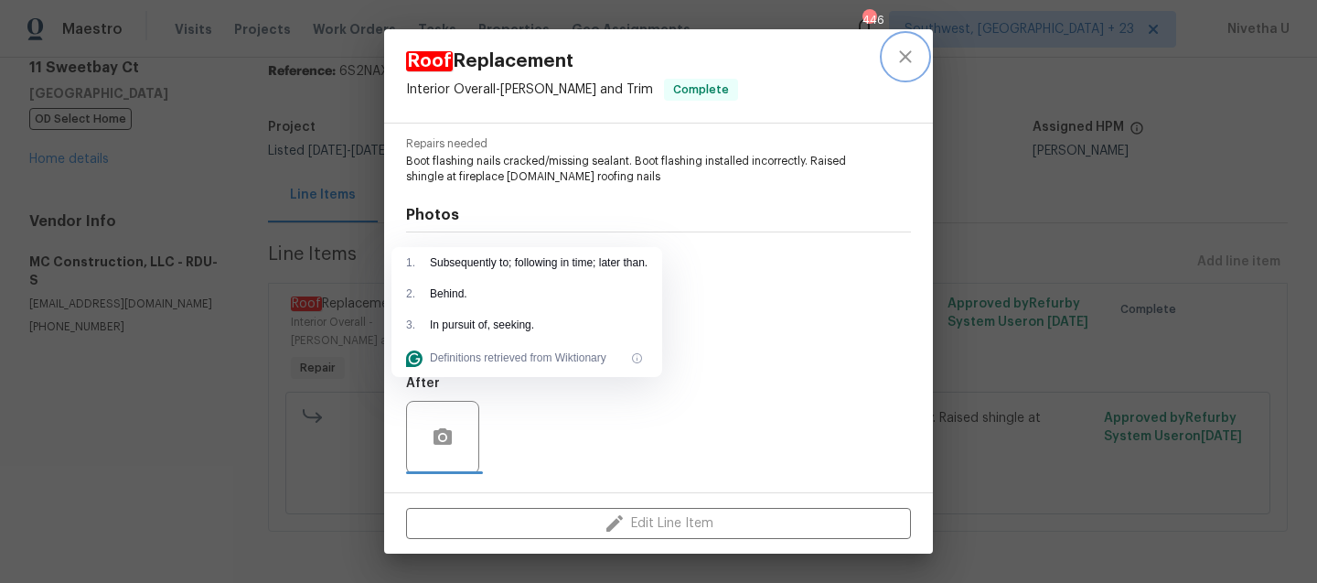
click at [901, 62] on icon "close" at bounding box center [906, 57] width 22 height 22
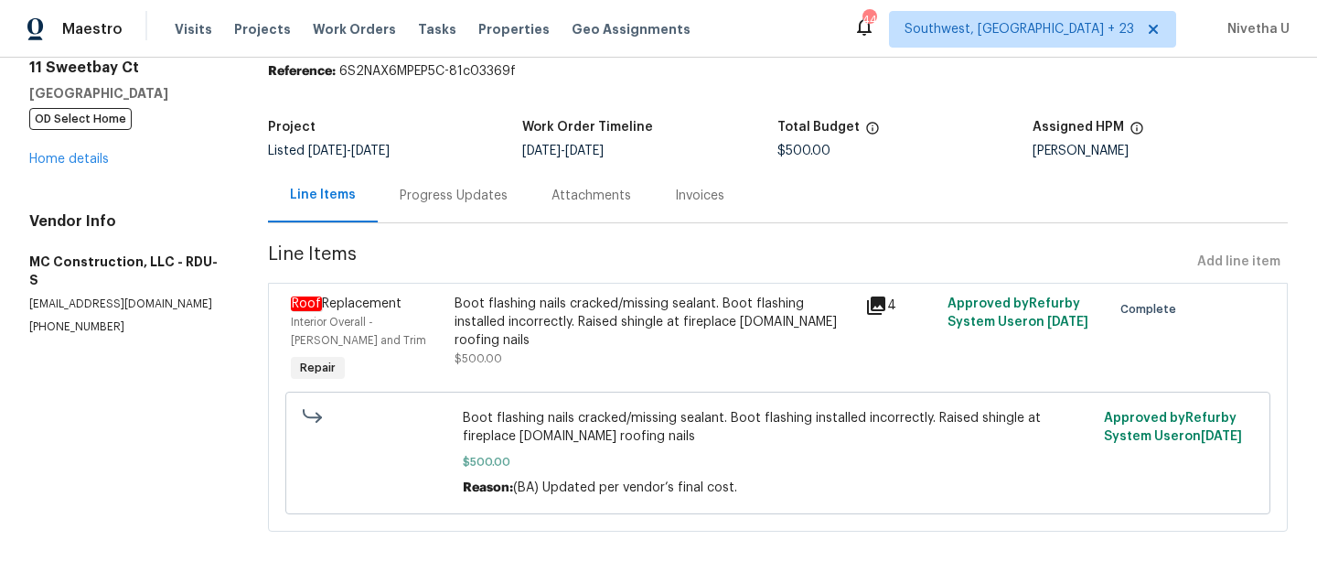
click at [871, 317] on div "4" at bounding box center [901, 340] width 82 height 102
click at [871, 306] on icon at bounding box center [876, 305] width 18 height 18
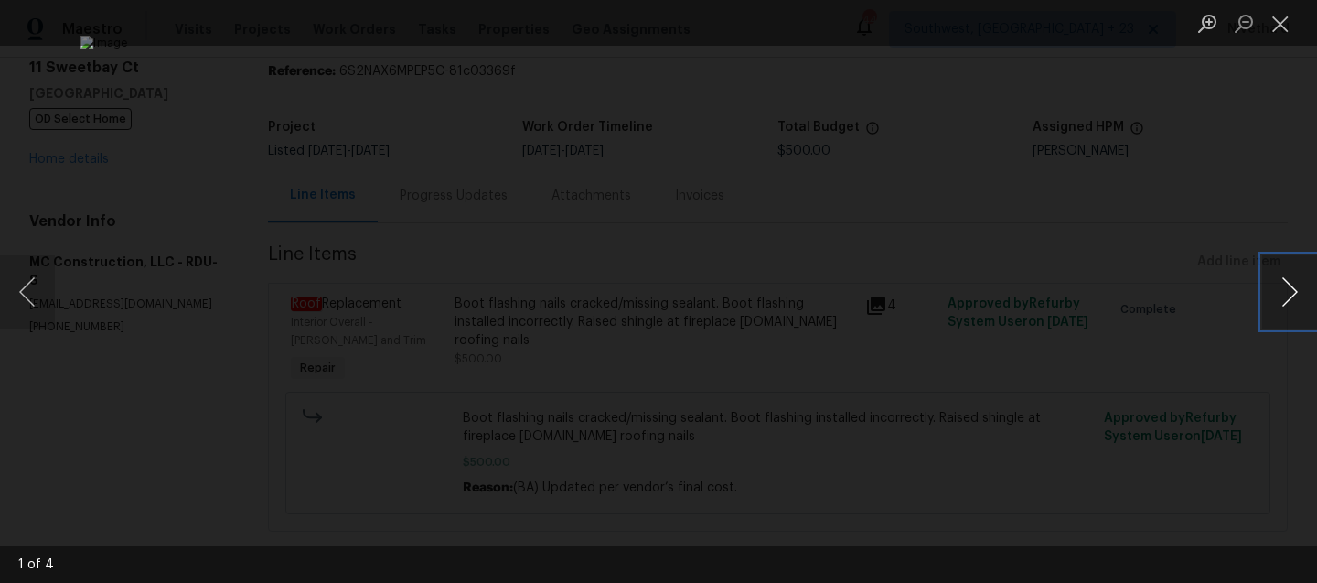
click at [1286, 299] on button "Next image" at bounding box center [1289, 291] width 55 height 73
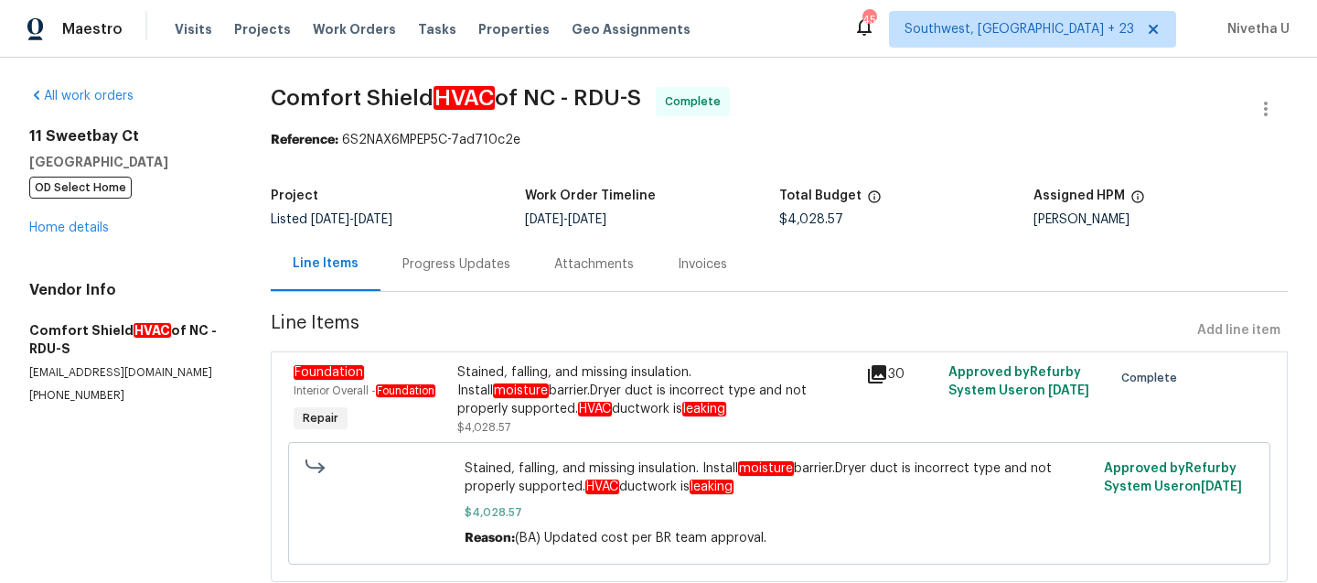
click at [488, 273] on div "Progress Updates" at bounding box center [457, 264] width 108 height 18
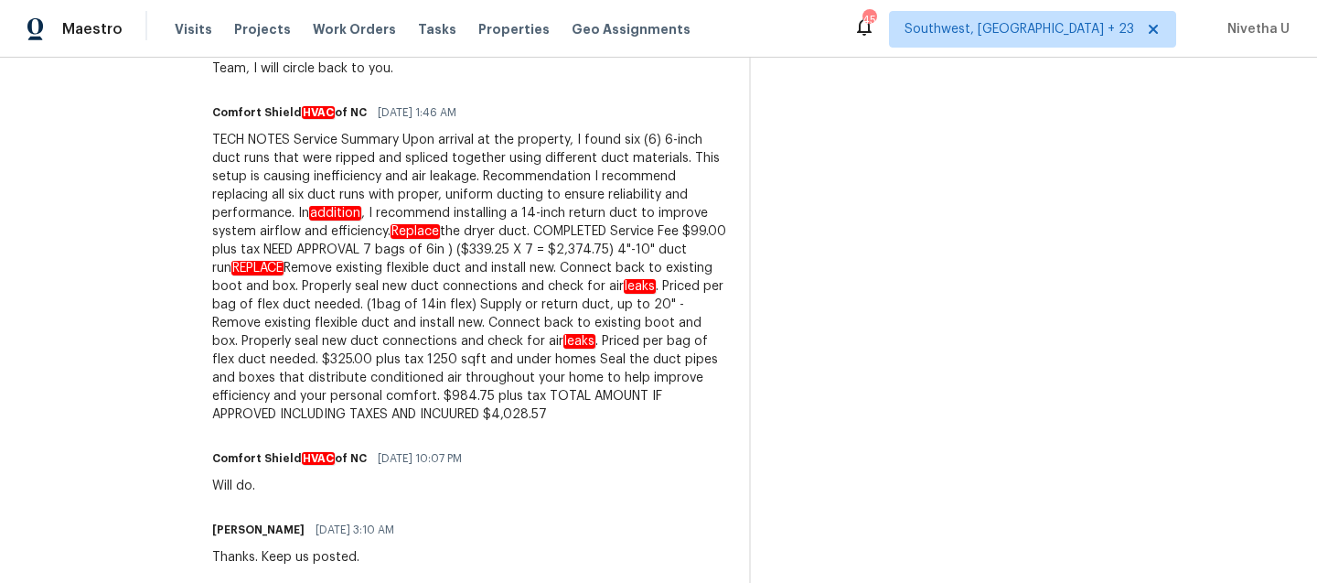
scroll to position [1591, 0]
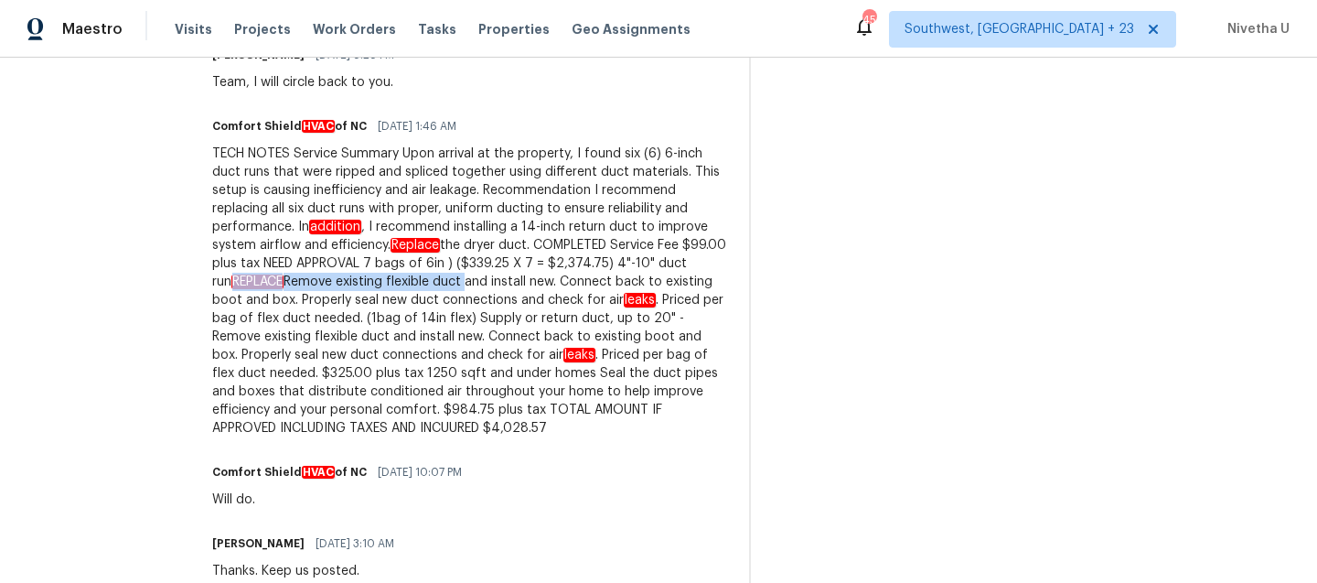
drag, startPoint x: 510, startPoint y: 283, endPoint x: 745, endPoint y: 285, distance: 235.1
click at [727, 285] on div "TECH NOTES Service Summary Upon arrival at the property, I found six (6) 6-inch…" at bounding box center [469, 291] width 515 height 293
